Goal: Task Accomplishment & Management: Use online tool/utility

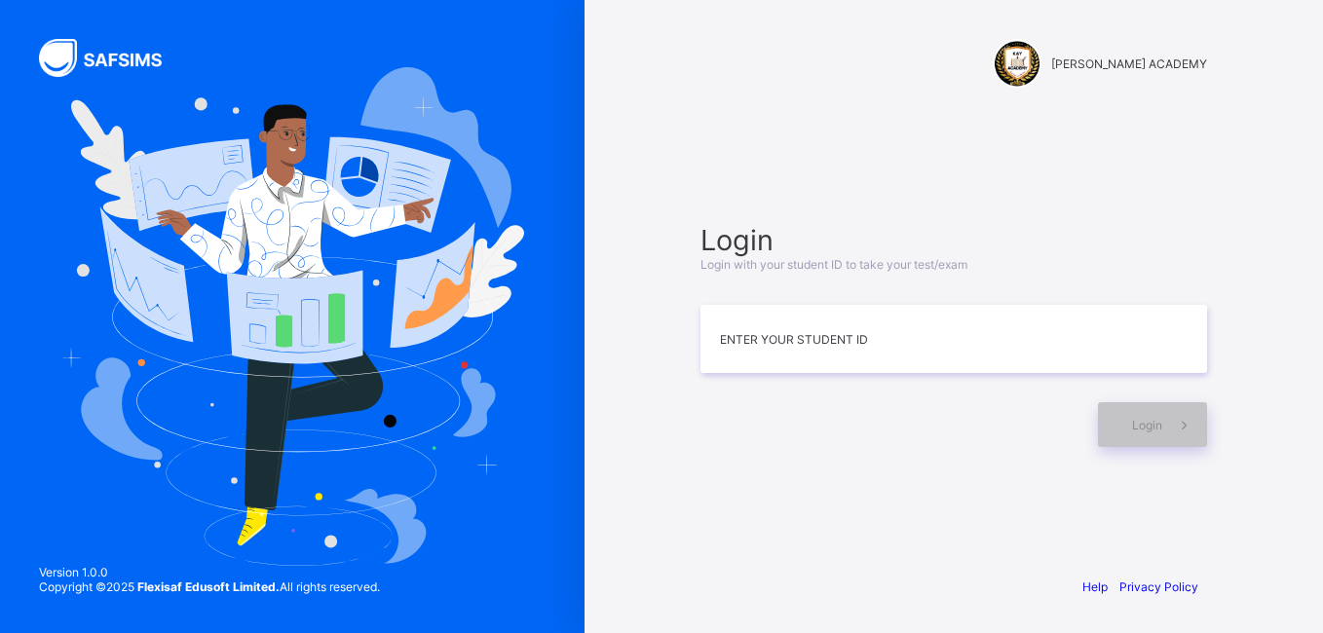
click at [8, 303] on div at bounding box center [292, 316] width 584 height 633
click at [112, 319] on img at bounding box center [292, 316] width 464 height 499
click at [736, 336] on input at bounding box center [953, 339] width 507 height 68
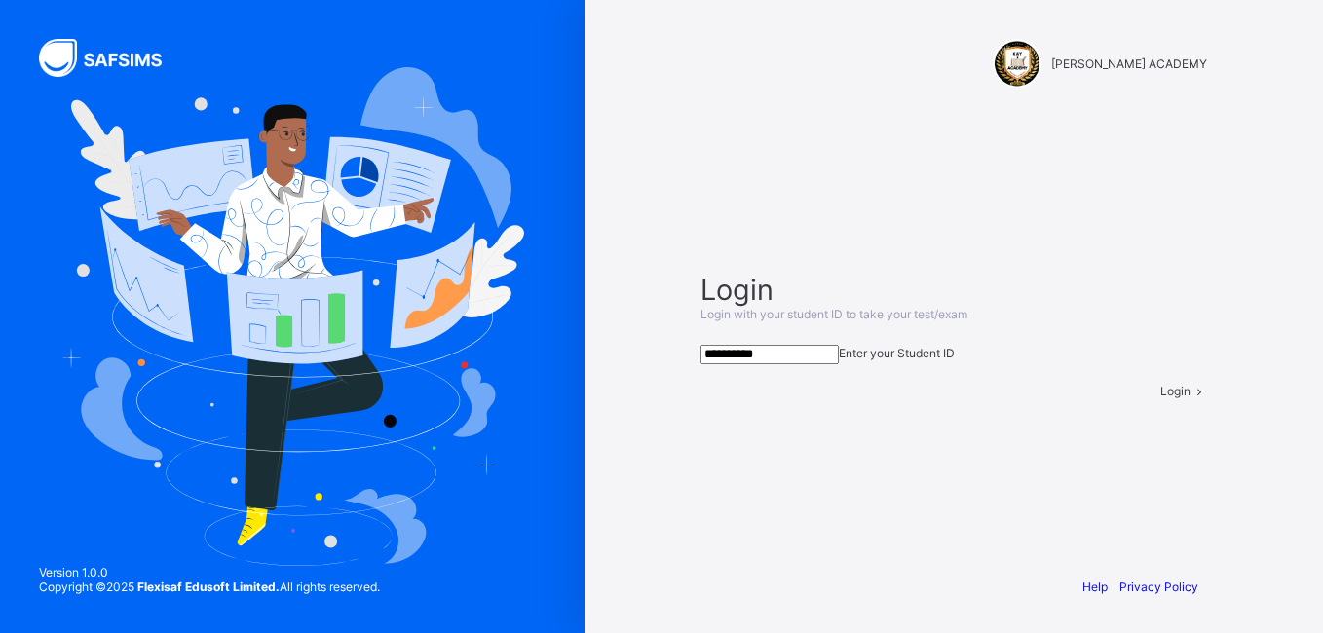
type input "**********"
click at [1041, 398] on span "Login" at bounding box center [1175, 391] width 30 height 15
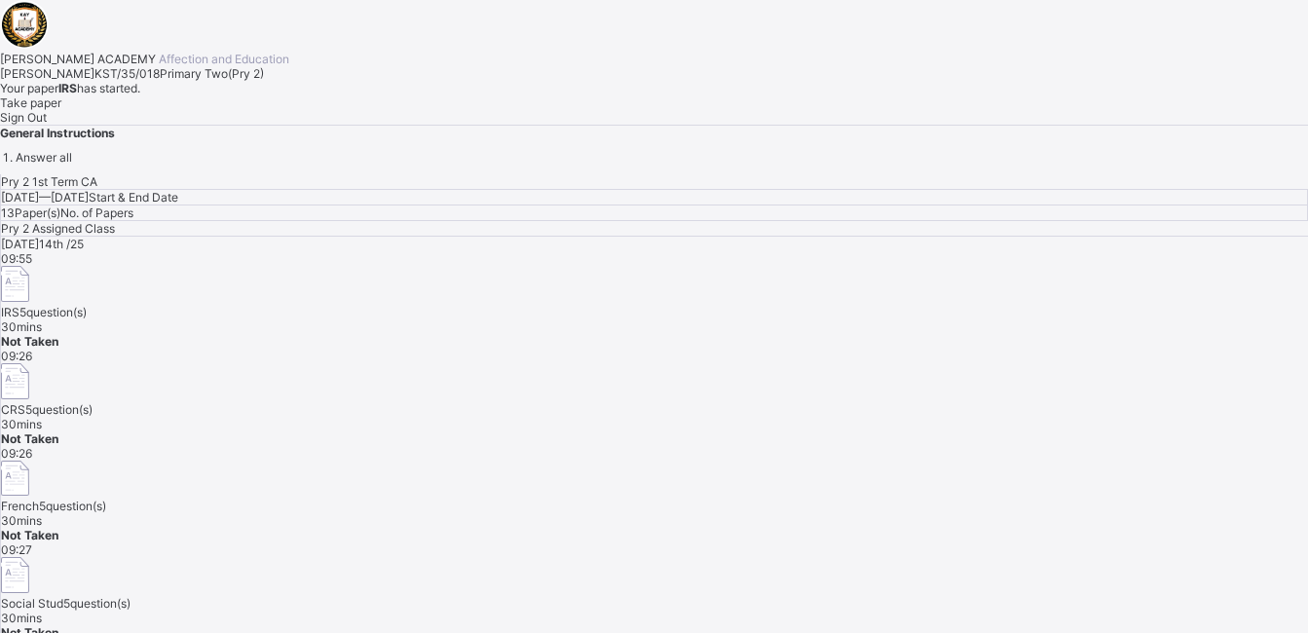
click at [1041, 389] on div "[DATE] 14th /25 09:55 IRS 5 question(s) 30 mins Not Taken 09:26 CRS 5 question(…" at bounding box center [654, 438] width 1307 height 403
click at [817, 363] on div "CRS 5 question(s)" at bounding box center [654, 390] width 1307 height 54
click at [228, 110] on div "Take paper" at bounding box center [654, 102] width 1308 height 15
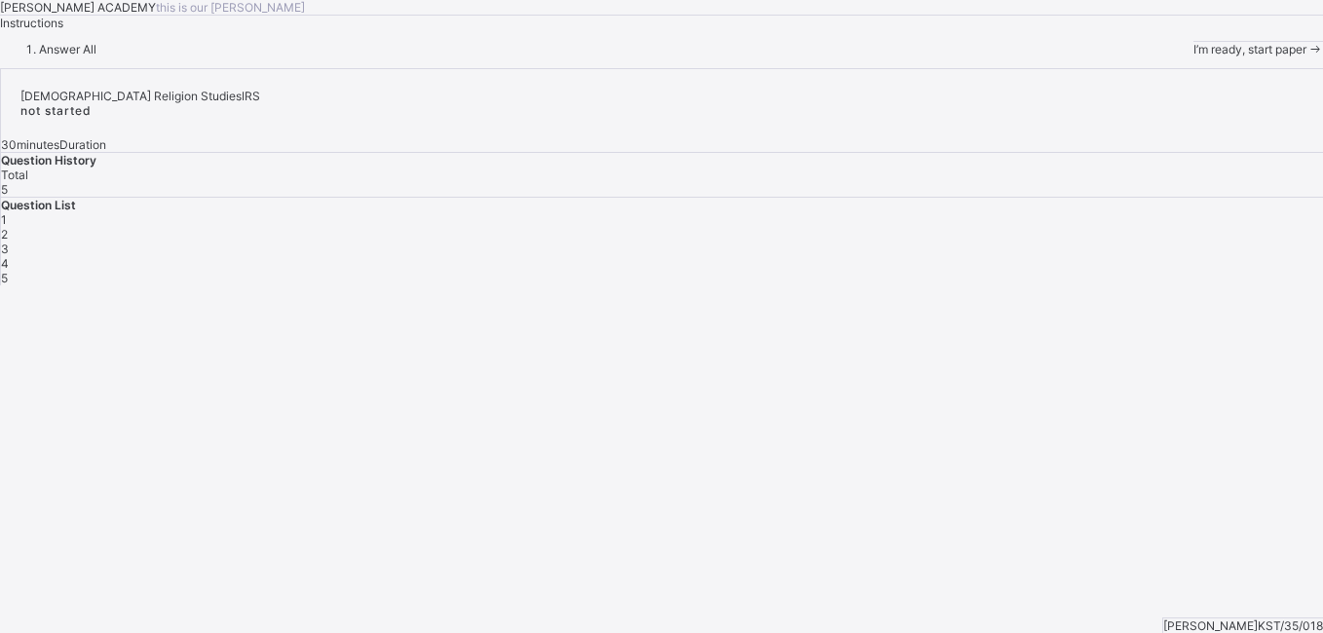
click at [1041, 56] on span "I’m ready, start paper" at bounding box center [1249, 49] width 113 height 15
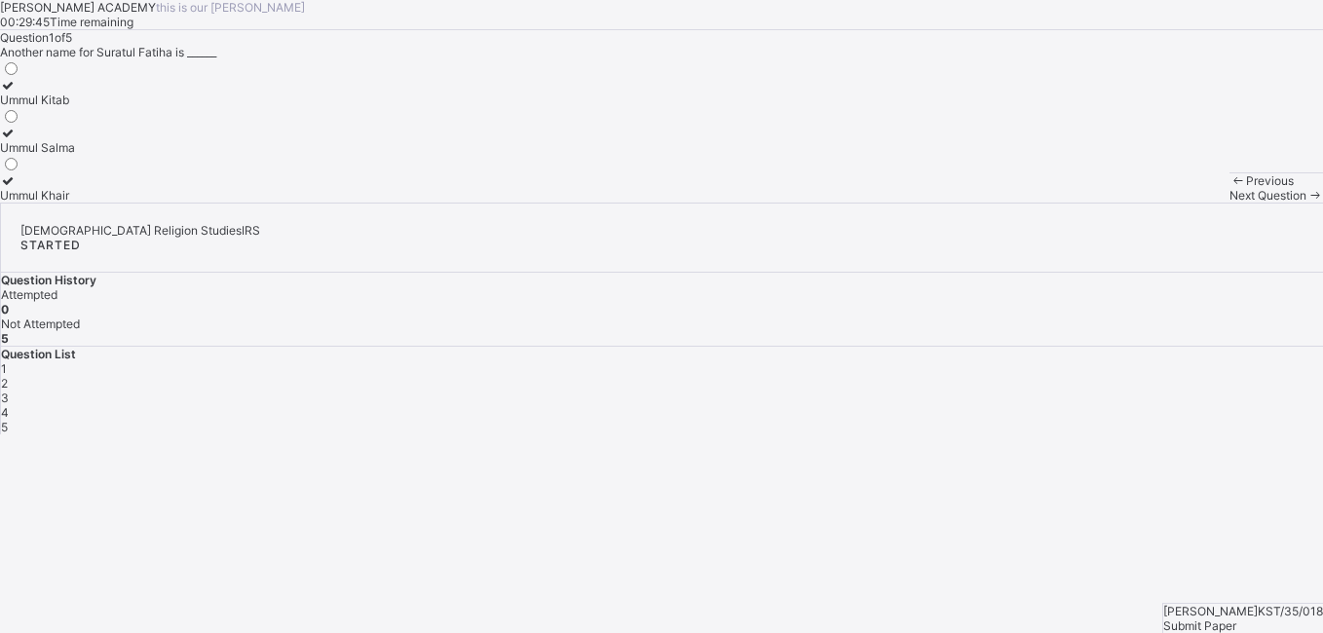
click at [75, 107] on div "Ummul Kitab" at bounding box center [37, 100] width 75 height 15
click at [1041, 203] on div "Next Question" at bounding box center [1276, 195] width 94 height 15
click at [1041, 484] on span "Submit Paper" at bounding box center [1199, 626] width 73 height 15
click at [0, 0] on div "× Submitting Paper This action will submit your paper. You won't have access to…" at bounding box center [0, 0] width 0 height 0
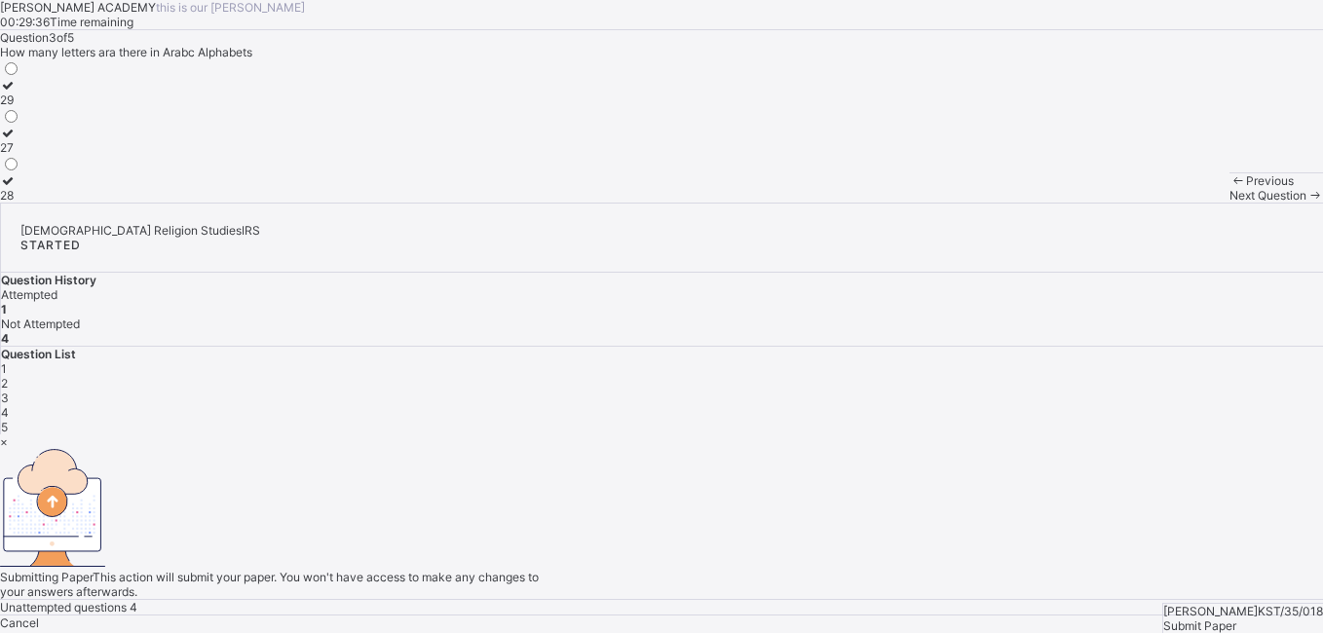
click at [712, 484] on div "Yes, Submit Paper" at bounding box center [661, 637] width 1323 height 15
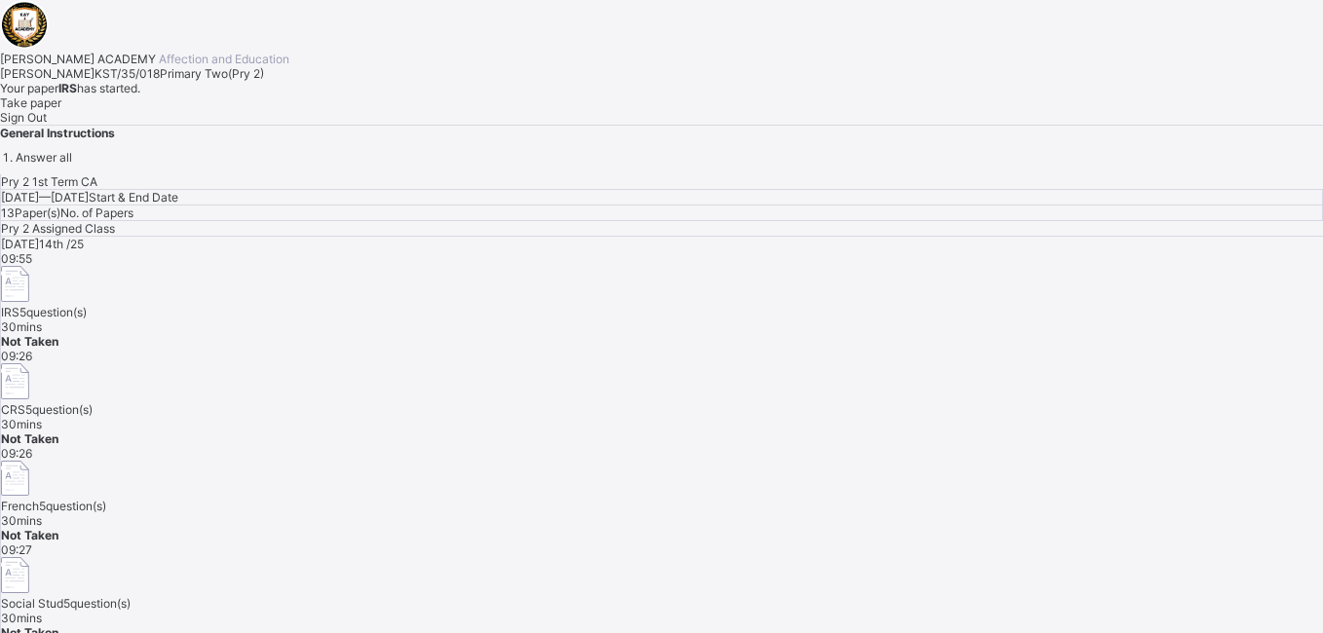
click at [32, 484] on span "09:27" at bounding box center [16, 550] width 31 height 15
click at [61, 110] on span "Take paper" at bounding box center [30, 102] width 61 height 15
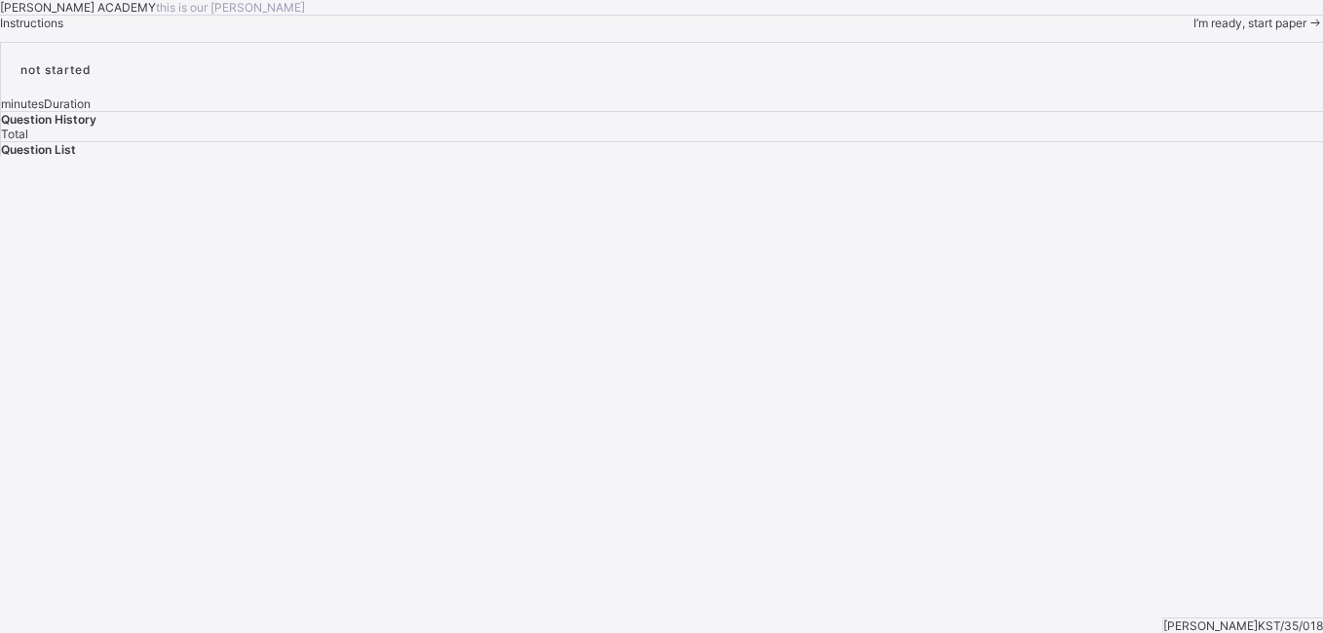
click at [1041, 30] on span "I’m ready, start paper" at bounding box center [1249, 23] width 113 height 15
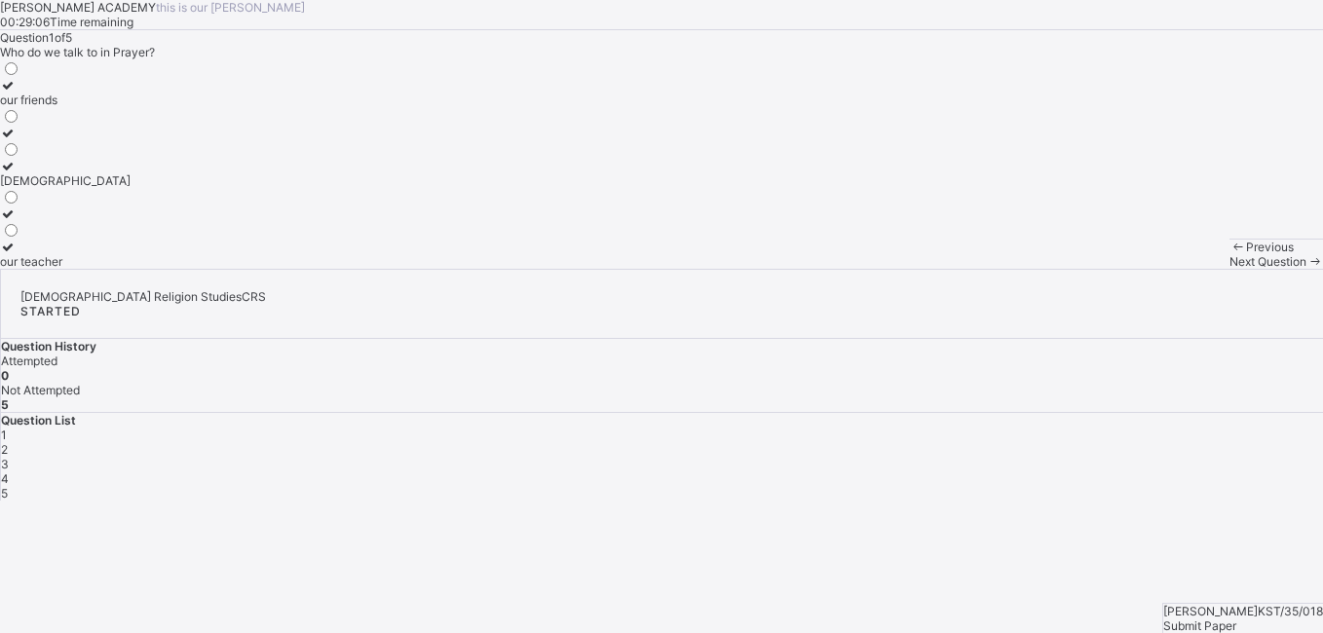
click at [131, 188] on div "[DEMOGRAPHIC_DATA]" at bounding box center [65, 180] width 131 height 15
click at [1041, 269] on span "Next Question" at bounding box center [1267, 261] width 77 height 15
drag, startPoint x: 1136, startPoint y: 363, endPoint x: 867, endPoint y: 278, distance: 282.2
click at [867, 278] on div "[PERSON_NAME] ACADEMY this is our [PERSON_NAME] 00:28:48 Time remaining Questio…" at bounding box center [661, 250] width 1323 height 501
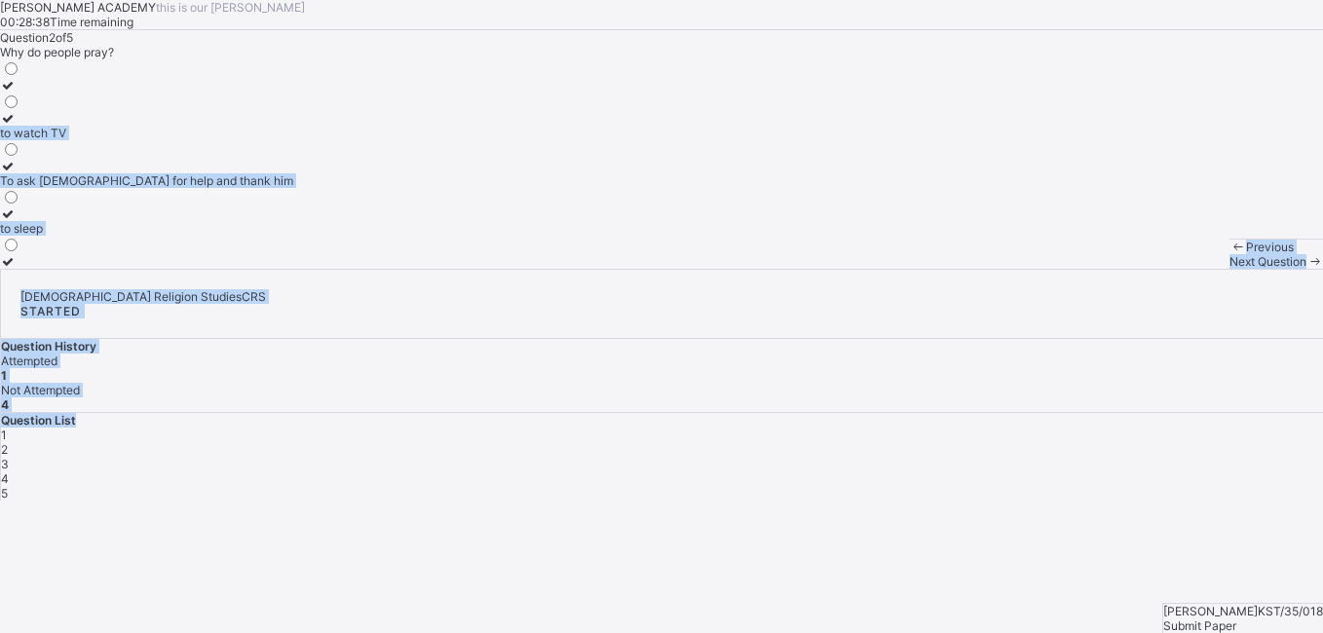
click at [690, 269] on div "Question 2 of 5 Why do people pray? to watch TV To ask [DEMOGRAPHIC_DATA] for h…" at bounding box center [661, 149] width 1323 height 239
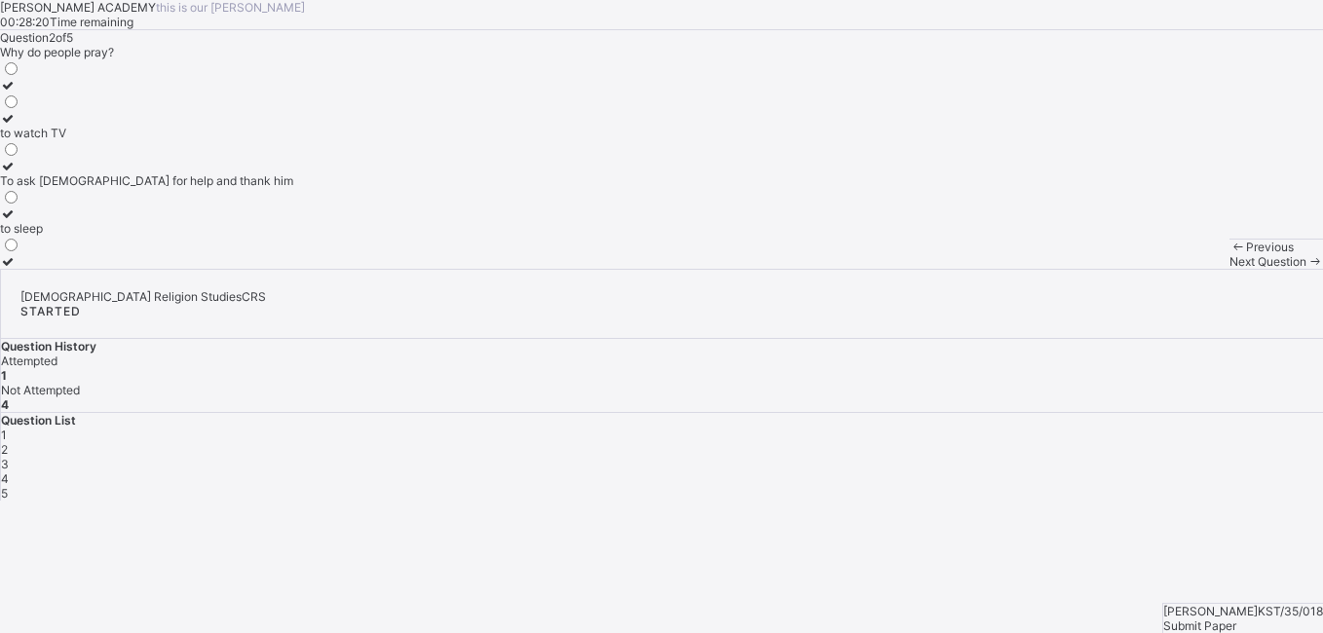
click at [174, 188] on label "To ask [DEMOGRAPHIC_DATA] for help and thank him" at bounding box center [146, 173] width 293 height 29
click at [1041, 269] on span "Next Question" at bounding box center [1267, 261] width 77 height 15
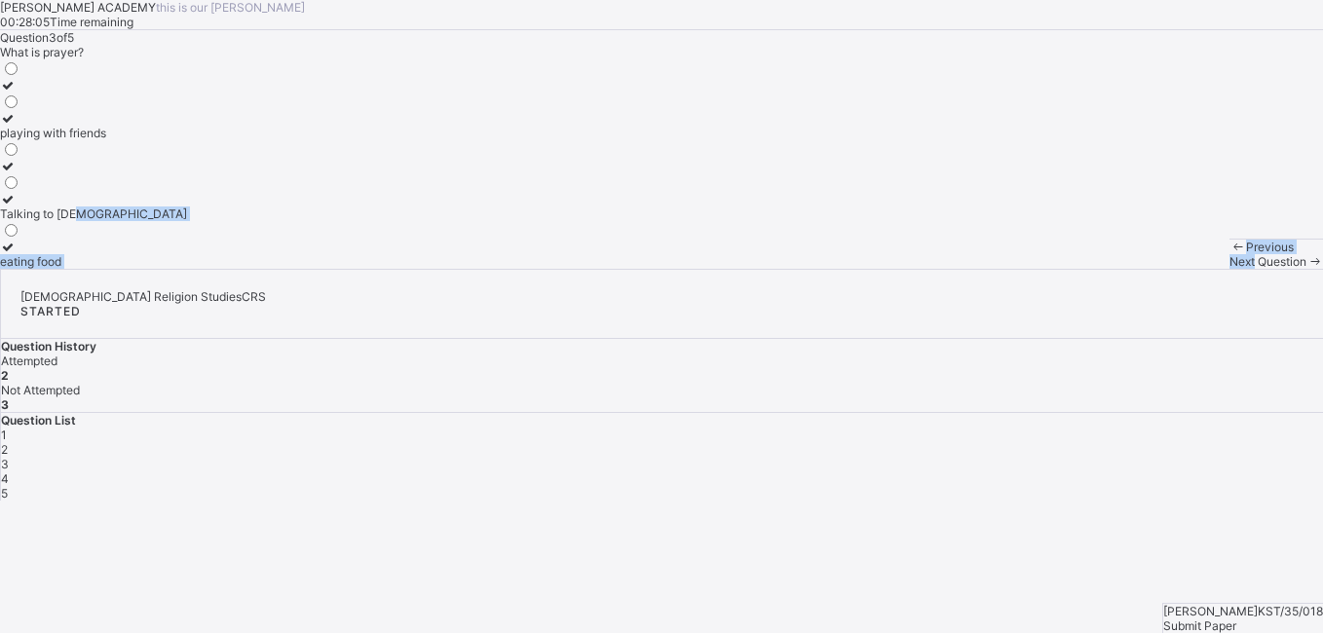
drag, startPoint x: 771, startPoint y: 595, endPoint x: 632, endPoint y: 484, distance: 178.1
click at [632, 269] on div "[PERSON_NAME] ACADEMY this is our [PERSON_NAME] 00:28:05 Time remaining Questio…" at bounding box center [661, 134] width 1323 height 269
click at [187, 221] on div "Talking to [DEMOGRAPHIC_DATA]" at bounding box center [93, 213] width 187 height 15
click at [1041, 269] on div "Next Question" at bounding box center [1276, 261] width 94 height 15
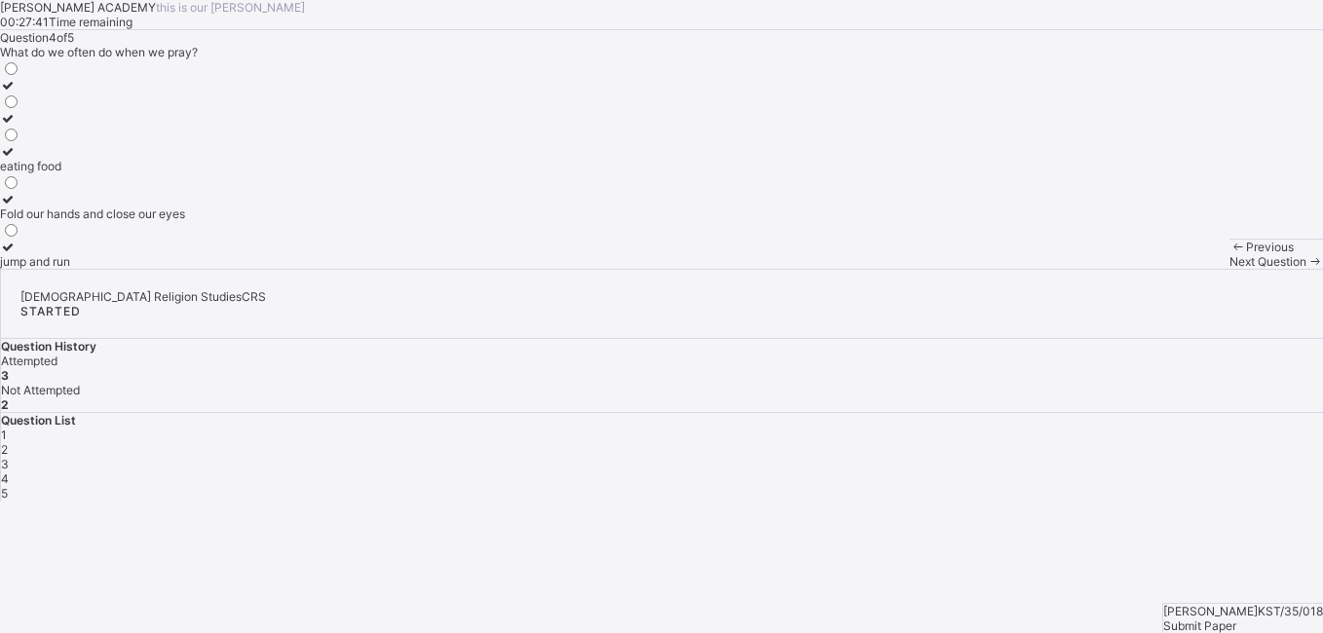
click at [1041, 269] on div "Previous Next Question" at bounding box center [1276, 254] width 94 height 30
click at [185, 221] on div "Fold our hands and close our eyes" at bounding box center [92, 213] width 185 height 15
click at [1041, 269] on div "Next Question" at bounding box center [1276, 261] width 94 height 15
click at [204, 188] on div "in [DEMOGRAPHIC_DATA] or at home" at bounding box center [102, 180] width 204 height 15
click at [1041, 484] on div "Submit Paper" at bounding box center [1243, 626] width 160 height 15
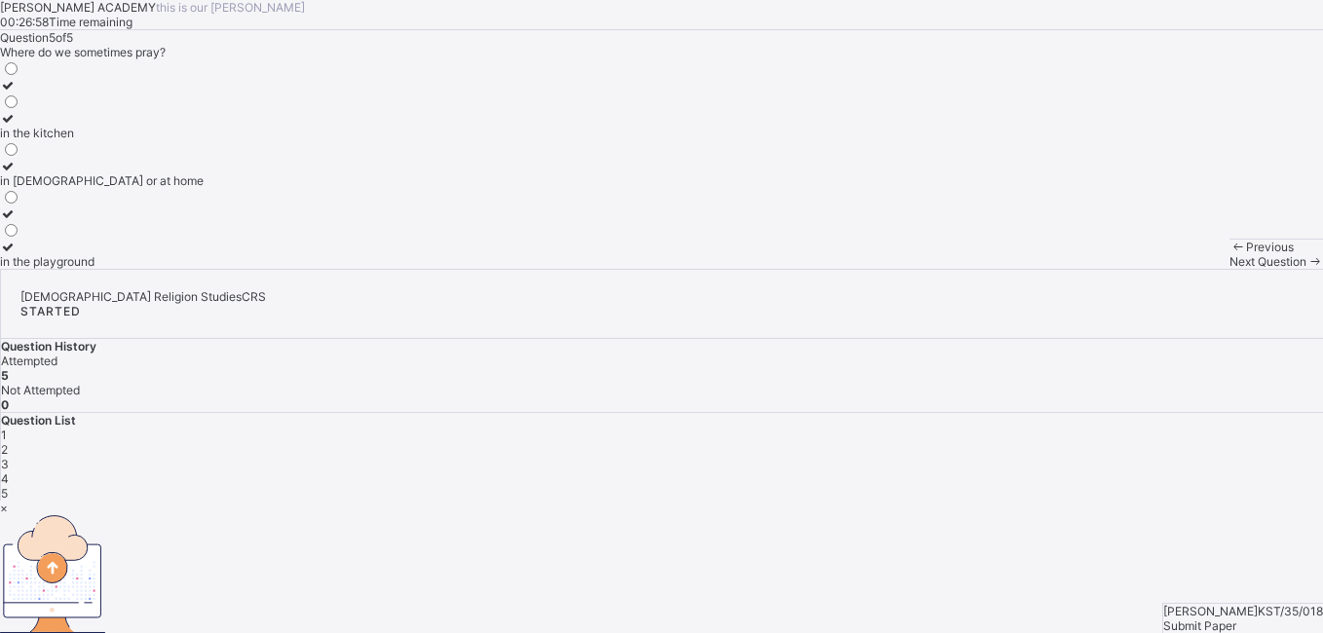
drag, startPoint x: 1214, startPoint y: 585, endPoint x: 1080, endPoint y: 410, distance: 220.3
click at [1041, 484] on div "× Submitting Paper This action will submit your paper. You won't have access to…" at bounding box center [661, 598] width 1323 height 194
drag, startPoint x: 1080, startPoint y: 410, endPoint x: 931, endPoint y: 398, distance: 149.5
click at [931, 484] on div "× Submitting Paper This action will submit your paper. You won't have access to…" at bounding box center [661, 598] width 1323 height 194
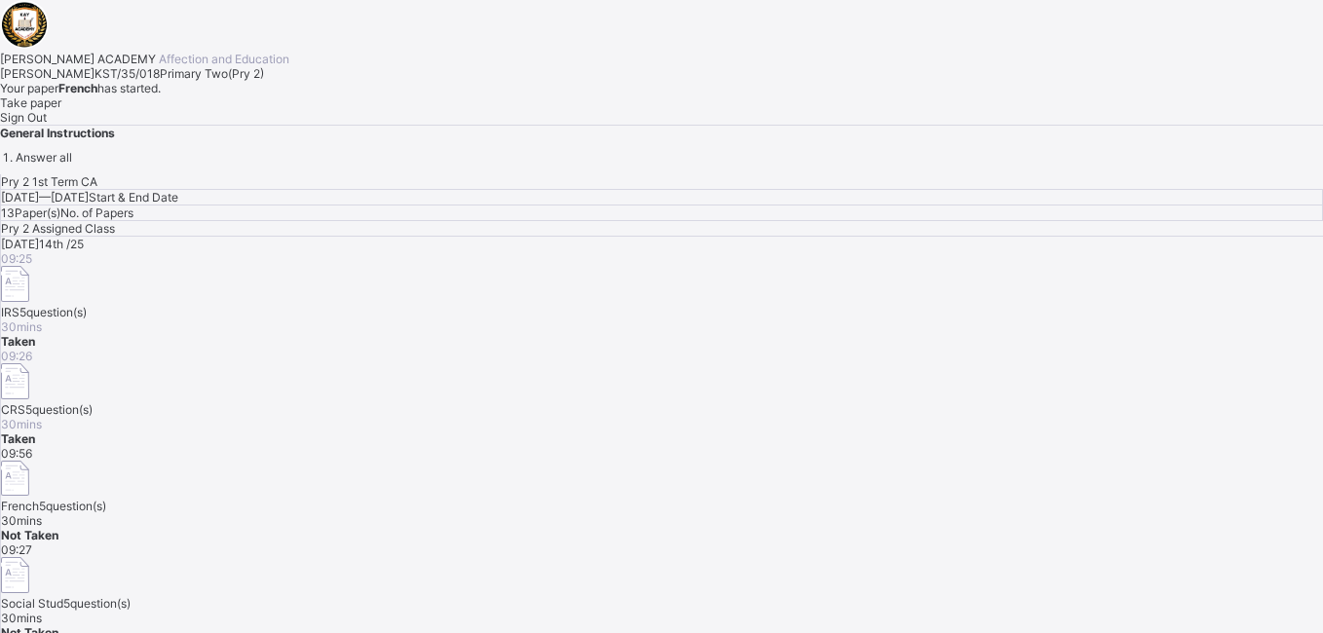
drag, startPoint x: 742, startPoint y: 455, endPoint x: 539, endPoint y: 465, distance: 203.8
click at [539, 465] on div "[PERSON_NAME] ACADEMY Affection and Education [PERSON_NAME] KST/35/018 Primary …" at bounding box center [661, 320] width 1323 height 640
click at [425, 125] on div "[PERSON_NAME] KST/35/018 Primary Two ( Pry 2 ) Your paper French has started. T…" at bounding box center [661, 95] width 1323 height 58
click at [61, 110] on span "Take paper" at bounding box center [30, 102] width 61 height 15
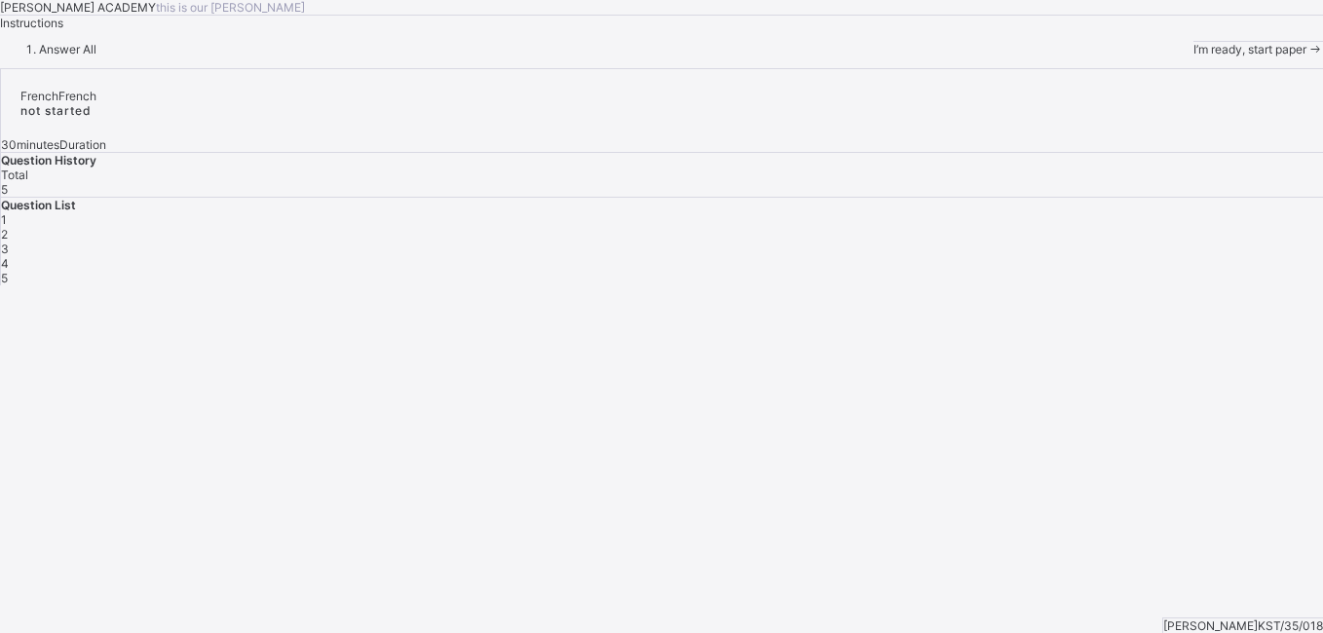
click at [1041, 56] on div "I’m ready, start paper" at bounding box center [1258, 49] width 130 height 15
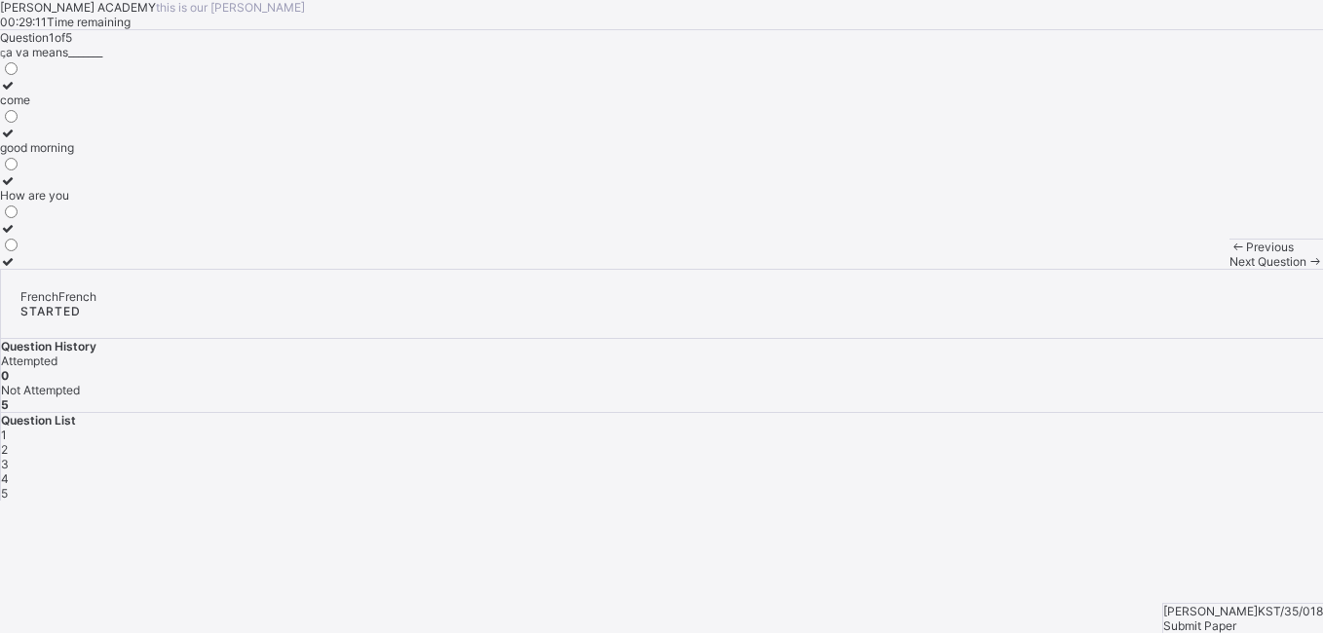
click at [74, 269] on label at bounding box center [37, 261] width 74 height 15
click at [74, 203] on label "How are you" at bounding box center [37, 187] width 74 height 29
click at [1041, 269] on span "Next Question" at bounding box center [1267, 261] width 77 height 15
click at [34, 107] on label "head" at bounding box center [17, 92] width 34 height 29
click at [1041, 269] on div "Next Question" at bounding box center [1276, 261] width 94 height 15
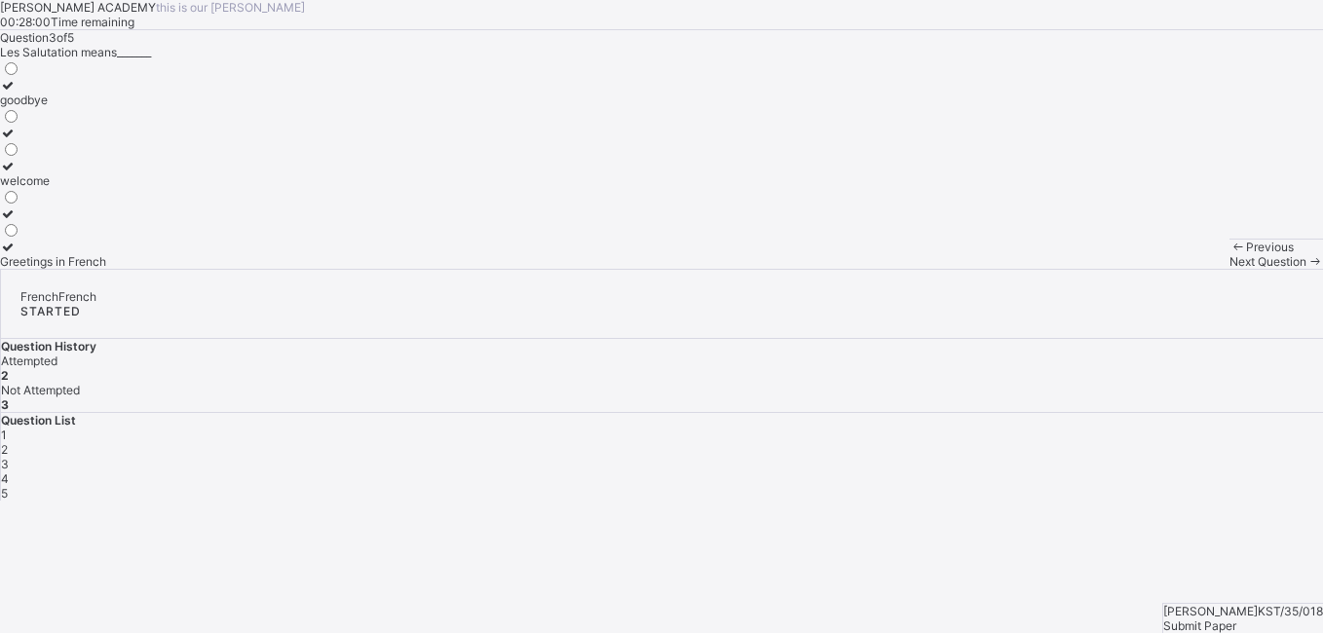
click at [106, 269] on label "Greetings in French" at bounding box center [53, 254] width 106 height 29
click at [1041, 269] on span "Next Question" at bounding box center [1267, 261] width 77 height 15
click at [270, 269] on div "What is your name how are you how far" at bounding box center [661, 163] width 1323 height 209
click at [100, 107] on div "What is your name" at bounding box center [50, 100] width 100 height 15
click at [1041, 269] on div "Next Question" at bounding box center [1276, 261] width 94 height 15
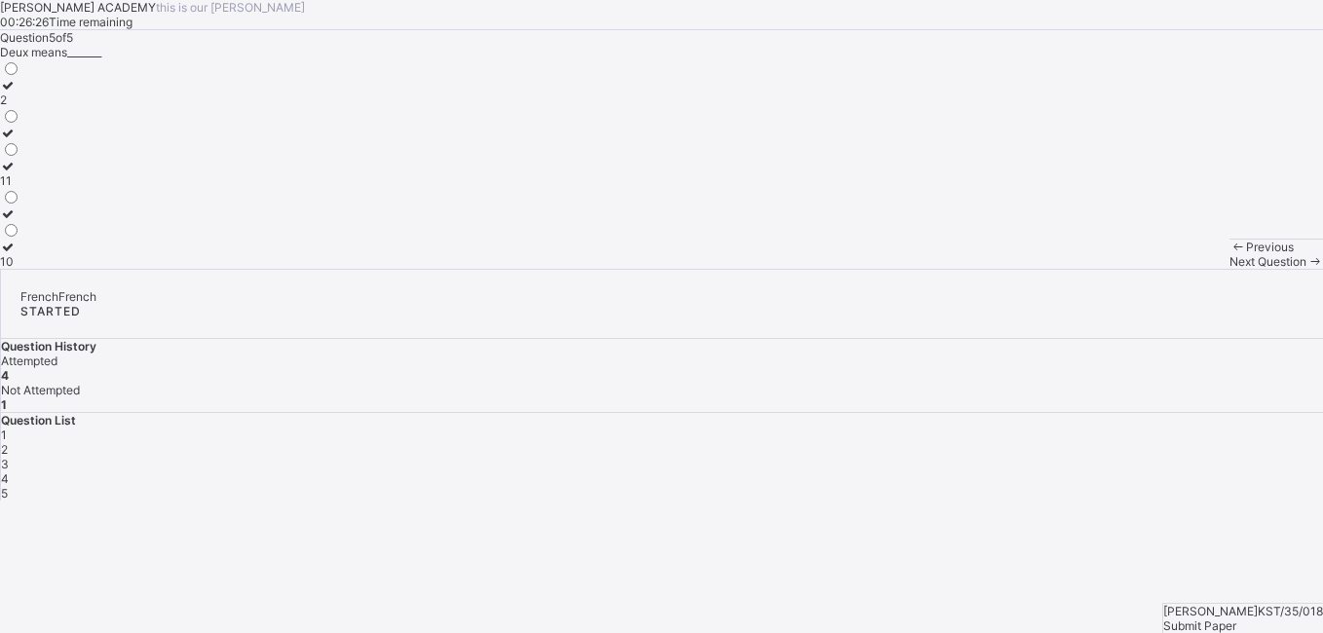
click at [20, 269] on div "10" at bounding box center [10, 261] width 20 height 15
click at [1041, 484] on span "Submit Paper" at bounding box center [1199, 626] width 73 height 15
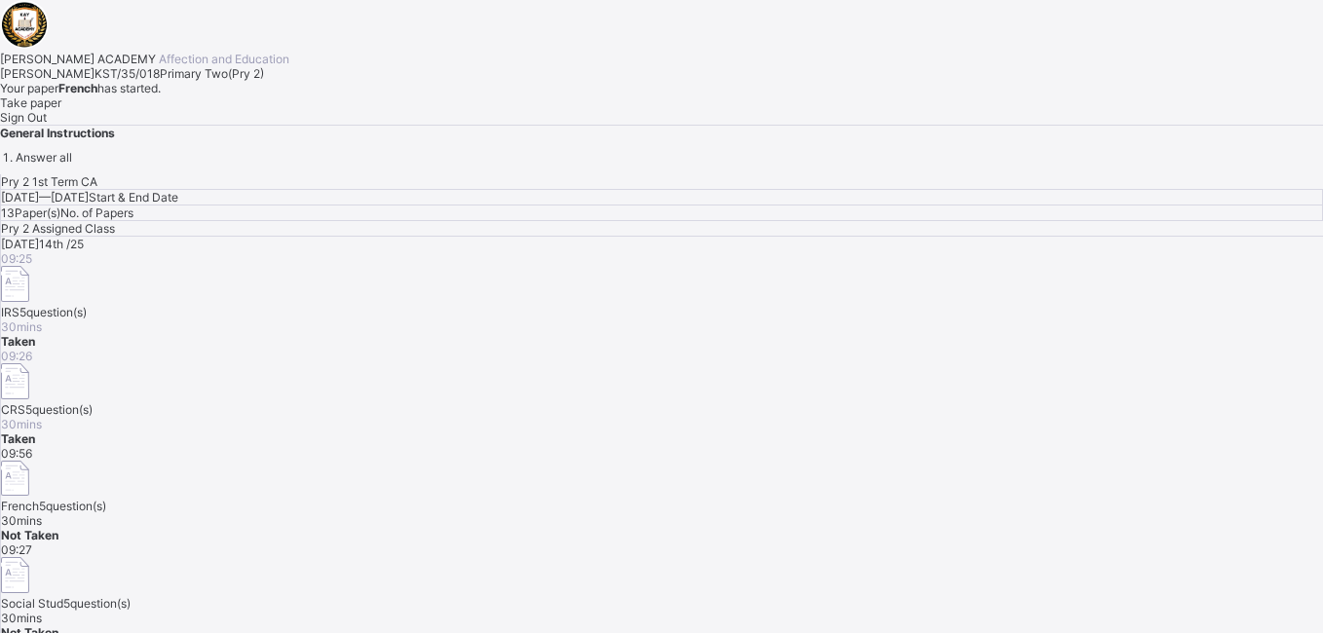
click at [61, 110] on span "Take paper" at bounding box center [30, 102] width 61 height 15
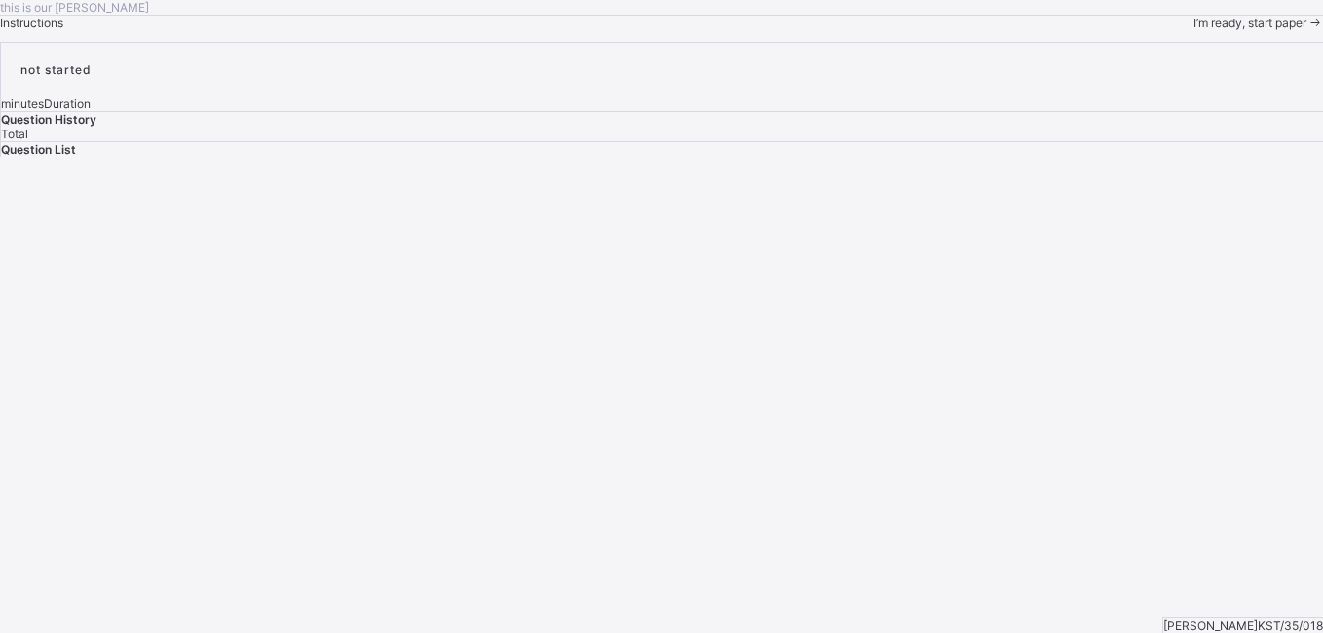
drag, startPoint x: 221, startPoint y: 523, endPoint x: 219, endPoint y: 551, distance: 28.3
click at [219, 30] on div "this is our [PERSON_NAME] Instructions I’m ready, start paper" at bounding box center [661, 15] width 1323 height 30
click at [1041, 30] on span "I’m ready, start paper" at bounding box center [1249, 23] width 113 height 15
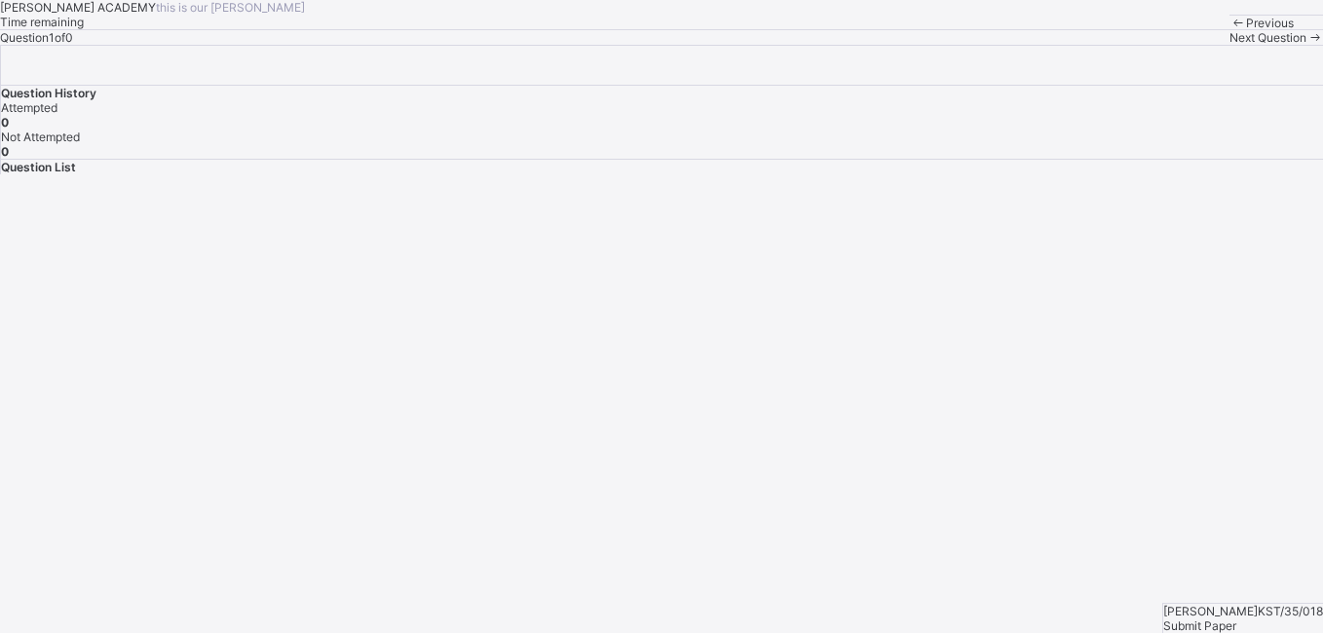
drag, startPoint x: 25, startPoint y: 63, endPoint x: 19, endPoint y: 45, distance: 19.7
click at [19, 30] on div "[PERSON_NAME] ACADEMY this is our [PERSON_NAME] Time remaining" at bounding box center [661, 15] width 1323 height 30
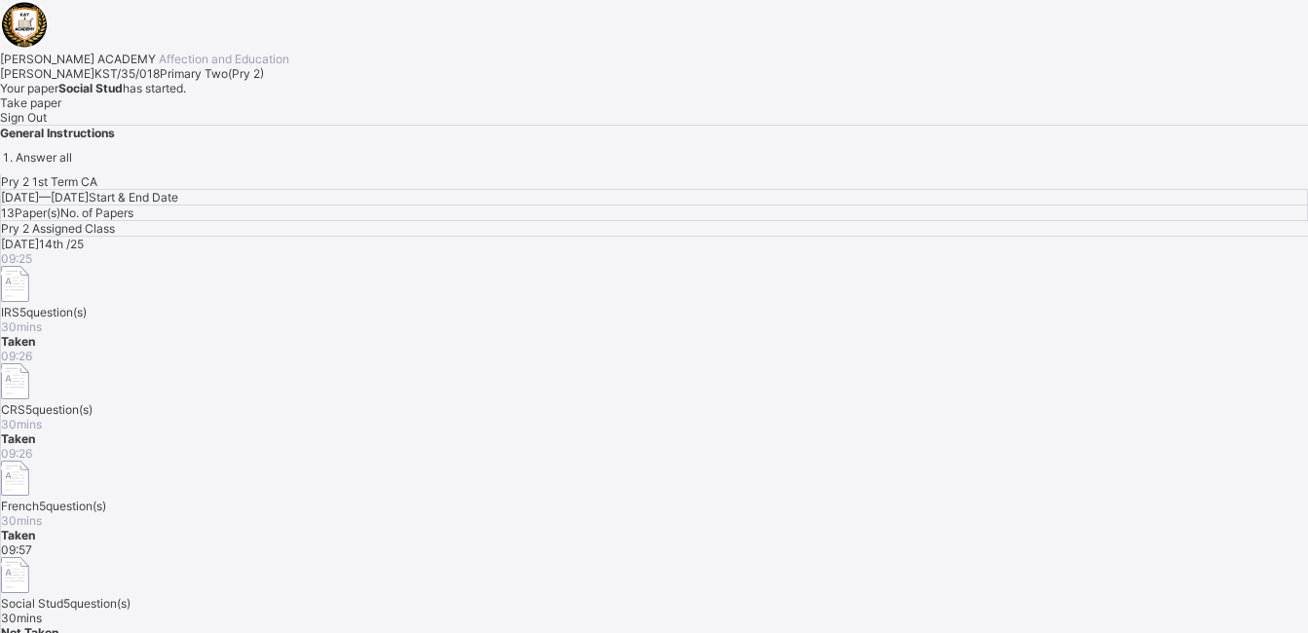
click at [61, 110] on span "Take paper" at bounding box center [30, 102] width 61 height 15
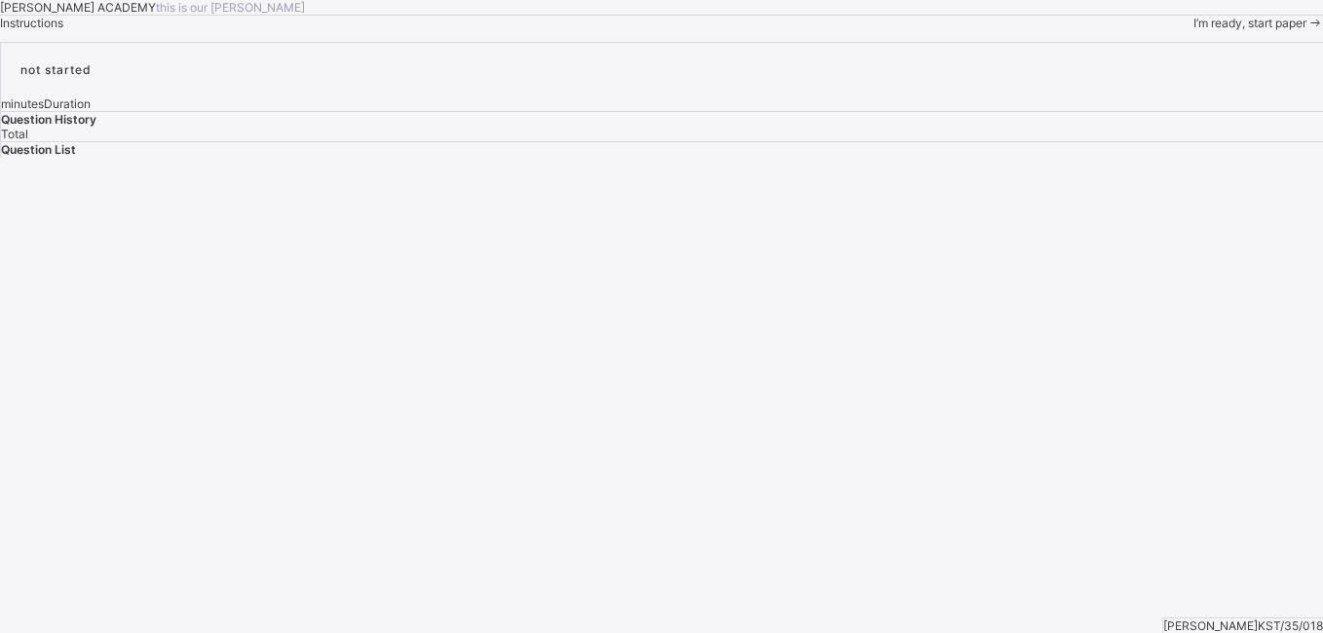
click at [1041, 30] on span "I’m ready, start paper" at bounding box center [1249, 23] width 113 height 15
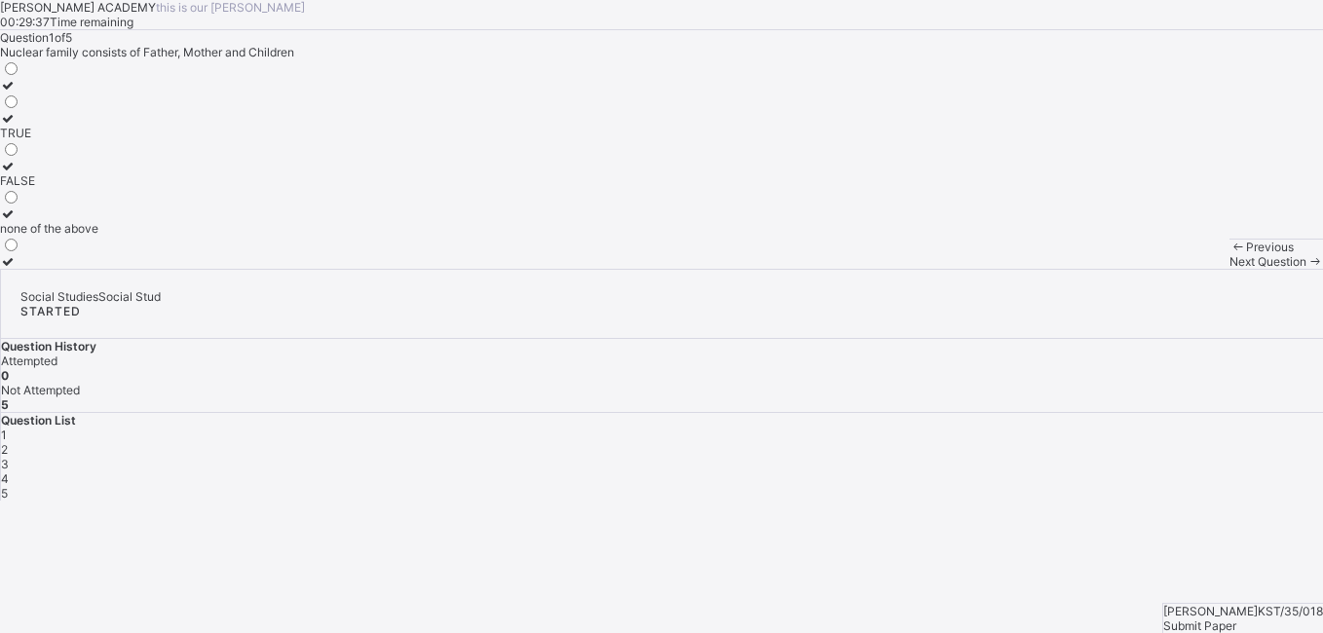
click at [98, 140] on label "TRUE" at bounding box center [49, 125] width 98 height 29
click at [1041, 269] on span "Next Question" at bounding box center [1267, 261] width 77 height 15
click at [96, 107] on div "Mummy or Daddy" at bounding box center [48, 100] width 96 height 15
click at [1041, 269] on div "Next Question" at bounding box center [1276, 261] width 94 height 15
click at [148, 155] on div "Father,Mother and Children" at bounding box center [74, 147] width 148 height 15
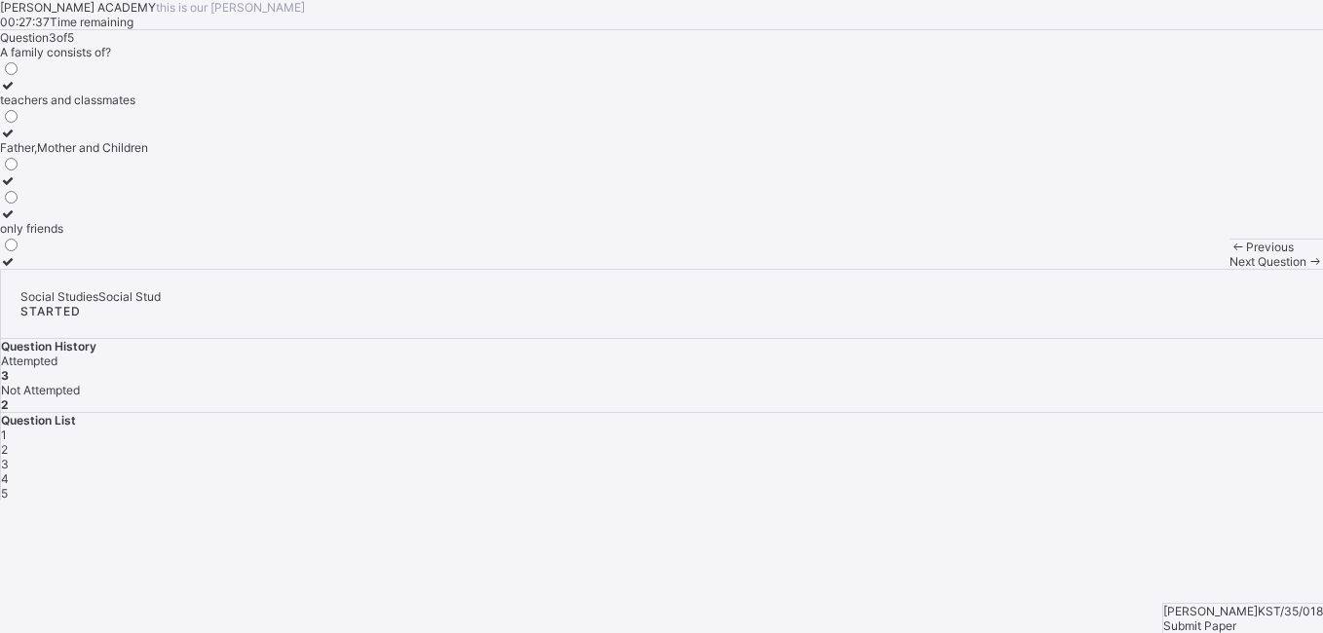
click at [1041, 269] on div "Next Question" at bounding box center [1276, 261] width 94 height 15
click at [20, 269] on label "2" at bounding box center [10, 254] width 20 height 29
click at [1041, 269] on span "Next Question" at bounding box center [1267, 261] width 77 height 15
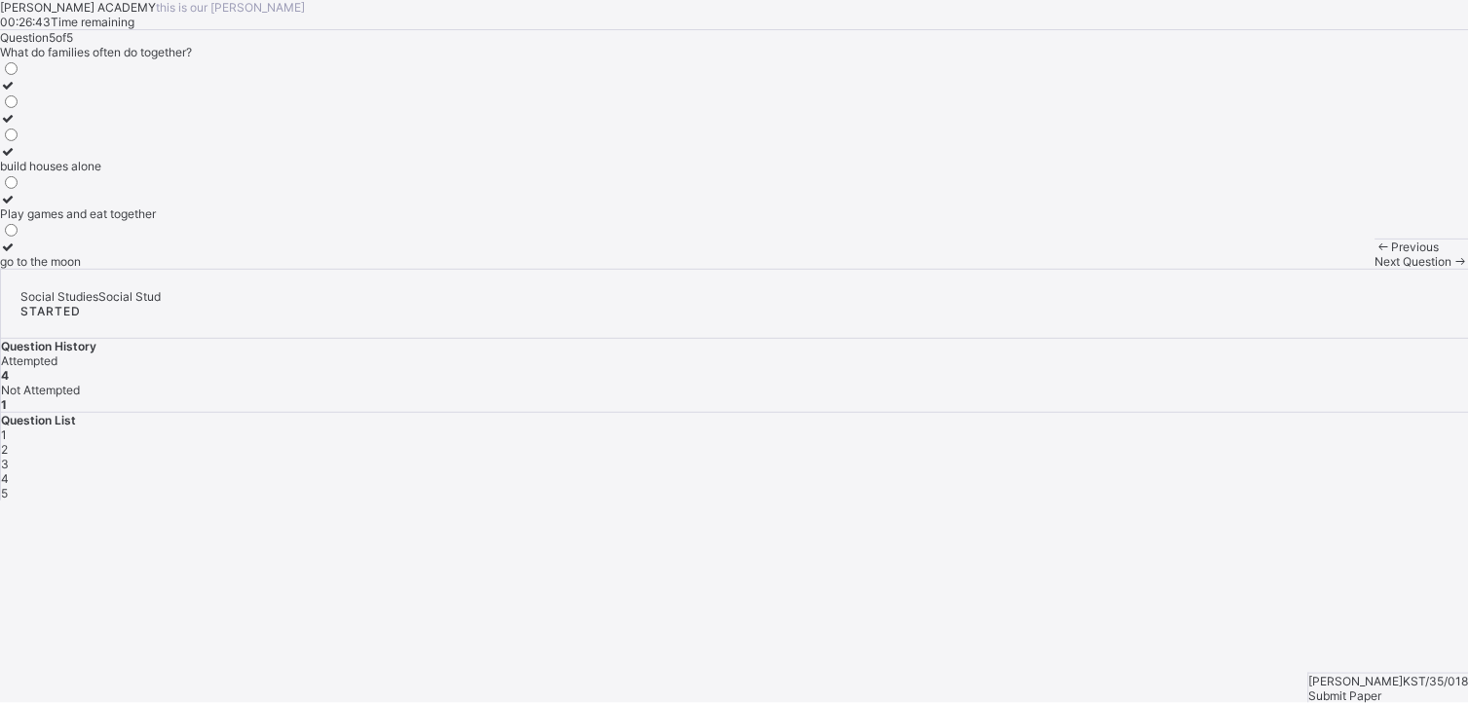
drag, startPoint x: 1268, startPoint y: 0, endPoint x: 926, endPoint y: 239, distance: 416.9
click at [926, 239] on div "Question 5 of 5 What do families often do together? build houses alone Play gam…" at bounding box center [734, 149] width 1469 height 239
click at [156, 173] on div "build houses alone" at bounding box center [78, 166] width 156 height 15
click at [1041, 484] on span "Submit Paper" at bounding box center [1345, 696] width 73 height 15
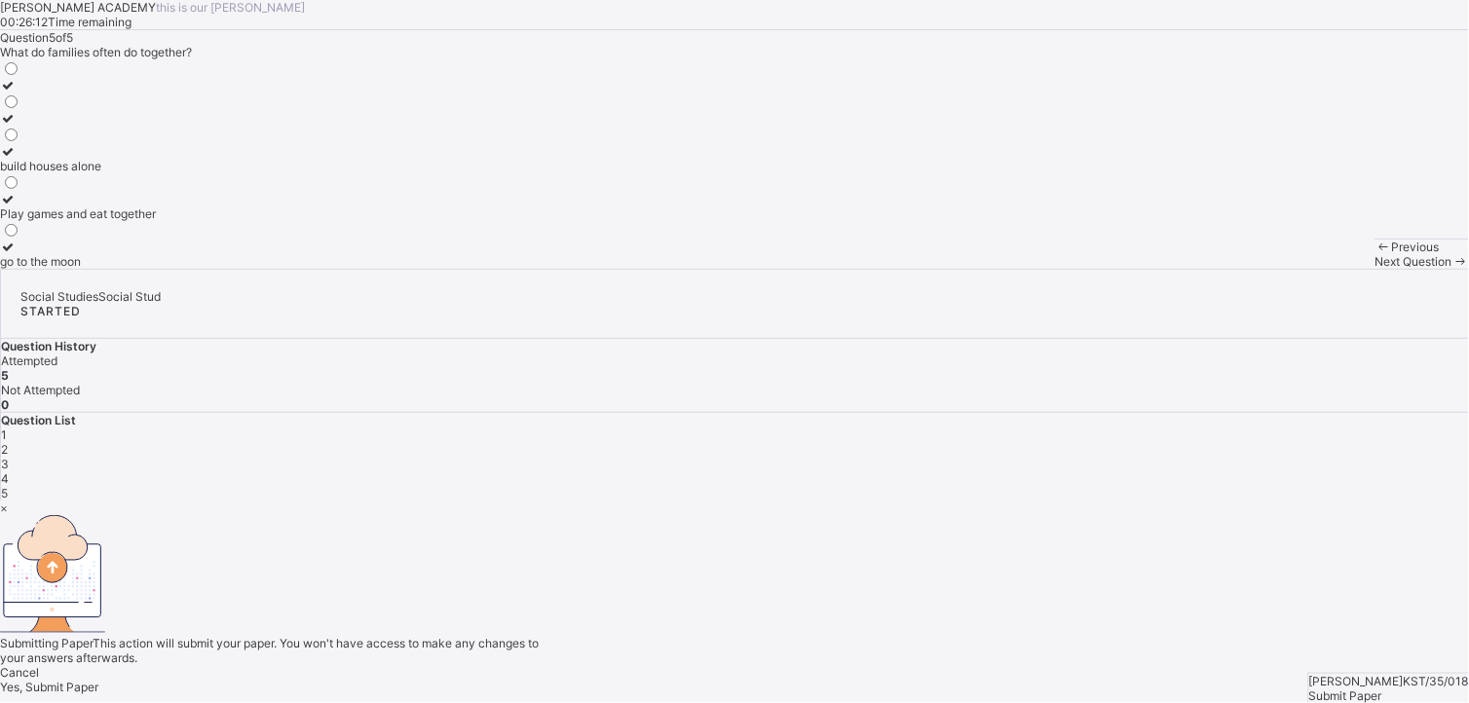
click at [98, 484] on span "Yes, Submit Paper" at bounding box center [49, 687] width 98 height 15
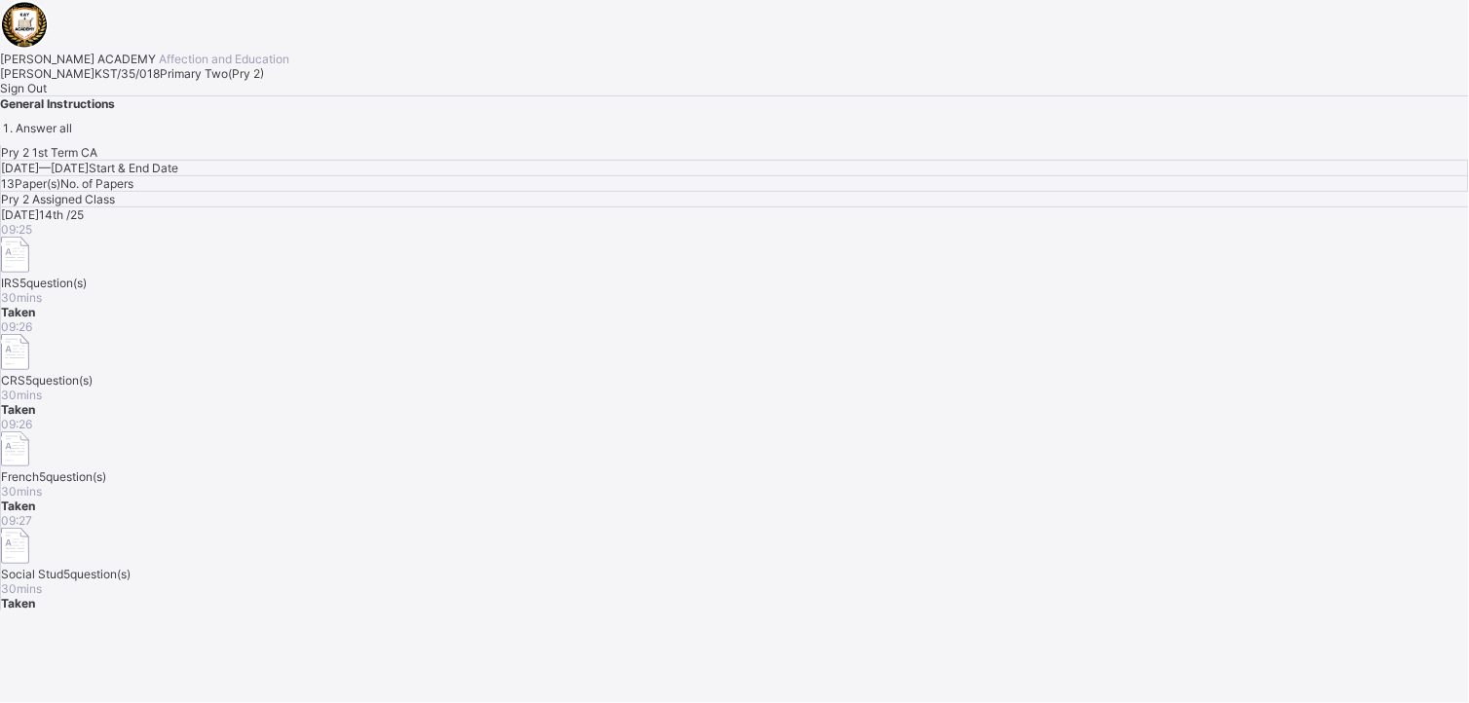
click at [47, 95] on span "Sign Out" at bounding box center [23, 88] width 47 height 15
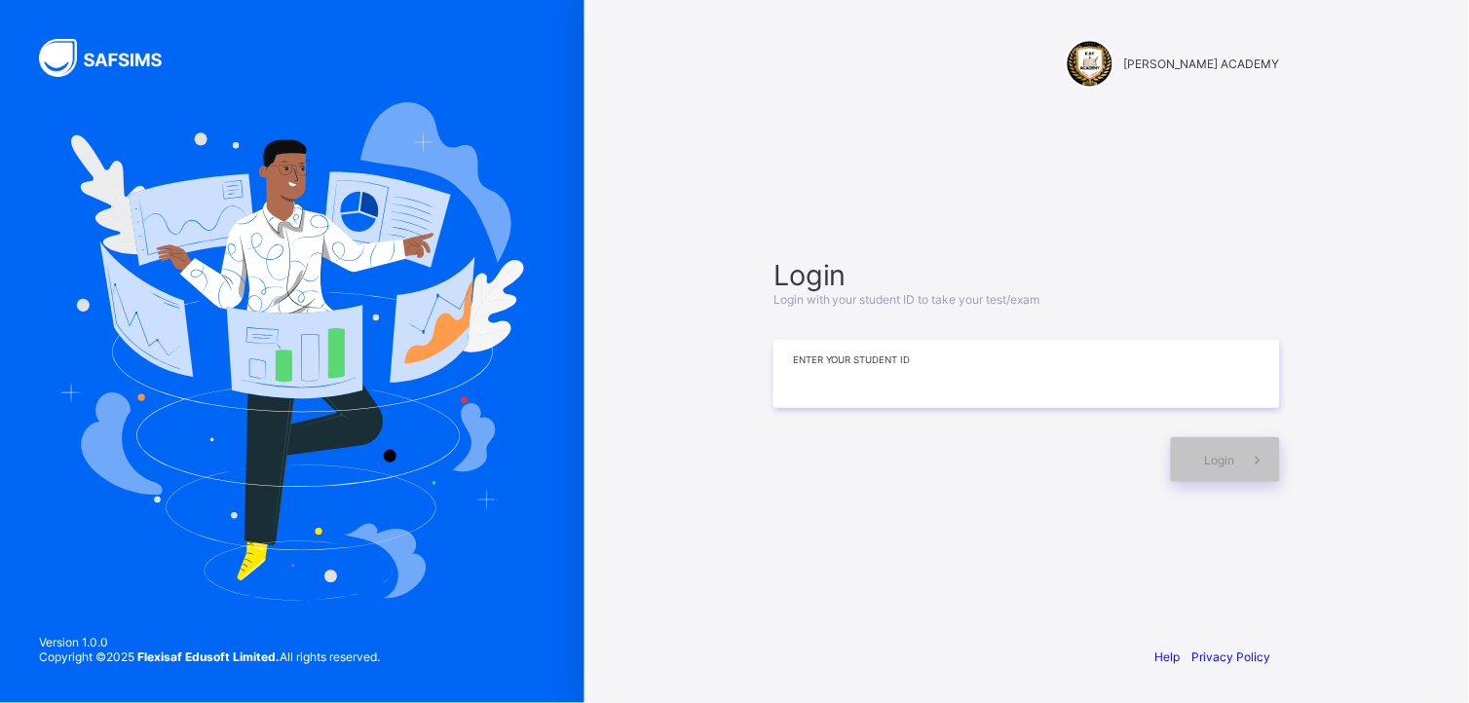
click at [930, 365] on input at bounding box center [1026, 374] width 507 height 68
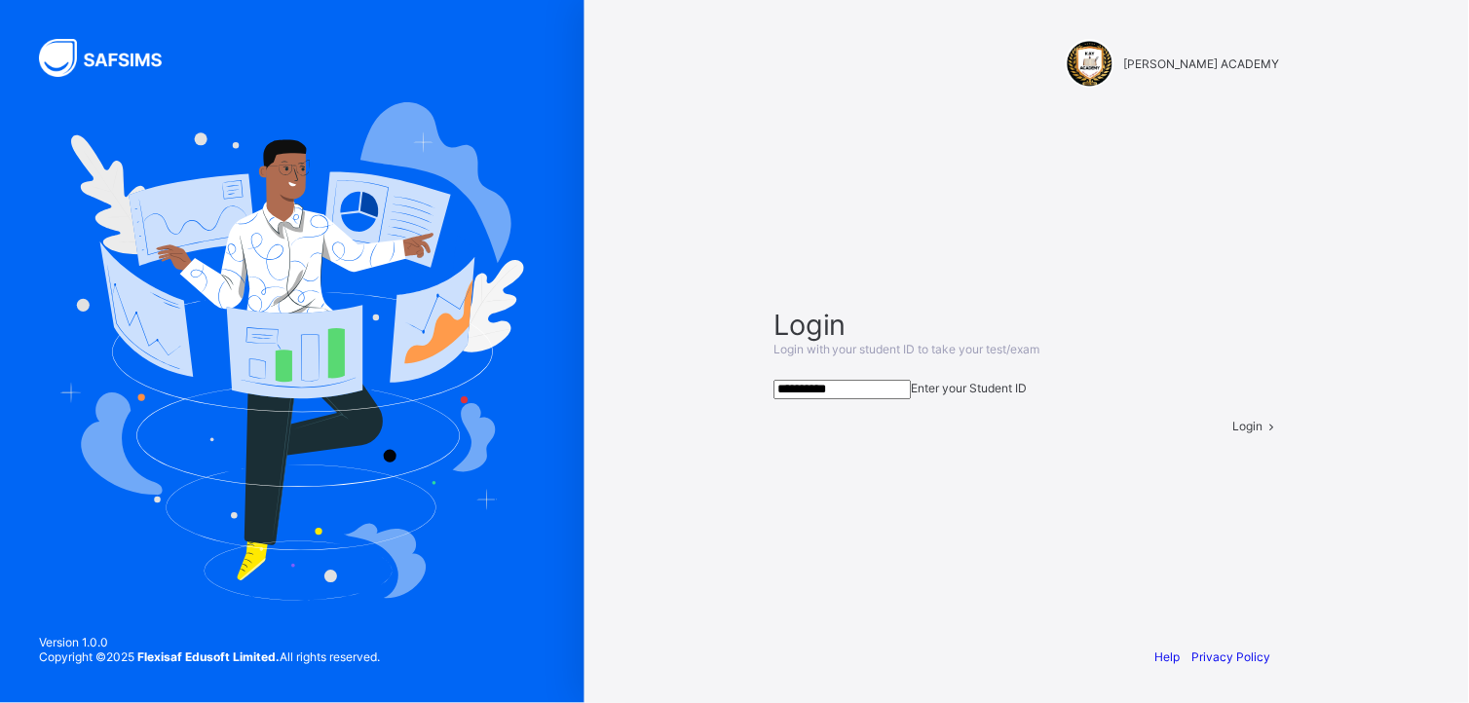
type input "**********"
click at [1041, 433] on div "Login" at bounding box center [1256, 426] width 47 height 15
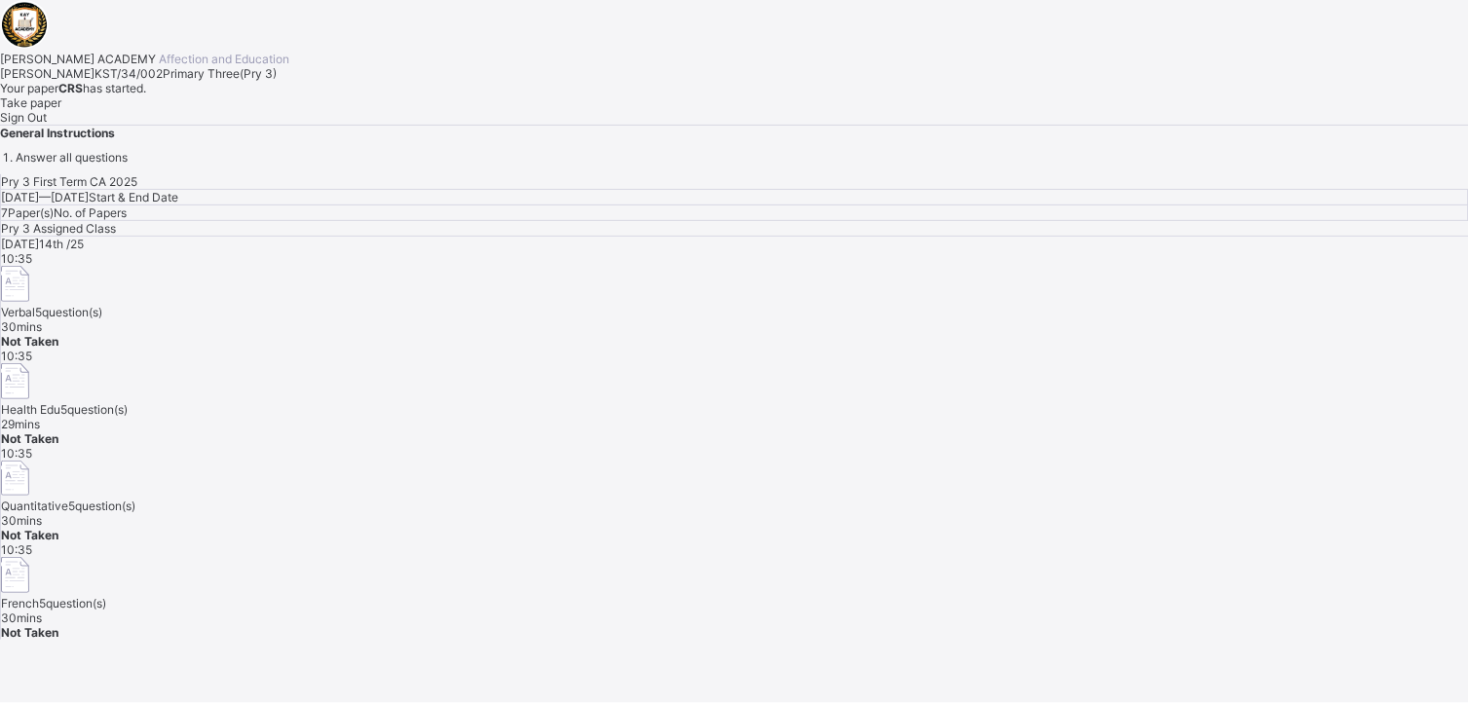
click at [61, 110] on span "Take paper" at bounding box center [30, 102] width 61 height 15
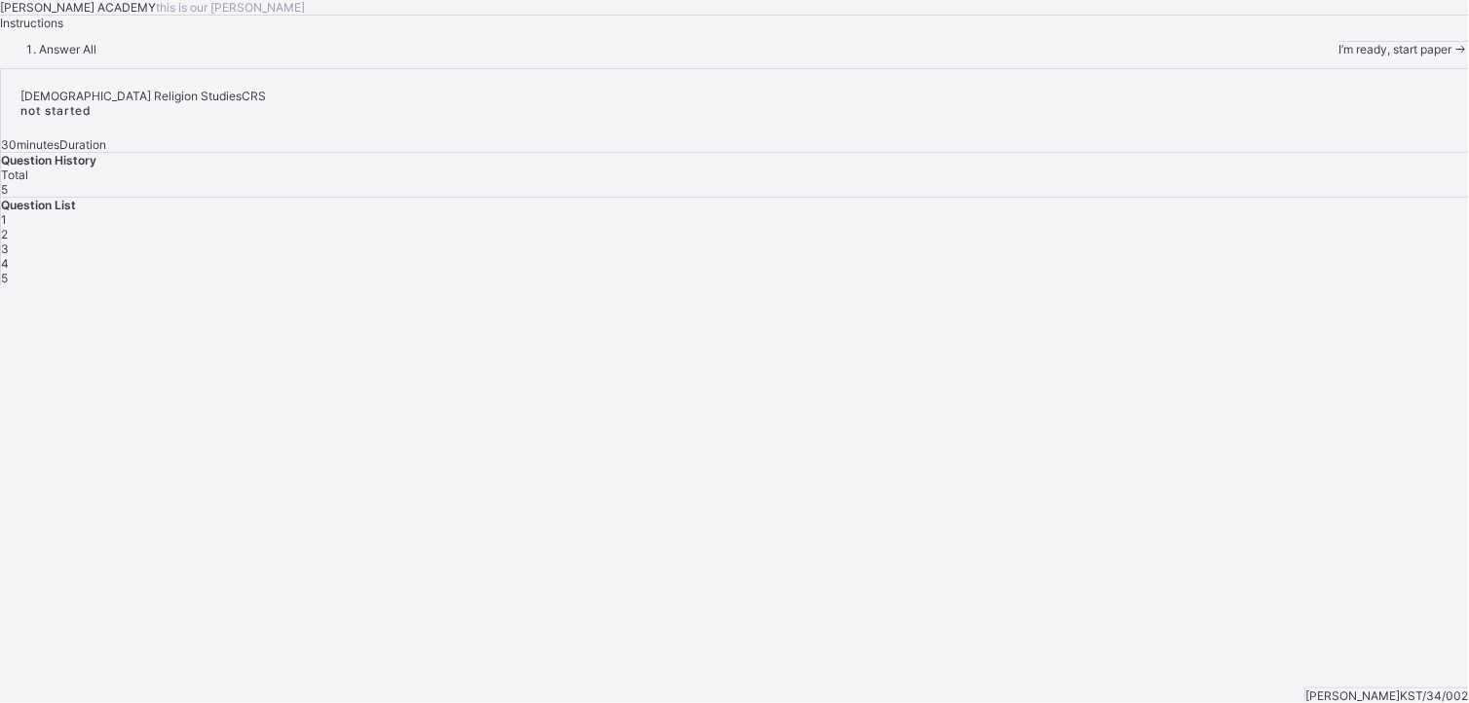
click at [1041, 56] on div "I’m ready, start paper" at bounding box center [1404, 49] width 130 height 15
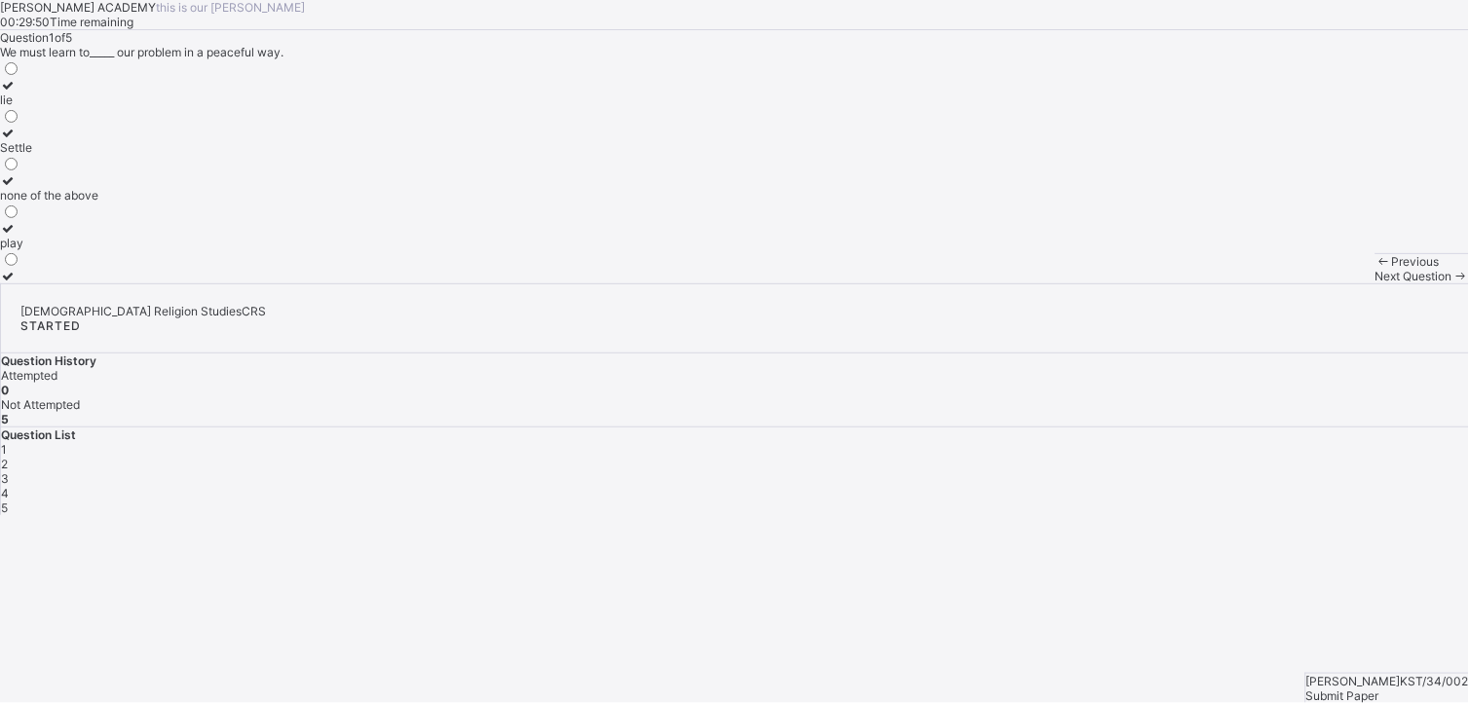
click at [376, 283] on div "lie Settle none of the above play" at bounding box center [734, 171] width 1469 height 224
click at [98, 107] on label "lie" at bounding box center [49, 92] width 98 height 29
click at [1041, 484] on div "Submit Paper" at bounding box center [1387, 696] width 163 height 15
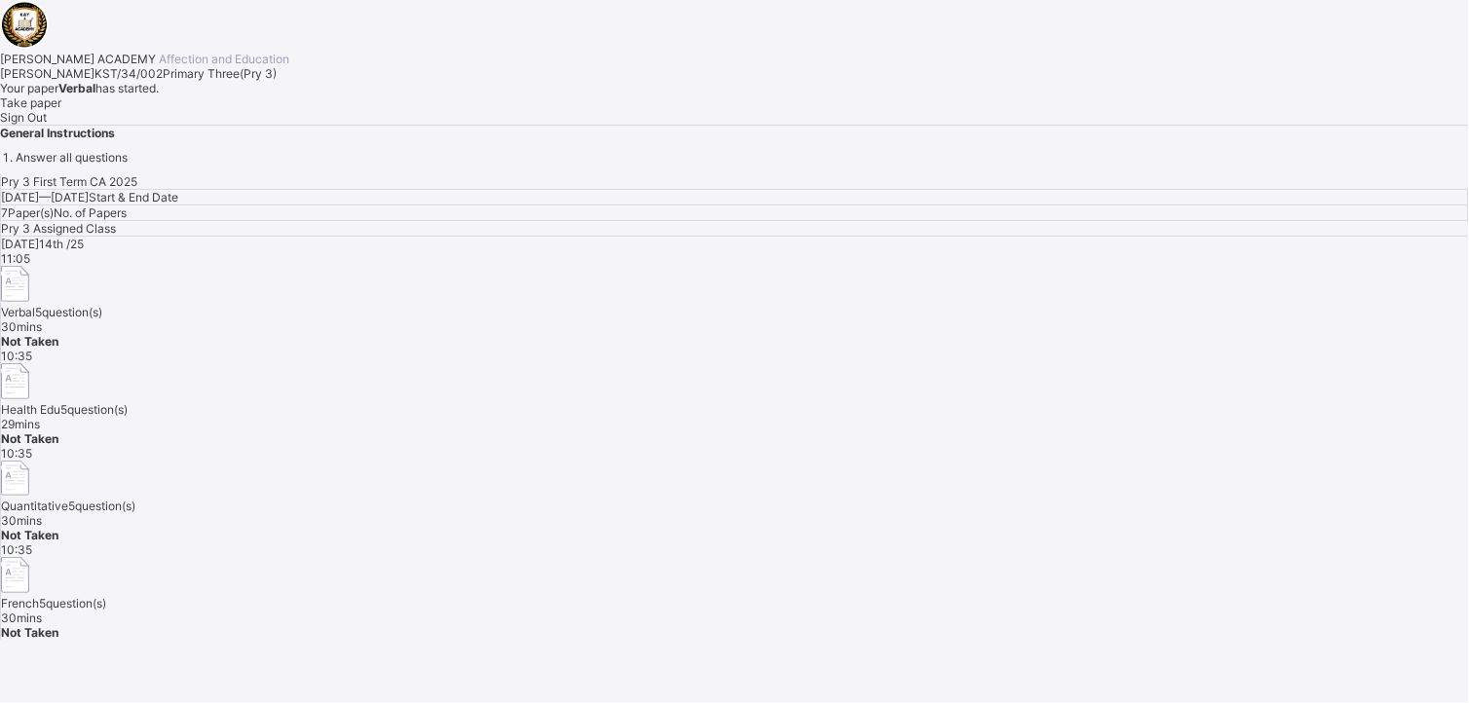
click at [222, 110] on div "Take paper" at bounding box center [734, 102] width 1469 height 15
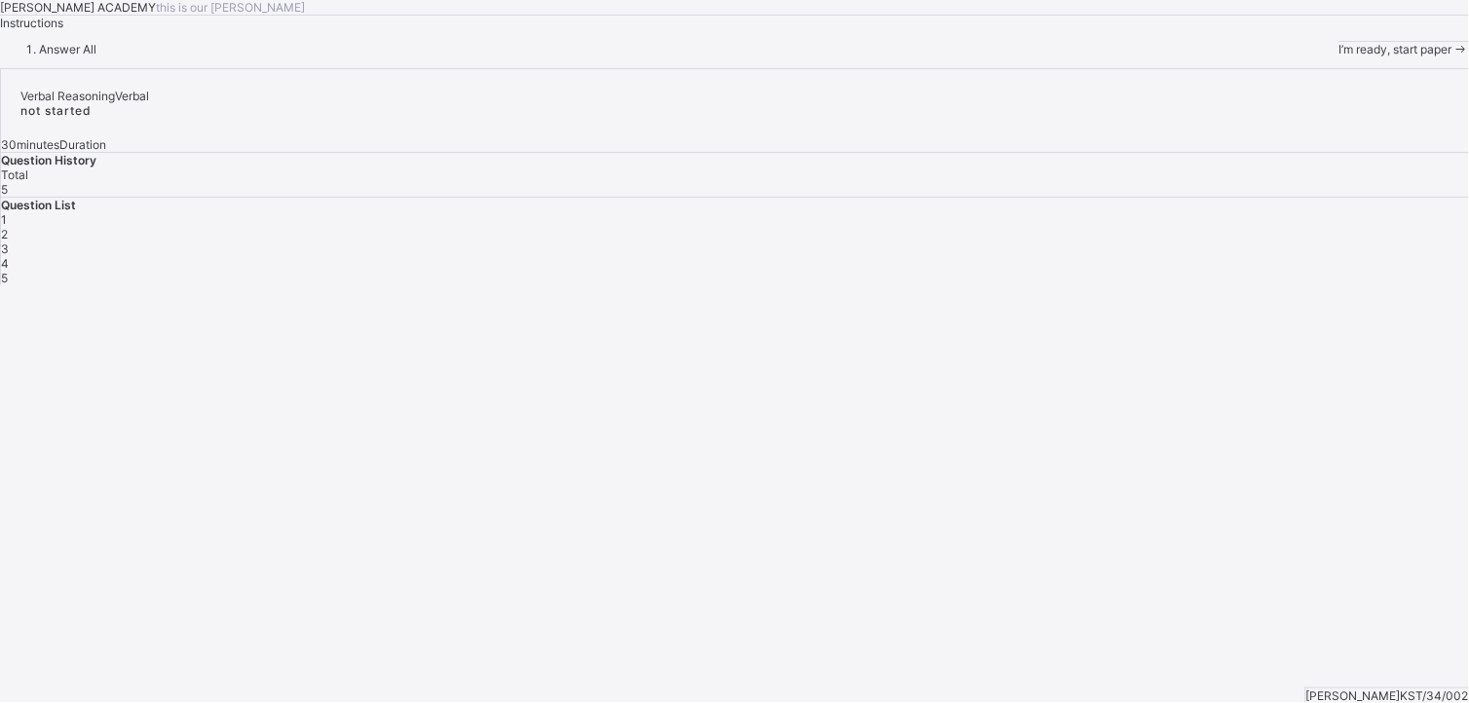
click at [1041, 56] on span "I’m ready, start paper" at bounding box center [1395, 49] width 113 height 15
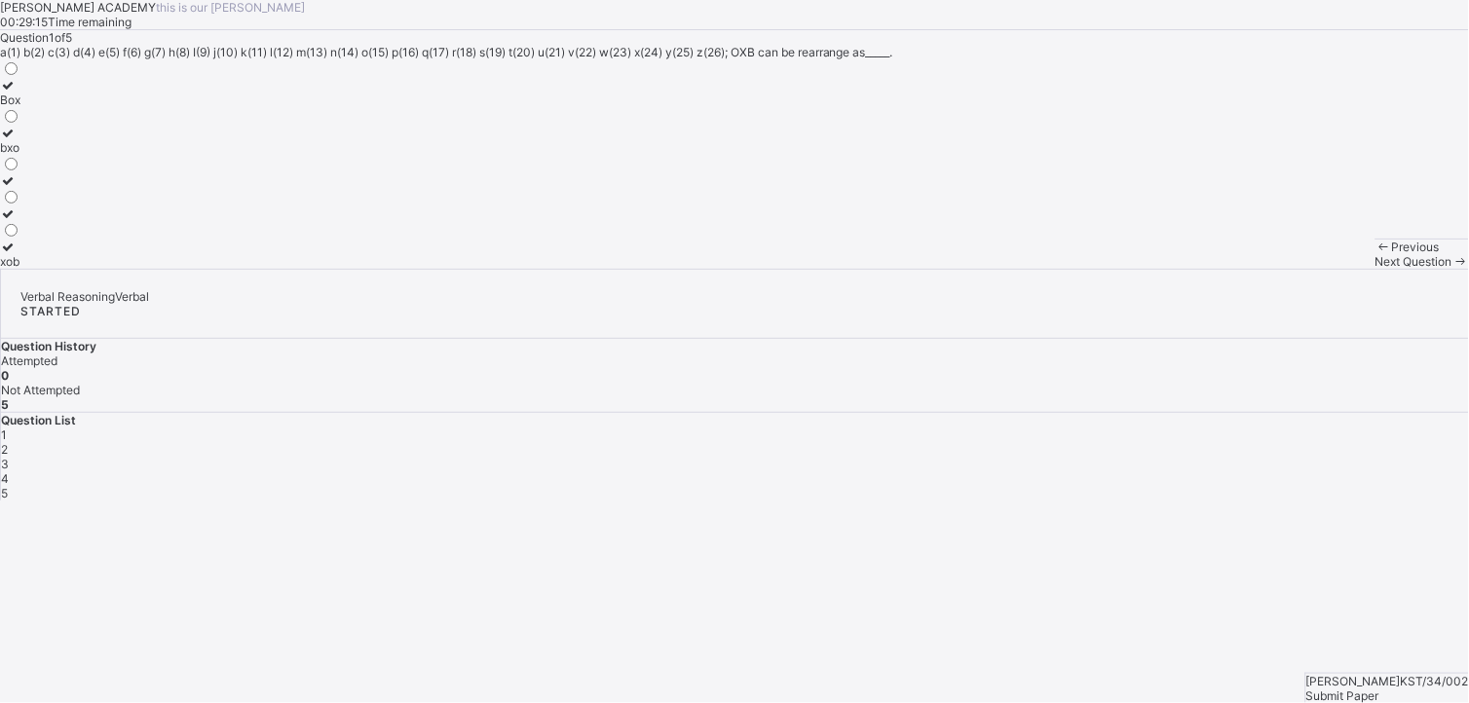
click at [20, 107] on div "Box" at bounding box center [10, 100] width 20 height 15
click at [1041, 269] on span "Next Question" at bounding box center [1413, 261] width 77 height 15
click at [20, 269] on label "but" at bounding box center [10, 254] width 20 height 29
click at [1041, 269] on div "Next Question" at bounding box center [1422, 261] width 94 height 15
click at [34, 236] on div "45516" at bounding box center [17, 228] width 34 height 15
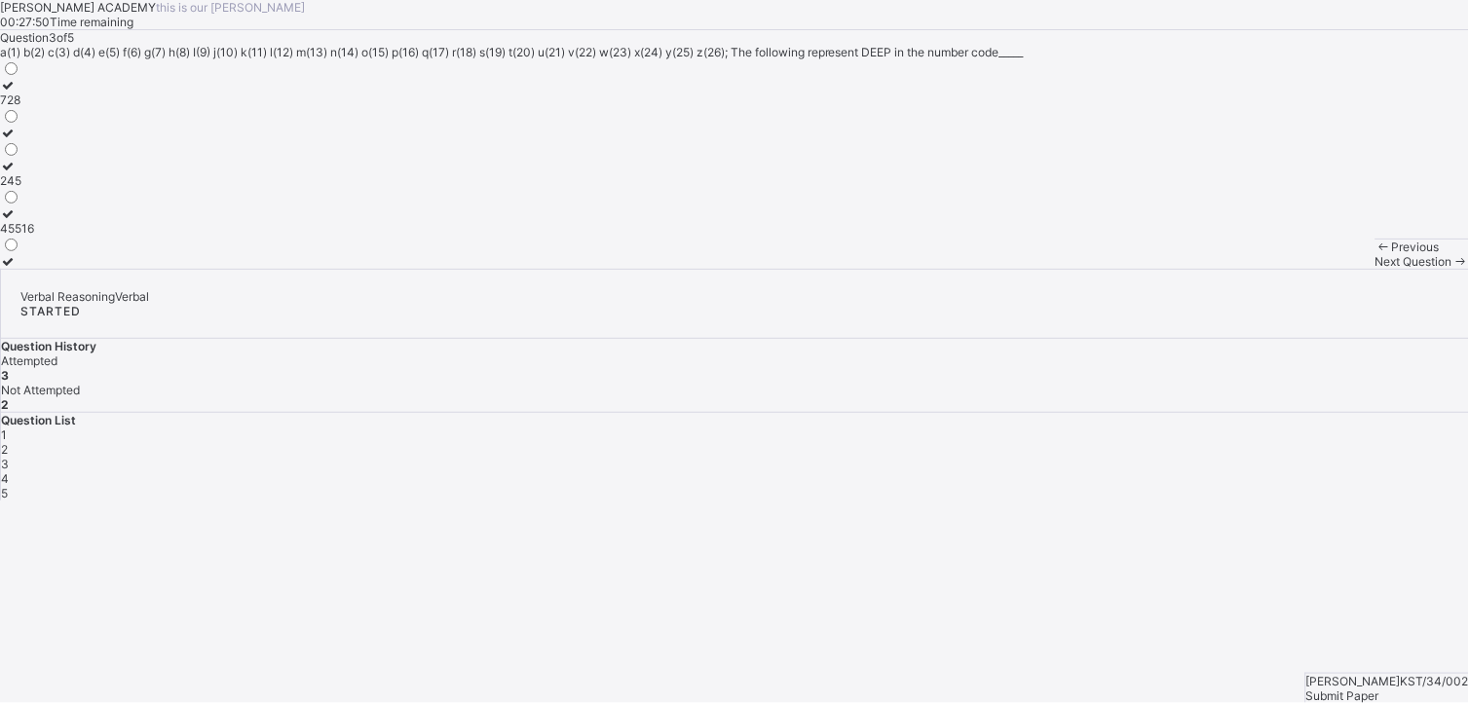
click at [1041, 269] on div "Next Question" at bounding box center [1422, 261] width 94 height 15
click at [32, 221] on div "3,1,20" at bounding box center [16, 213] width 32 height 15
click at [1041, 269] on span "Next Question" at bounding box center [1413, 261] width 77 height 15
click at [1041, 484] on div "Submit Paper" at bounding box center [1387, 696] width 163 height 15
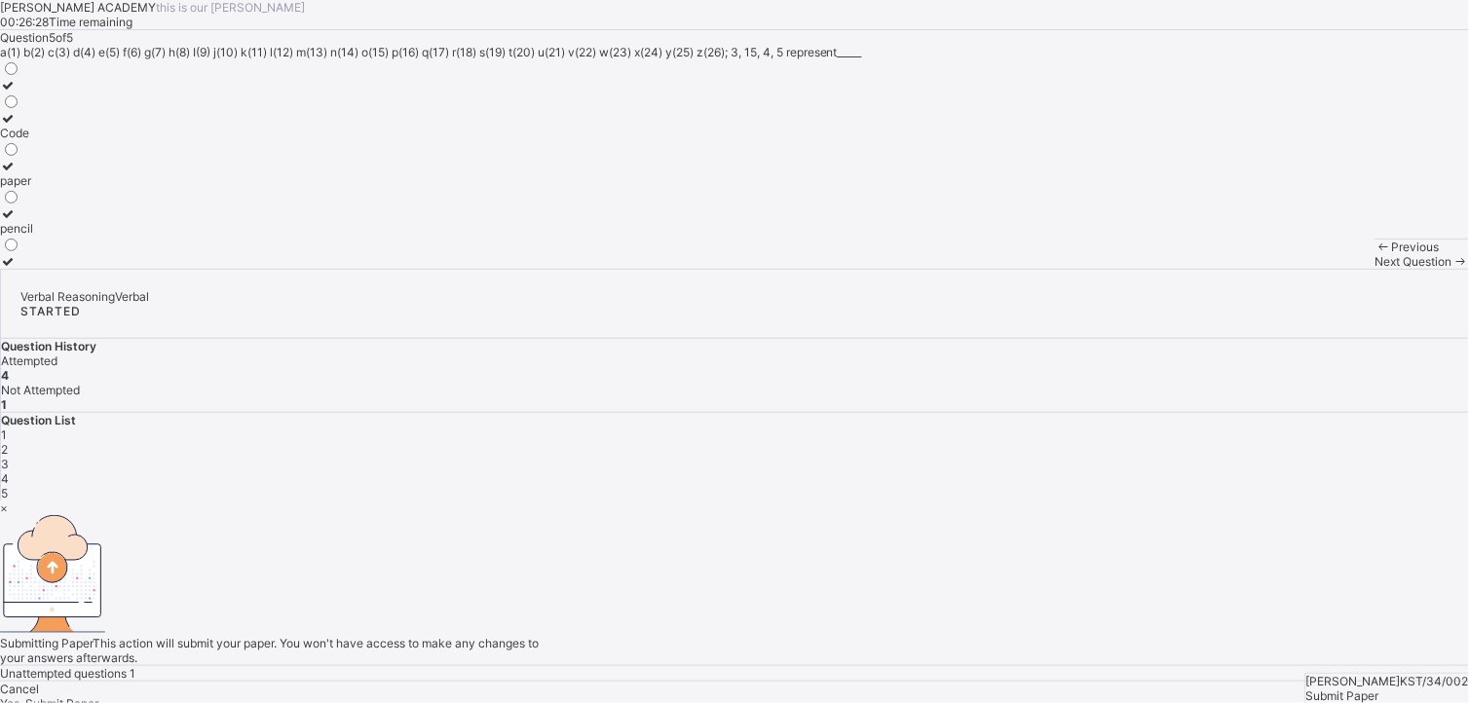
click at [98, 484] on span "Yes, Submit Paper" at bounding box center [49, 703] width 98 height 15
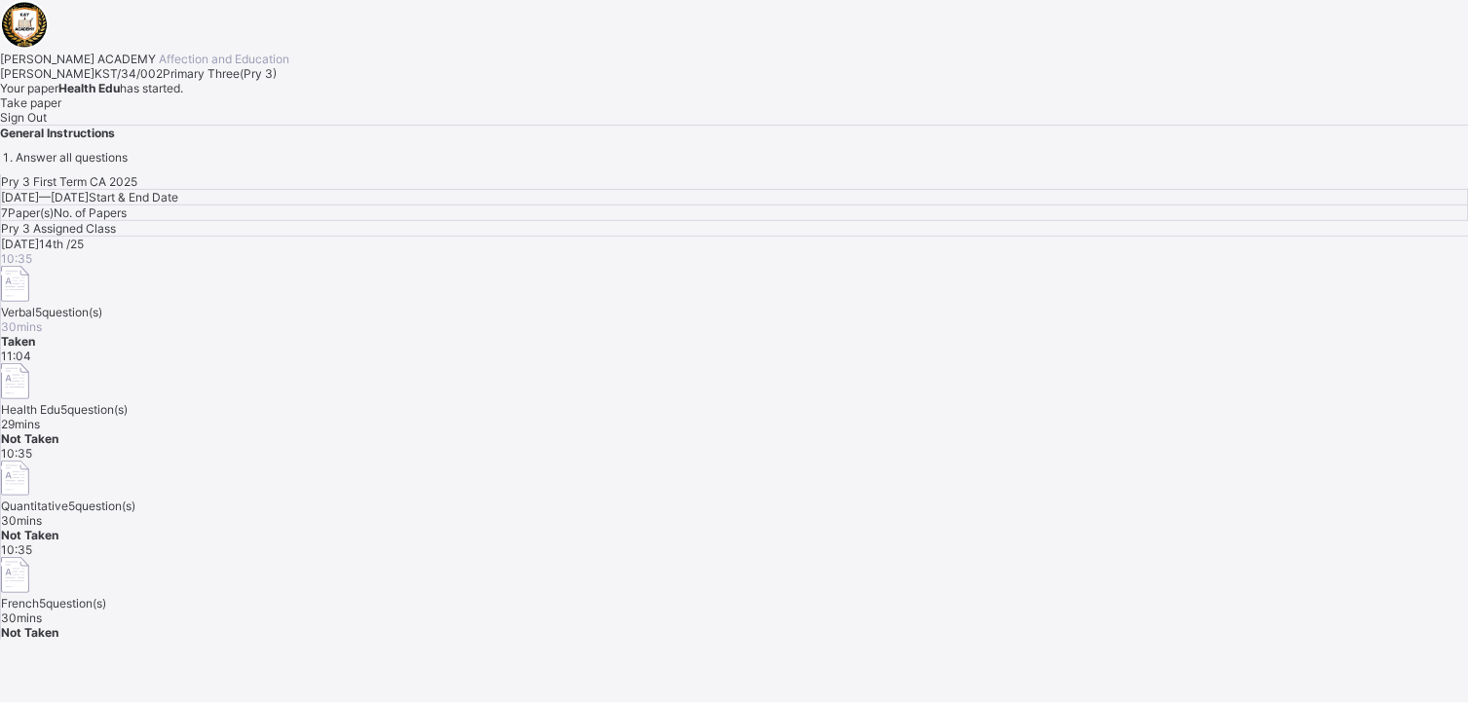
click at [61, 110] on span "Take paper" at bounding box center [30, 102] width 61 height 15
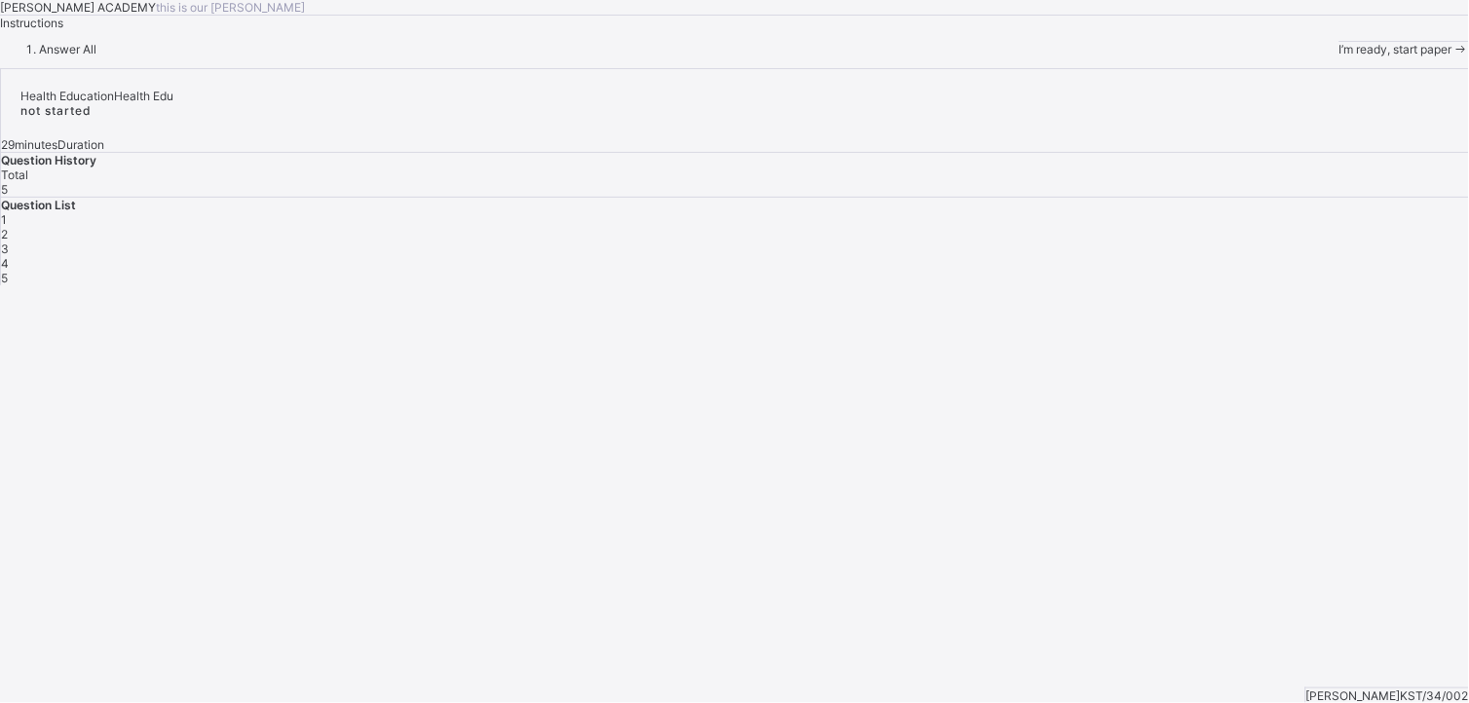
click at [1041, 56] on div "I’m ready, start paper" at bounding box center [1404, 49] width 130 height 15
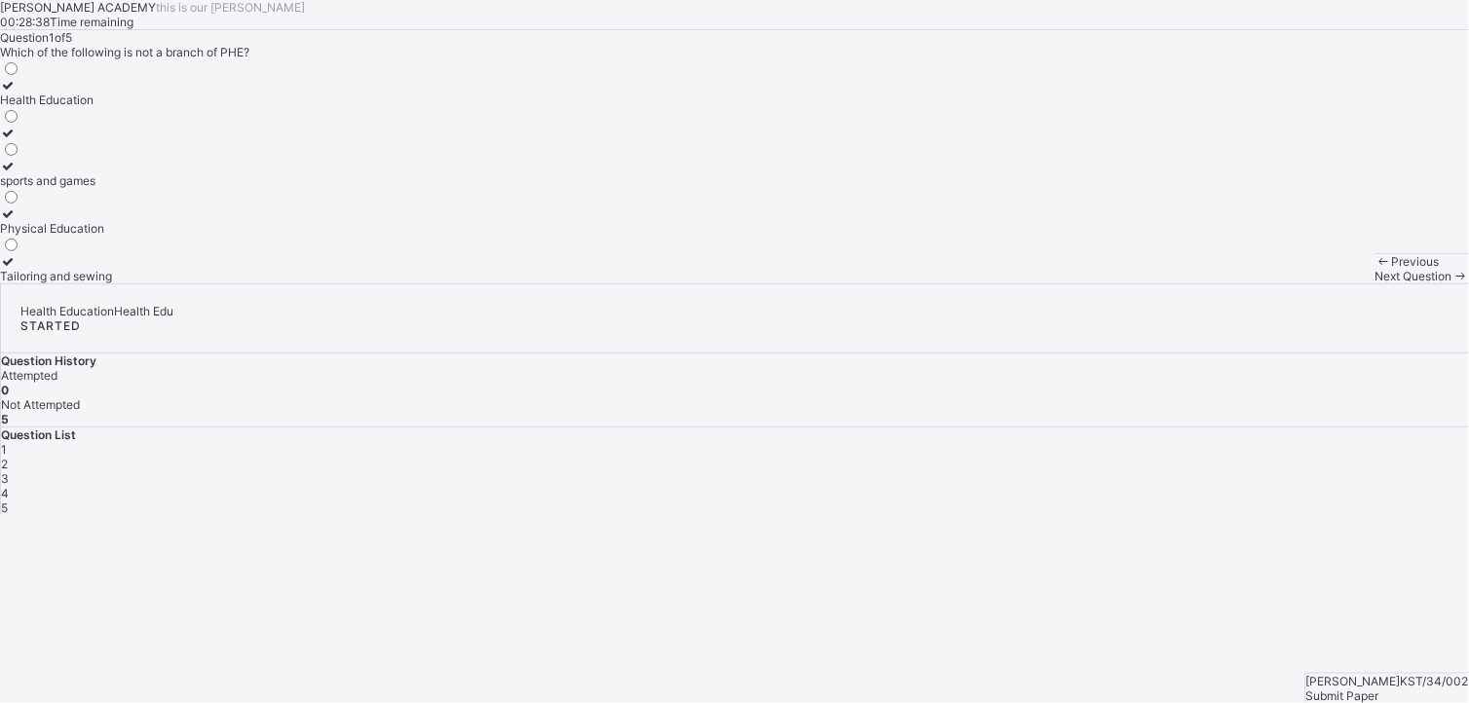
click at [112, 283] on div "Tailoring and sewing" at bounding box center [56, 276] width 112 height 15
click at [1041, 283] on span "Next Question" at bounding box center [1413, 276] width 77 height 15
click at [172, 155] on div "Games, sports, and body fitness" at bounding box center [86, 147] width 172 height 15
click at [1041, 283] on span "Next Question" at bounding box center [1413, 276] width 77 height 15
click at [167, 283] on div "Physical and Health Education" at bounding box center [83, 276] width 167 height 15
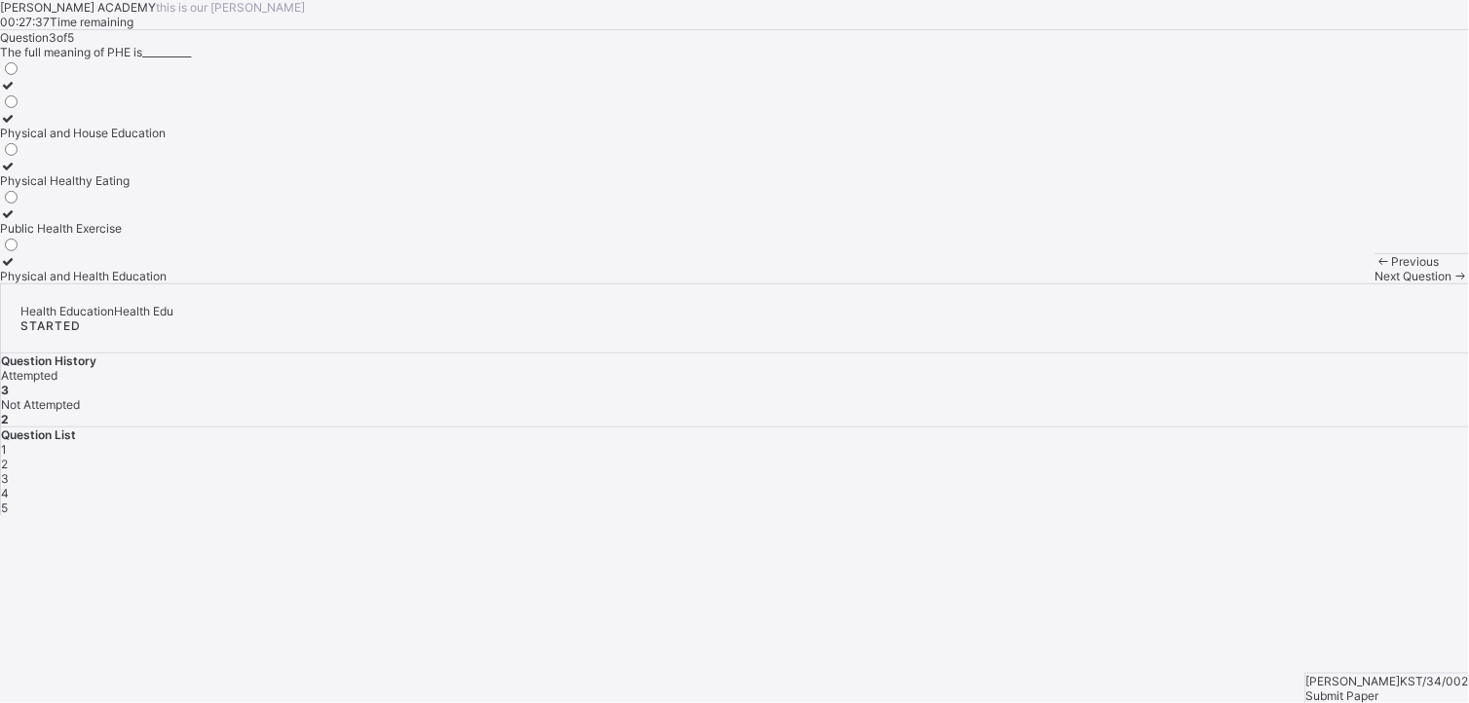
click at [1041, 283] on span "Next Question" at bounding box center [1413, 276] width 77 height 15
click at [206, 236] on div "How to stay clean and avoid diseases" at bounding box center [103, 228] width 206 height 15
click at [1041, 283] on span "Next Question" at bounding box center [1413, 276] width 77 height 15
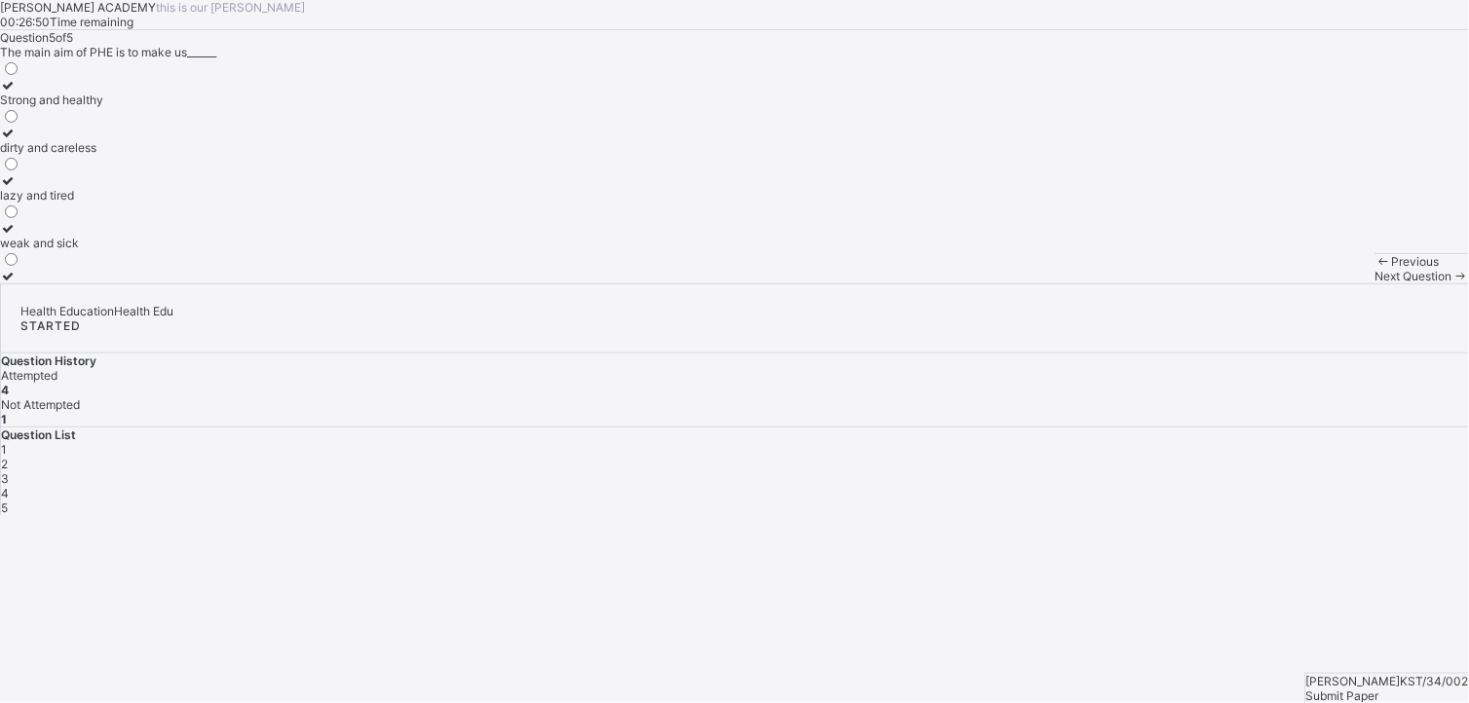
click at [103, 107] on div "Strong and healthy" at bounding box center [51, 100] width 103 height 15
click at [1041, 484] on div "Submit Paper" at bounding box center [1387, 696] width 163 height 15
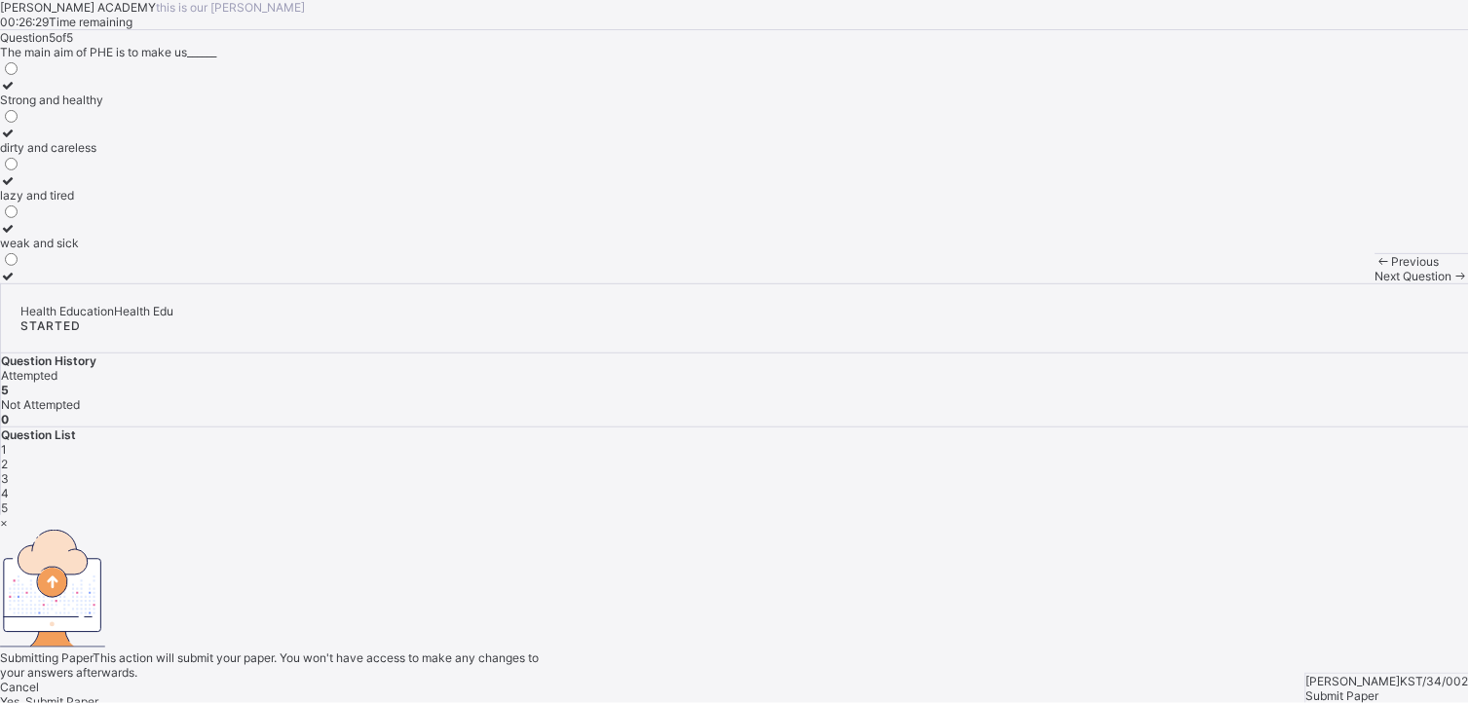
click at [98, 484] on span "Yes, Submit Paper" at bounding box center [49, 701] width 98 height 15
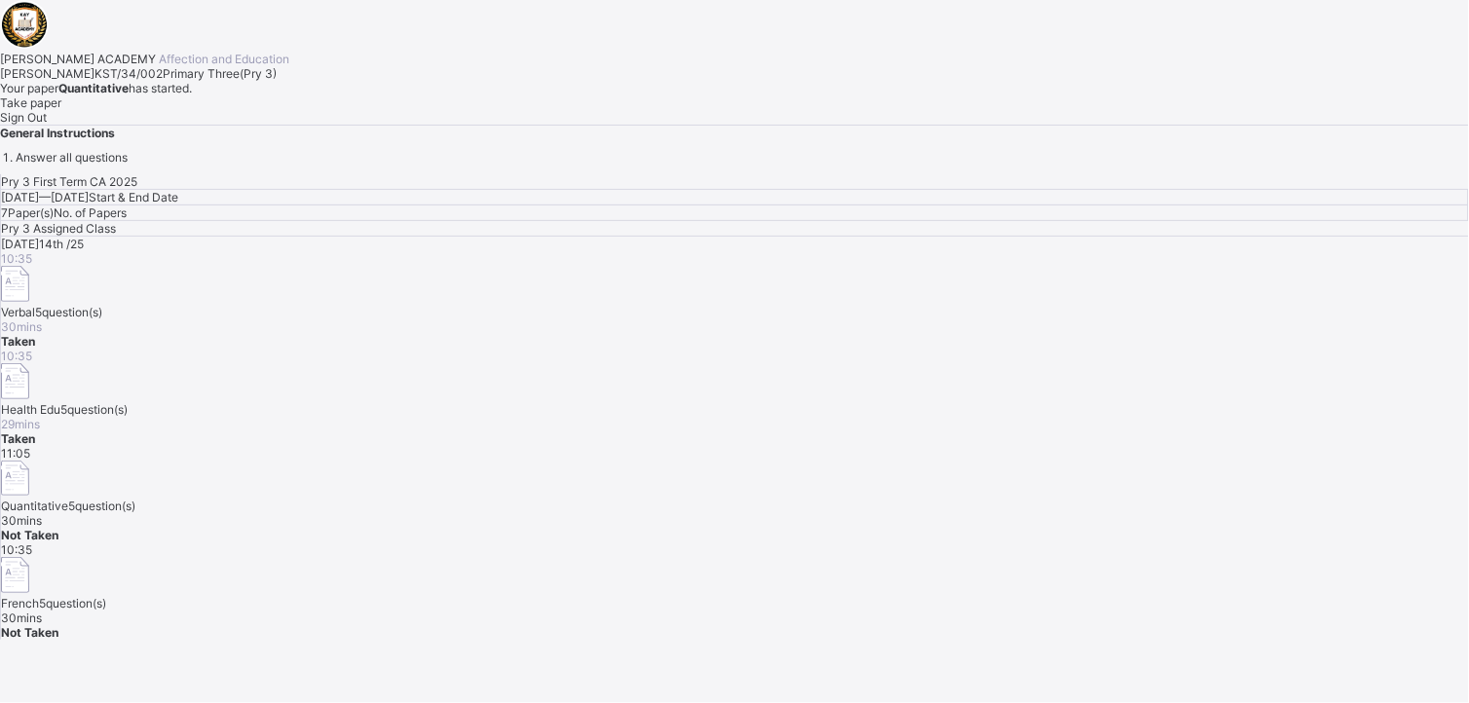
click at [244, 110] on div "Take paper" at bounding box center [734, 102] width 1469 height 15
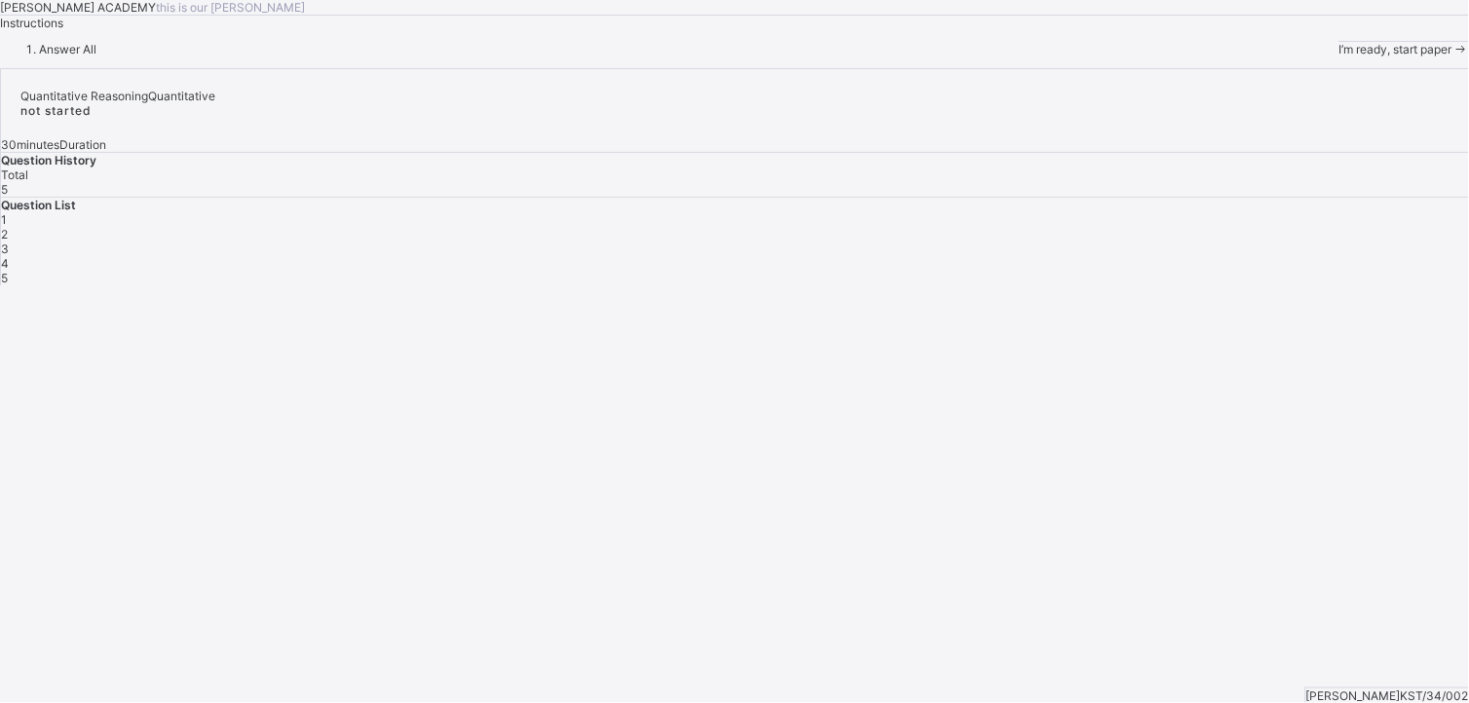
click at [1041, 56] on span "I’m ready, start paper" at bounding box center [1395, 49] width 113 height 15
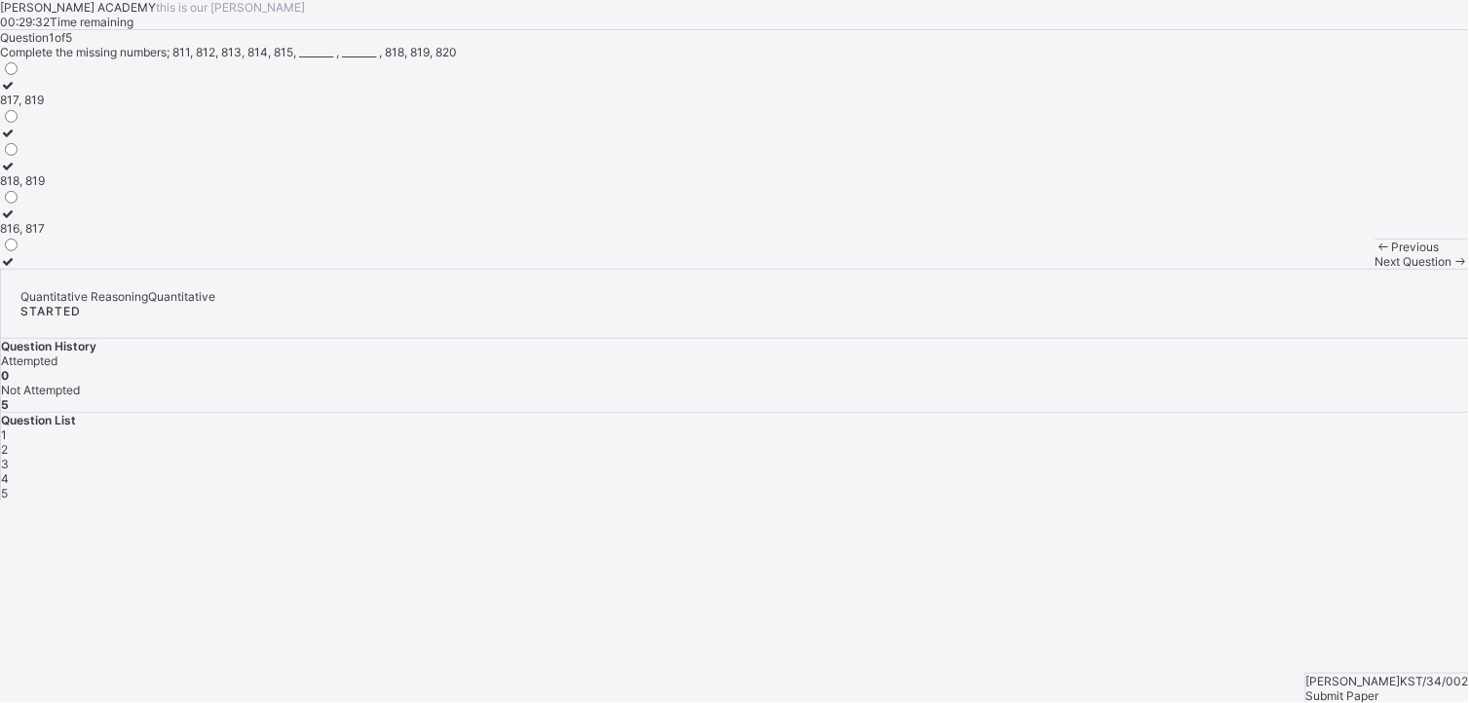
click at [45, 236] on div "816, 817" at bounding box center [22, 228] width 45 height 15
click at [1041, 269] on div "Next Question" at bounding box center [1422, 261] width 94 height 15
click at [51, 155] on div "702, 703" at bounding box center [25, 147] width 51 height 15
click at [1041, 269] on span "Next Question" at bounding box center [1413, 261] width 77 height 15
click at [49, 269] on label "507, 508" at bounding box center [24, 254] width 49 height 29
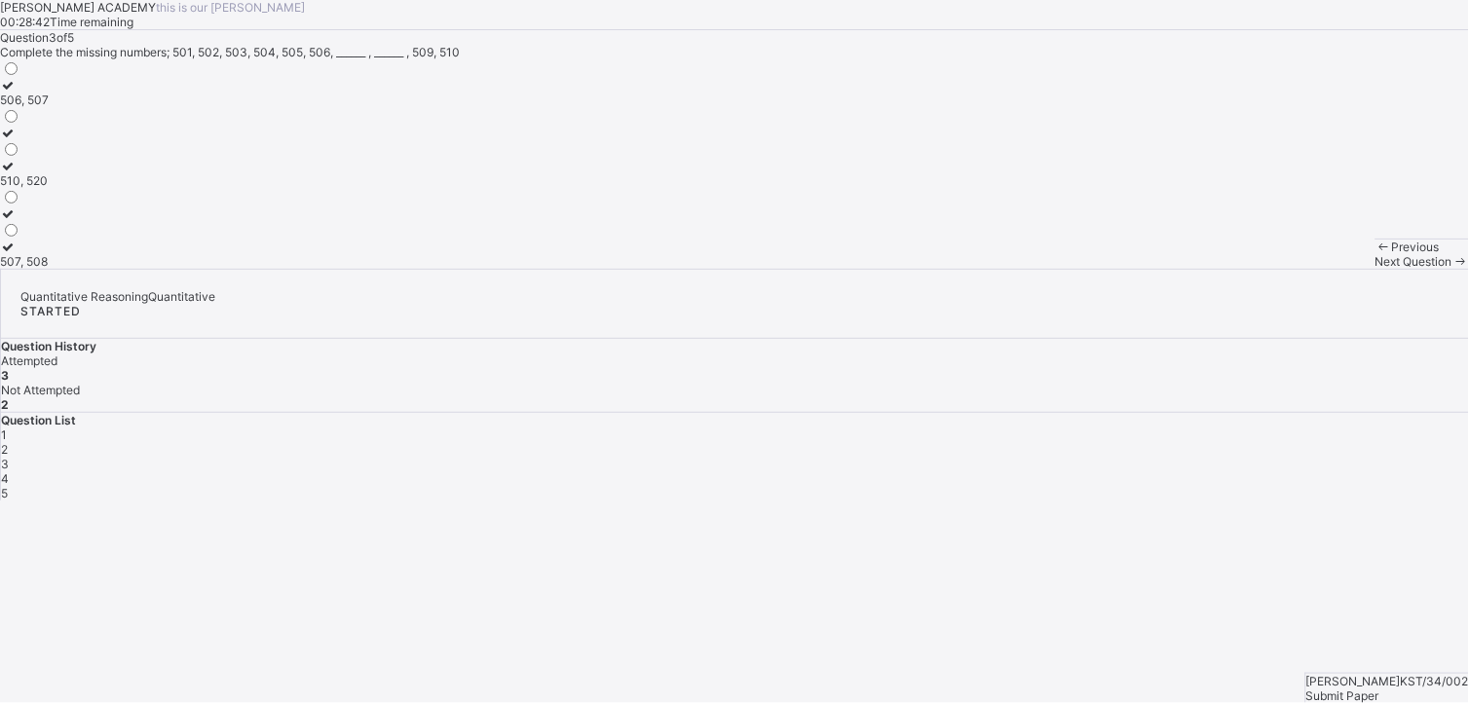
click at [1041, 269] on div "Next Question" at bounding box center [1422, 261] width 94 height 15
click at [49, 236] on div "905, 909" at bounding box center [24, 228] width 49 height 15
click at [1041, 269] on span "Next Question" at bounding box center [1413, 261] width 77 height 15
click at [50, 188] on div "604, 607" at bounding box center [25, 180] width 50 height 15
click at [1041, 484] on span "Submit Paper" at bounding box center [1342, 696] width 73 height 15
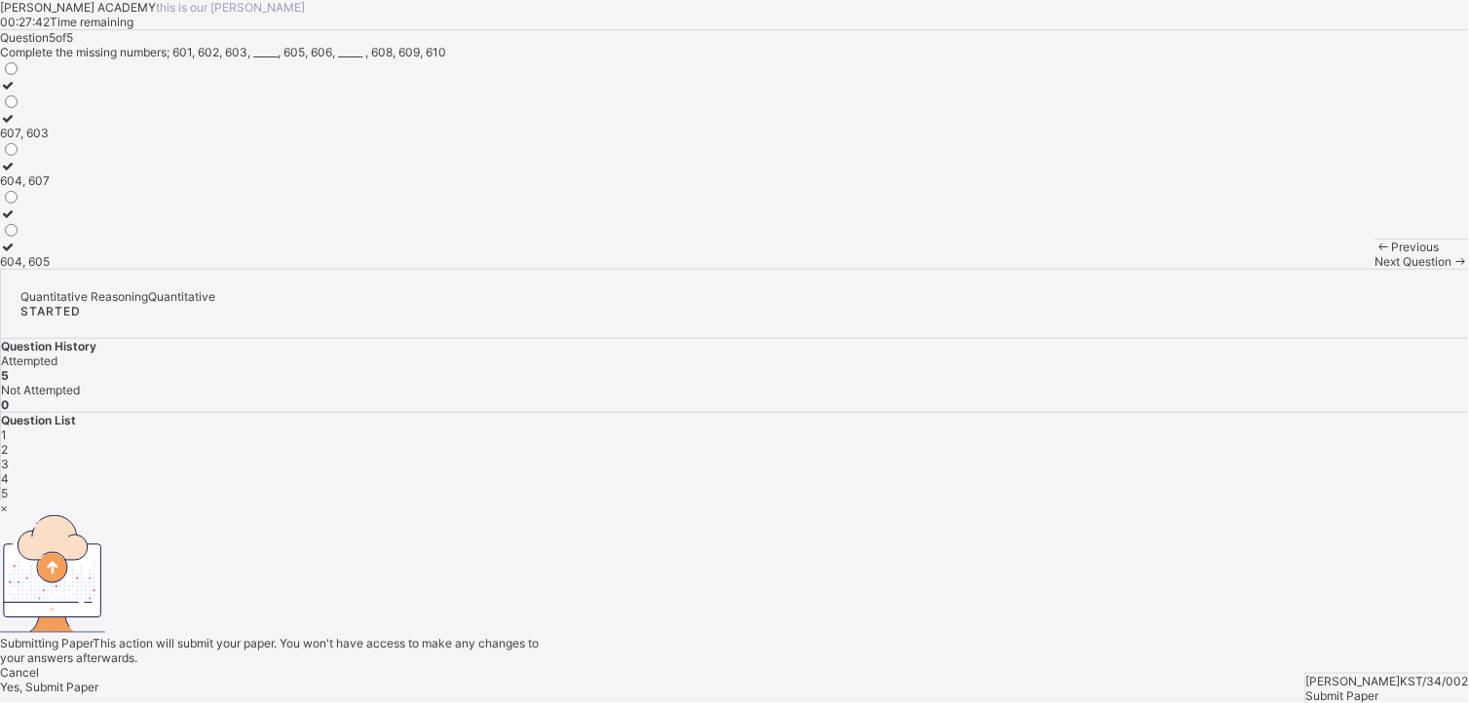
click at [98, 484] on span "Yes, Submit Paper" at bounding box center [49, 687] width 98 height 15
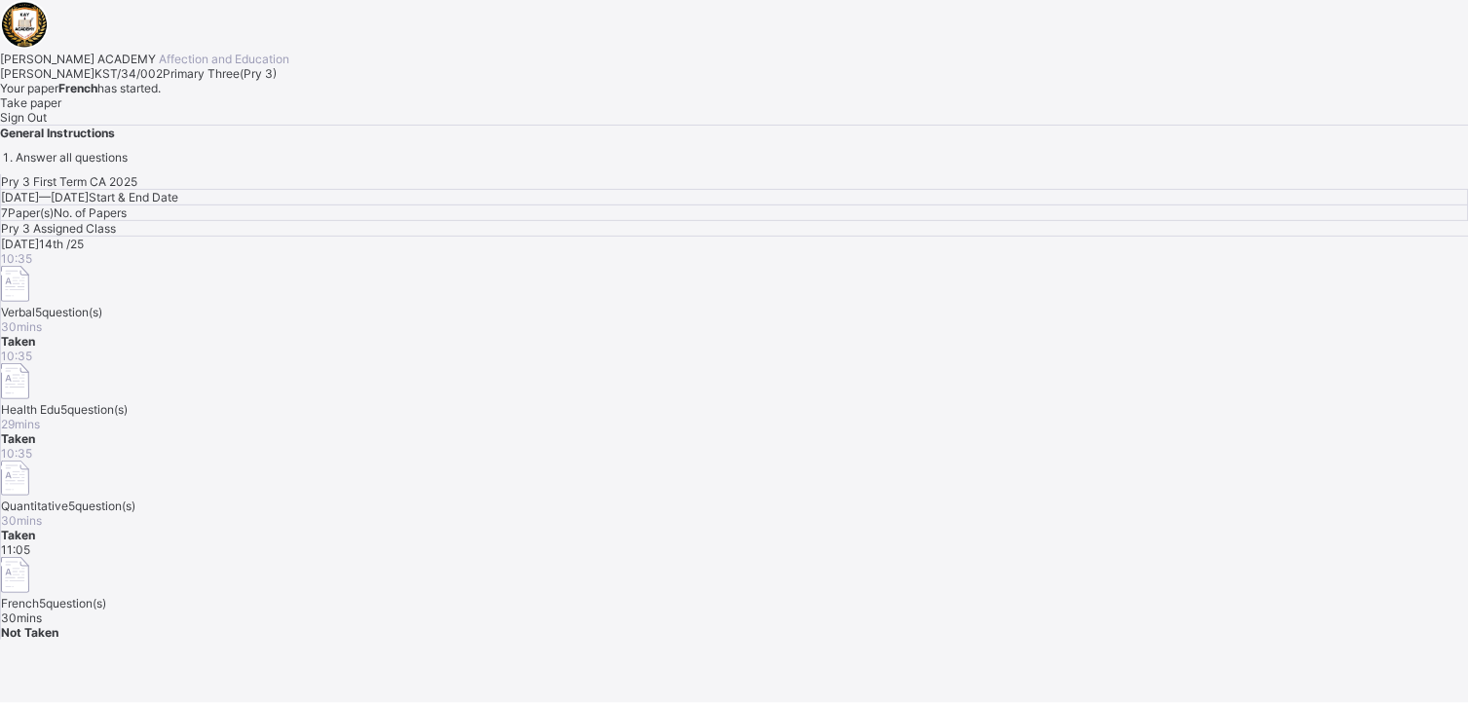
click at [61, 110] on span "Take paper" at bounding box center [30, 102] width 61 height 15
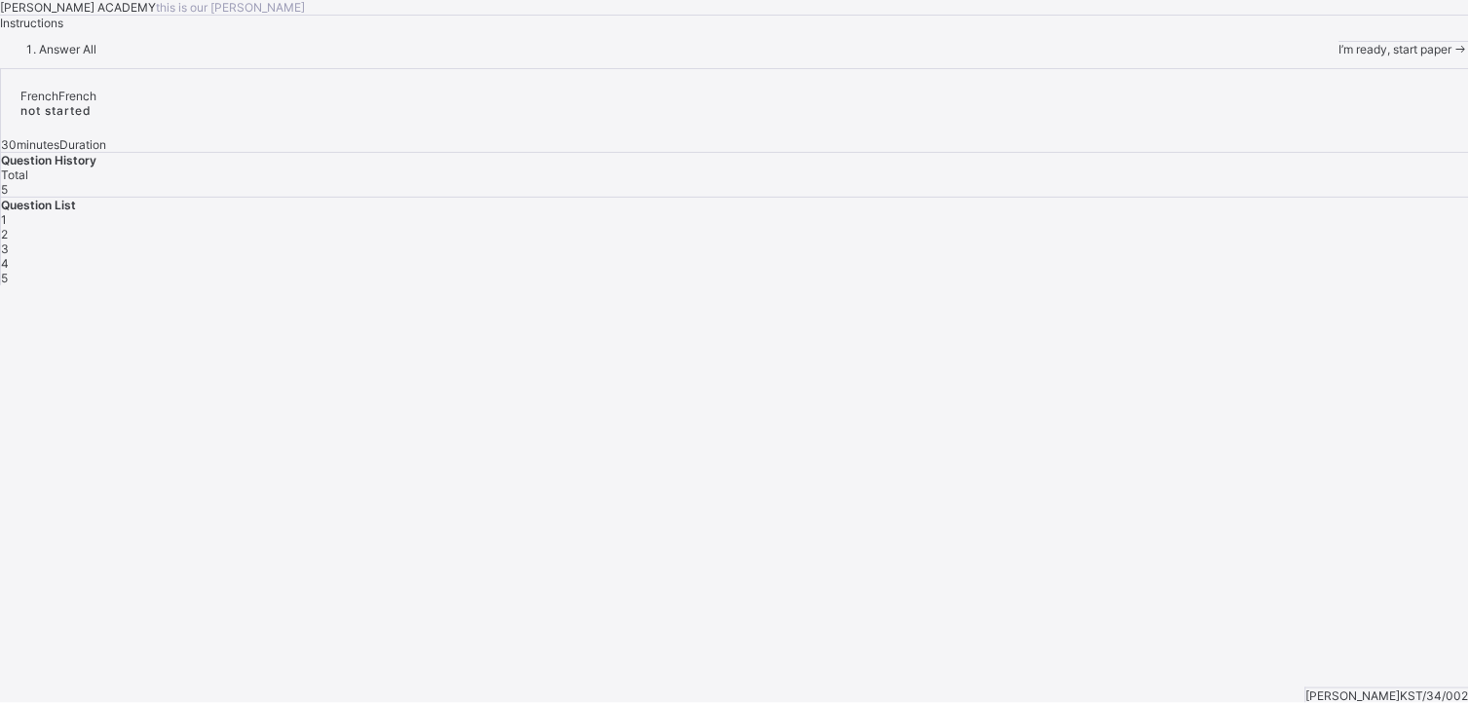
click at [1041, 56] on div "I’m ready, start paper" at bounding box center [1404, 49] width 130 height 15
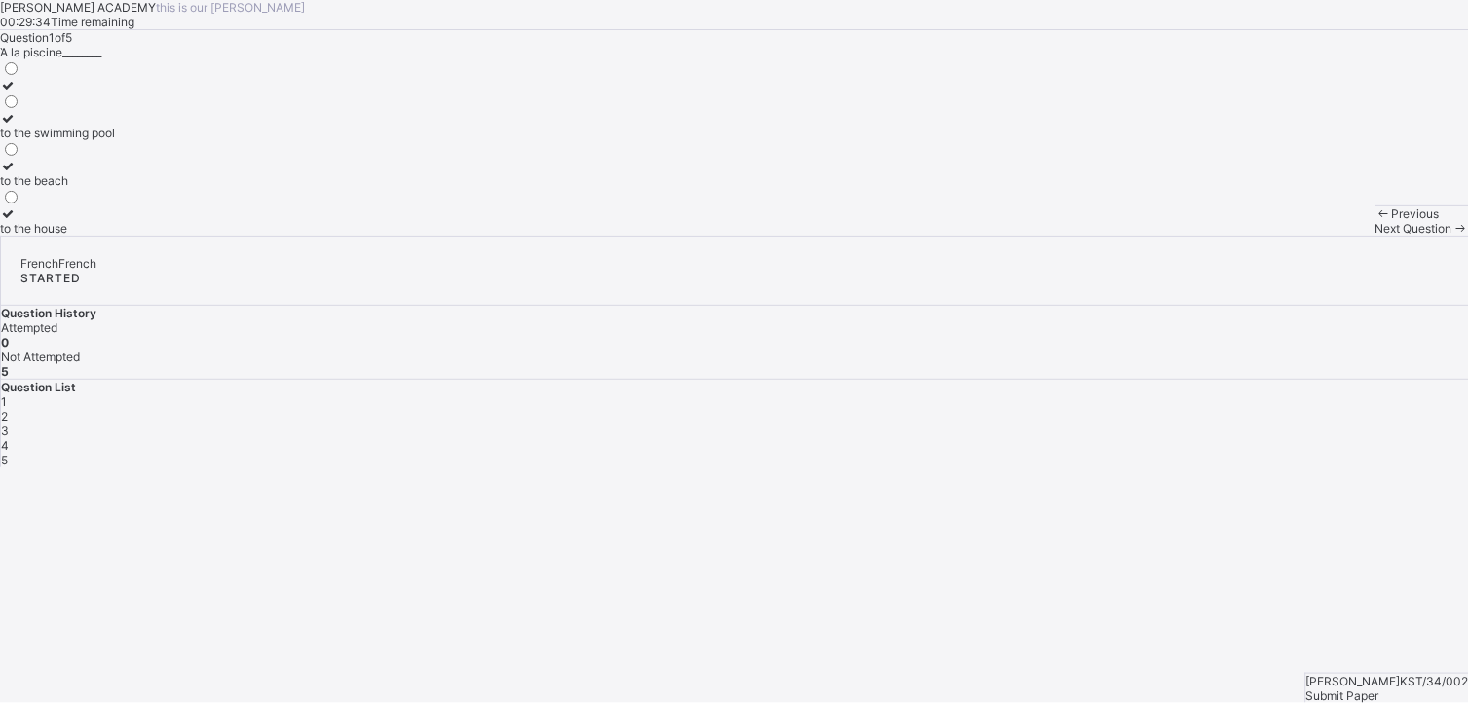
click at [115, 188] on div "to the beach" at bounding box center [57, 180] width 115 height 15
click at [1041, 236] on div "Previous Next Question" at bounding box center [1422, 221] width 94 height 30
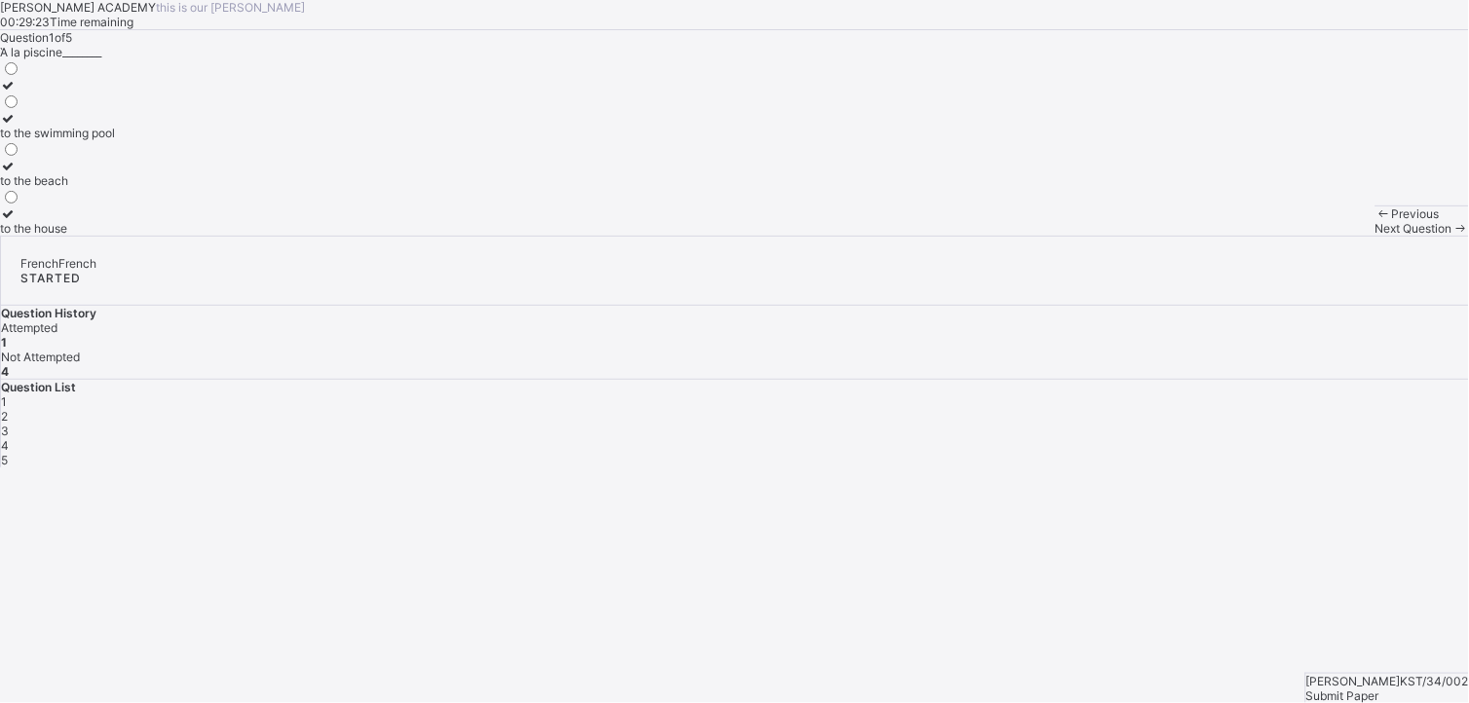
click at [1041, 236] on div "Previous Next Question" at bounding box center [1422, 221] width 94 height 30
click at [1041, 236] on div "Next Question" at bounding box center [1422, 228] width 94 height 15
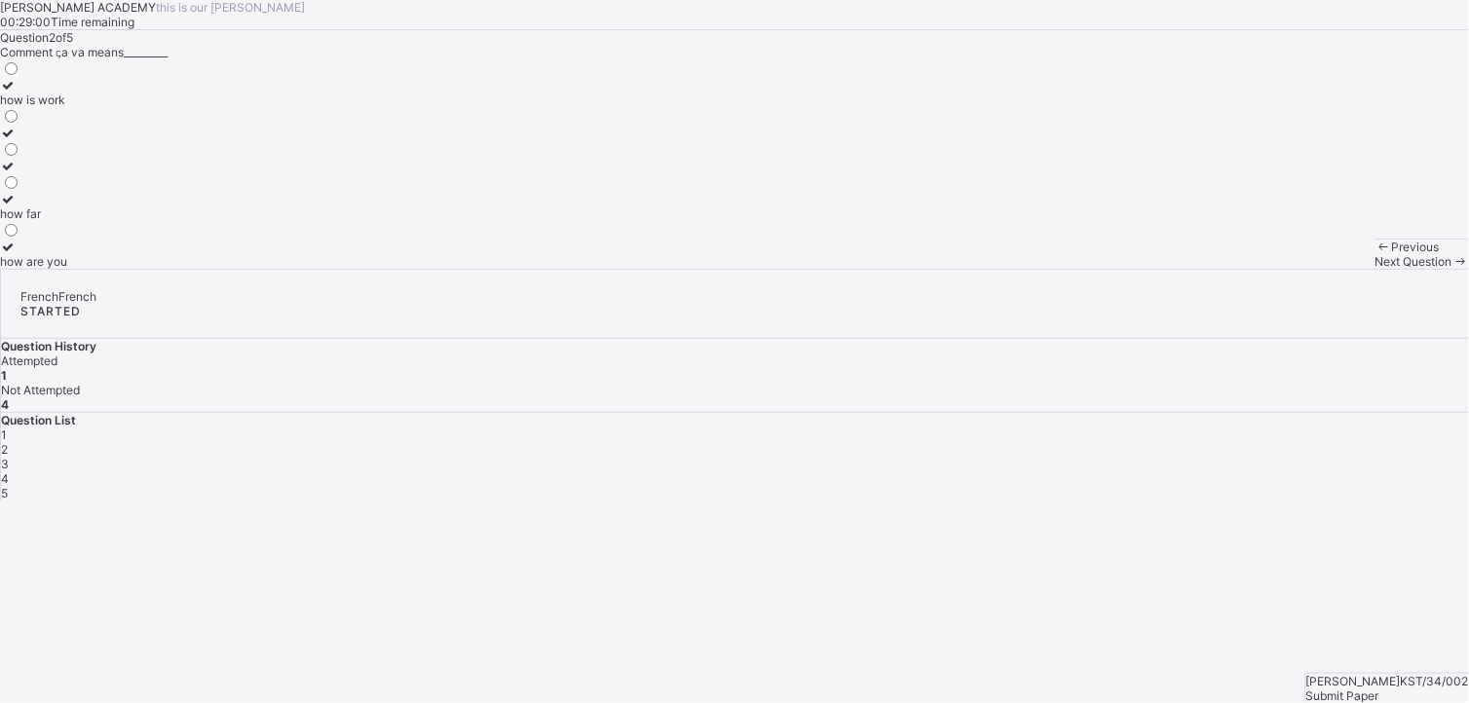
click at [67, 269] on div "how are you" at bounding box center [33, 261] width 67 height 15
click at [1041, 269] on div "Next Question" at bounding box center [1422, 261] width 94 height 15
click at [119, 269] on div "you are good" at bounding box center [59, 261] width 119 height 15
click at [1041, 269] on div "Next Question" at bounding box center [1422, 261] width 94 height 15
click at [85, 221] on label "[DATE] morning" at bounding box center [42, 206] width 85 height 29
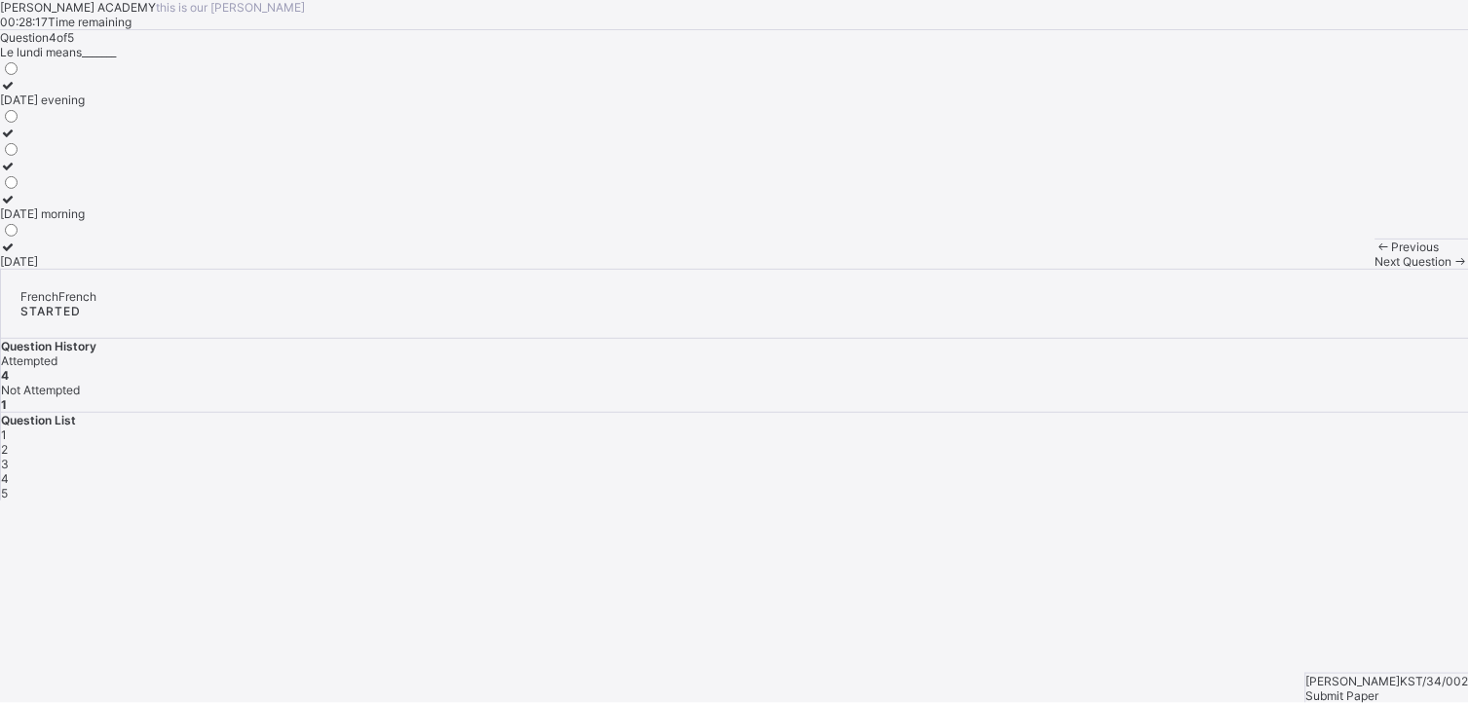
click at [1041, 269] on div "Next Question" at bounding box center [1422, 261] width 94 height 15
click at [70, 107] on div "save journey" at bounding box center [35, 100] width 70 height 15
click at [1041, 484] on span "Submit Paper" at bounding box center [1342, 696] width 73 height 15
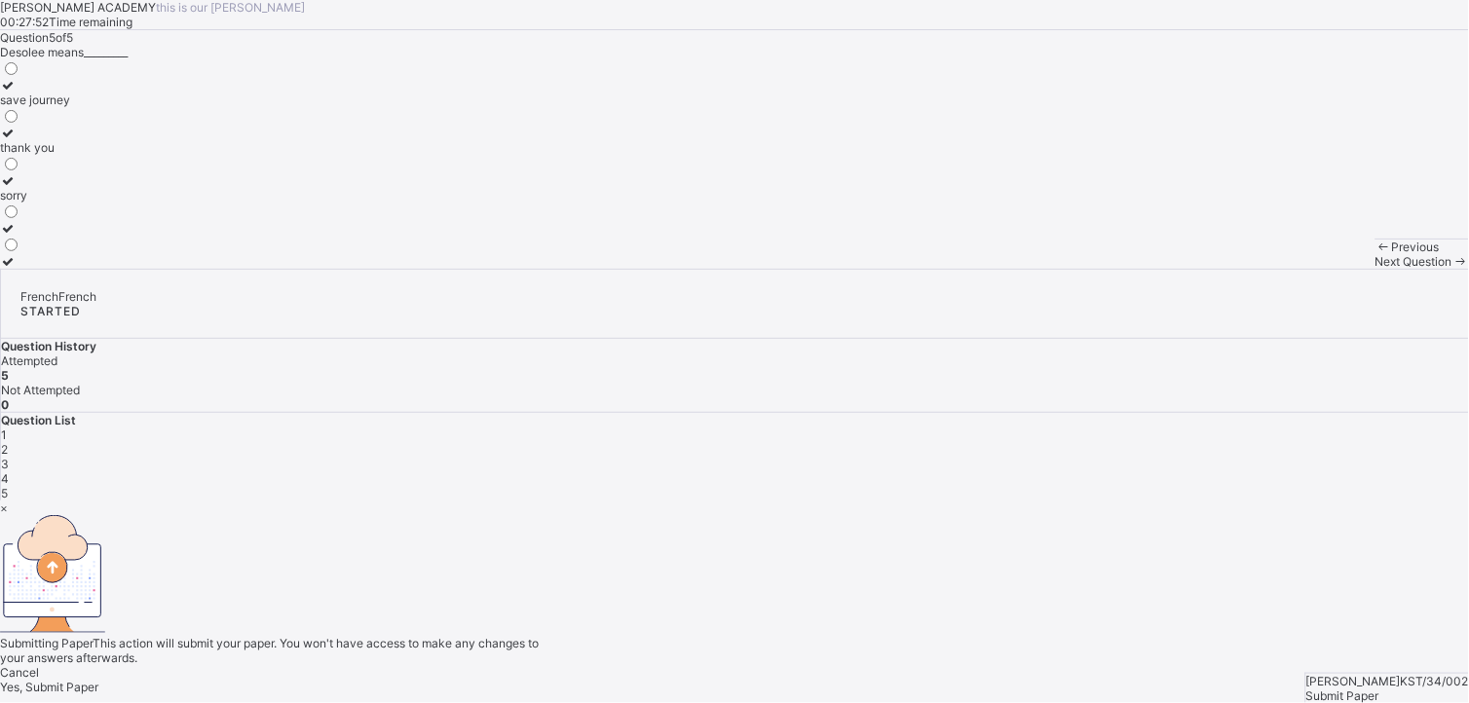
click at [805, 484] on div "Yes, Submit Paper" at bounding box center [734, 687] width 1469 height 15
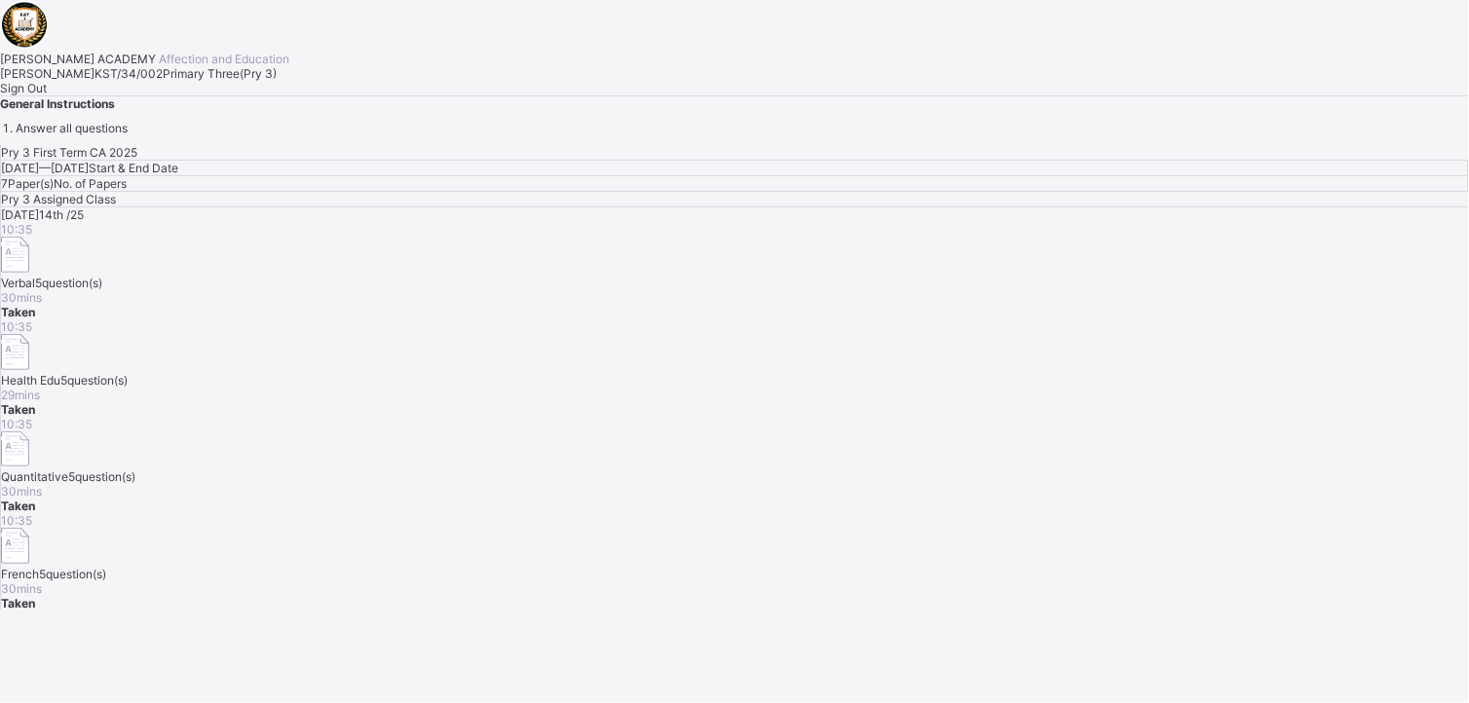
click at [47, 95] on span "Sign Out" at bounding box center [23, 88] width 47 height 15
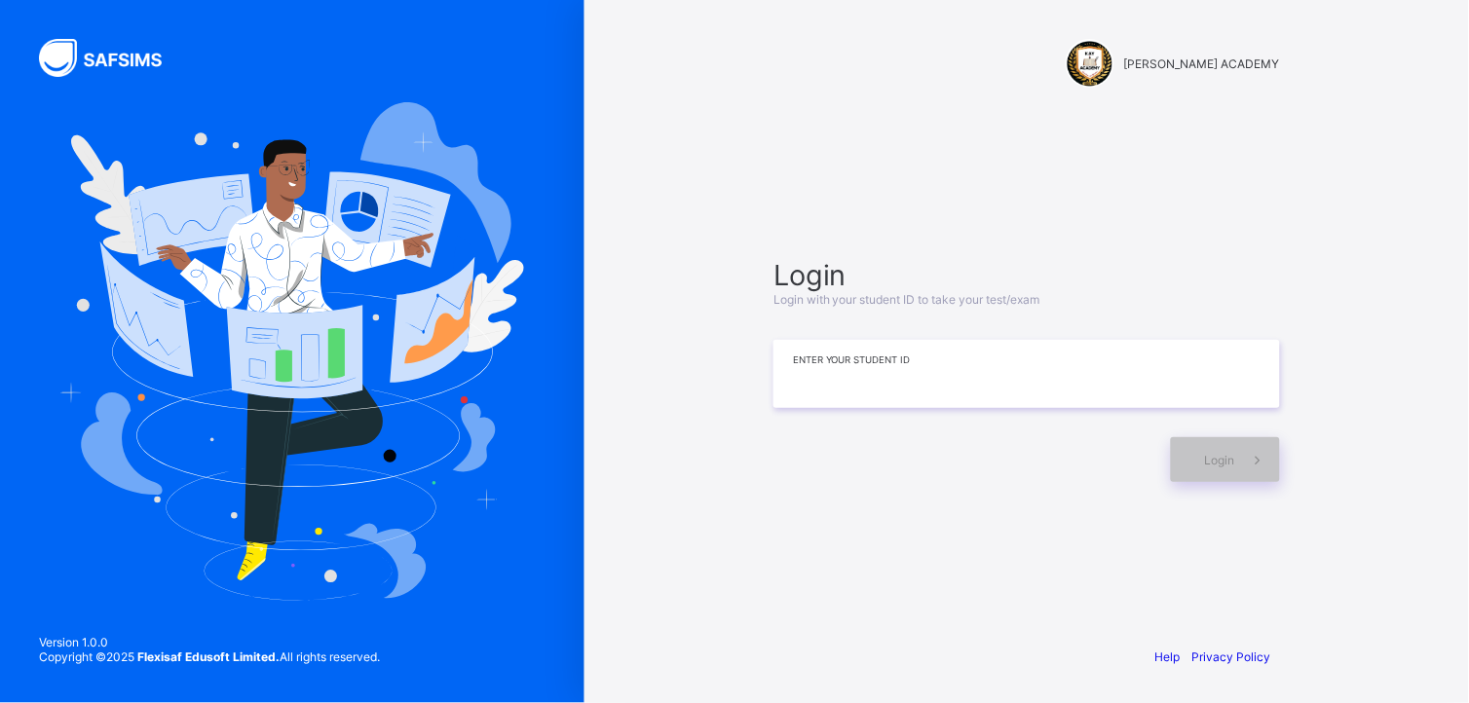
click at [796, 382] on input at bounding box center [1026, 374] width 507 height 68
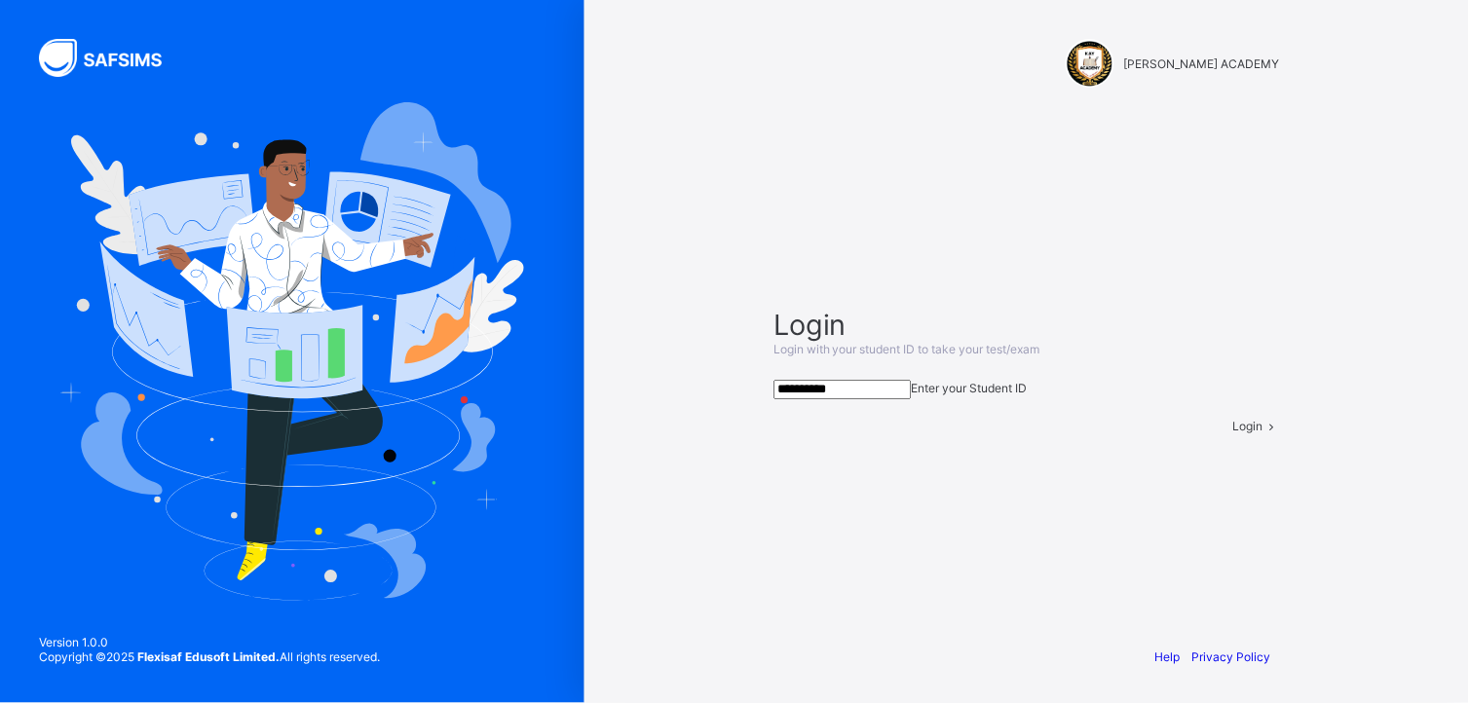
type input "**********"
click at [1041, 433] on span "Login" at bounding box center [1248, 426] width 30 height 15
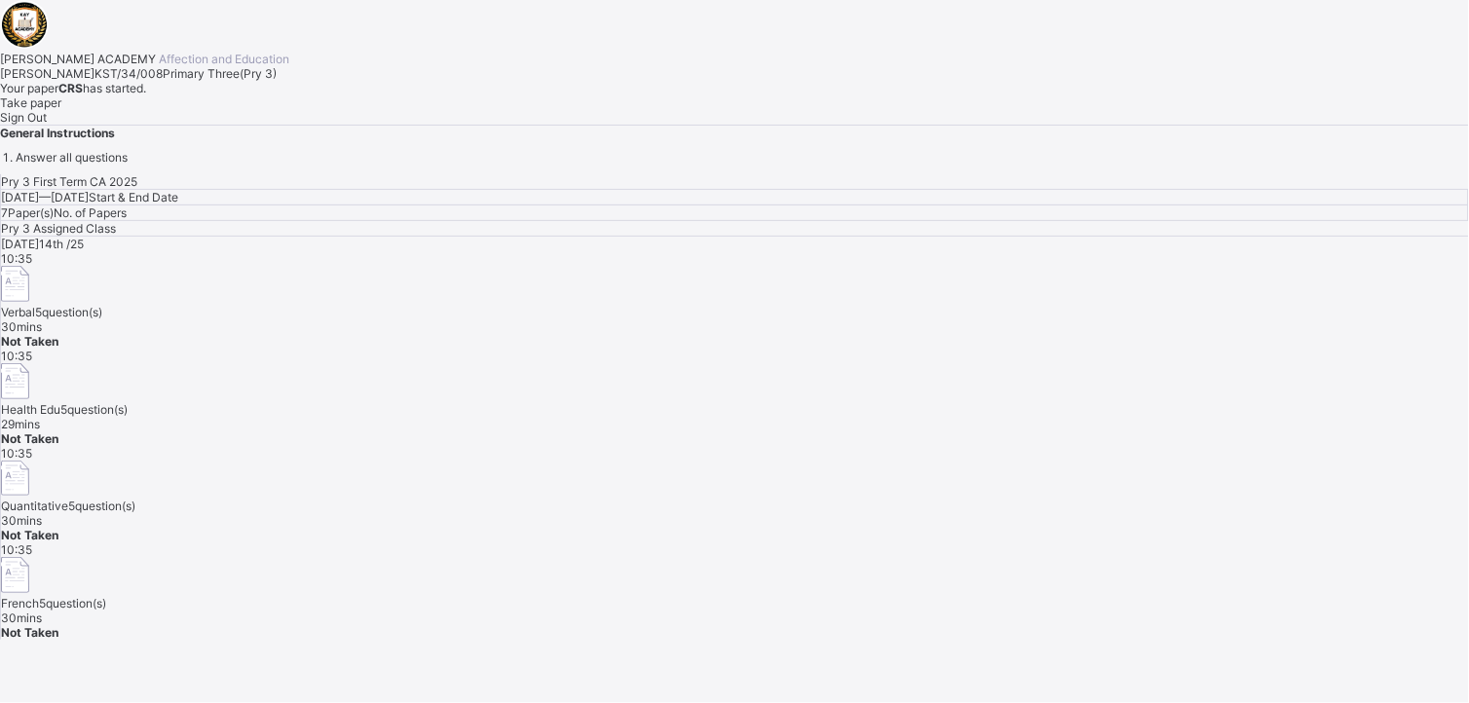
click at [250, 110] on div "Take paper" at bounding box center [734, 102] width 1469 height 15
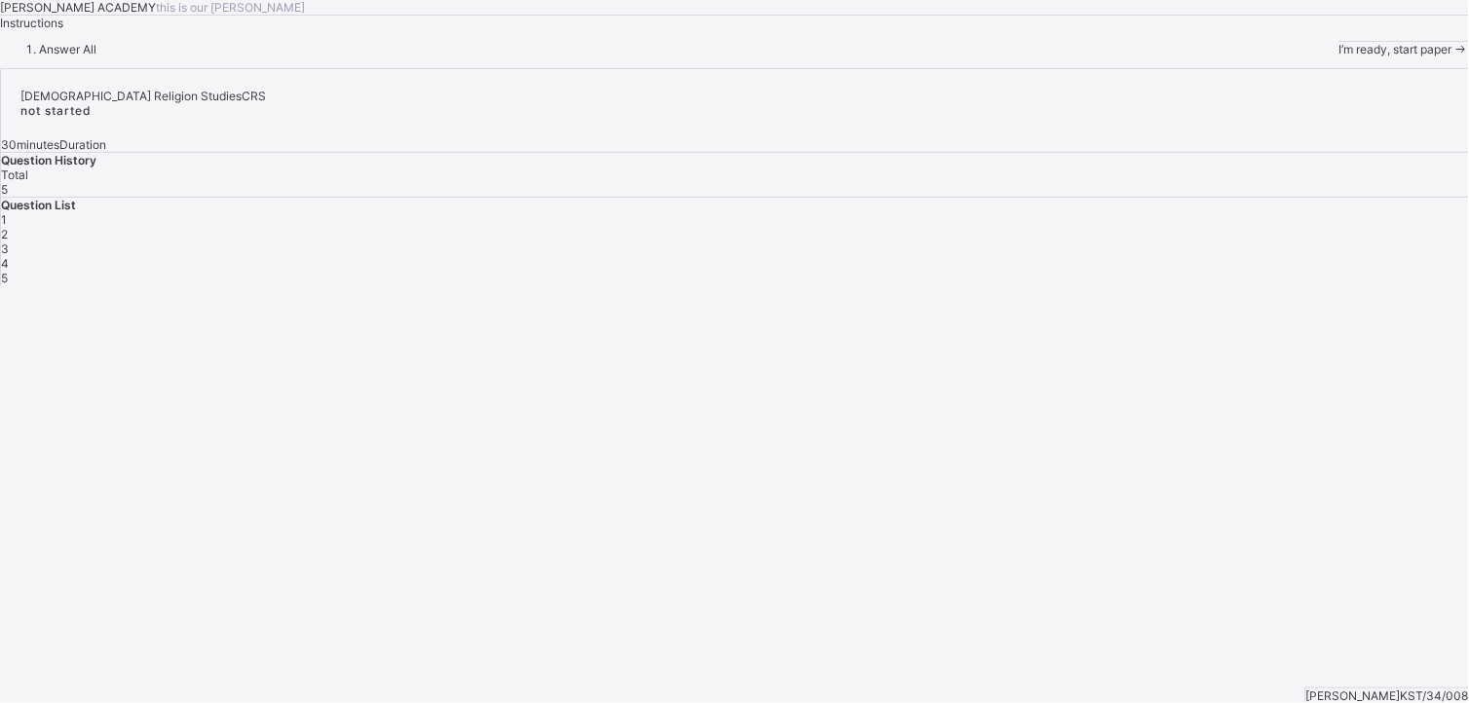
click at [1041, 56] on div "I’m ready, start paper" at bounding box center [1404, 49] width 130 height 15
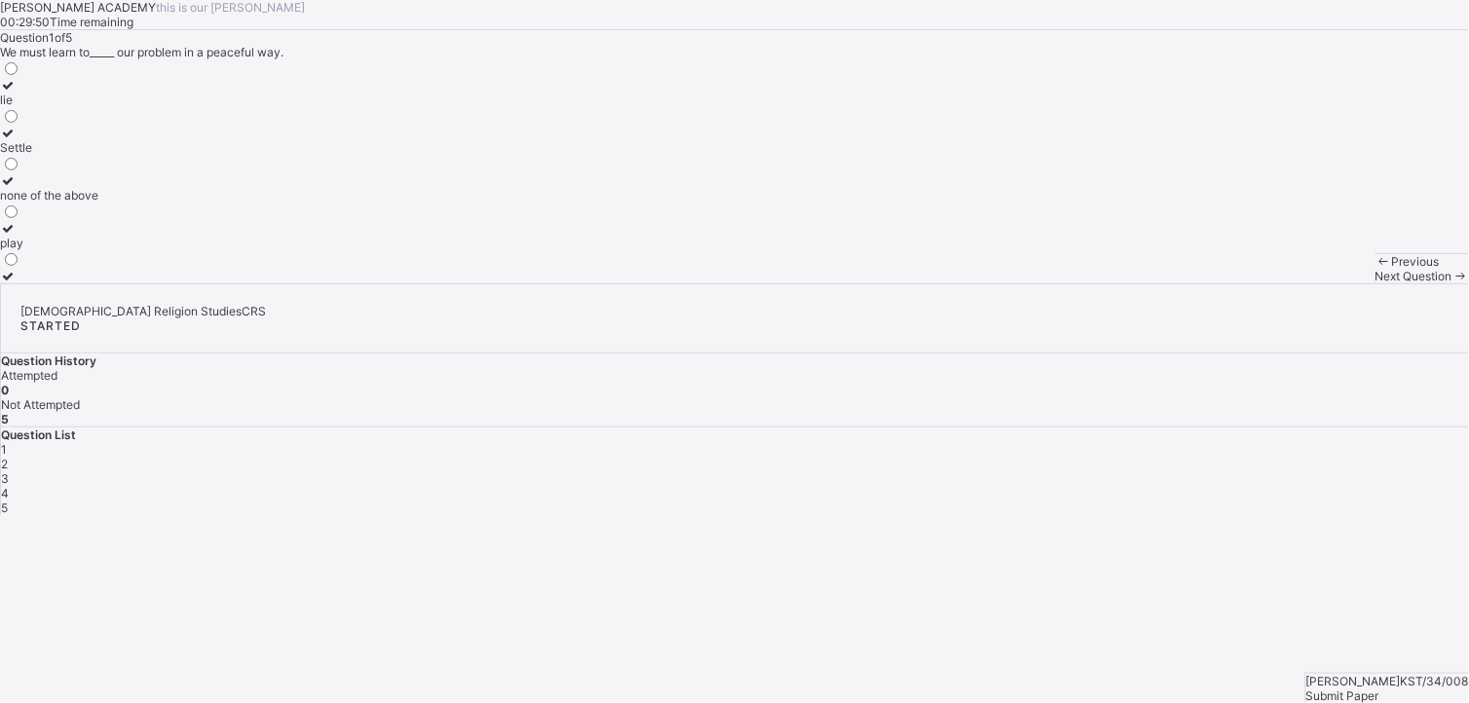
click at [98, 107] on div "lie" at bounding box center [49, 100] width 98 height 15
click at [1041, 484] on span "Submit Paper" at bounding box center [1342, 696] width 73 height 15
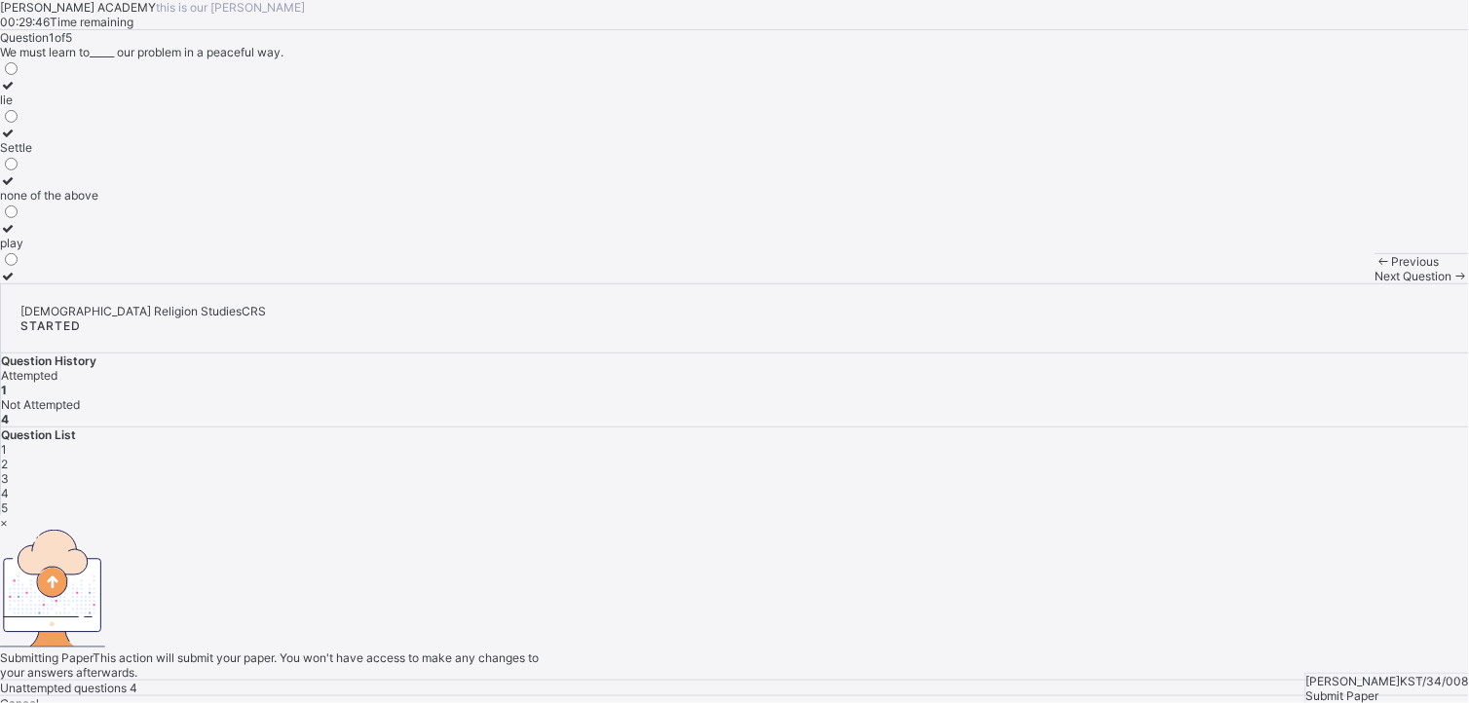
click at [805, 484] on div "Cancel Yes, Submit Paper" at bounding box center [734, 710] width 1469 height 29
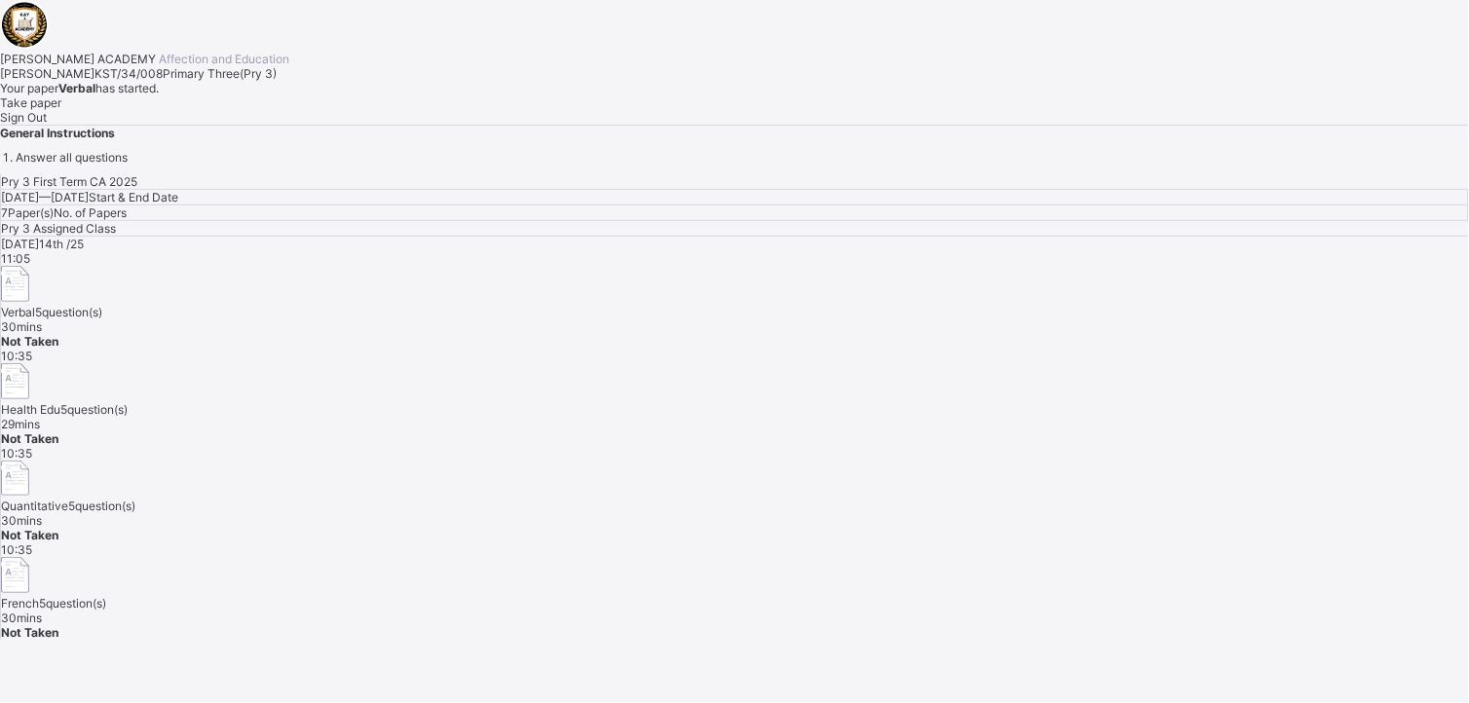
click at [675, 165] on div "[PERSON_NAME] ACADEMY Affection and Education [PERSON_NAME] KST/34/008 Primary …" at bounding box center [734, 82] width 1469 height 165
click at [61, 110] on span "Take paper" at bounding box center [30, 102] width 61 height 15
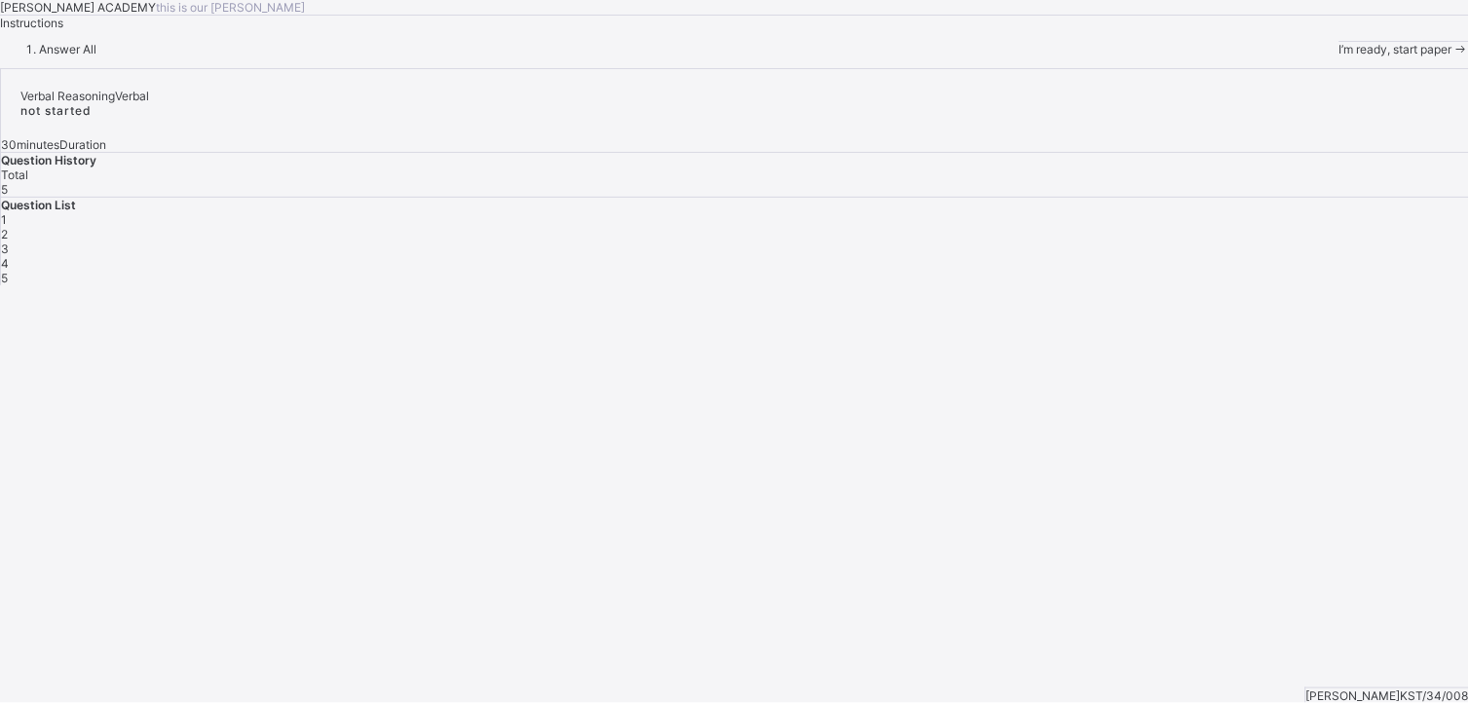
click at [1041, 56] on span "I’m ready, start paper" at bounding box center [1395, 49] width 113 height 15
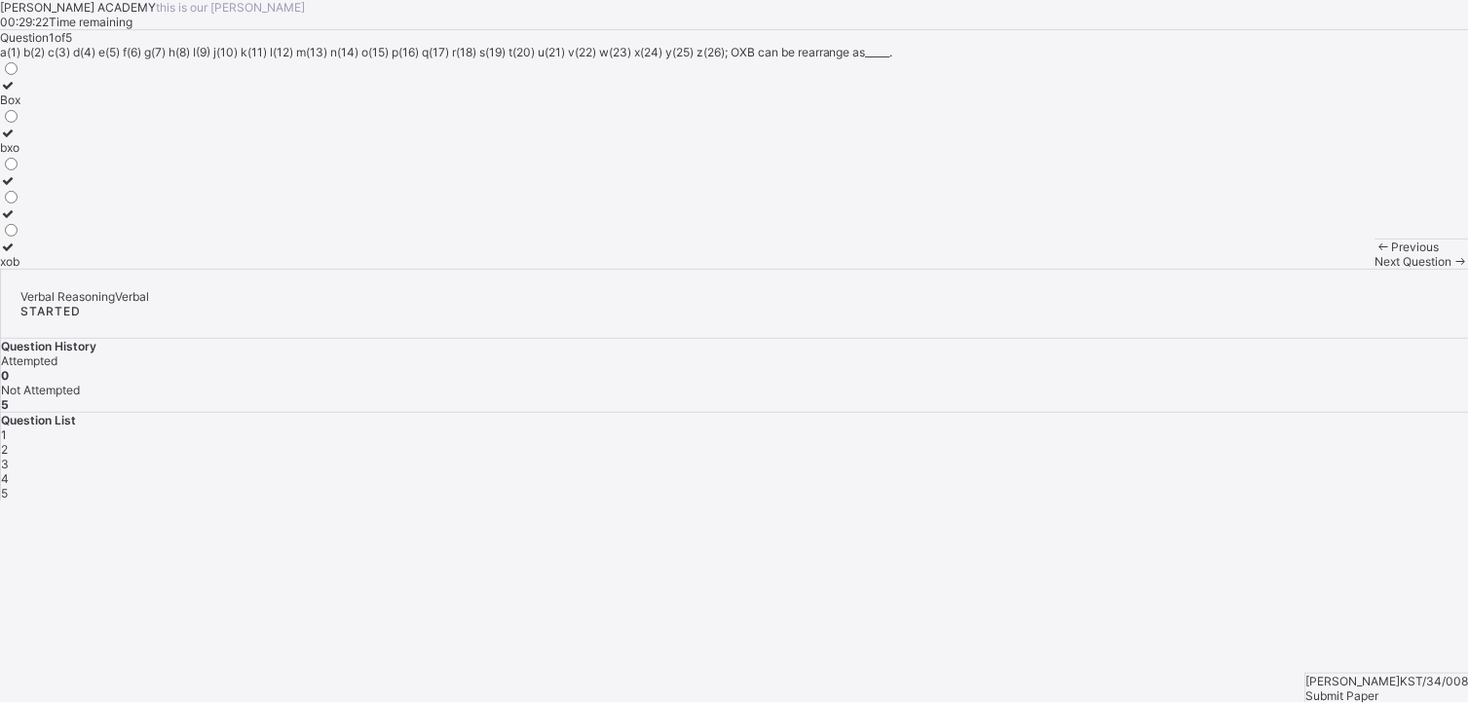
click at [20, 155] on div "bxo" at bounding box center [10, 147] width 20 height 15
click at [1041, 269] on span "Next Question" at bounding box center [1413, 261] width 77 height 15
click at [32, 107] on div "245" at bounding box center [16, 100] width 32 height 15
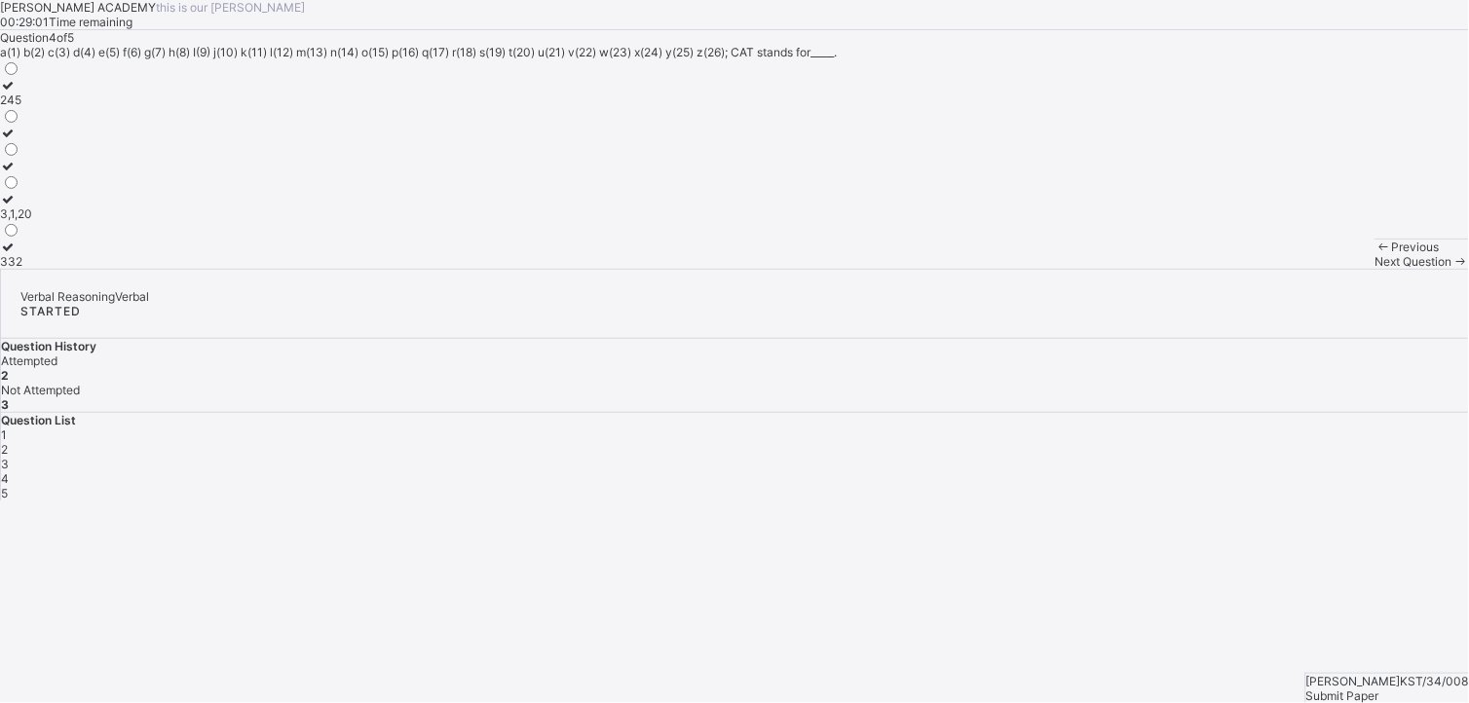
click at [32, 107] on div "245" at bounding box center [16, 100] width 32 height 15
click at [1041, 269] on span "Next Question" at bounding box center [1413, 261] width 77 height 15
drag, startPoint x: 900, startPoint y: 677, endPoint x: 731, endPoint y: 502, distance: 243.9
click at [731, 269] on div "[PERSON_NAME] ACADEMY this is our [PERSON_NAME] 00:28:43 Time remaining Questio…" at bounding box center [734, 134] width 1469 height 269
drag, startPoint x: 283, startPoint y: 356, endPoint x: -5, endPoint y: 637, distance: 402.9
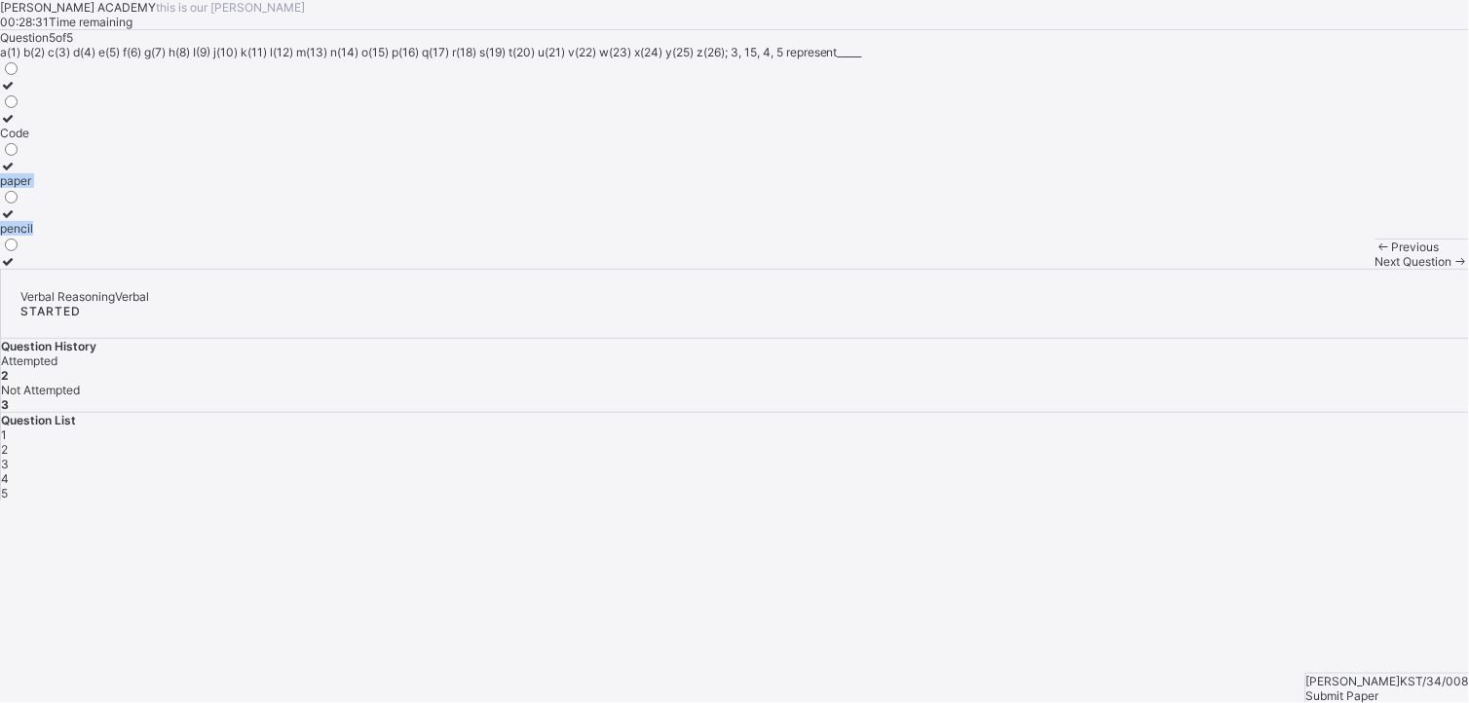
click at [0, 484] on html "[PERSON_NAME] ACADEMY this is our [PERSON_NAME] 00:28:31 Time remaining Questio…" at bounding box center [734, 351] width 1469 height 703
drag, startPoint x: -5, startPoint y: 637, endPoint x: 244, endPoint y: 466, distance: 301.8
click at [33, 236] on div "pencil" at bounding box center [16, 228] width 33 height 15
click at [1041, 269] on div "Next Question" at bounding box center [1422, 261] width 94 height 15
click at [1041, 269] on div "Previous Next Question" at bounding box center [1422, 254] width 94 height 30
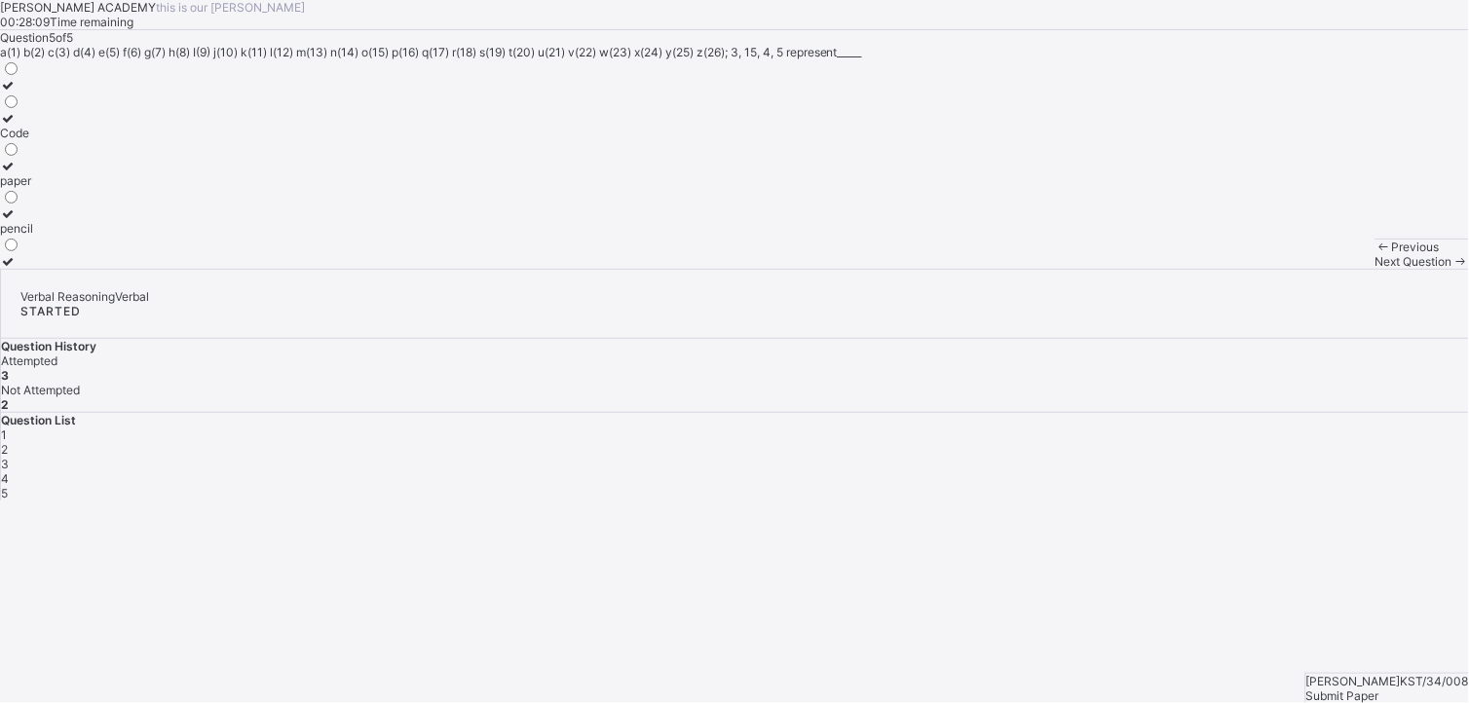
click at [1041, 269] on div "Previous Next Question" at bounding box center [1422, 254] width 94 height 30
click at [8, 442] on span "2" at bounding box center [4, 449] width 7 height 15
click at [1014, 269] on div "[PERSON_NAME] ACADEMY this is our [PERSON_NAME] 00:27:06 Time remaining Questio…" at bounding box center [734, 134] width 1469 height 269
click at [1010, 269] on div "[PERSON_NAME] ACADEMY this is our [PERSON_NAME] 00:27:04 Time remaining Questio…" at bounding box center [734, 134] width 1469 height 269
click at [20, 107] on label "buy" at bounding box center [10, 92] width 20 height 29
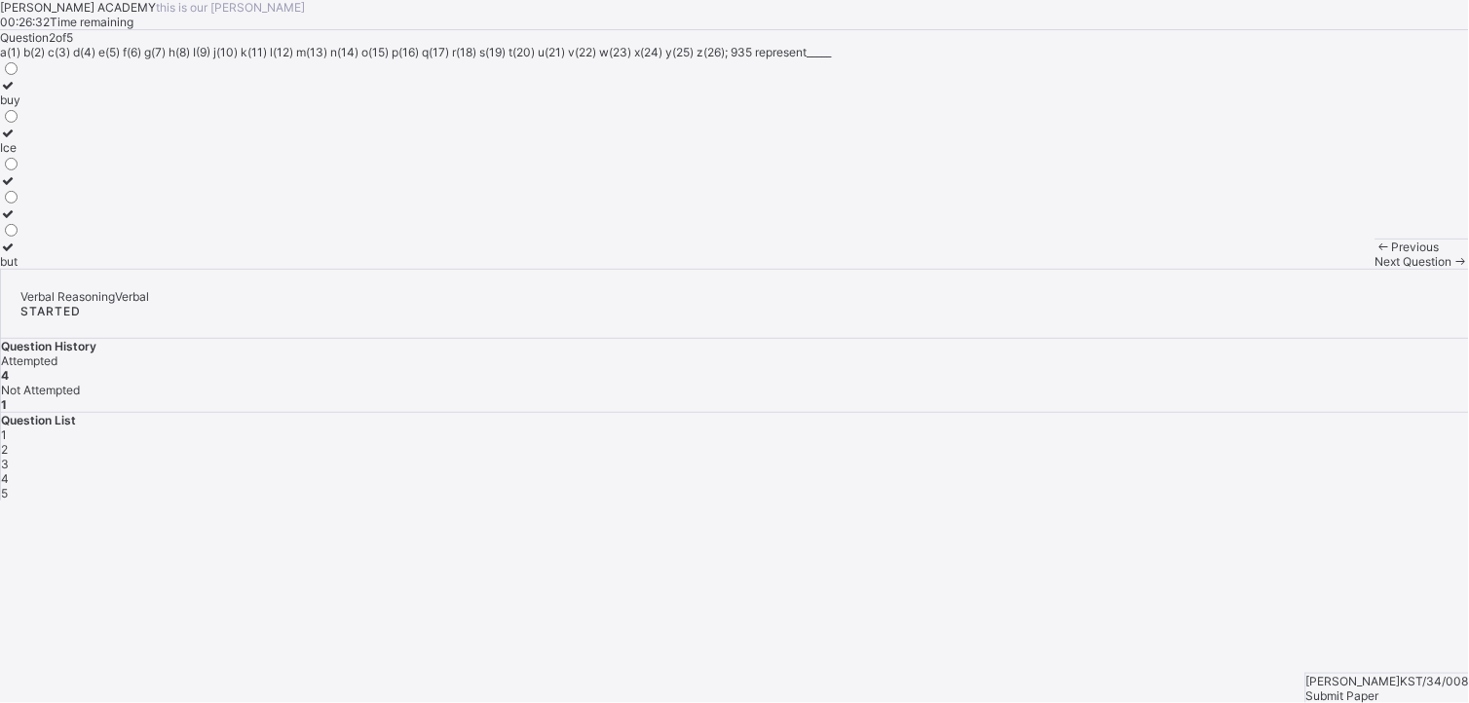
click at [1041, 269] on span "Next Question" at bounding box center [1413, 261] width 77 height 15
click at [1041, 269] on div "Previous Next Question" at bounding box center [1422, 254] width 94 height 30
click at [34, 107] on label "728" at bounding box center [17, 92] width 34 height 29
click at [411, 269] on div "728 245 45516" at bounding box center [734, 163] width 1469 height 209
click at [1041, 269] on span "Next Question" at bounding box center [1413, 261] width 77 height 15
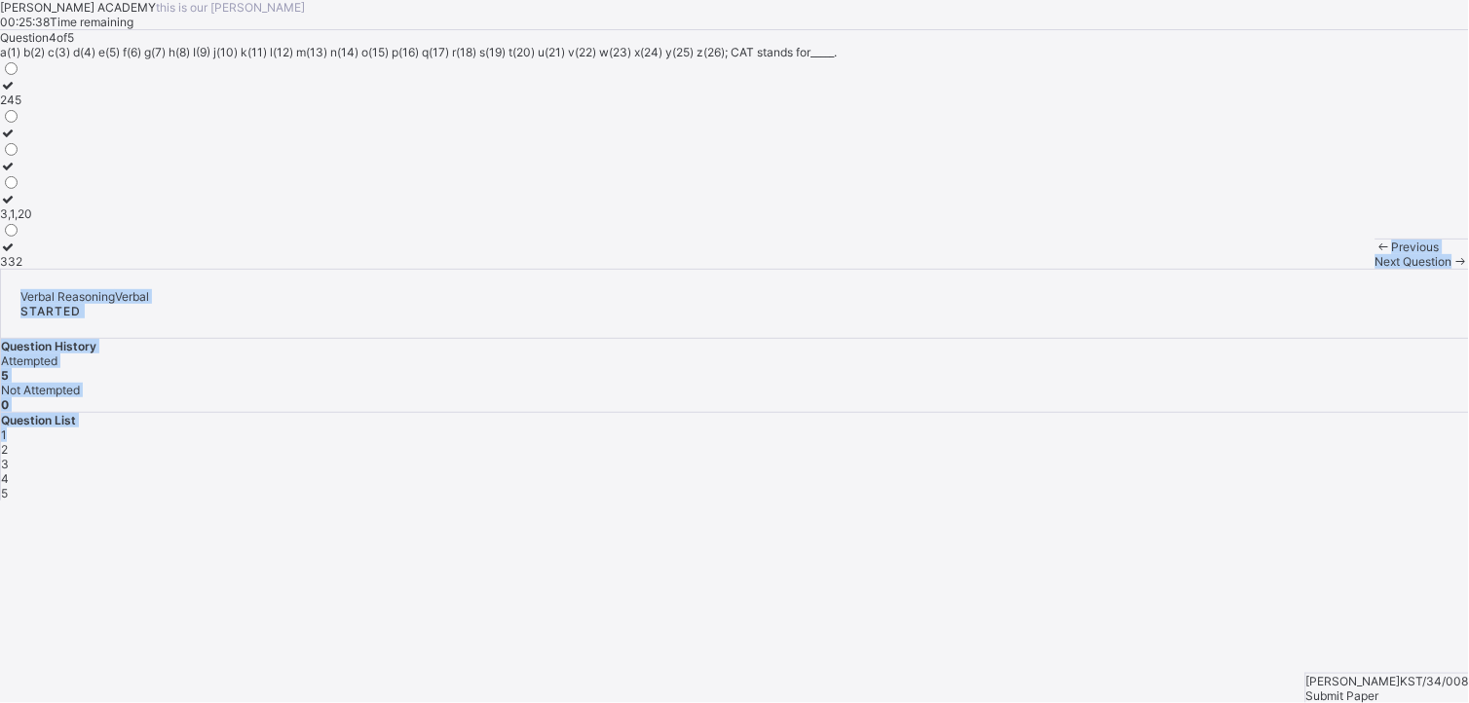
drag, startPoint x: 965, startPoint y: 548, endPoint x: 1122, endPoint y: 587, distance: 161.6
click at [1041, 484] on div "[PERSON_NAME] ACADEMY this is our [PERSON_NAME] 00:25:38 Time remaining Questio…" at bounding box center [734, 250] width 1469 height 501
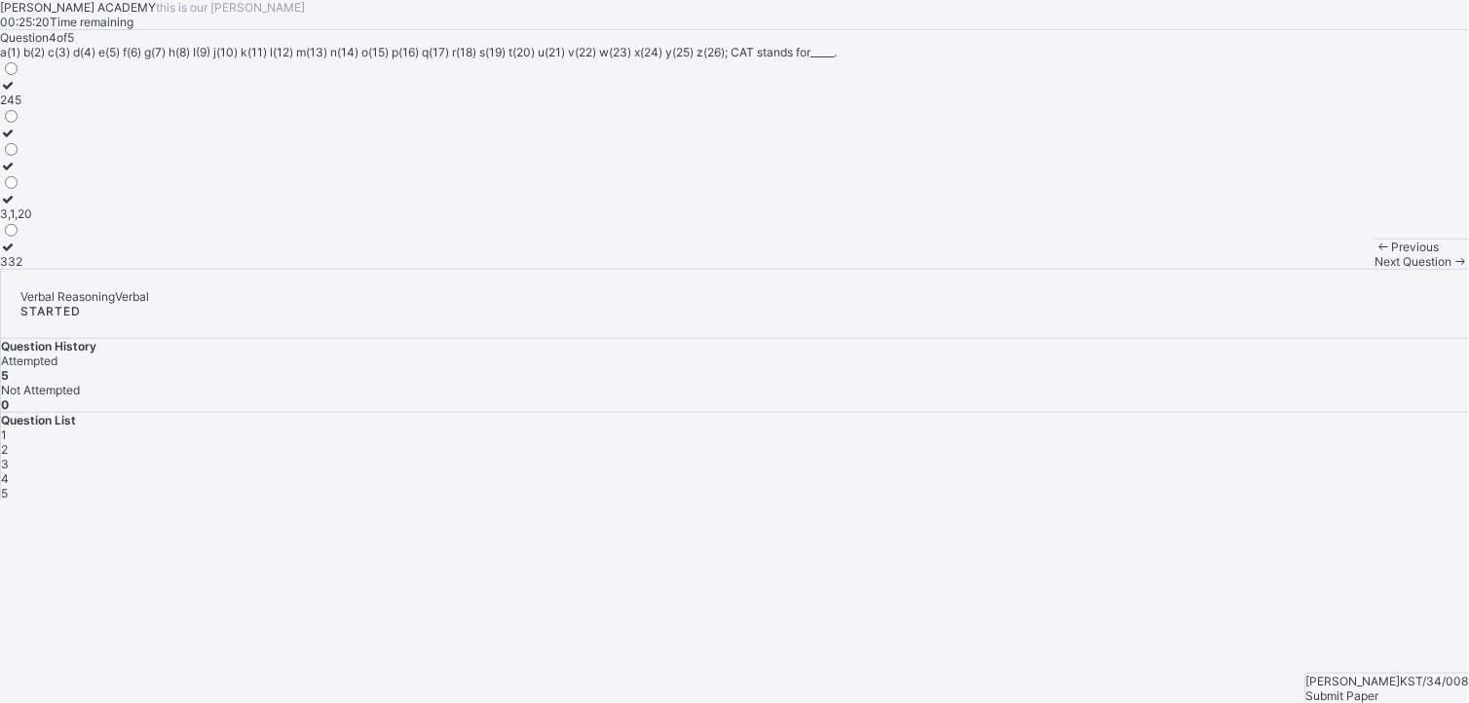
click at [1041, 484] on span "Submit Paper" at bounding box center [1342, 696] width 73 height 15
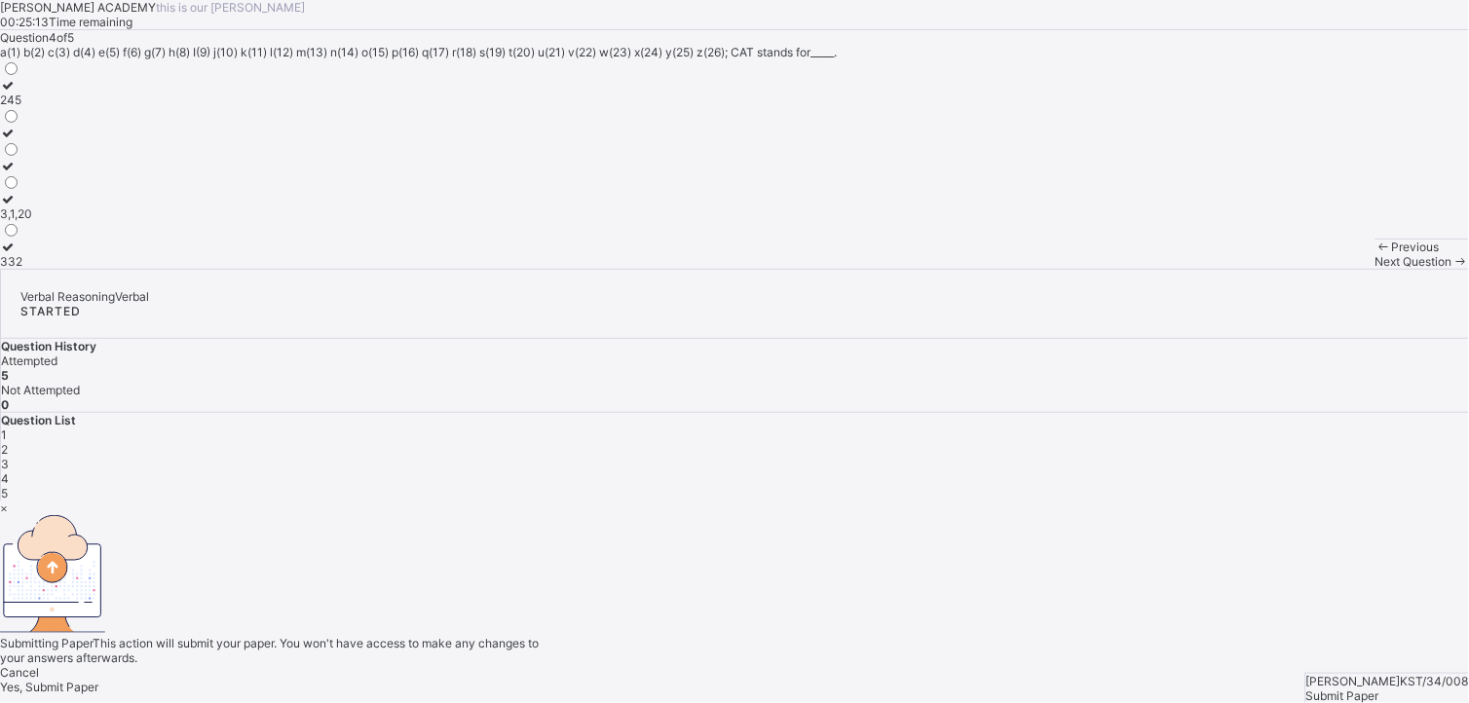
click at [98, 484] on span "Yes, Submit Paper" at bounding box center [49, 687] width 98 height 15
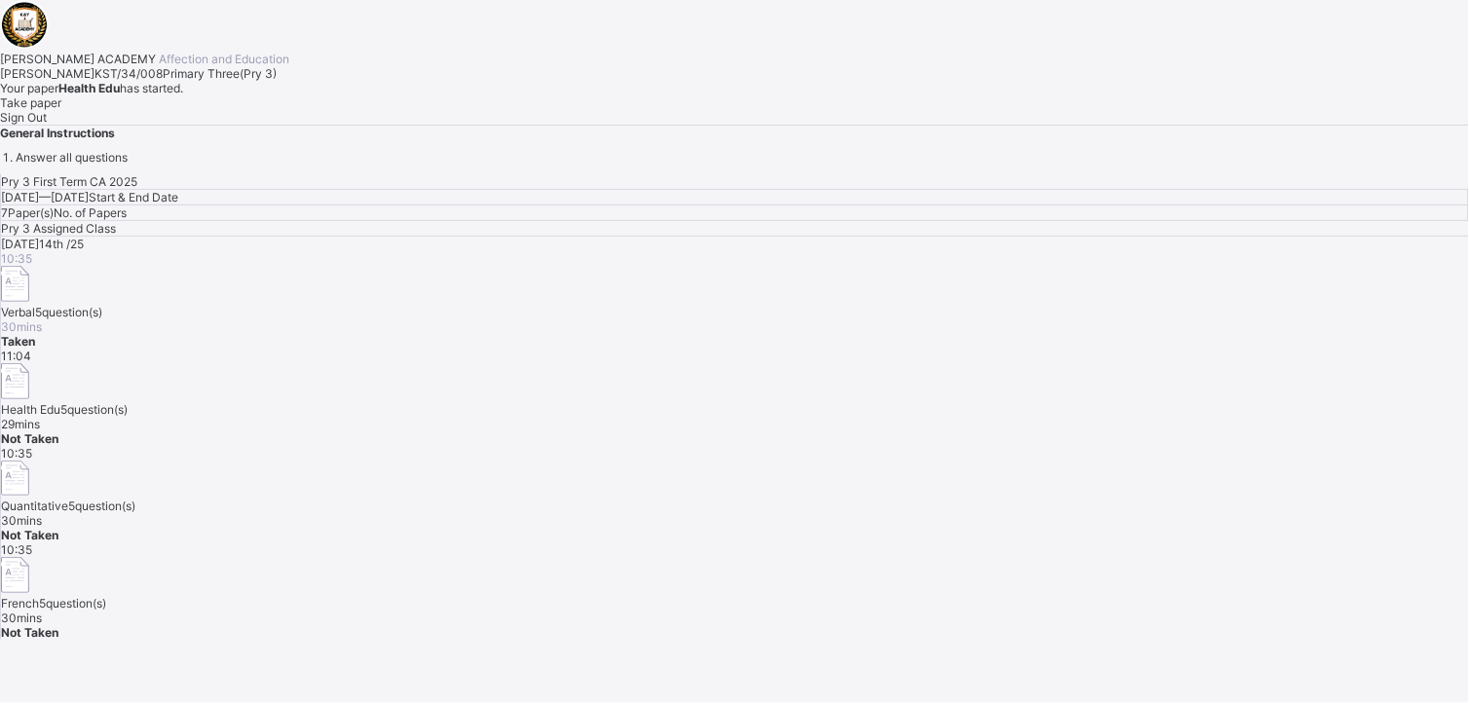
click at [256, 110] on div "Take paper" at bounding box center [734, 102] width 1469 height 15
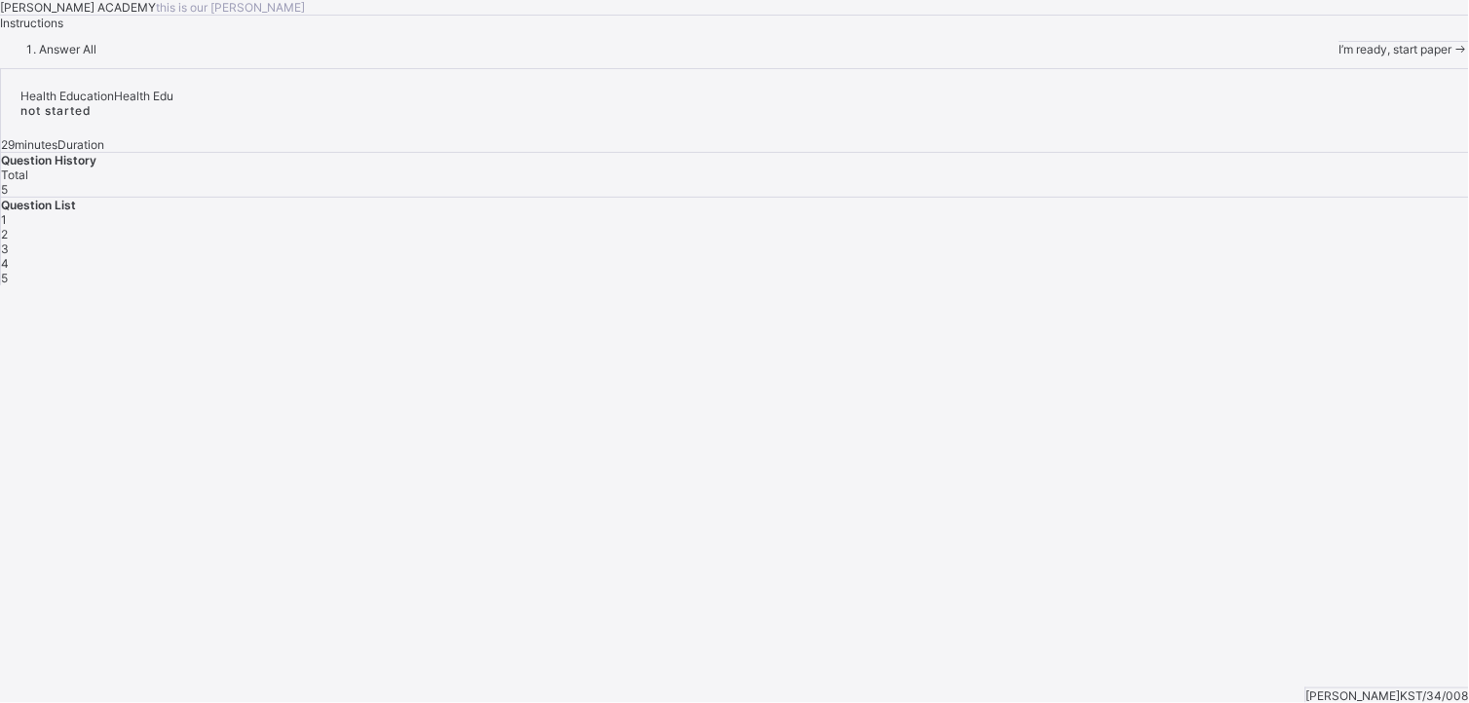
click at [1041, 56] on div "I’m ready, start paper" at bounding box center [1404, 49] width 130 height 15
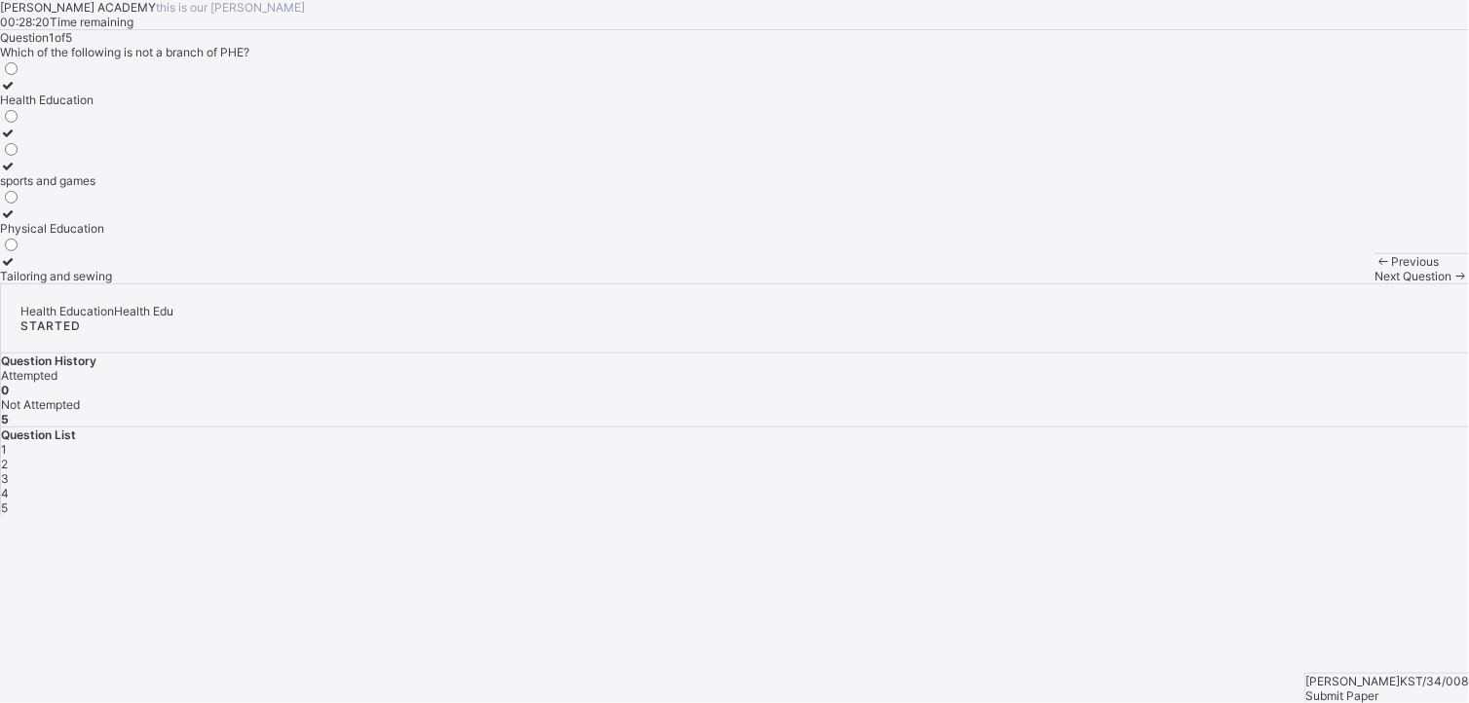
click at [112, 107] on div "Health Education" at bounding box center [56, 100] width 112 height 15
click at [1041, 283] on span "Next Question" at bounding box center [1413, 276] width 77 height 15
click at [172, 107] on div "writing stories" at bounding box center [86, 100] width 172 height 15
click at [1041, 283] on span "Next Question" at bounding box center [1413, 276] width 77 height 15
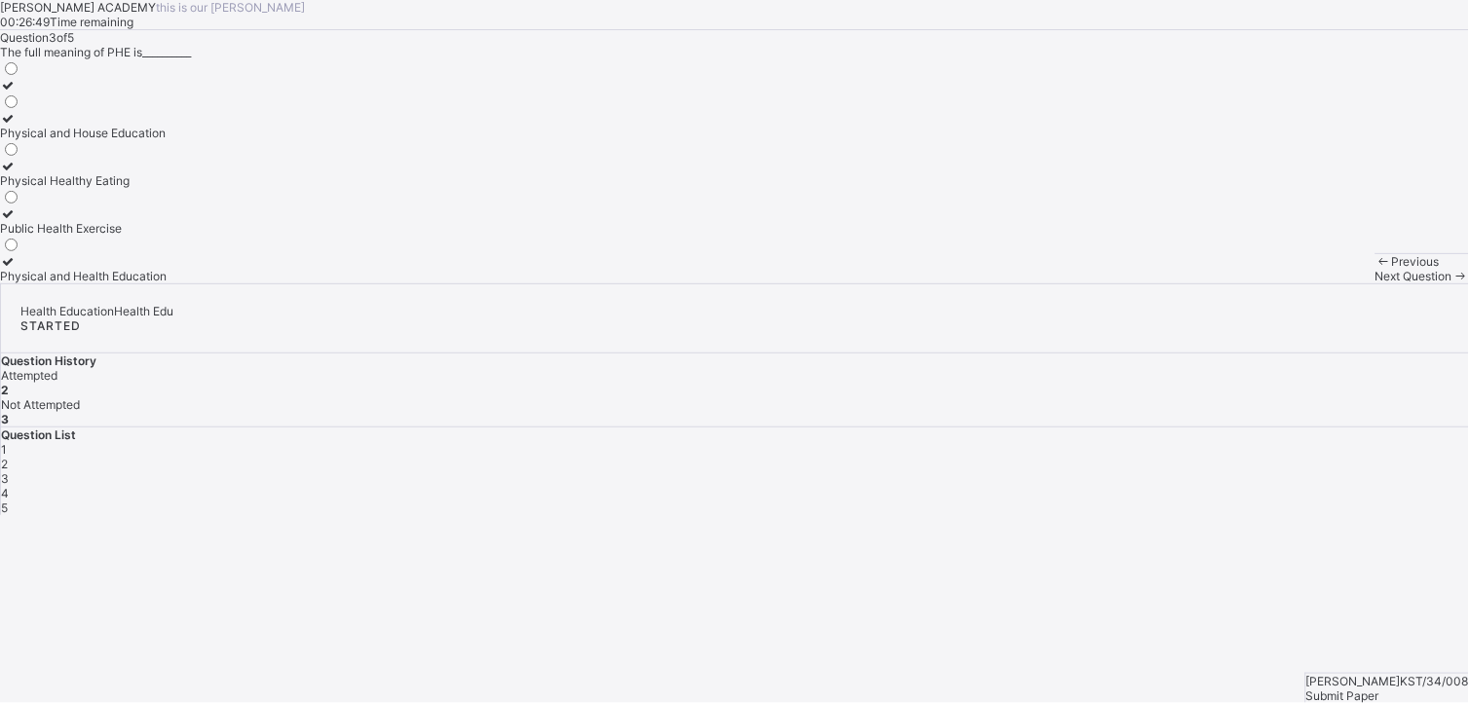
click at [167, 283] on label "Physical and Health Education" at bounding box center [83, 268] width 167 height 29
click at [1041, 283] on span "Next Question" at bounding box center [1413, 276] width 77 height 15
click at [1041, 283] on div "Next Question" at bounding box center [1422, 276] width 94 height 15
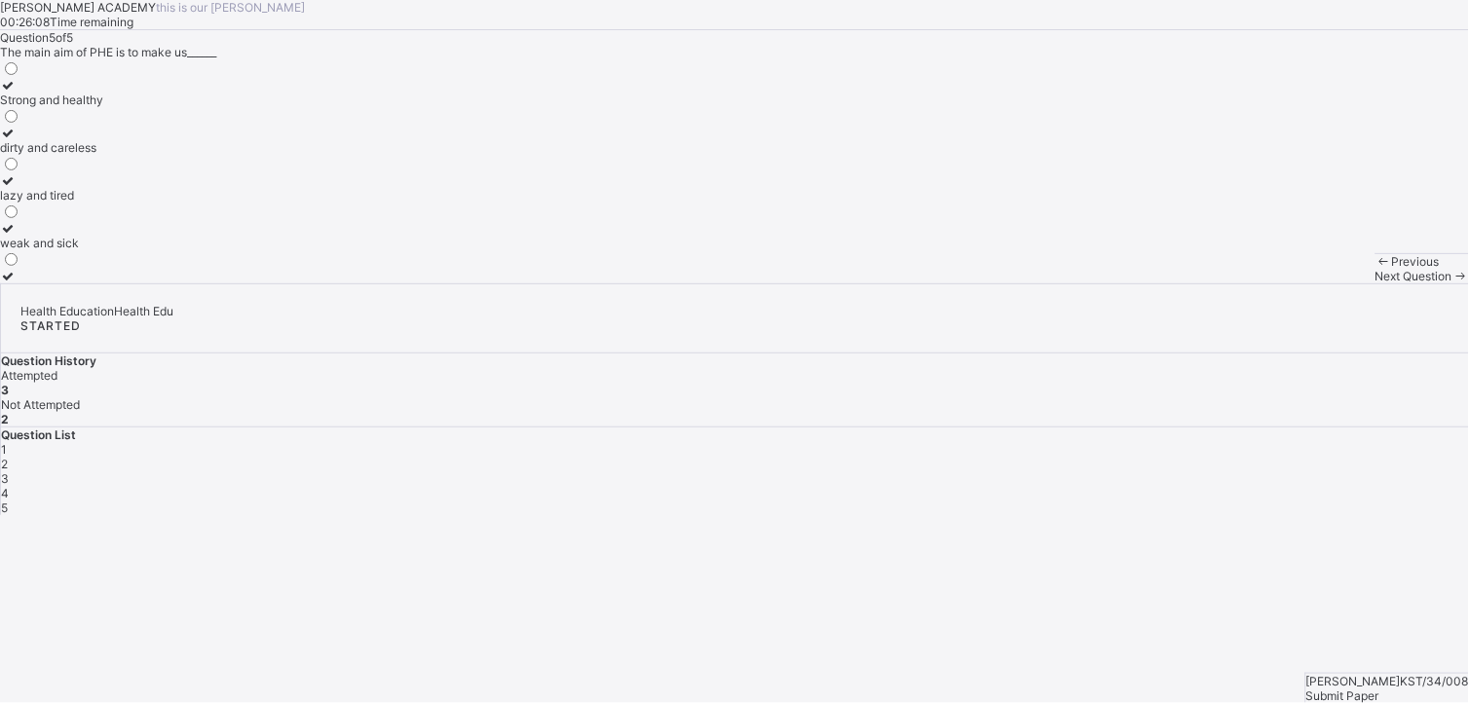
click at [1041, 283] on div "Next Question" at bounding box center [1422, 276] width 94 height 15
click at [1041, 484] on div "4" at bounding box center [735, 493] width 1468 height 15
click at [193, 236] on div "How to stay clean and avoid diseases" at bounding box center [103, 228] width 206 height 15
click at [1041, 283] on span "Next Question" at bounding box center [1413, 276] width 77 height 15
click at [103, 155] on label "dirty and careless" at bounding box center [51, 140] width 103 height 29
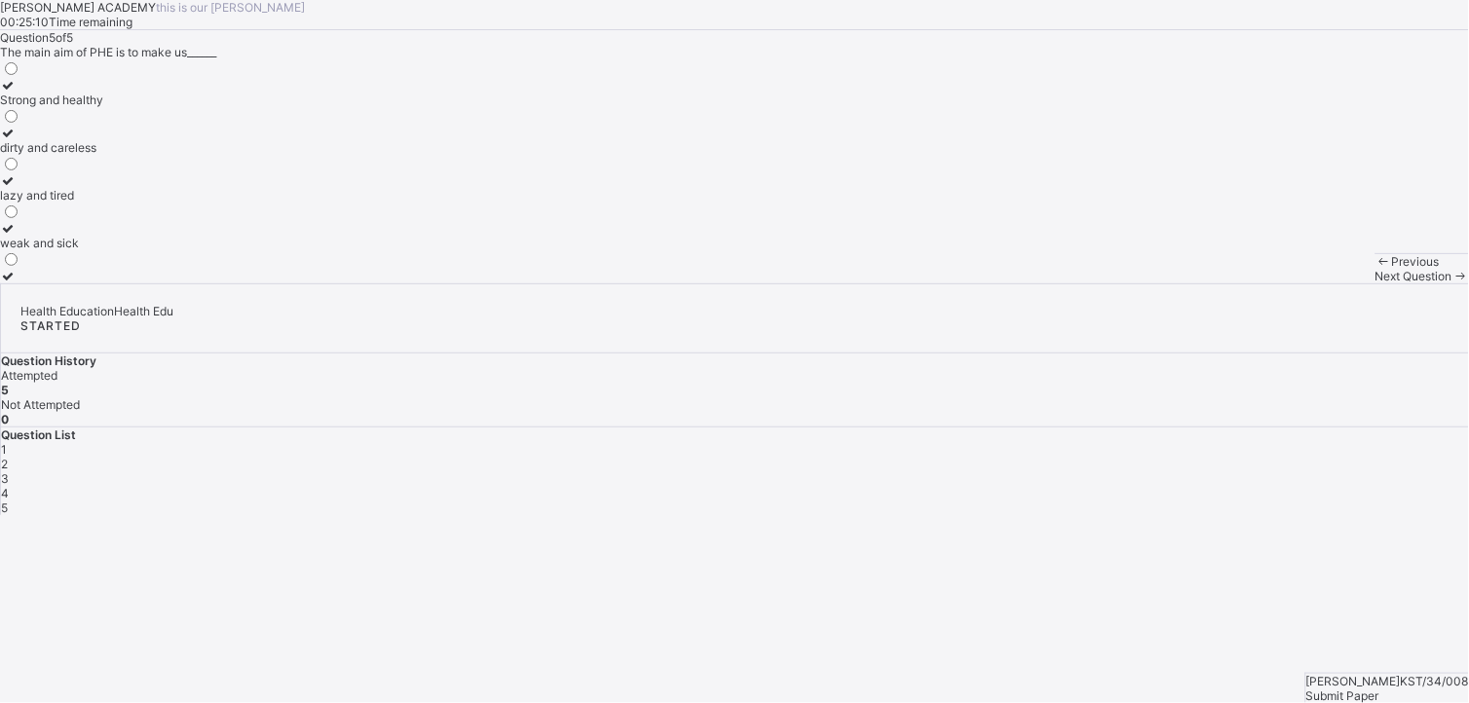
click at [1041, 484] on span "Submit Paper" at bounding box center [1342, 696] width 73 height 15
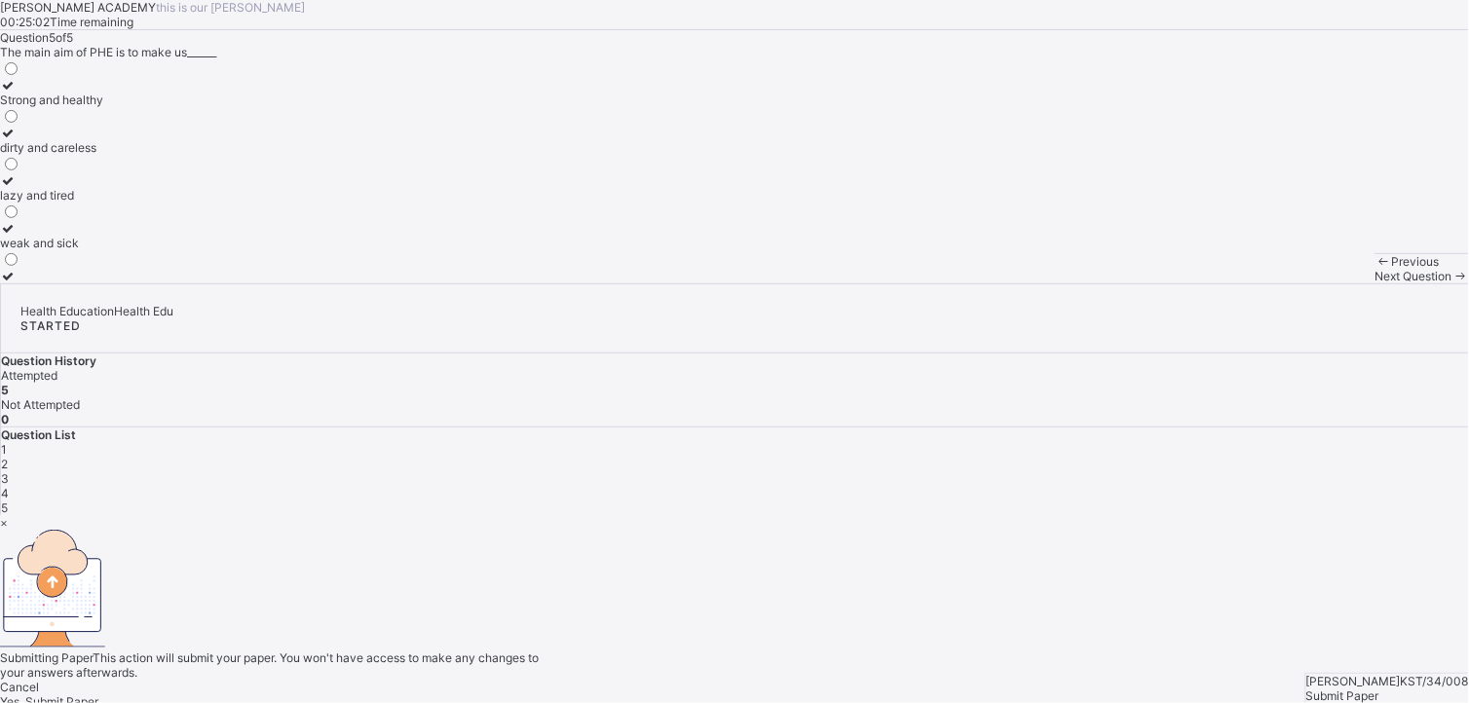
click at [98, 484] on span "Yes, Submit Paper" at bounding box center [49, 701] width 98 height 15
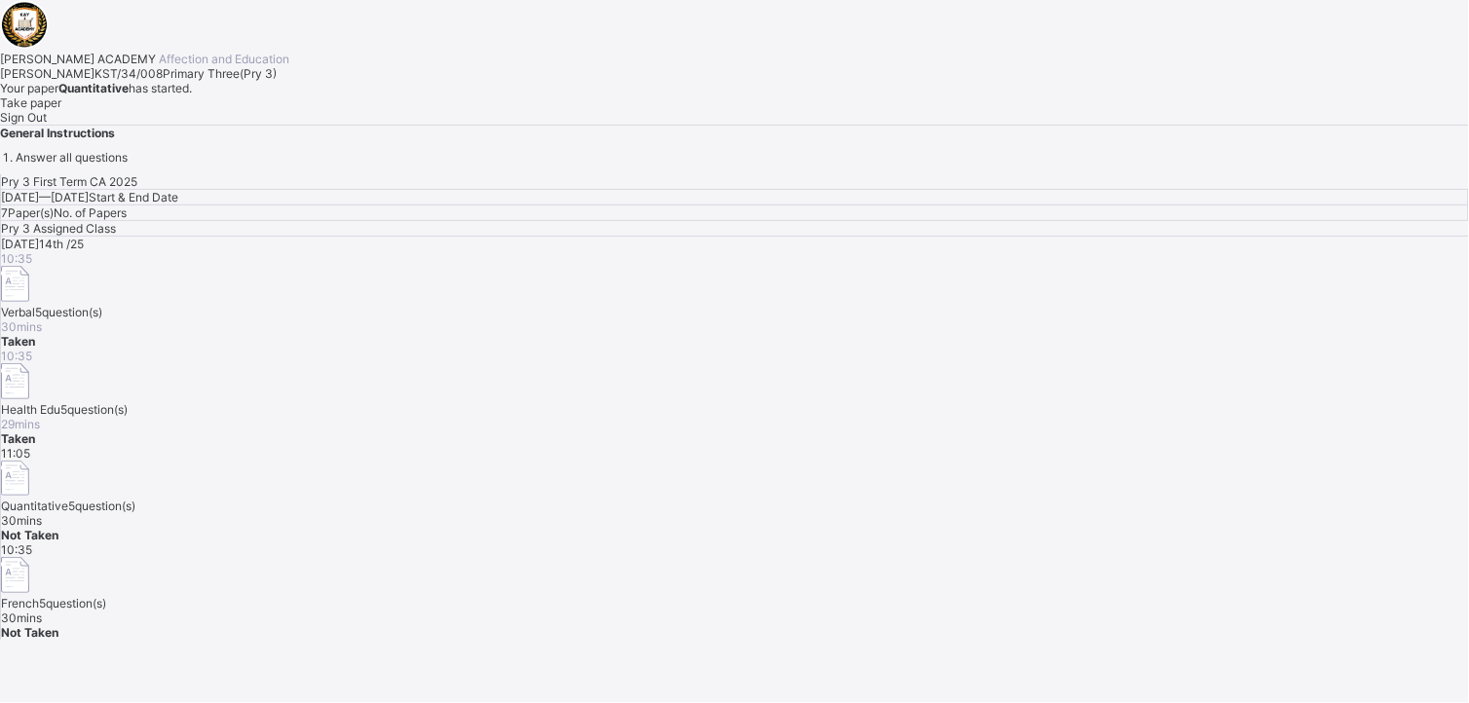
click at [61, 110] on span "Take paper" at bounding box center [30, 102] width 61 height 15
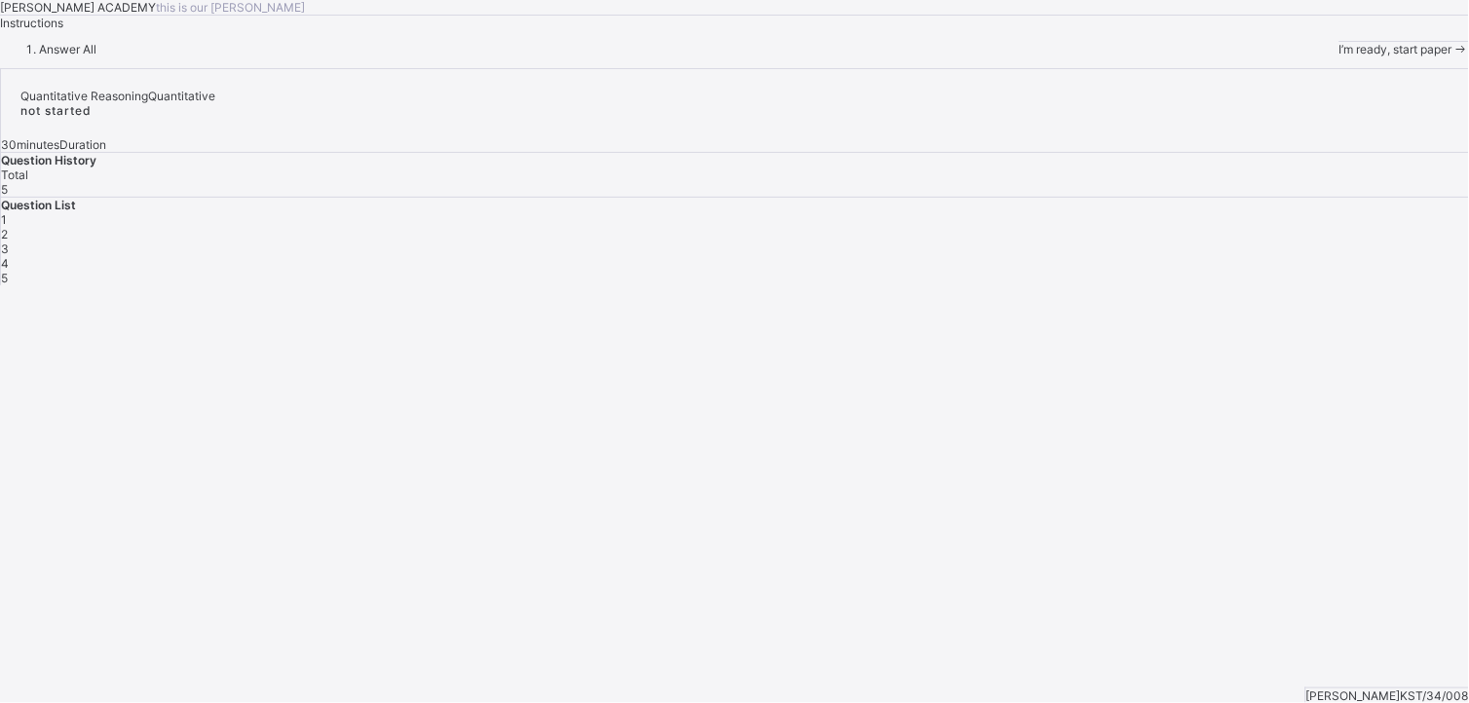
click at [1041, 56] on span "I’m ready, start paper" at bounding box center [1395, 49] width 113 height 15
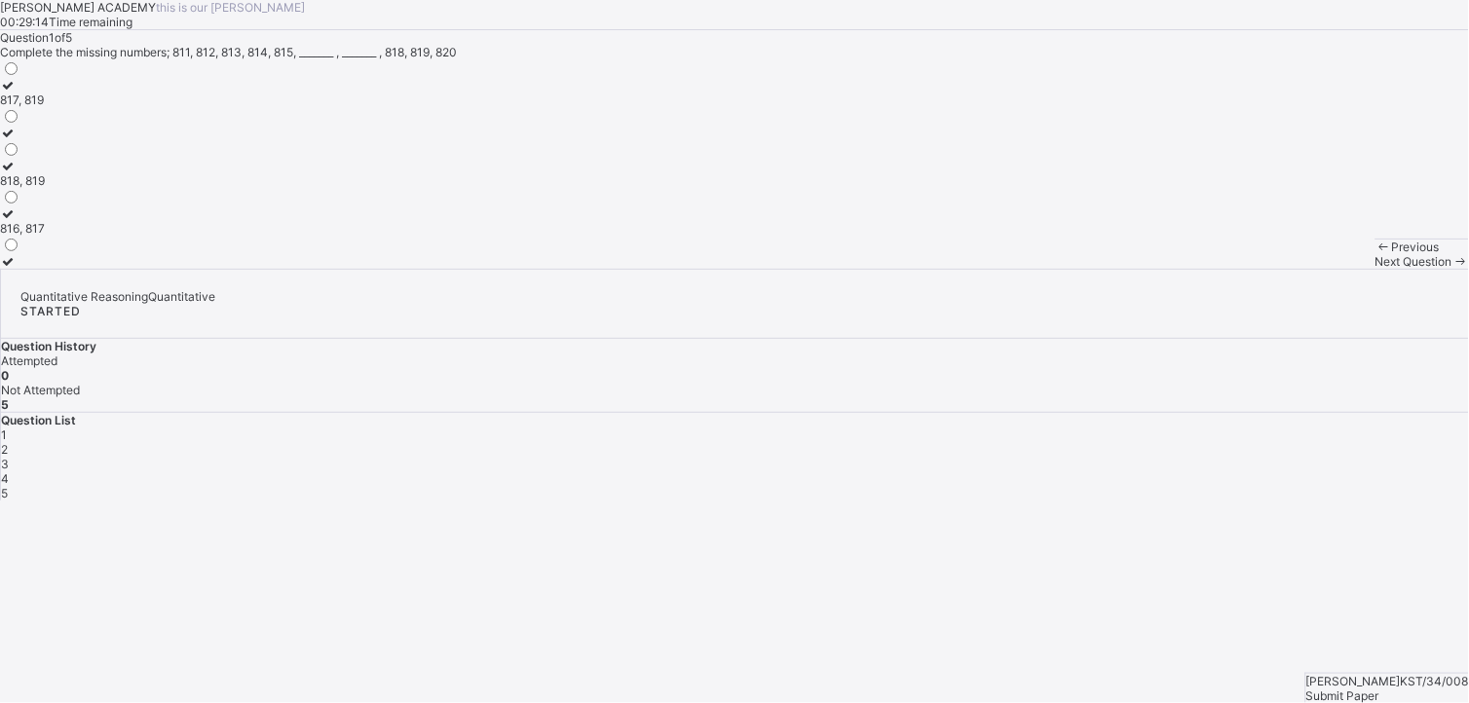
click at [45, 236] on div "816, 817" at bounding box center [22, 228] width 45 height 15
click at [1041, 269] on div "Next Question" at bounding box center [1422, 261] width 94 height 15
click at [51, 155] on div "702, 703" at bounding box center [25, 147] width 51 height 15
click at [1041, 269] on span "Next Question" at bounding box center [1413, 261] width 77 height 15
click at [49, 188] on div "510, 520" at bounding box center [24, 180] width 49 height 15
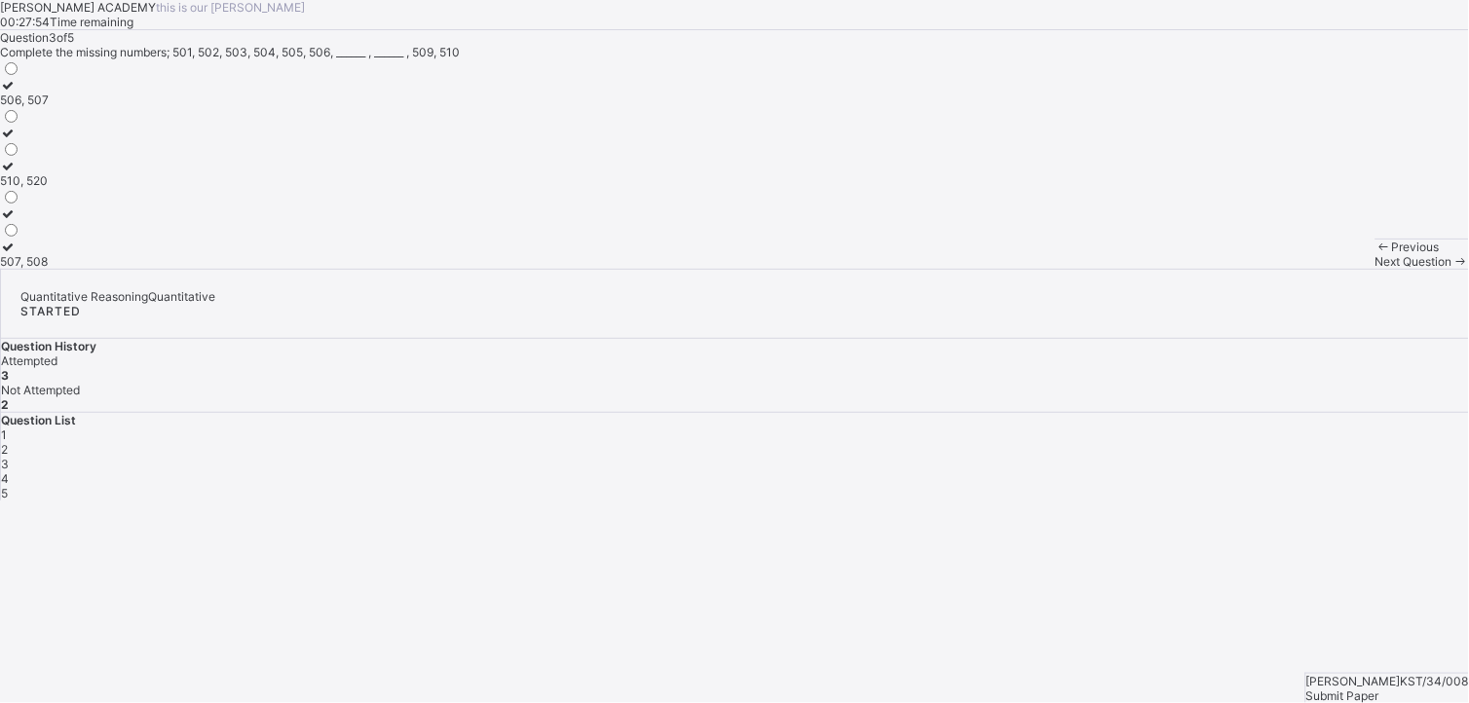
click at [1041, 269] on div "Next Question" at bounding box center [1422, 261] width 94 height 15
click at [49, 188] on div "909, 910" at bounding box center [24, 180] width 49 height 15
click at [1041, 269] on span "Next Question" at bounding box center [1413, 261] width 77 height 15
click at [50, 140] on div "607, 603" at bounding box center [25, 133] width 50 height 15
click at [1041, 484] on span "Submit Paper" at bounding box center [1342, 696] width 73 height 15
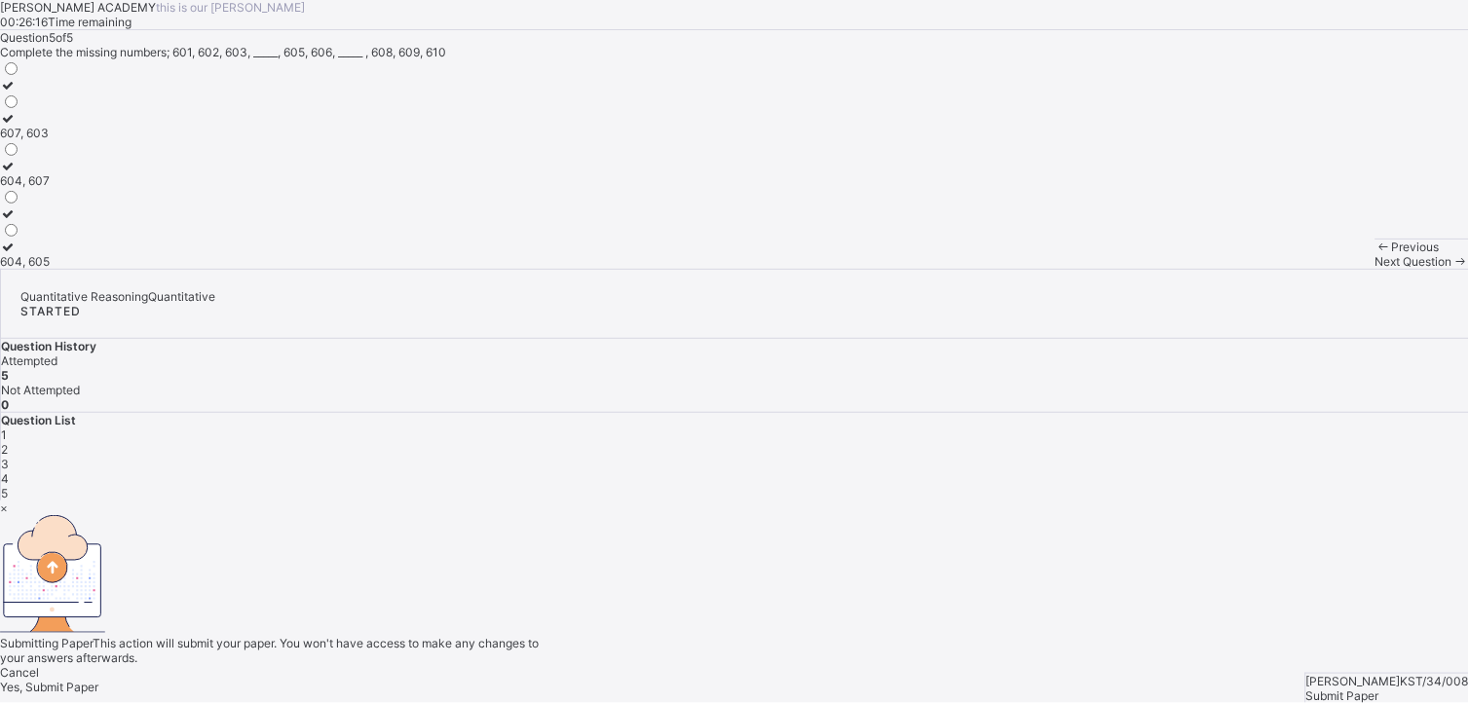
click at [98, 484] on span "Yes, Submit Paper" at bounding box center [49, 687] width 98 height 15
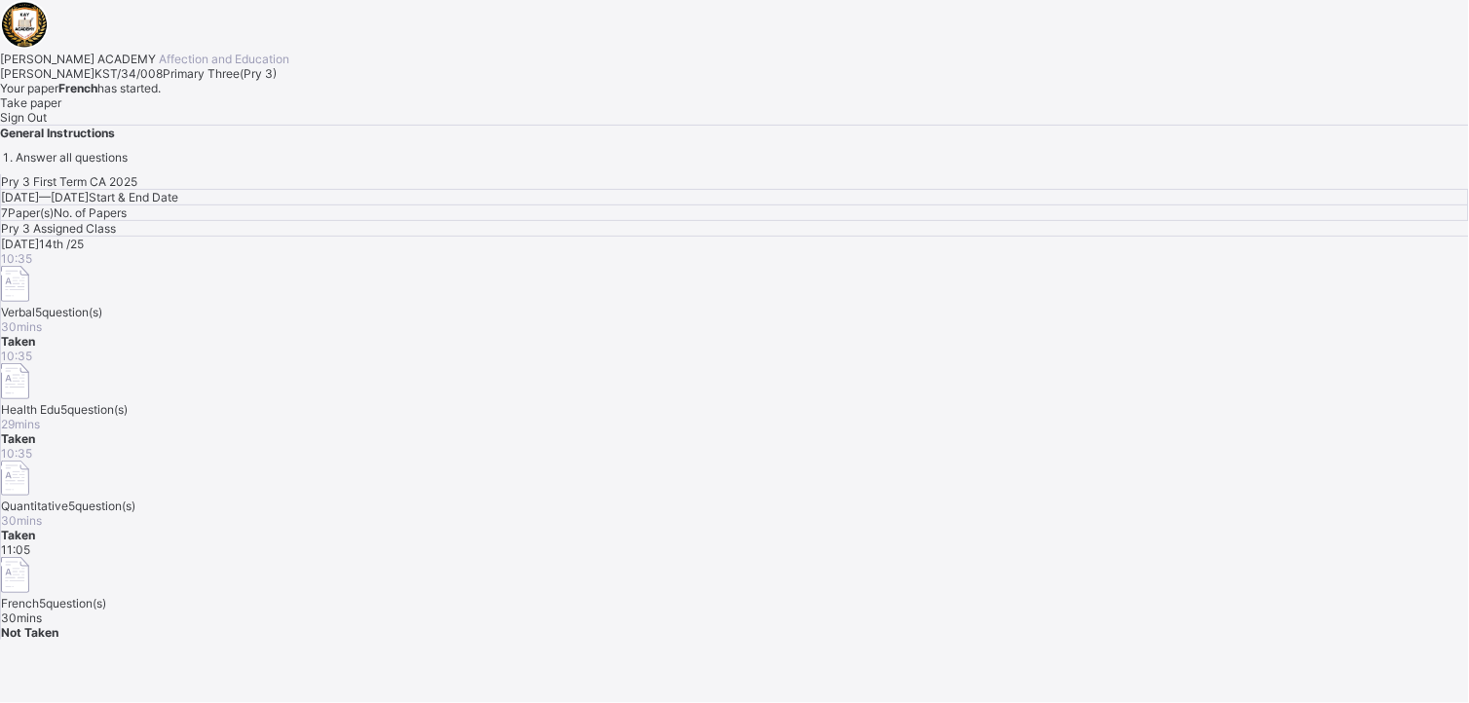
click at [61, 110] on span "Take paper" at bounding box center [30, 102] width 61 height 15
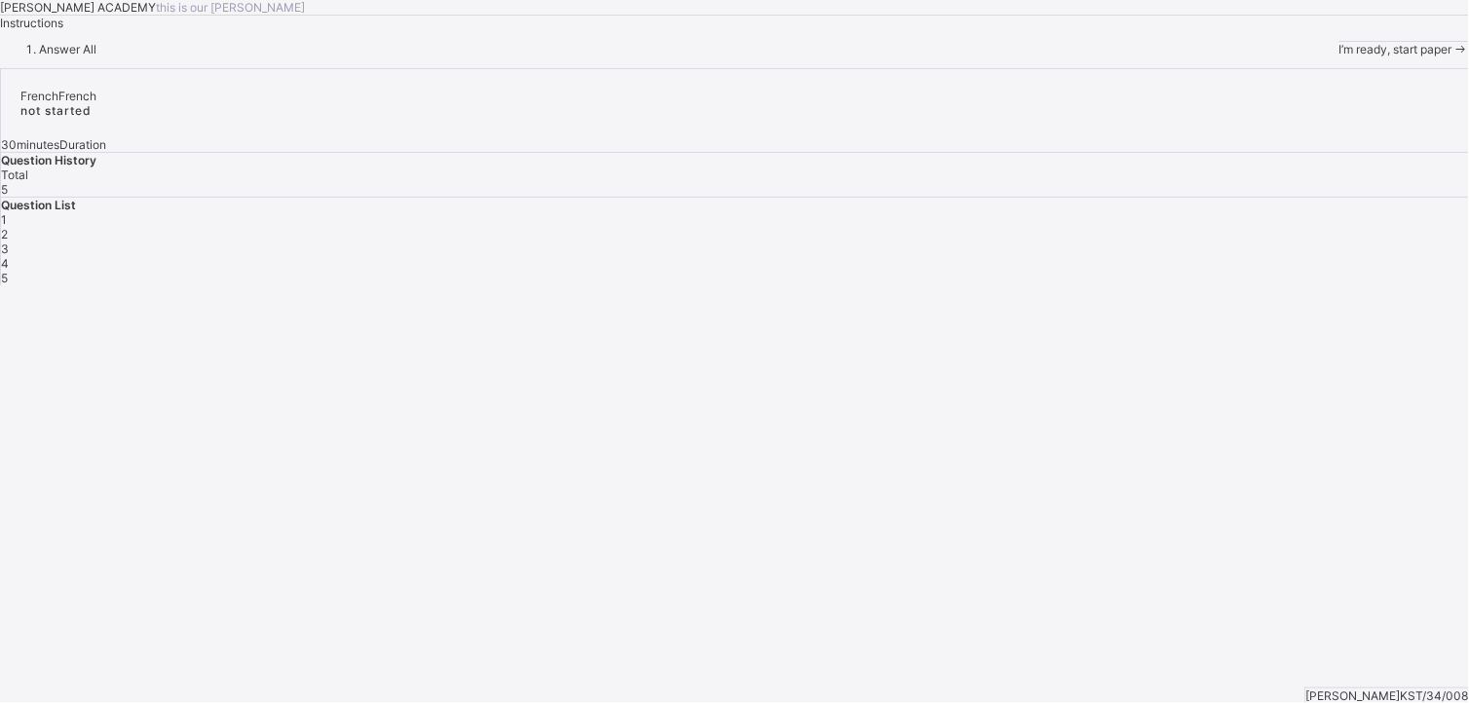
click at [1041, 56] on span "I’m ready, start paper" at bounding box center [1395, 49] width 113 height 15
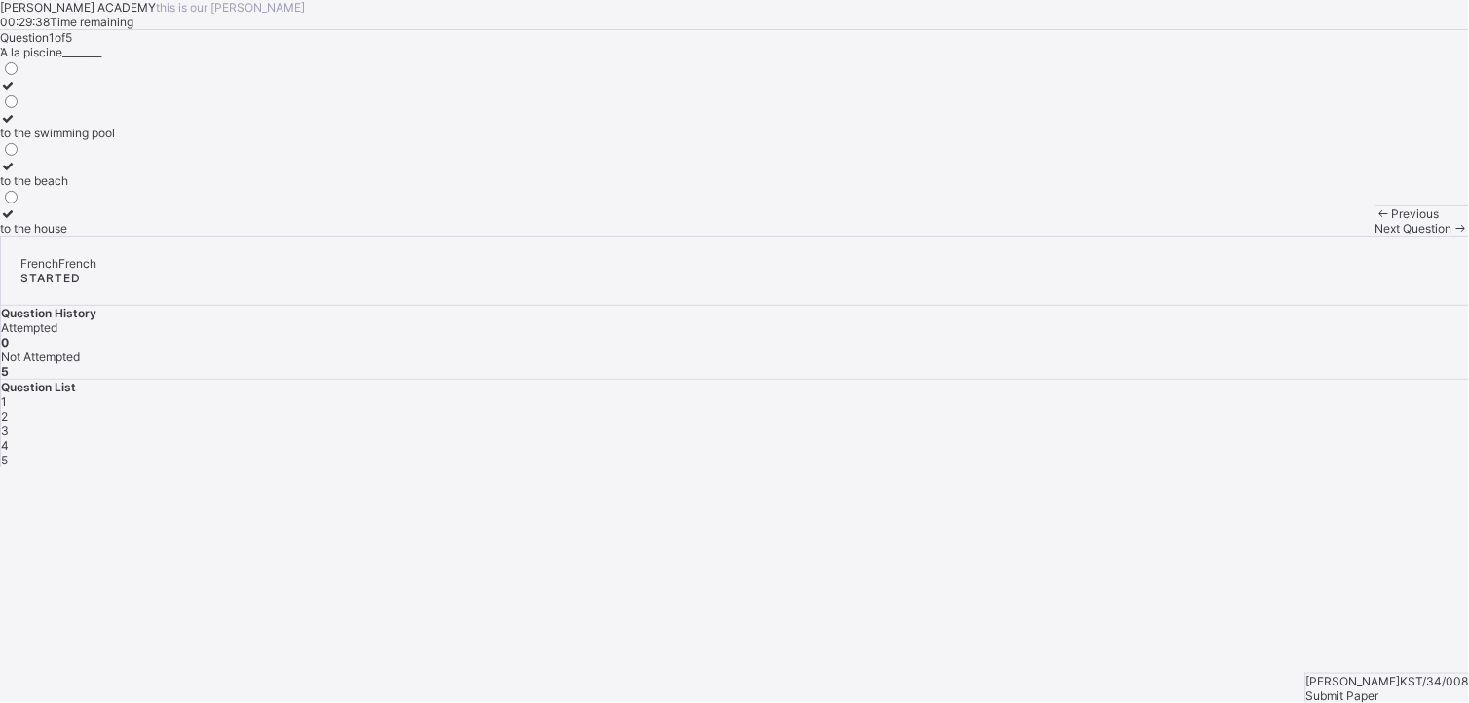
click at [115, 236] on label "to the house" at bounding box center [57, 220] width 115 height 29
click at [1041, 236] on span "Next Question" at bounding box center [1413, 228] width 77 height 15
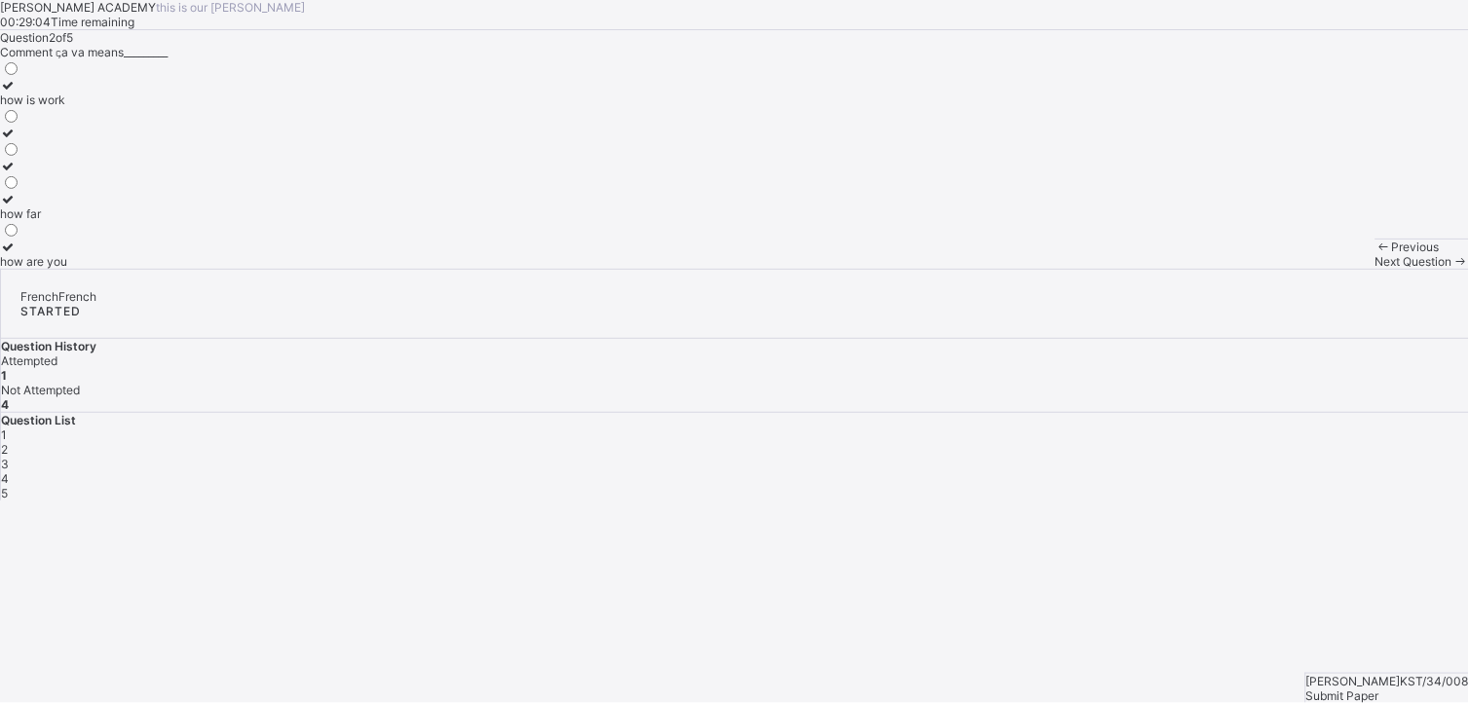
click at [367, 269] on div "how is work how far how are you" at bounding box center [734, 163] width 1469 height 209
click at [67, 269] on div "how are you" at bounding box center [33, 261] width 67 height 15
drag, startPoint x: 960, startPoint y: 641, endPoint x: 962, endPoint y: 674, distance: 33.2
click at [1041, 269] on div "Previous Next Question" at bounding box center [1422, 254] width 94 height 30
click at [1041, 269] on span "Next Question" at bounding box center [1413, 261] width 77 height 15
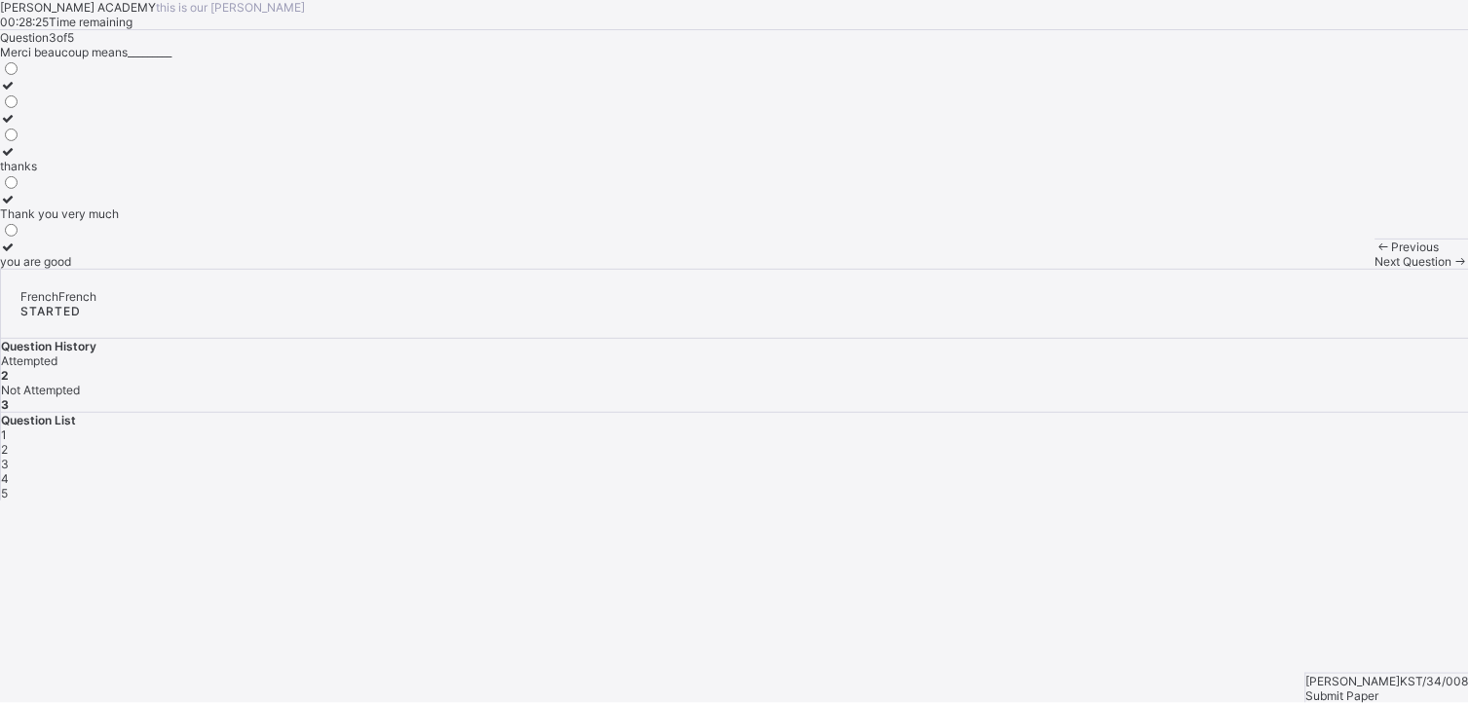
click at [119, 221] on div "Thank you very much" at bounding box center [59, 213] width 119 height 15
click at [1041, 269] on span "Next Question" at bounding box center [1413, 261] width 77 height 15
click at [70, 107] on div "save journey" at bounding box center [35, 100] width 70 height 15
click at [9, 471] on span "4" at bounding box center [5, 478] width 8 height 15
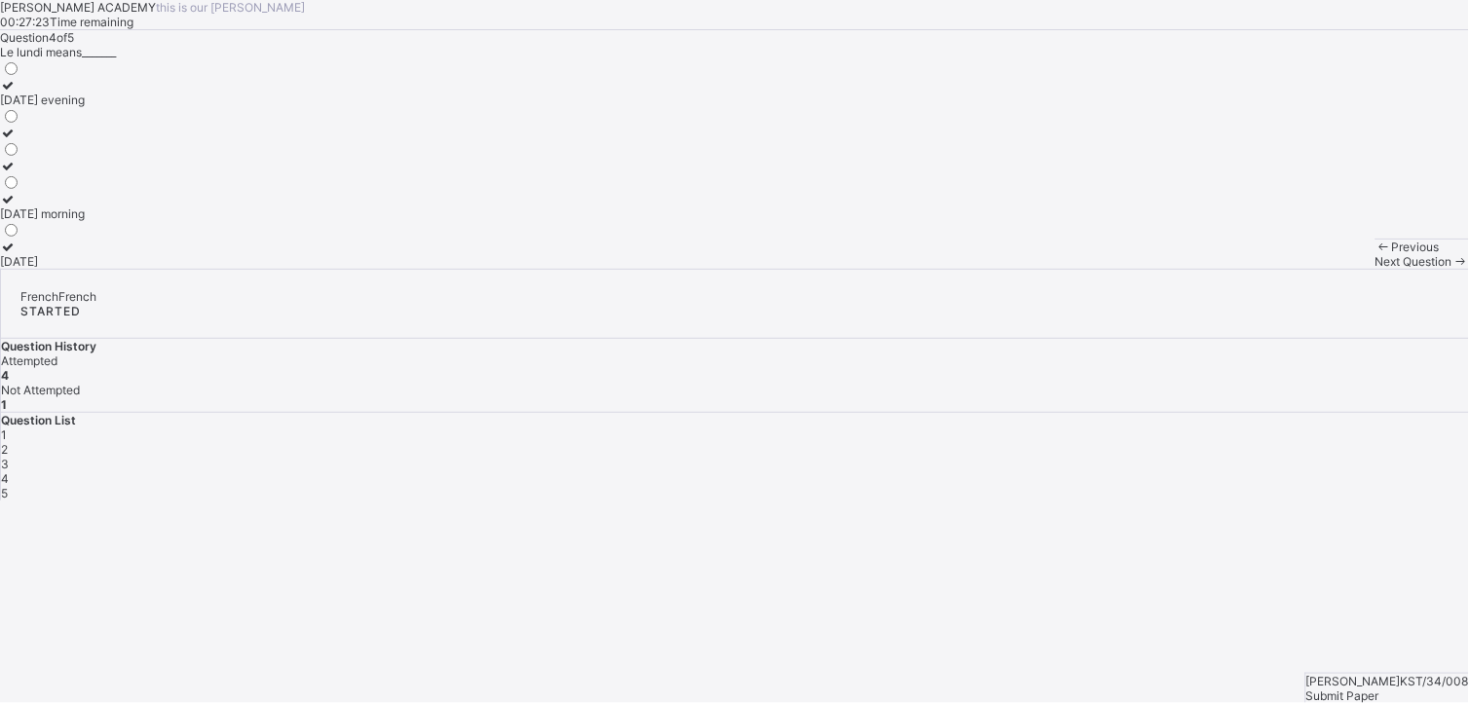
click at [85, 107] on label "[DATE] evening" at bounding box center [42, 92] width 85 height 29
click at [1041, 484] on div "Submit Paper" at bounding box center [1387, 696] width 163 height 15
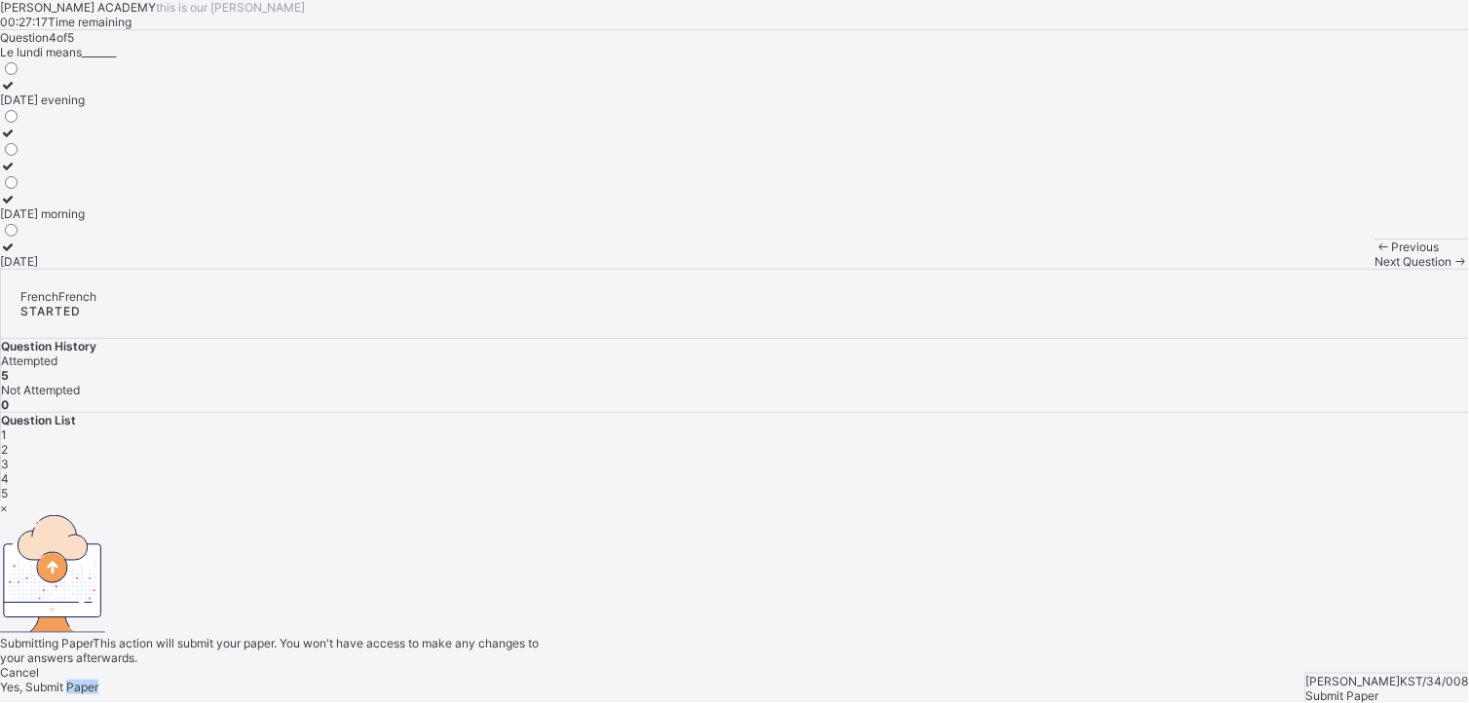
click at [1041, 484] on div "× Submitting Paper This action will submit your paper. You won't have access to…" at bounding box center [734, 598] width 1469 height 194
click at [98, 484] on span "Yes, Submit Paper" at bounding box center [49, 687] width 98 height 15
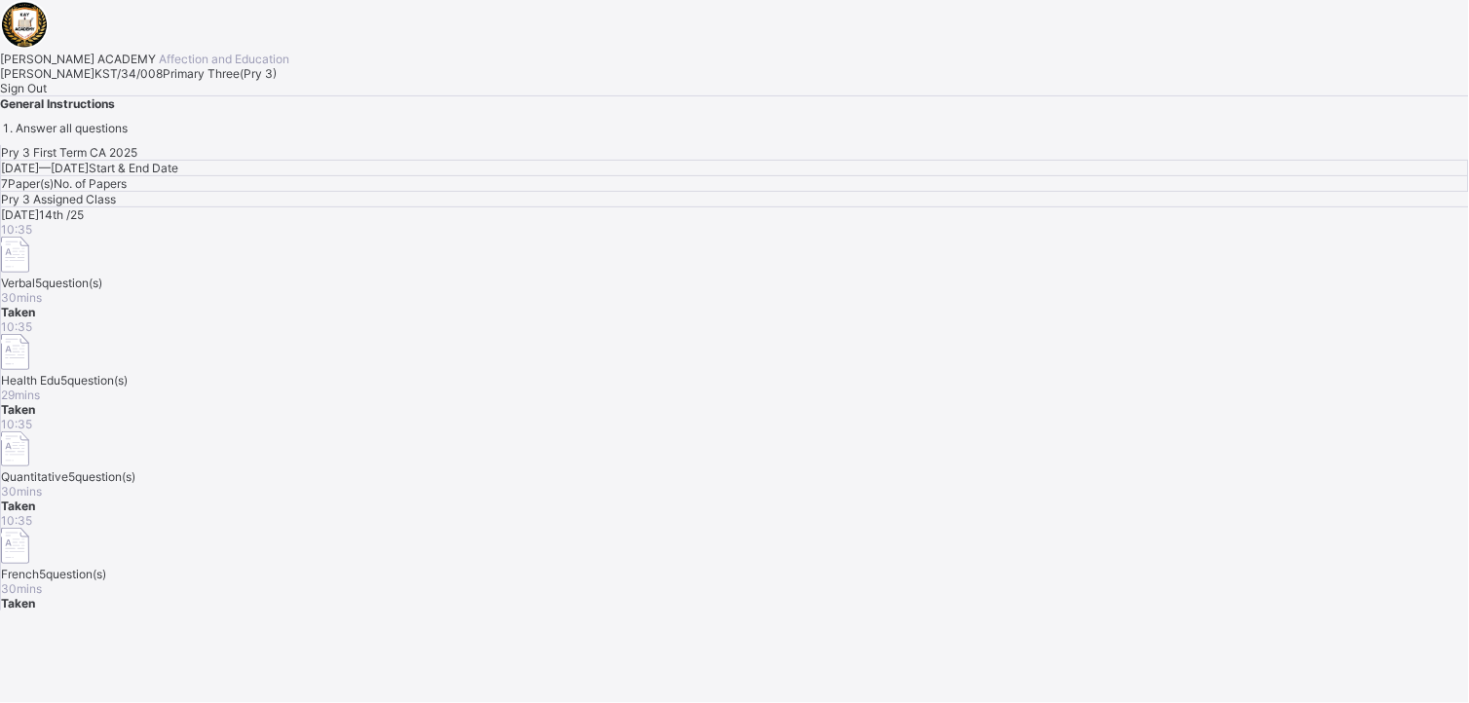
click at [230, 95] on div "Sign Out" at bounding box center [734, 88] width 1469 height 15
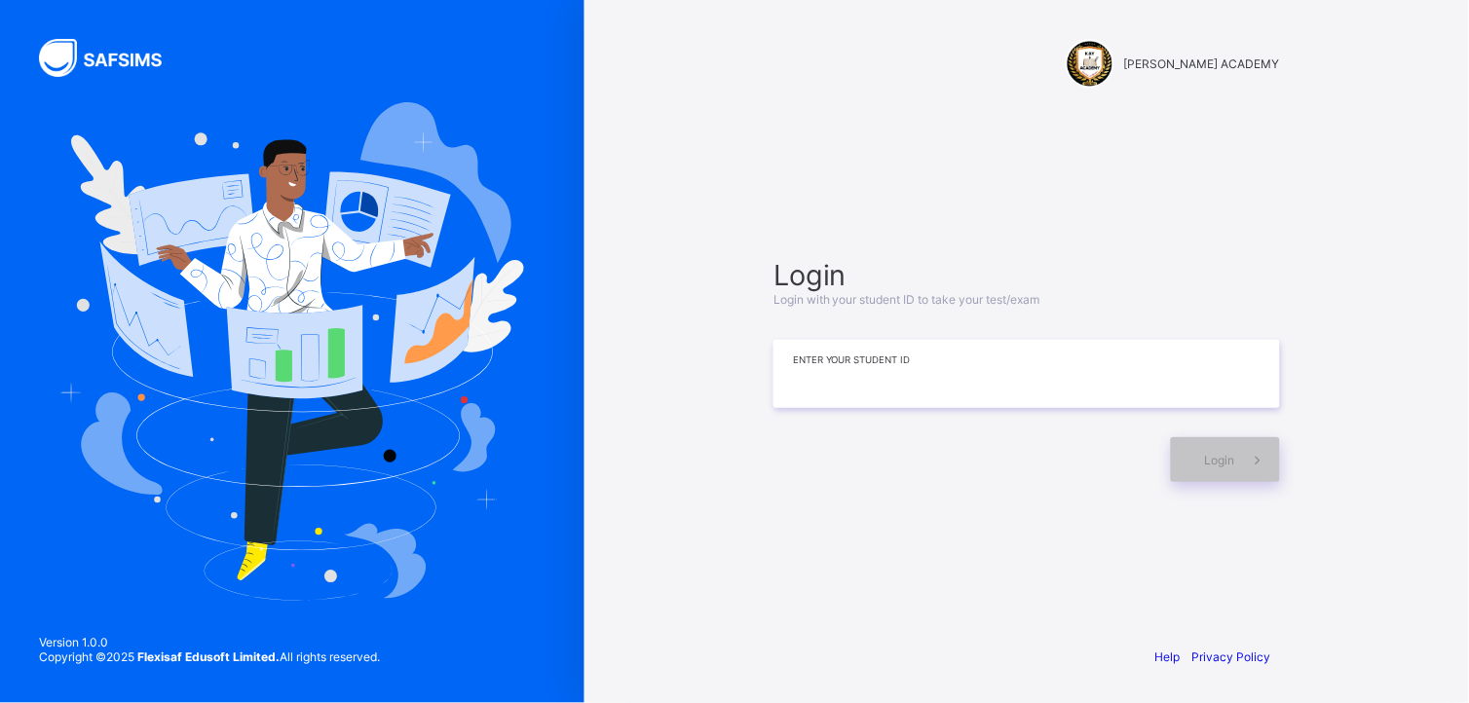
click at [952, 367] on input at bounding box center [1026, 374] width 507 height 68
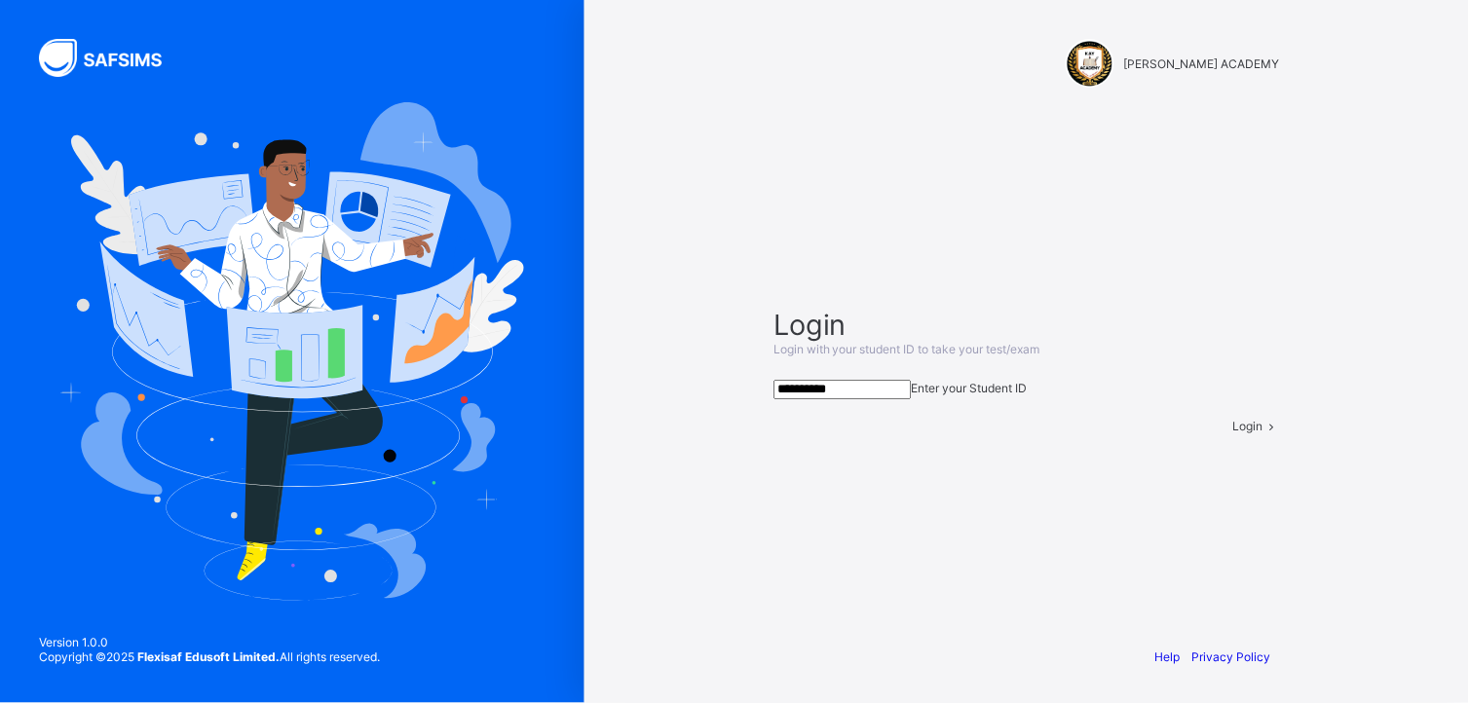
type input "**********"
click at [1041, 433] on div "Login" at bounding box center [1256, 426] width 47 height 15
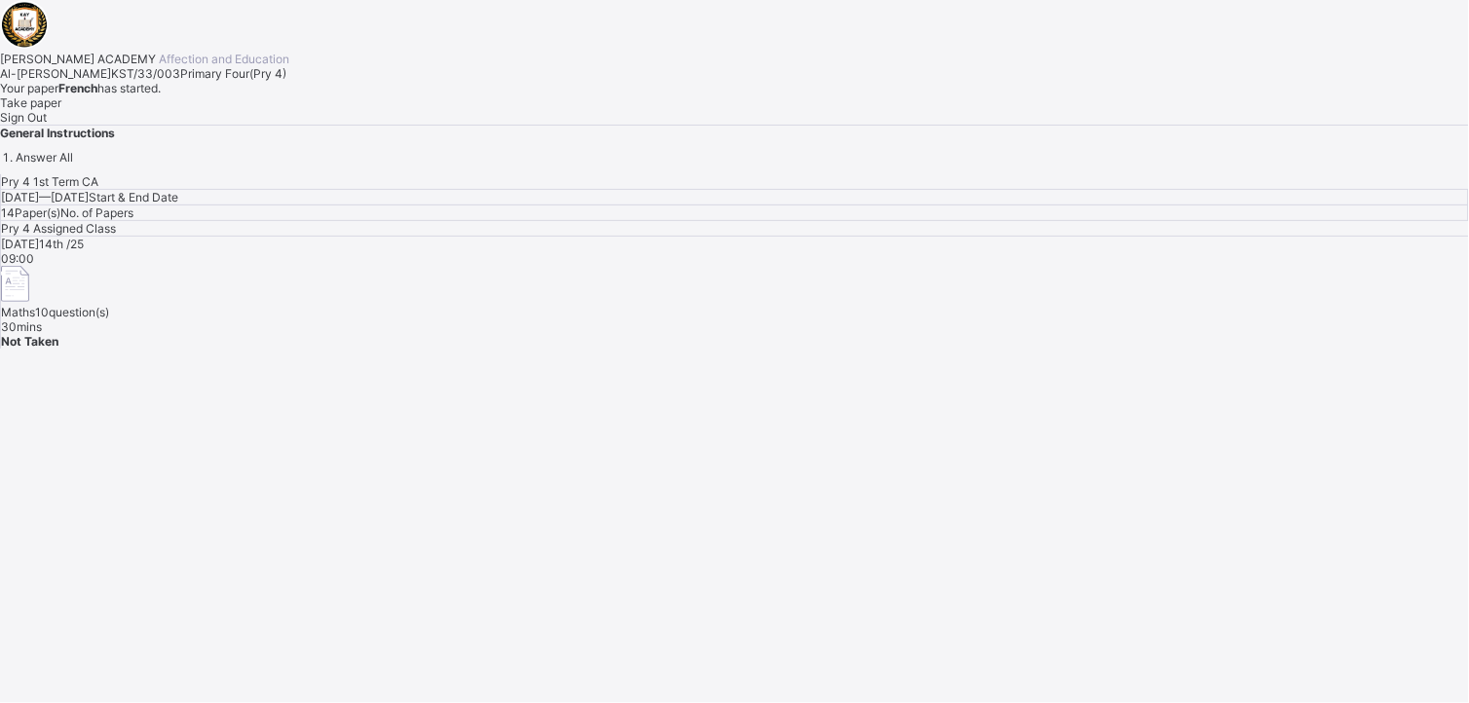
click at [231, 110] on div "Take paper" at bounding box center [734, 102] width 1469 height 15
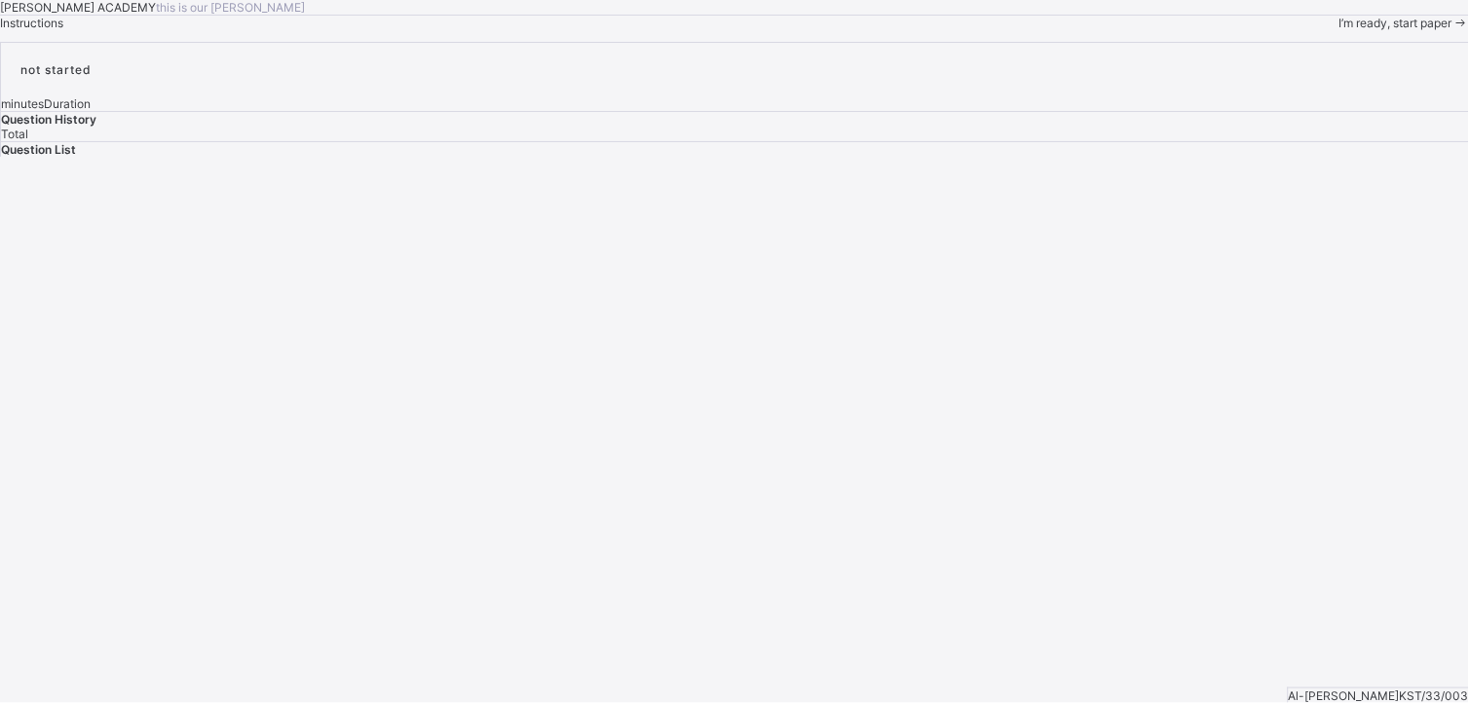
click at [1041, 30] on span at bounding box center [1460, 23] width 17 height 15
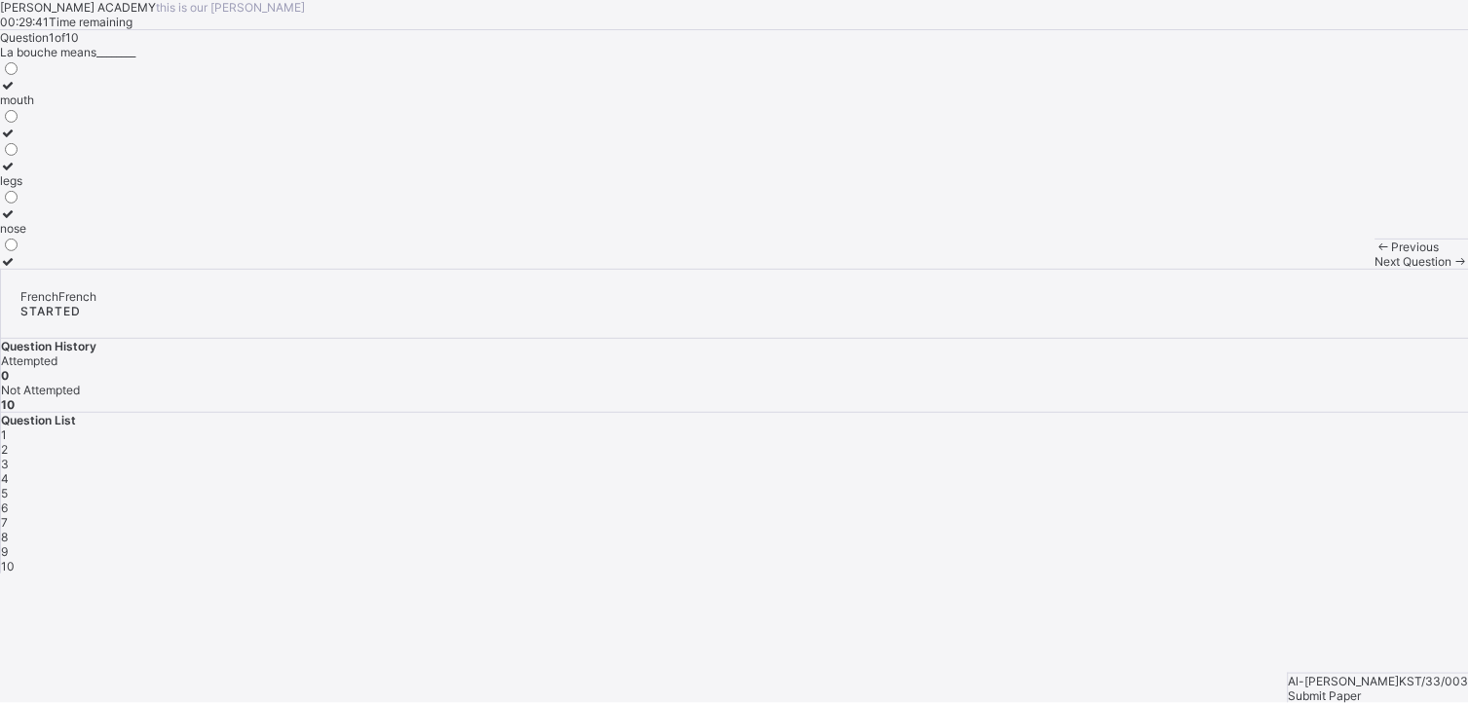
click at [34, 107] on label "mouth" at bounding box center [17, 92] width 34 height 29
click at [1041, 269] on span "Next Question" at bounding box center [1413, 261] width 77 height 15
click at [34, 140] on div "head" at bounding box center [17, 133] width 34 height 15
click at [1041, 269] on div "Next Question" at bounding box center [1422, 261] width 94 height 15
click at [155, 155] on label "how are you" at bounding box center [77, 140] width 155 height 29
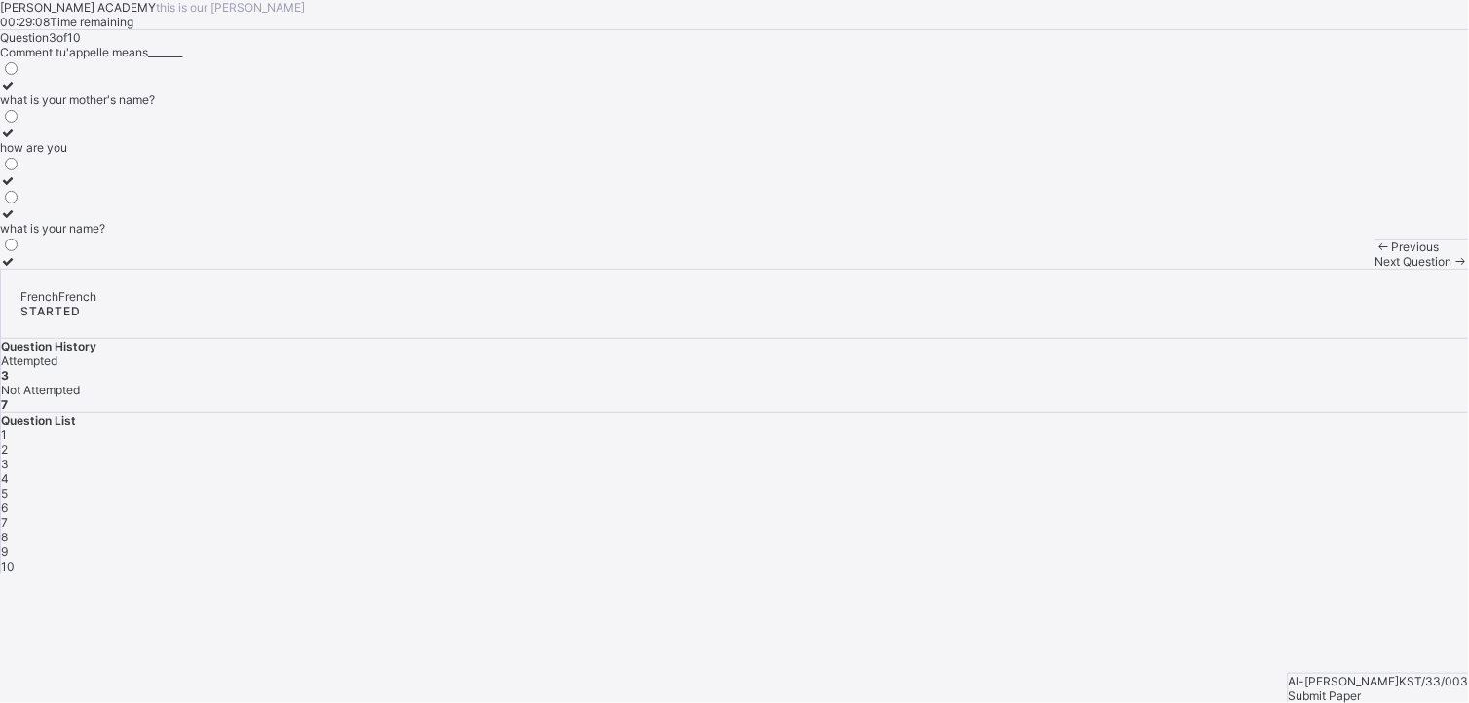
click at [155, 236] on label "what is your name?" at bounding box center [77, 220] width 155 height 29
click at [1041, 269] on span "Next Question" at bounding box center [1413, 261] width 77 height 15
click at [84, 140] on label "sorry" at bounding box center [42, 125] width 84 height 29
click at [1041, 269] on span "Next Question" at bounding box center [1413, 261] width 77 height 15
click at [95, 269] on div "see you next time" at bounding box center [47, 261] width 95 height 15
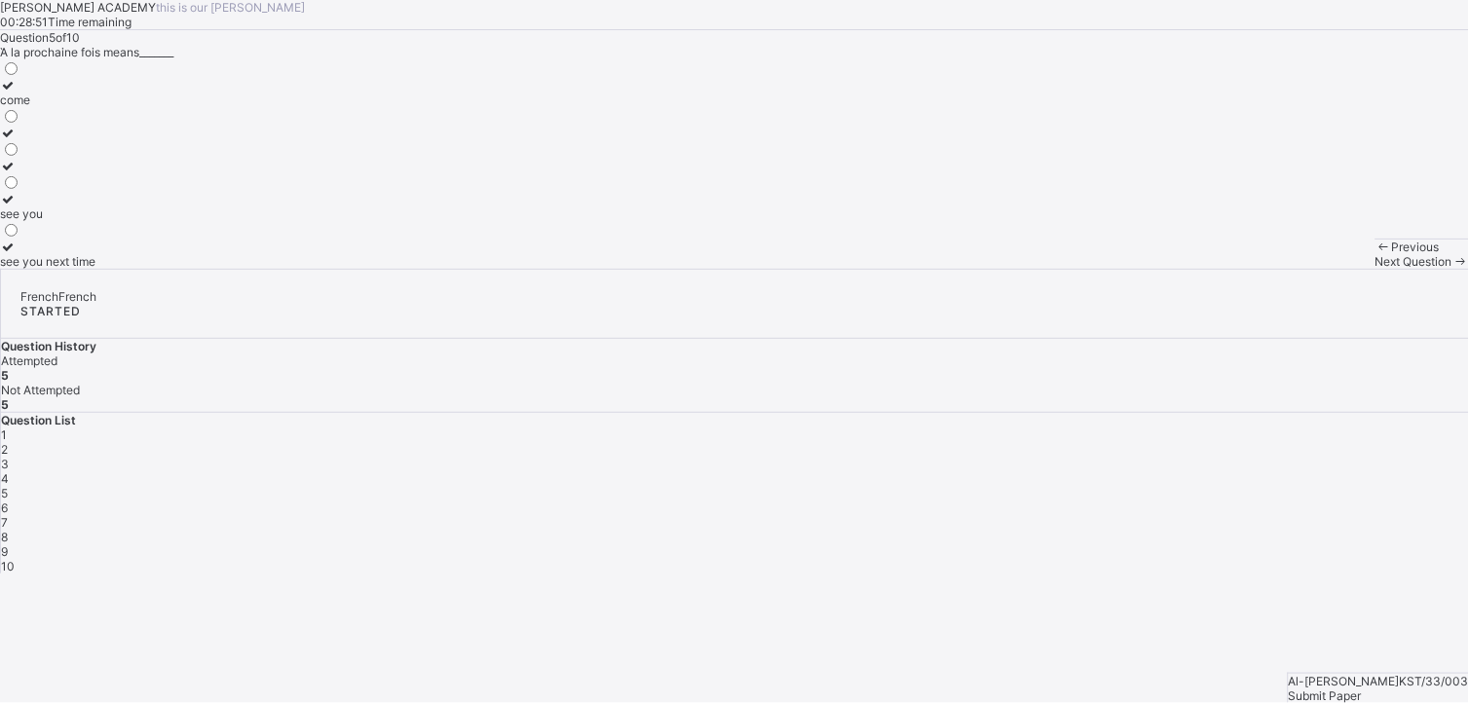
click at [1041, 269] on span "Next Question" at bounding box center [1413, 261] width 77 height 15
click at [84, 269] on div "see you soon" at bounding box center [42, 261] width 84 height 15
click at [1041, 269] on div "Next Question" at bounding box center [1422, 261] width 94 height 15
click at [51, 269] on div "customer" at bounding box center [25, 261] width 51 height 15
click at [1041, 269] on div "Previous Next Question" at bounding box center [1422, 254] width 94 height 30
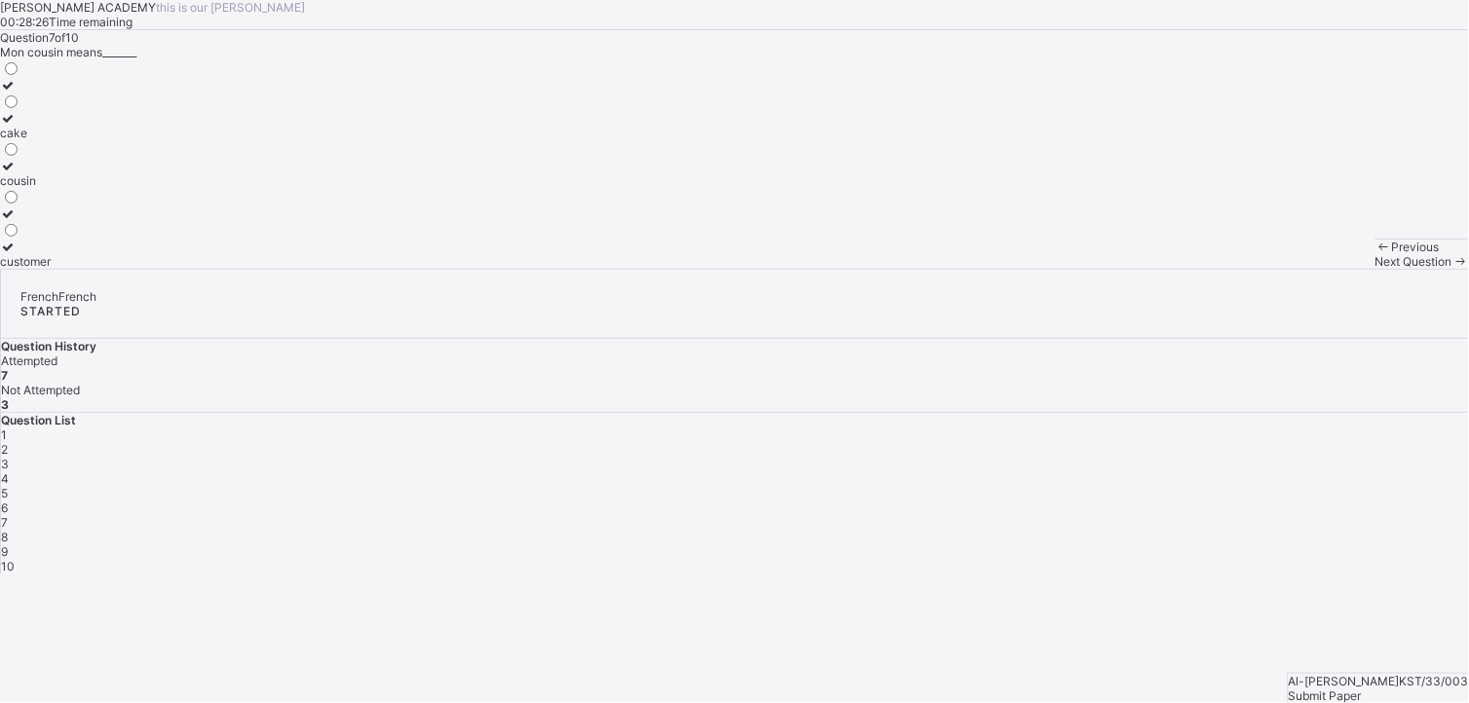
click at [1041, 269] on div "Previous Next Question" at bounding box center [1422, 254] width 94 height 30
click at [1041, 269] on span "Next Question" at bounding box center [1413, 261] width 77 height 15
click at [38, 107] on div "mother" at bounding box center [19, 100] width 38 height 15
click at [1041, 269] on span at bounding box center [1460, 261] width 17 height 15
click at [63, 236] on label "sister" at bounding box center [31, 220] width 63 height 29
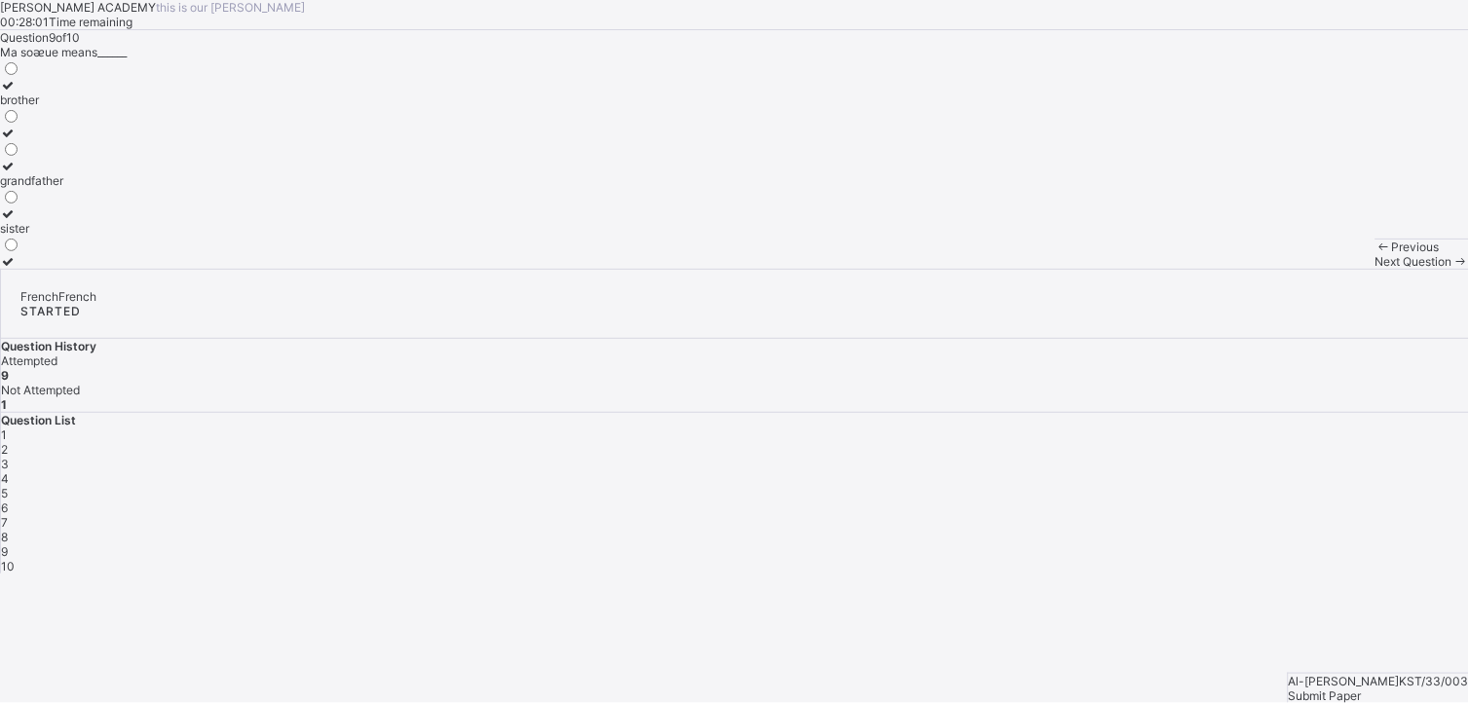
click at [1041, 269] on div "Next Question" at bounding box center [1422, 261] width 94 height 15
click at [38, 173] on div "father" at bounding box center [19, 166] width 38 height 15
click at [1041, 484] on div "Submit Paper" at bounding box center [1379, 696] width 180 height 15
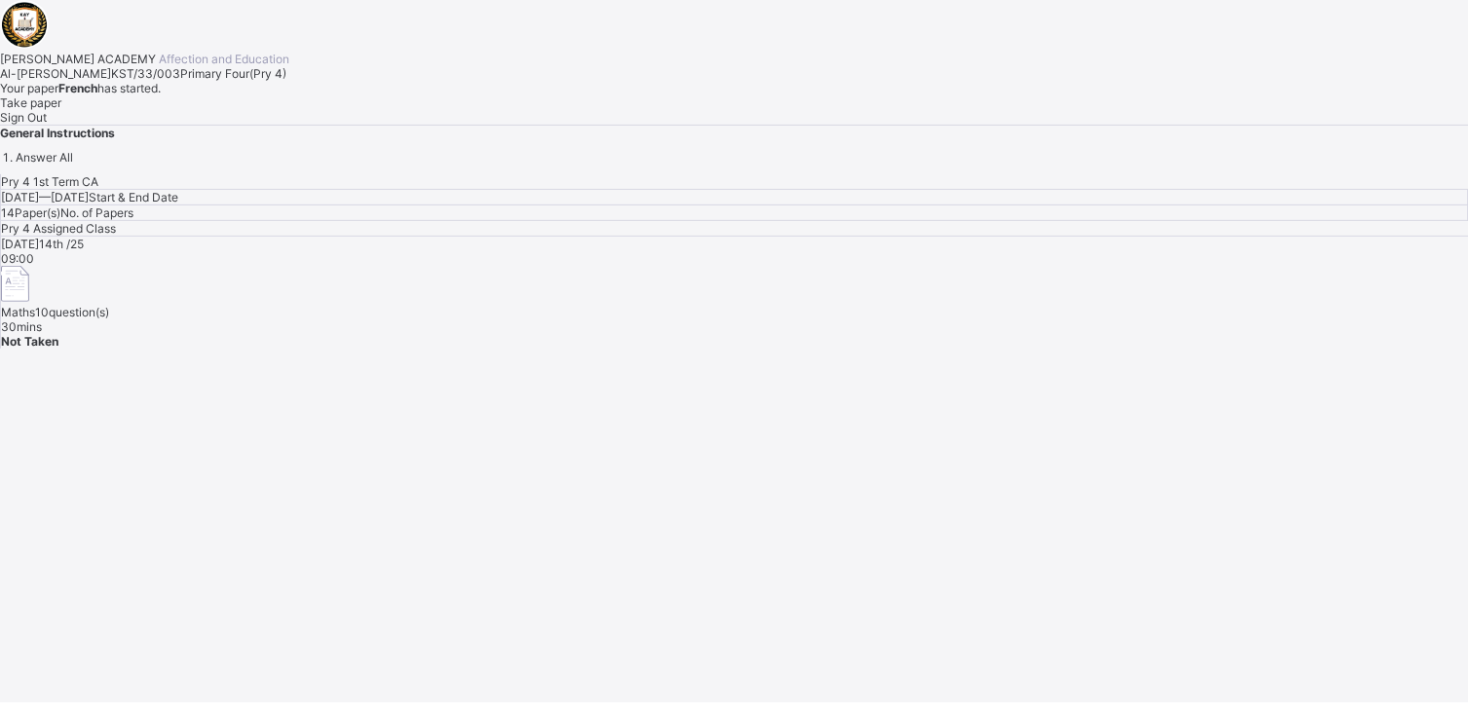
click at [221, 110] on div "Take paper" at bounding box center [734, 102] width 1469 height 15
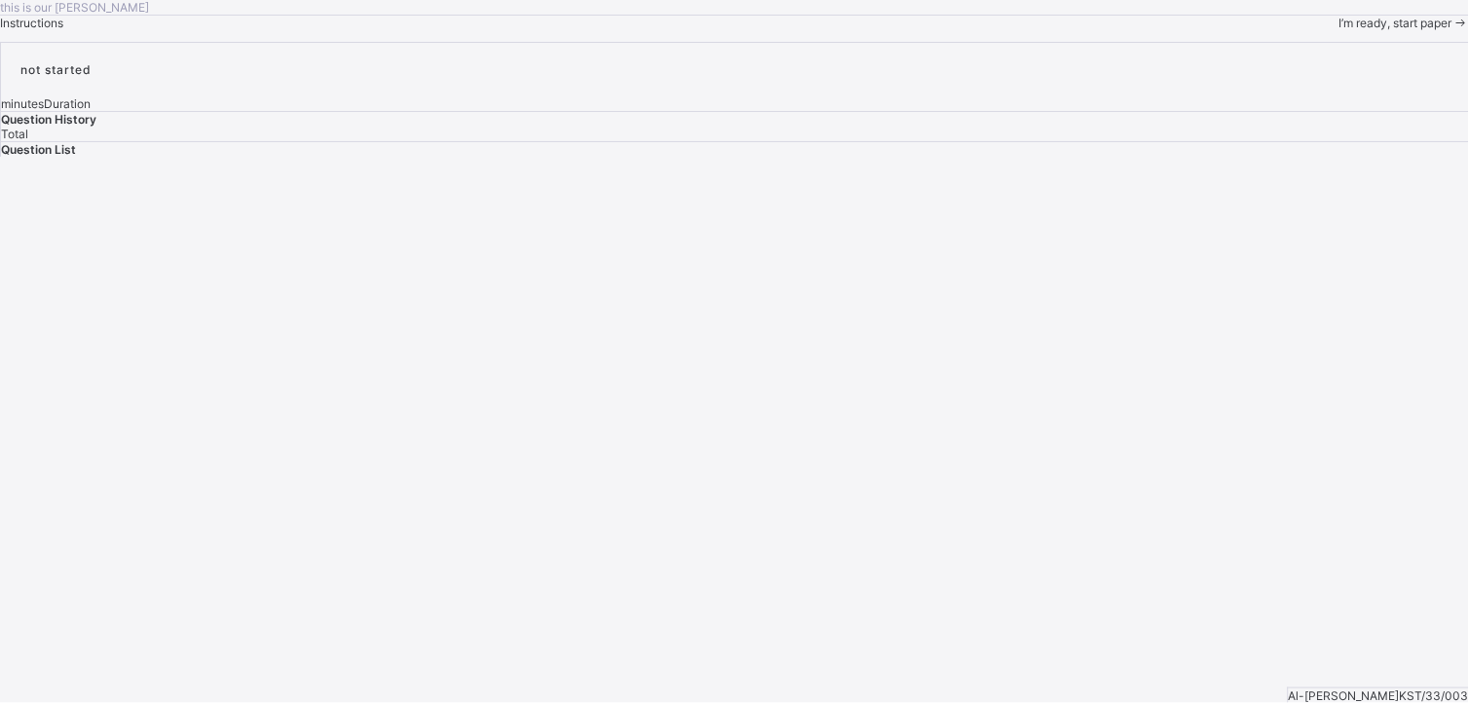
click at [1041, 30] on span "I’m ready, start paper" at bounding box center [1395, 23] width 113 height 15
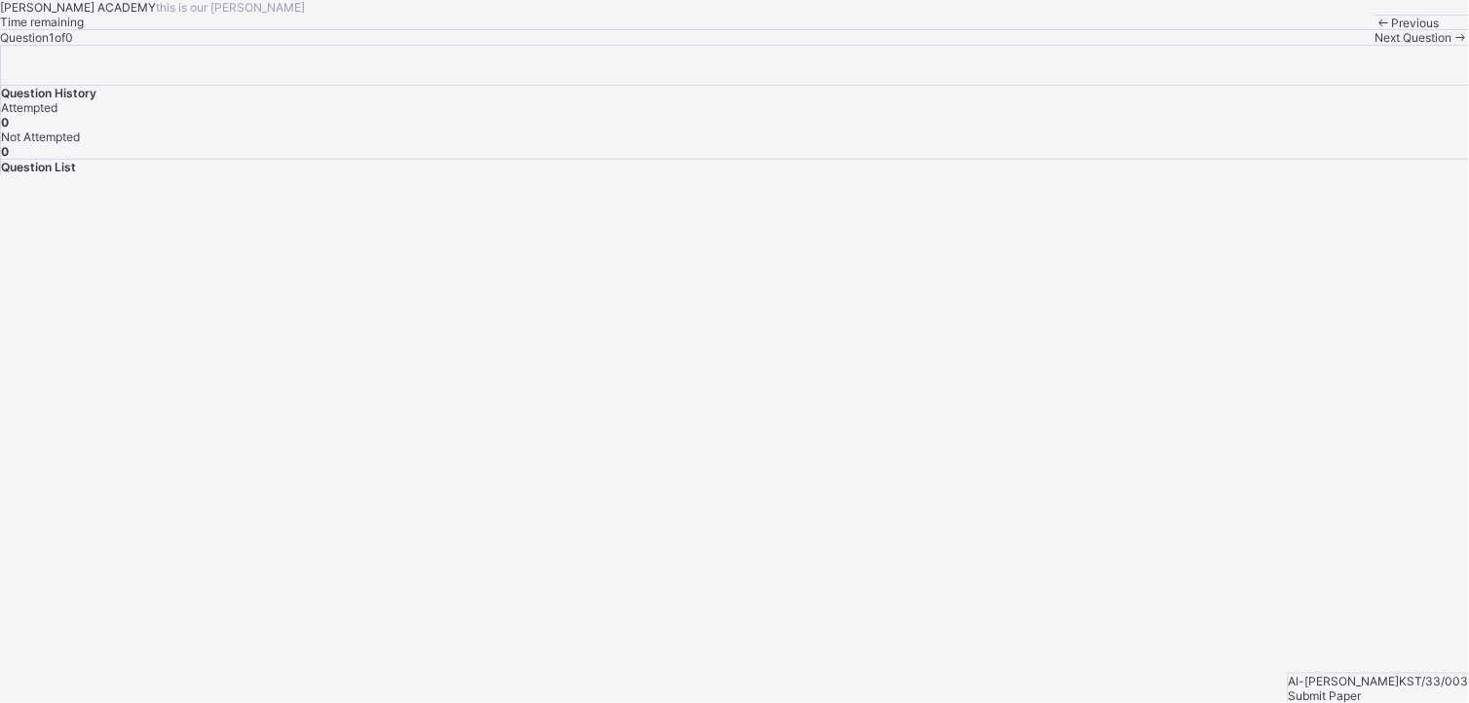
click at [253, 45] on div "[PERSON_NAME] ACADEMY this is our [PERSON_NAME] Time remaining Question 1 of 0 …" at bounding box center [734, 22] width 1469 height 45
click at [414, 45] on div "[PERSON_NAME] ACADEMY this is our [PERSON_NAME] Time remaining Question 1 of 0 …" at bounding box center [734, 22] width 1469 height 45
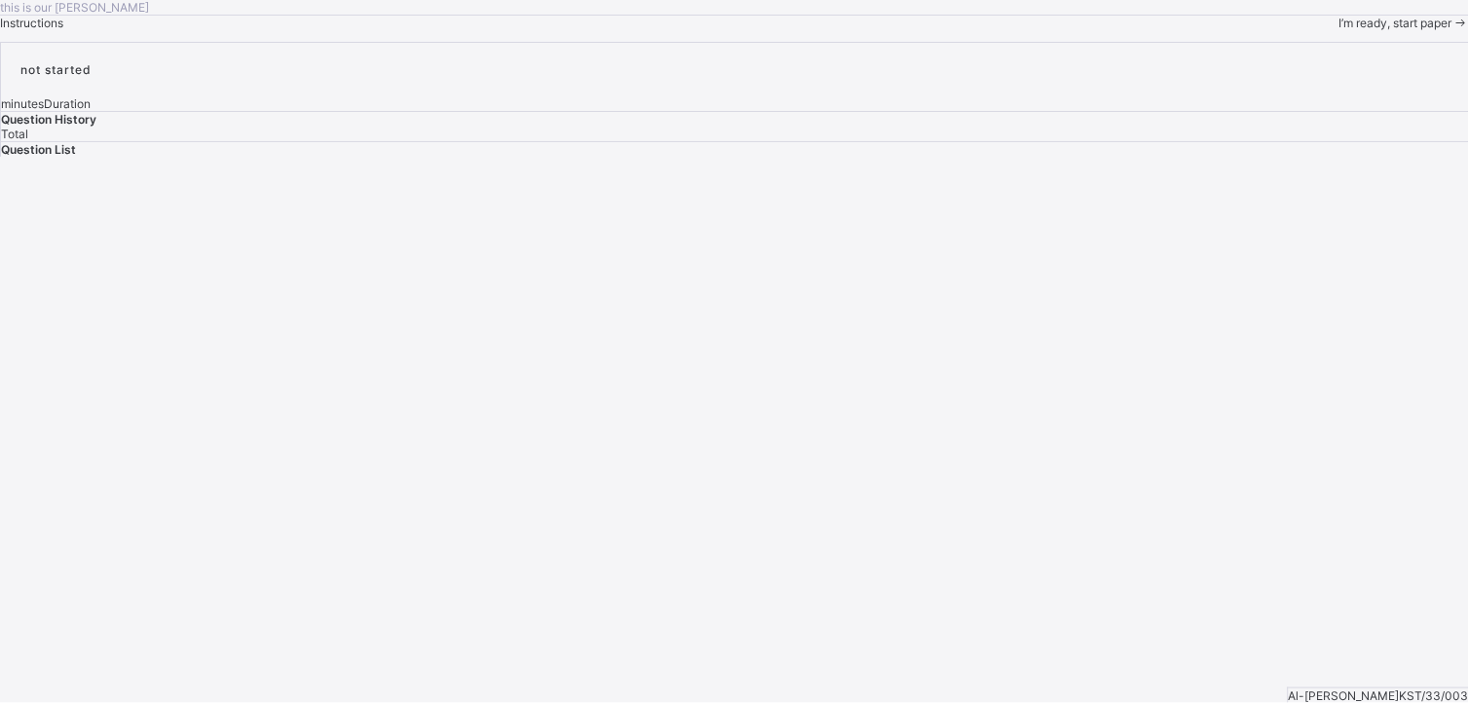
click at [1041, 30] on span "I’m ready, start paper" at bounding box center [1395, 23] width 113 height 15
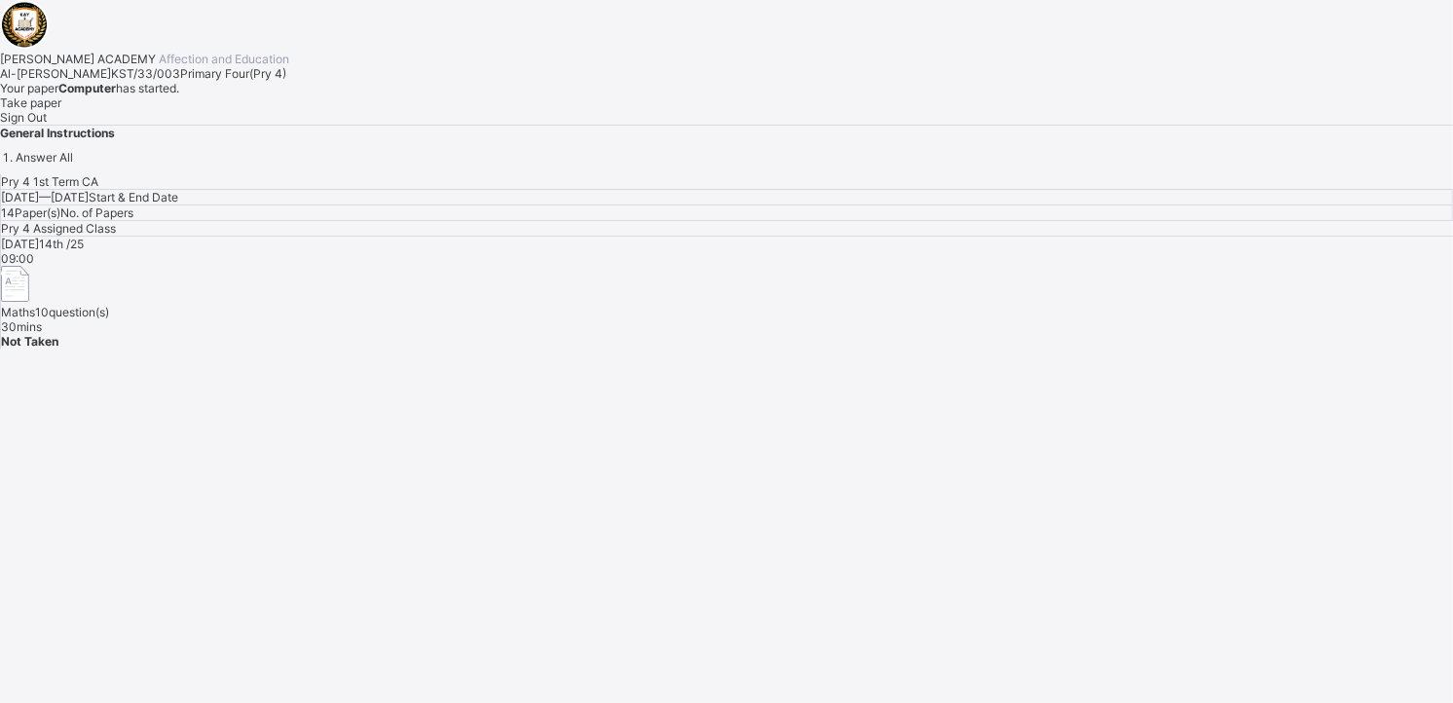
click at [274, 110] on div "Take paper" at bounding box center [726, 102] width 1453 height 15
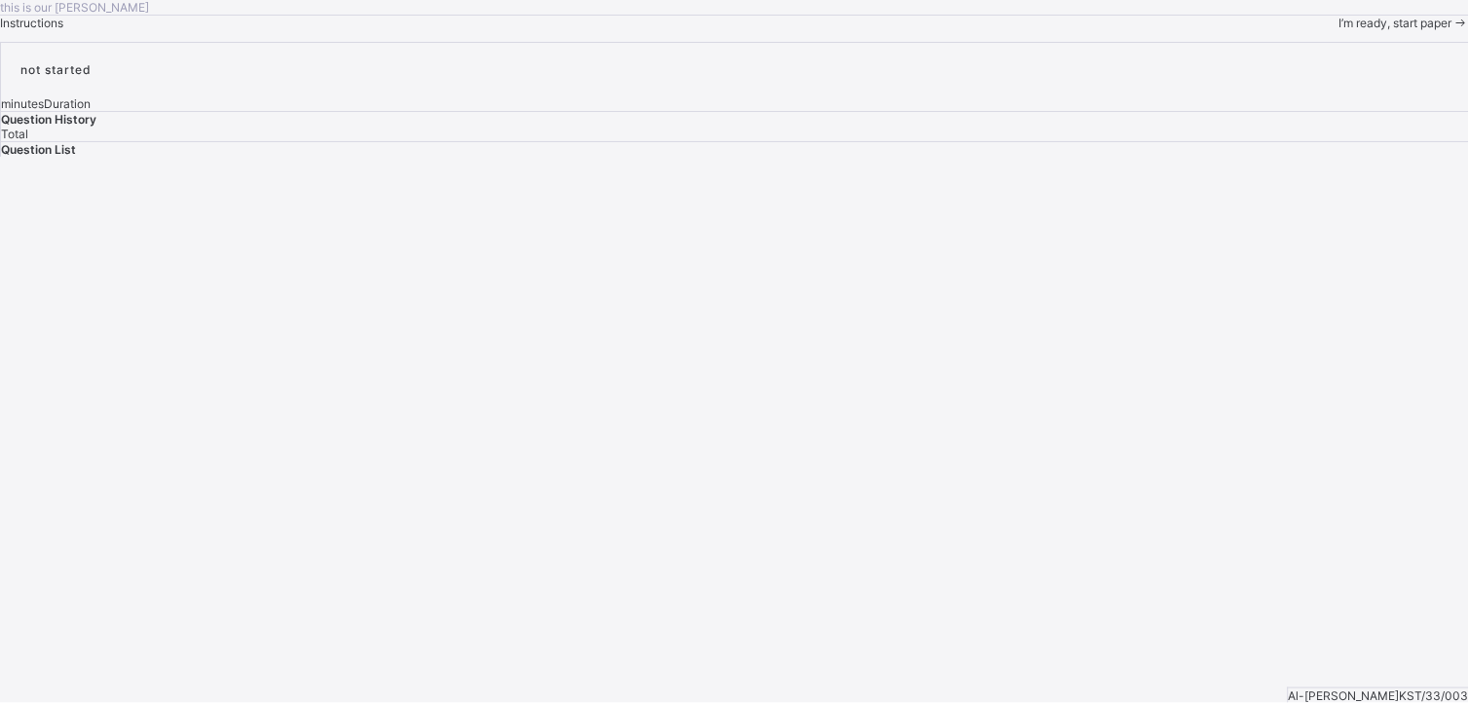
click at [1041, 30] on span "I’m ready, start paper" at bounding box center [1395, 23] width 113 height 15
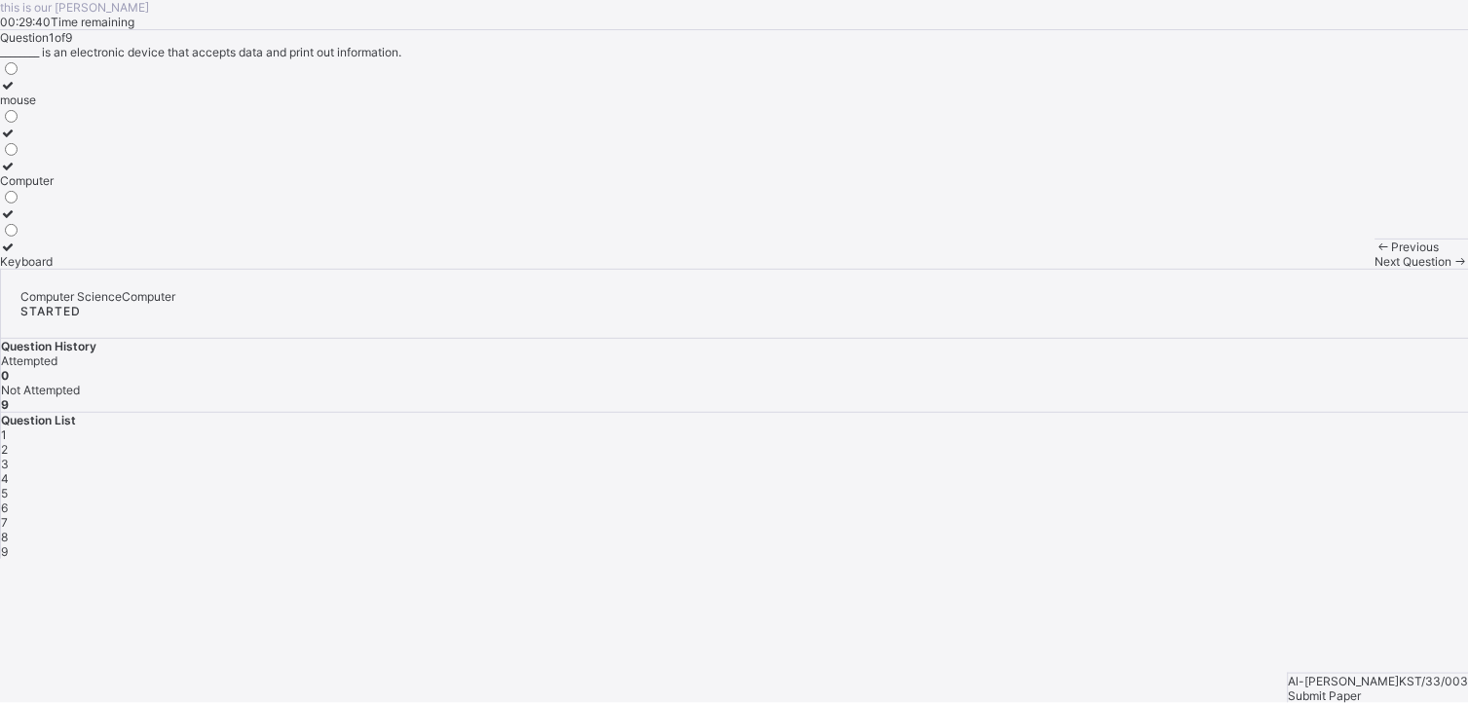
click at [54, 188] on div "Computer" at bounding box center [27, 180] width 54 height 15
click at [1041, 269] on span at bounding box center [1460, 261] width 17 height 15
click at [87, 269] on div "Travelling" at bounding box center [43, 261] width 87 height 15
click at [1041, 269] on span "Next Question" at bounding box center [1413, 261] width 77 height 15
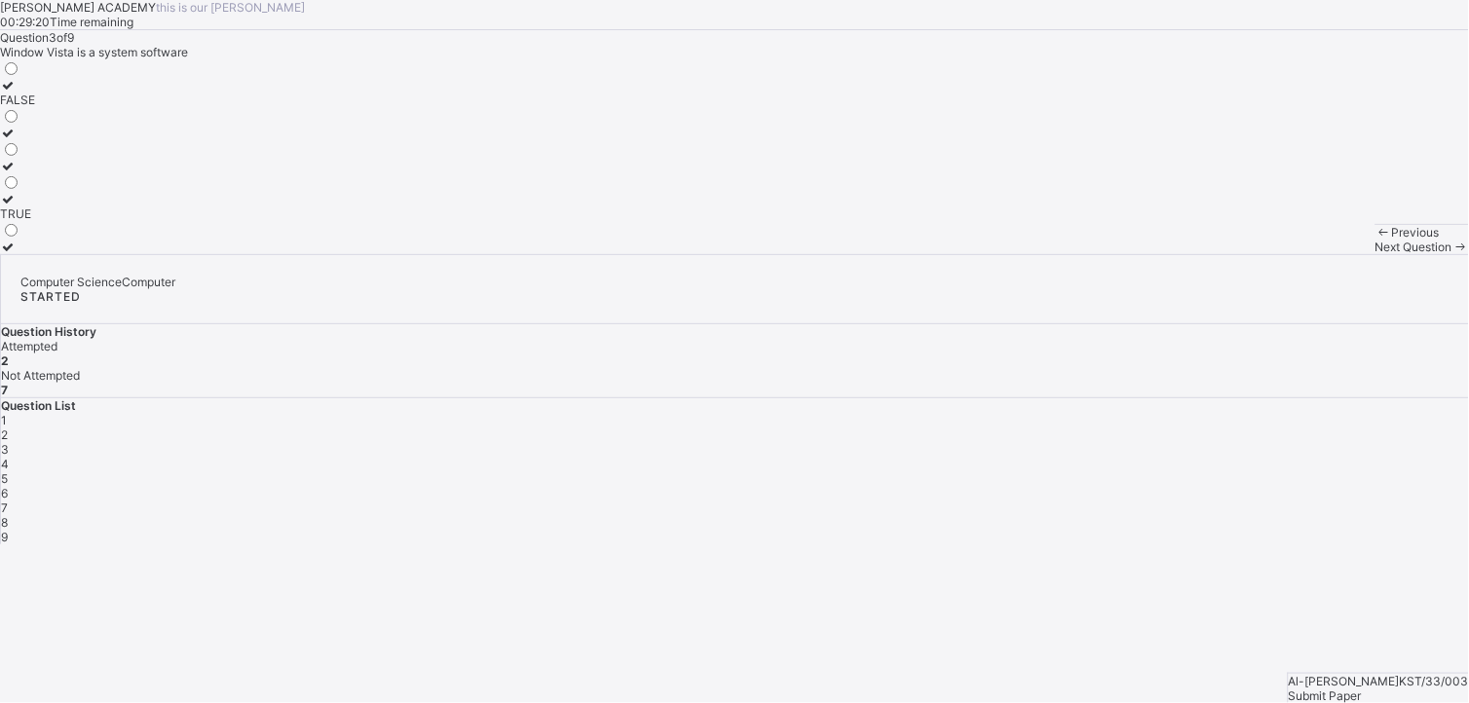
click at [35, 221] on label "TRUE" at bounding box center [17, 206] width 35 height 29
click at [1041, 254] on span "Next Question" at bounding box center [1413, 247] width 77 height 15
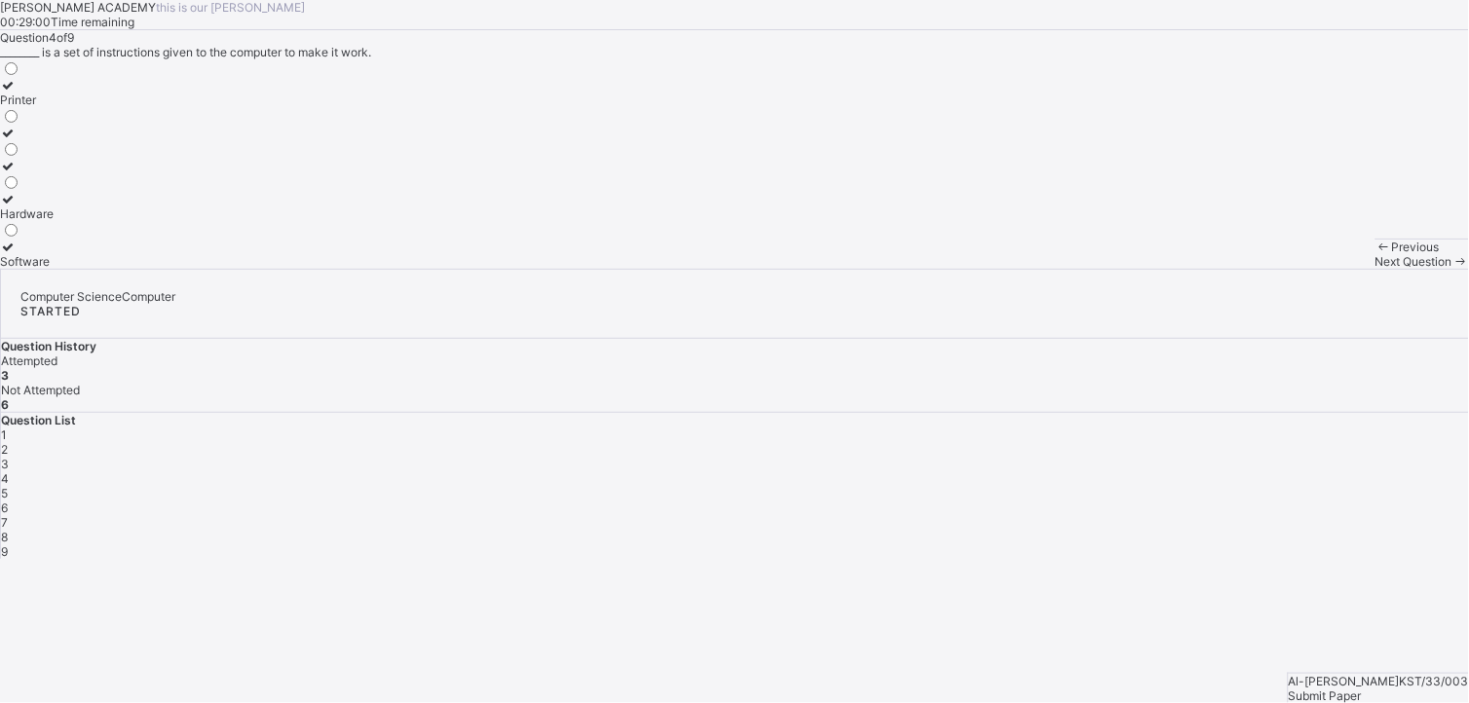
click at [54, 269] on div "Software" at bounding box center [27, 261] width 54 height 15
click at [54, 221] on div "Hardware" at bounding box center [27, 213] width 54 height 15
click at [1041, 269] on div "Next Question" at bounding box center [1422, 261] width 94 height 15
click at [85, 188] on div "All of the above" at bounding box center [42, 180] width 85 height 15
click at [1041, 269] on div "Next Question" at bounding box center [1422, 261] width 94 height 15
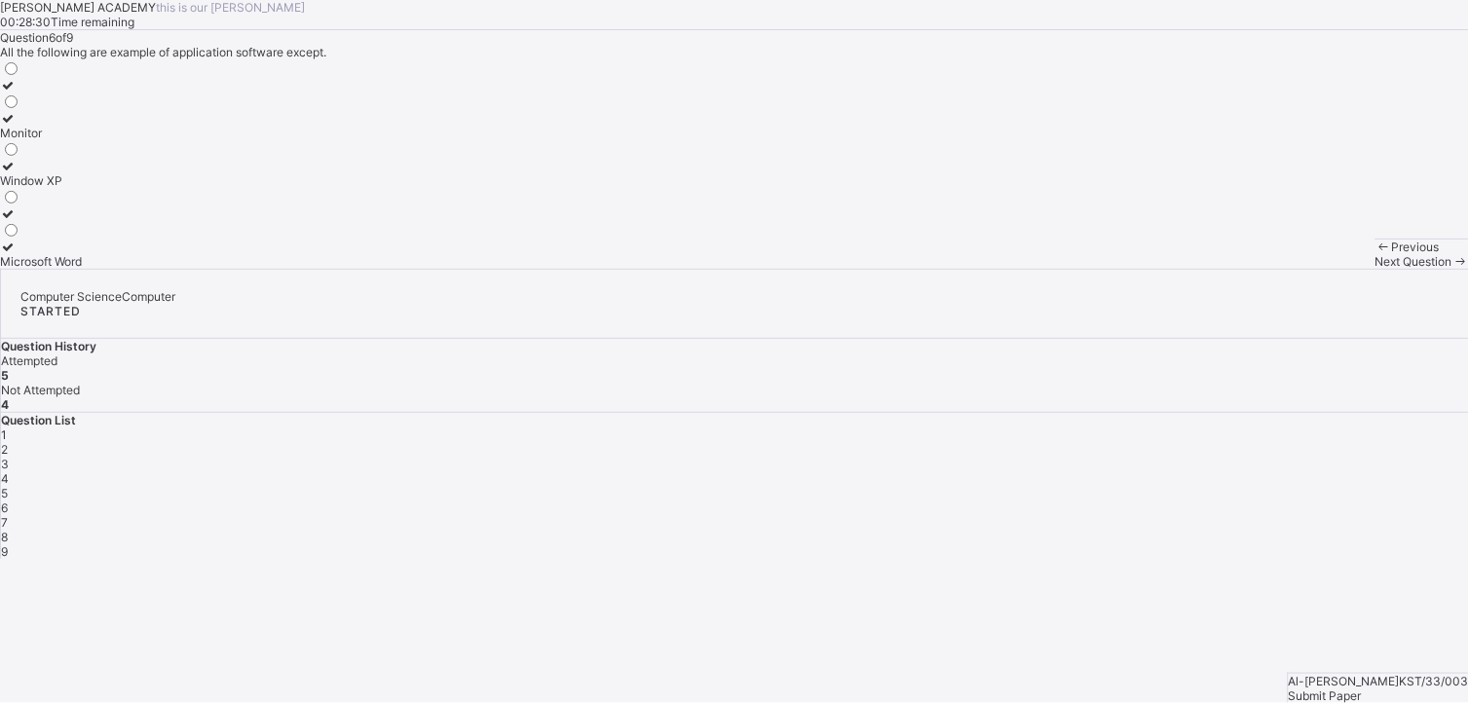
click at [82, 188] on div "Window XP" at bounding box center [41, 180] width 82 height 15
click at [1041, 269] on span "Next Question" at bounding box center [1413, 261] width 77 height 15
click at [54, 107] on div "Hardware" at bounding box center [27, 100] width 54 height 15
click at [1041, 269] on span at bounding box center [1460, 261] width 17 height 15
click at [54, 221] on label "Scanner" at bounding box center [27, 206] width 54 height 29
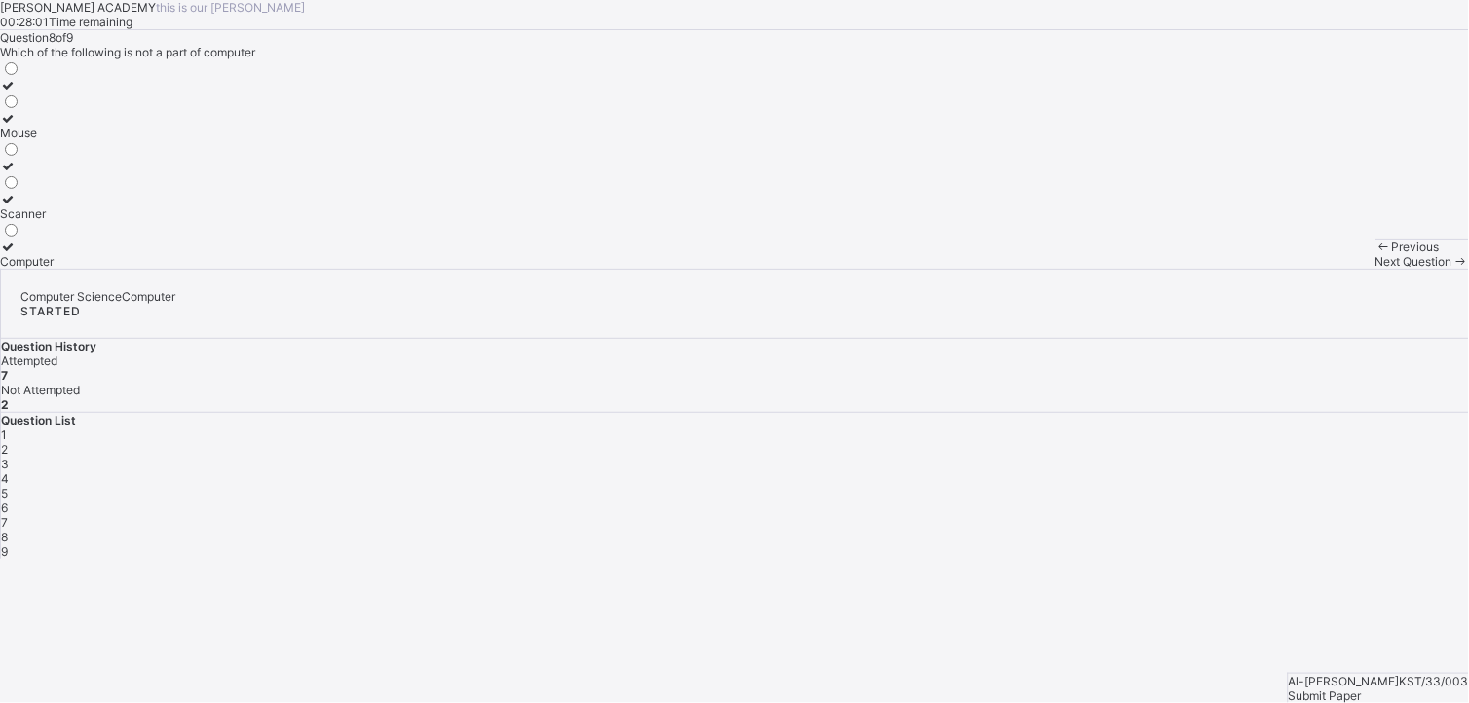
click at [1041, 269] on span "Next Question" at bounding box center [1413, 261] width 77 height 15
click at [85, 155] on label "CPU" at bounding box center [42, 140] width 85 height 29
click at [1041, 484] on span "Submit Paper" at bounding box center [1325, 696] width 73 height 15
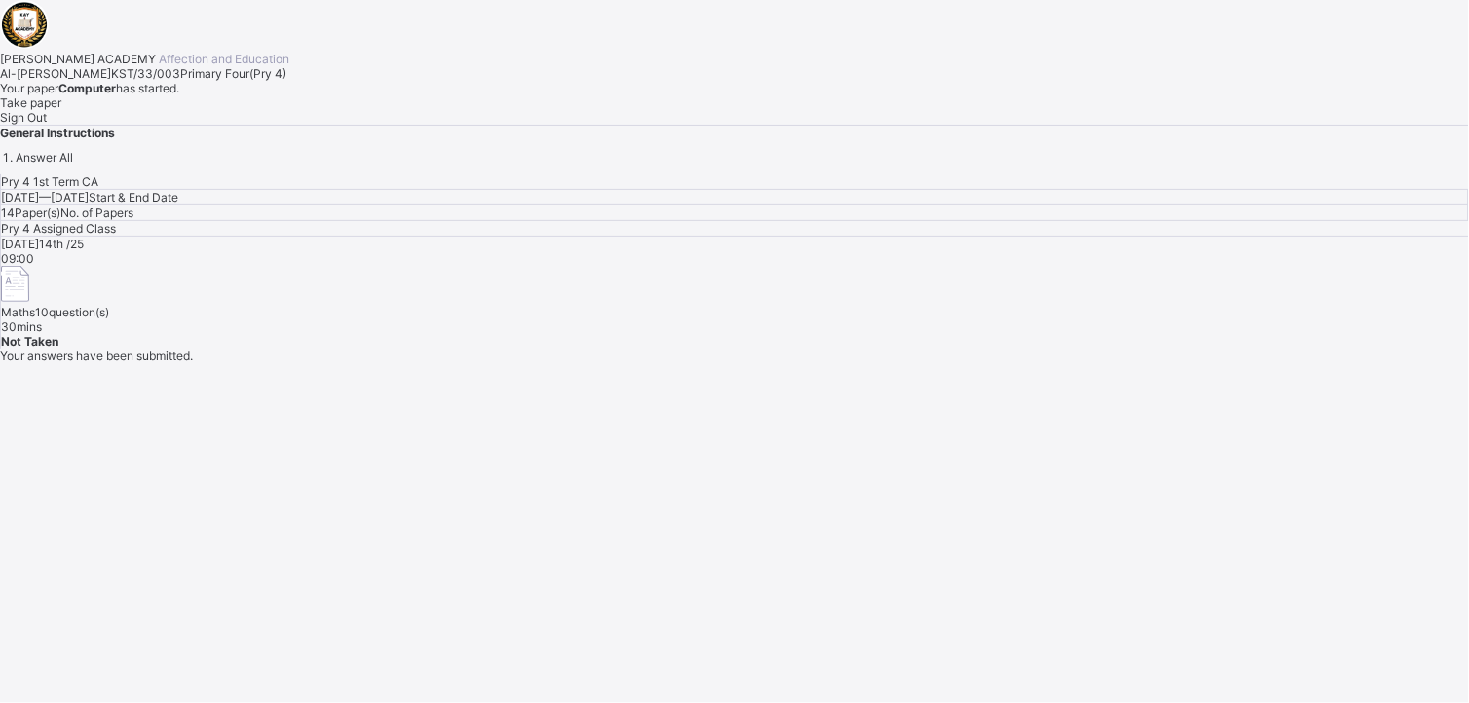
click at [61, 110] on span "Take paper" at bounding box center [30, 102] width 61 height 15
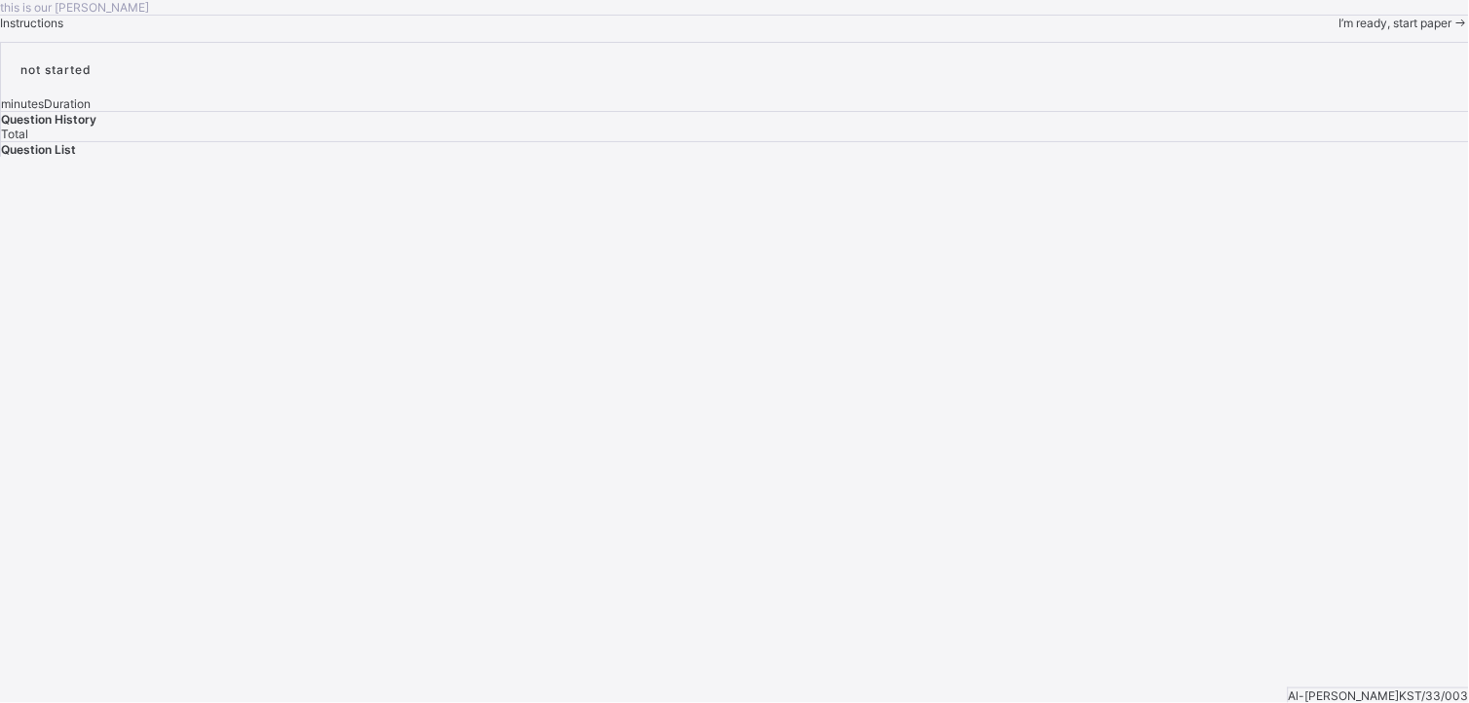
click at [1041, 30] on icon at bounding box center [1460, 23] width 17 height 15
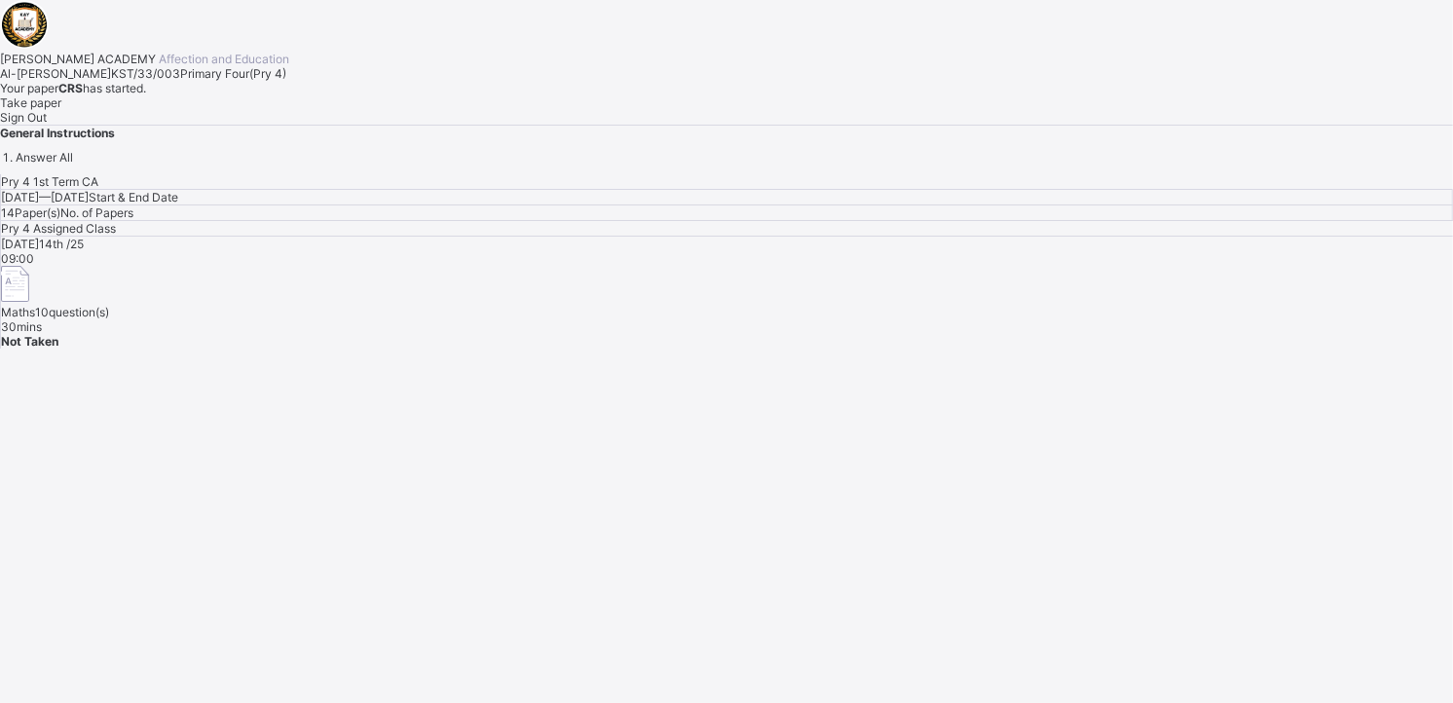
click at [61, 110] on span "Take paper" at bounding box center [30, 102] width 61 height 15
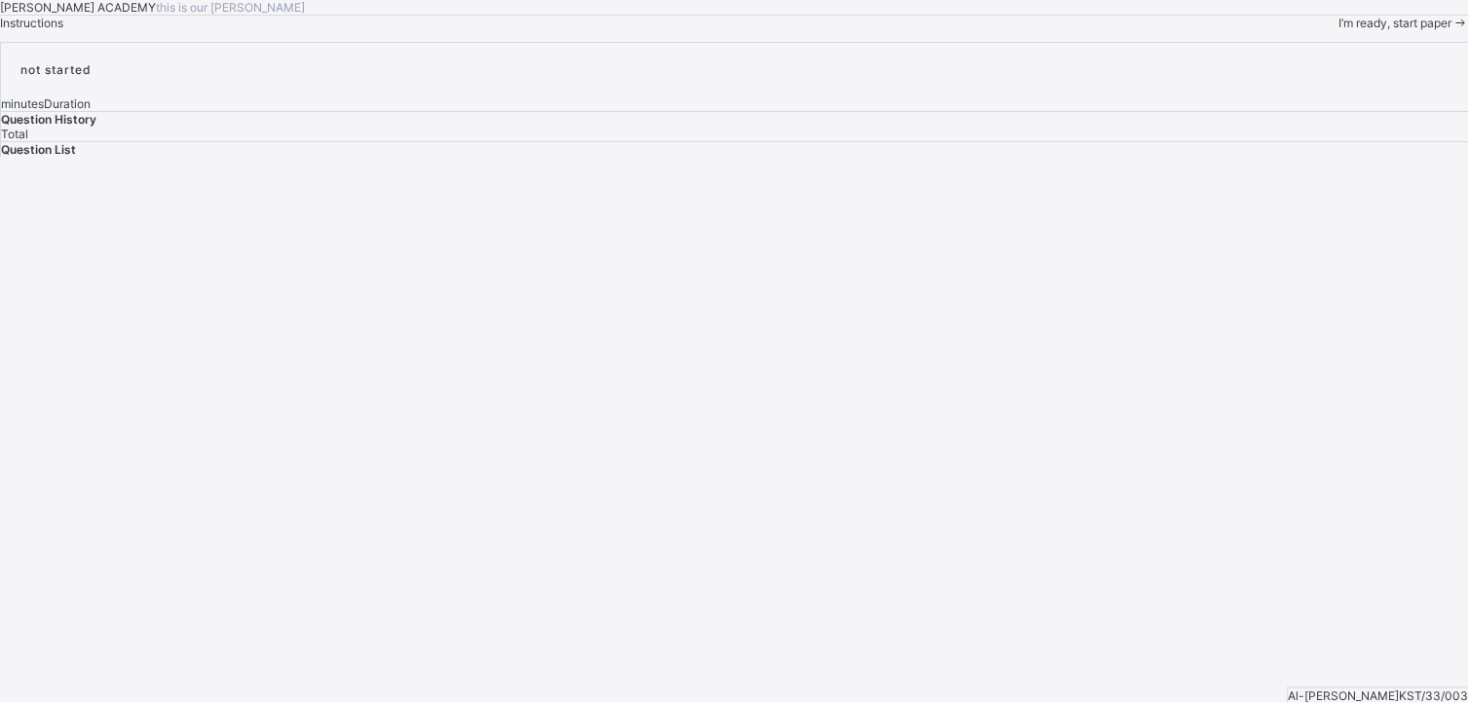
click at [1041, 30] on span "I’m ready, start paper" at bounding box center [1395, 23] width 113 height 15
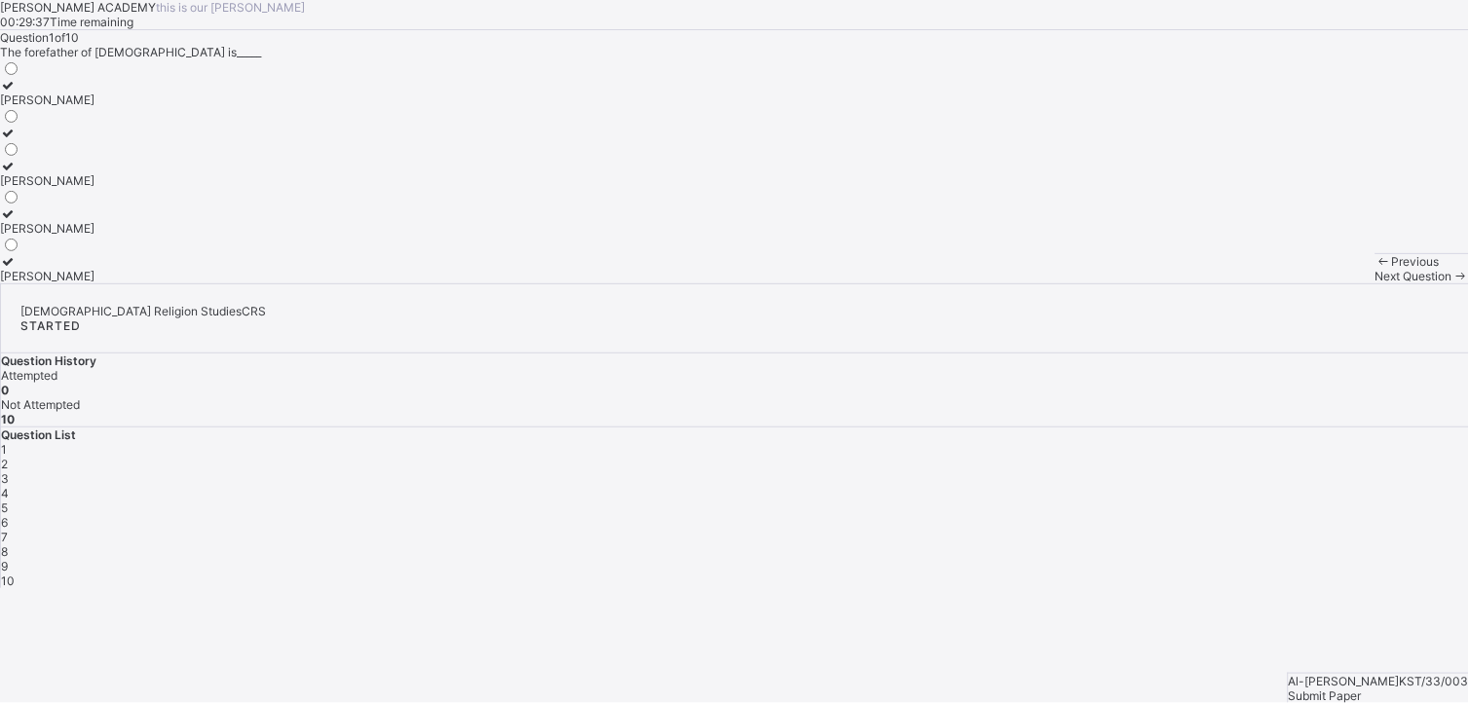
click at [94, 283] on div "[PERSON_NAME]" at bounding box center [47, 276] width 94 height 15
click at [1041, 283] on icon at bounding box center [1460, 276] width 17 height 15
click at [98, 188] on div "none of the above" at bounding box center [49, 180] width 98 height 15
click at [1041, 283] on div "Previous Next Question" at bounding box center [1422, 268] width 94 height 30
click at [1041, 283] on div "Next Question" at bounding box center [1422, 276] width 94 height 15
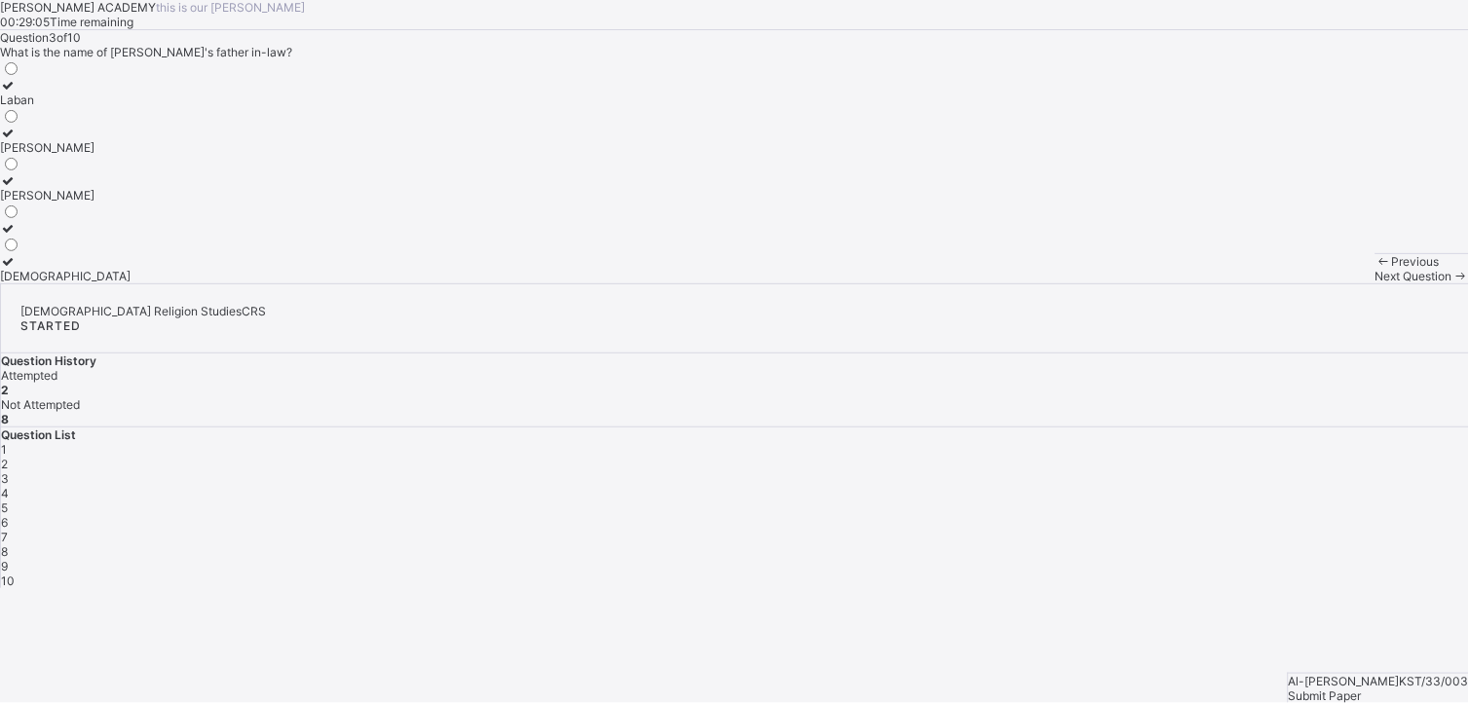
click at [131, 107] on div "Laban" at bounding box center [65, 100] width 131 height 15
click at [1041, 283] on span "Next Question" at bounding box center [1413, 276] width 77 height 15
click at [701, 283] on div "Question 4 of 10 [DEMOGRAPHIC_DATA] speak to us through_____ stone pot [DEMOGRA…" at bounding box center [734, 156] width 1469 height 253
drag, startPoint x: 339, startPoint y: 544, endPoint x: 298, endPoint y: 439, distance: 112.0
click at [298, 283] on div "stone pot [DEMOGRAPHIC_DATA] book" at bounding box center [734, 171] width 1469 height 224
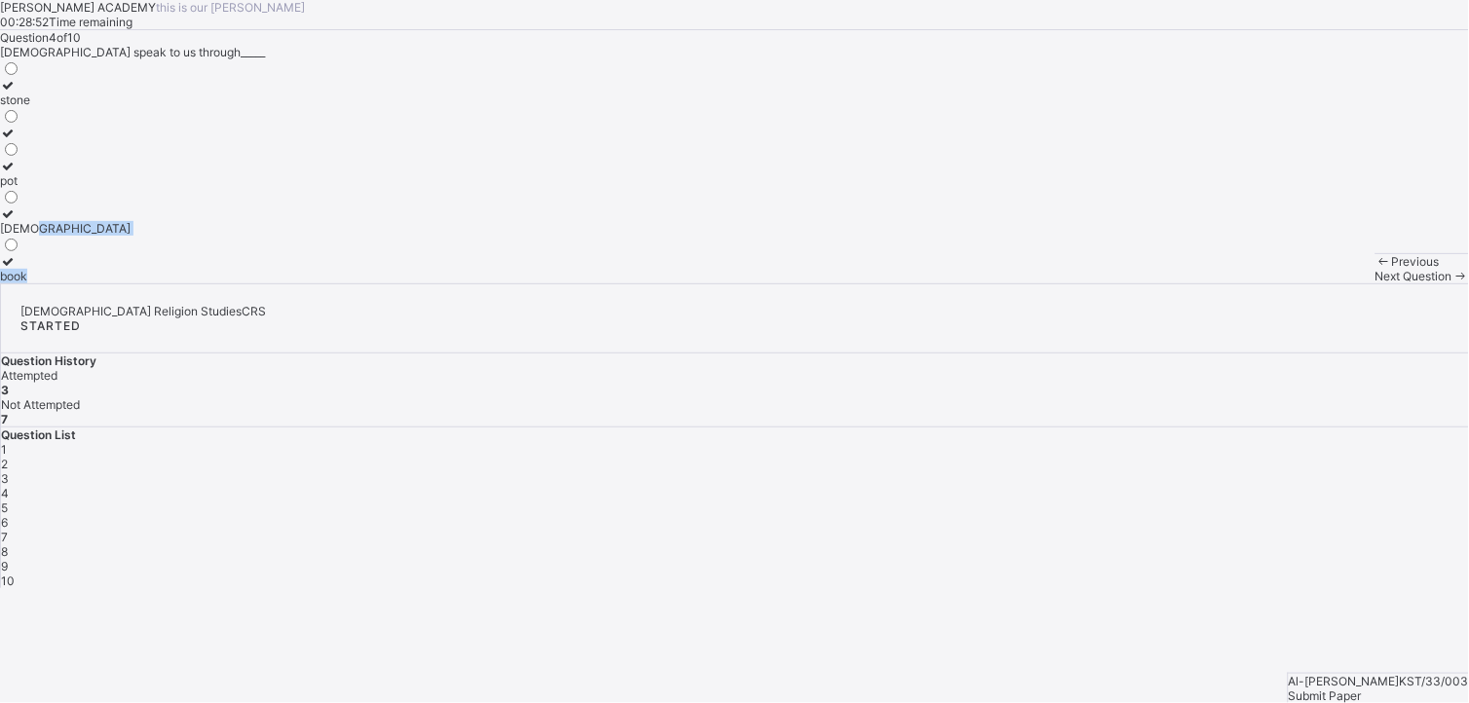
drag, startPoint x: 298, startPoint y: 439, endPoint x: 450, endPoint y: 487, distance: 159.3
click at [450, 283] on div "stone pot [DEMOGRAPHIC_DATA] book" at bounding box center [734, 171] width 1469 height 224
click at [131, 236] on div "[DEMOGRAPHIC_DATA]" at bounding box center [65, 228] width 131 height 15
click at [1041, 283] on span "Next Question" at bounding box center [1413, 276] width 77 height 15
click at [120, 283] on div "Israel" at bounding box center [60, 276] width 120 height 15
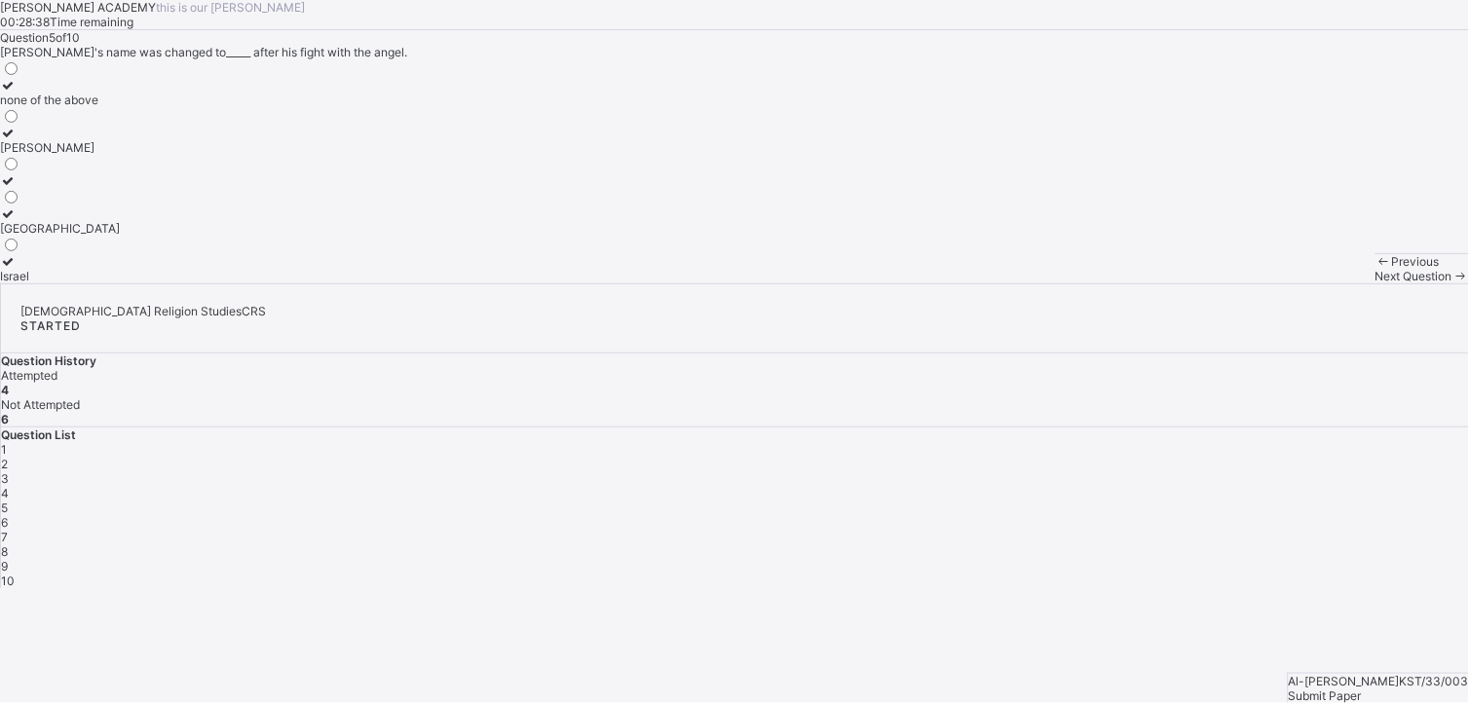
click at [1041, 283] on div "Next Question" at bounding box center [1422, 276] width 94 height 15
click at [98, 283] on div "To warns us" at bounding box center [49, 276] width 98 height 15
click at [1041, 283] on span "Next Question" at bounding box center [1413, 276] width 77 height 15
click at [38, 188] on label "Father" at bounding box center [19, 173] width 38 height 29
click at [1041, 283] on span "Next Question" at bounding box center [1413, 276] width 77 height 15
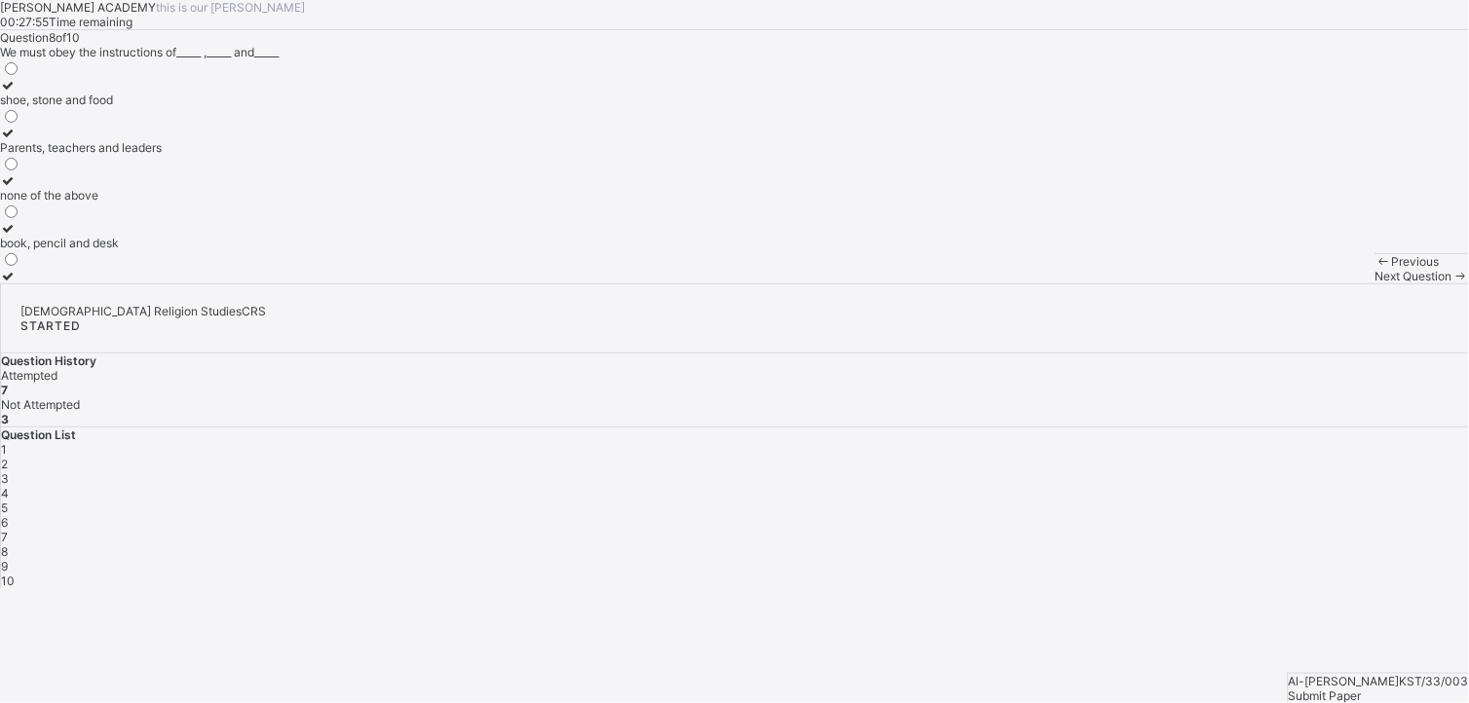
click at [162, 155] on div "Parents, teachers and leaders" at bounding box center [81, 147] width 162 height 15
click at [1041, 283] on div "Next Question" at bounding box center [1422, 276] width 94 height 15
click at [94, 236] on div "Angel" at bounding box center [47, 228] width 94 height 15
click at [1041, 283] on span "Next Question" at bounding box center [1413, 276] width 77 height 15
click at [94, 203] on div "Ishmael" at bounding box center [47, 195] width 94 height 15
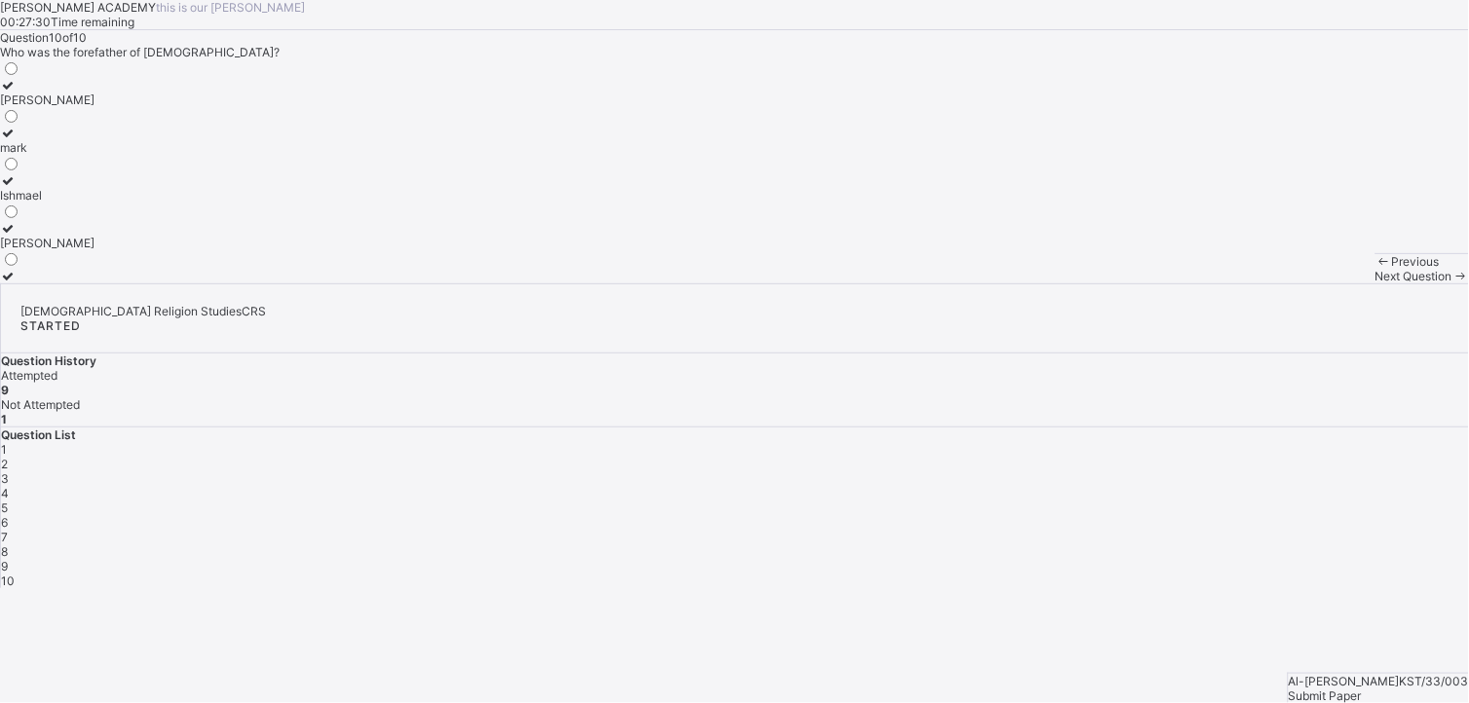
click at [1041, 484] on div "Submit Paper" at bounding box center [1379, 696] width 180 height 15
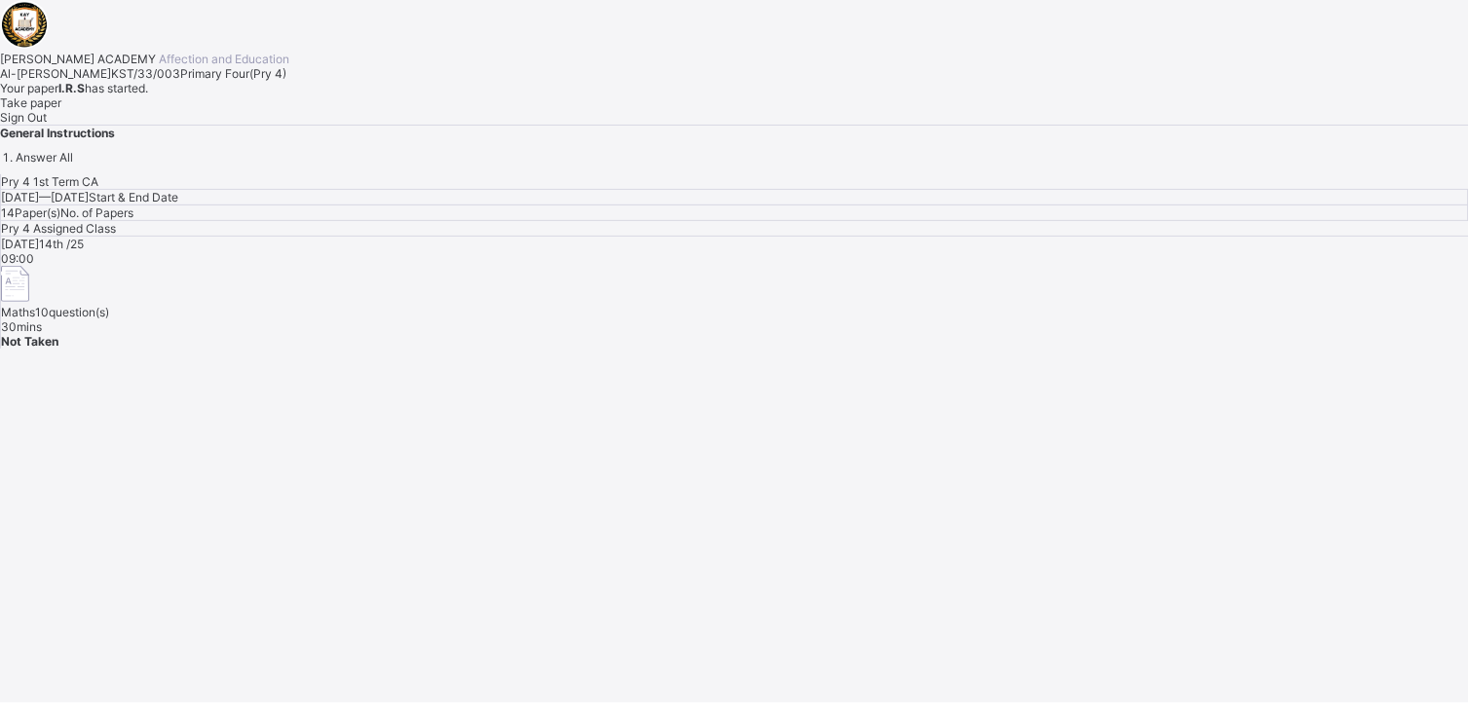
click at [61, 110] on span "Take paper" at bounding box center [30, 102] width 61 height 15
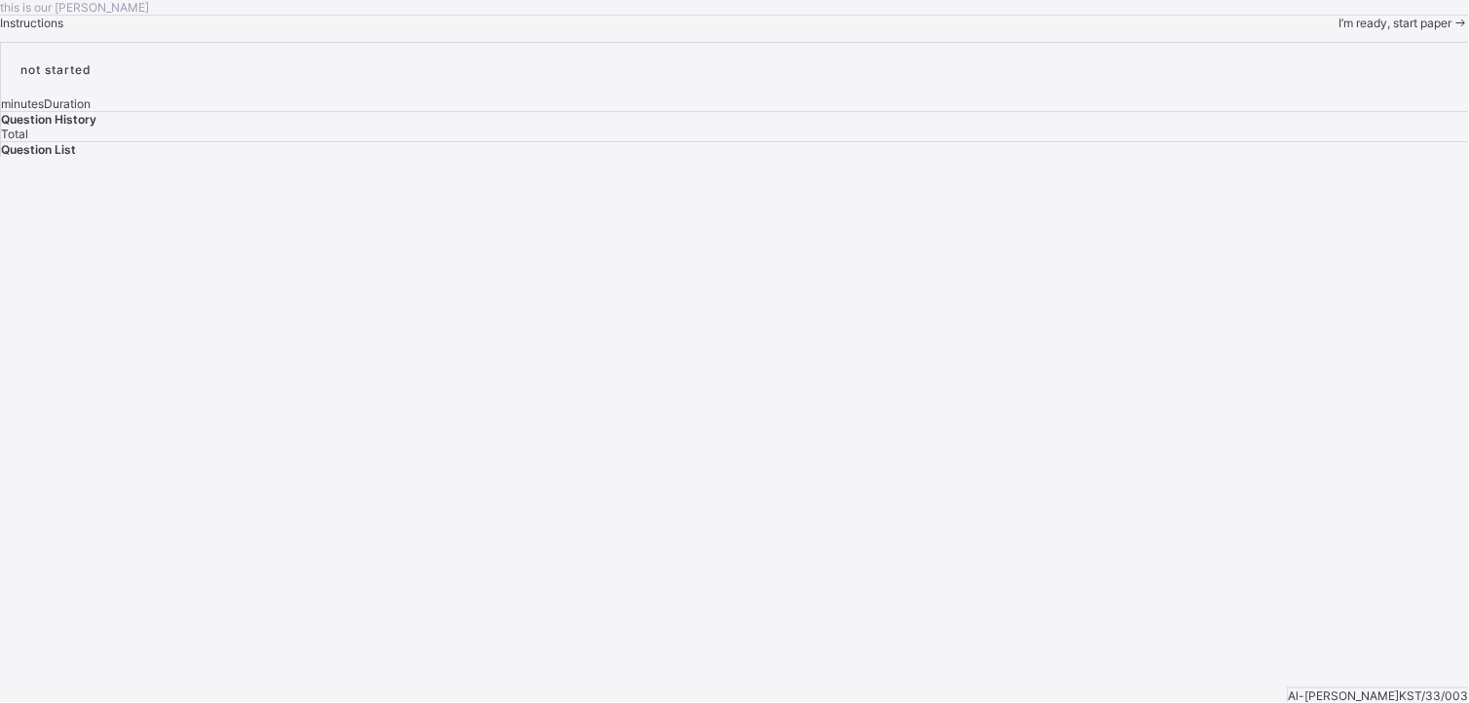
click at [1041, 30] on span "I’m ready, start paper" at bounding box center [1395, 23] width 113 height 15
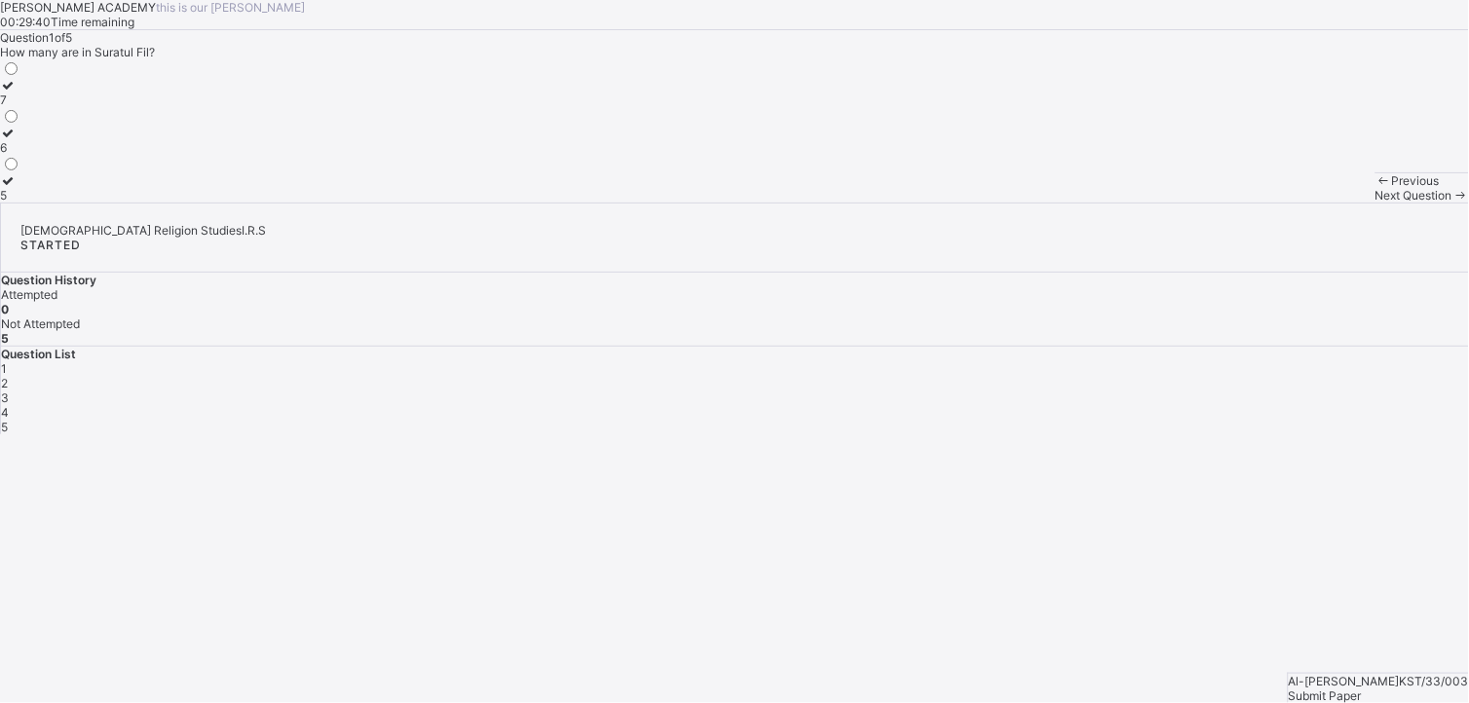
click at [20, 203] on div "7 6 5" at bounding box center [10, 130] width 20 height 143
click at [20, 203] on label "5" at bounding box center [10, 187] width 20 height 29
click at [1041, 484] on div "Submit Paper" at bounding box center [1379, 696] width 180 height 15
click at [0, 0] on div "× Submitting Paper This action will submit your paper. You won't have access to…" at bounding box center [0, 0] width 0 height 0
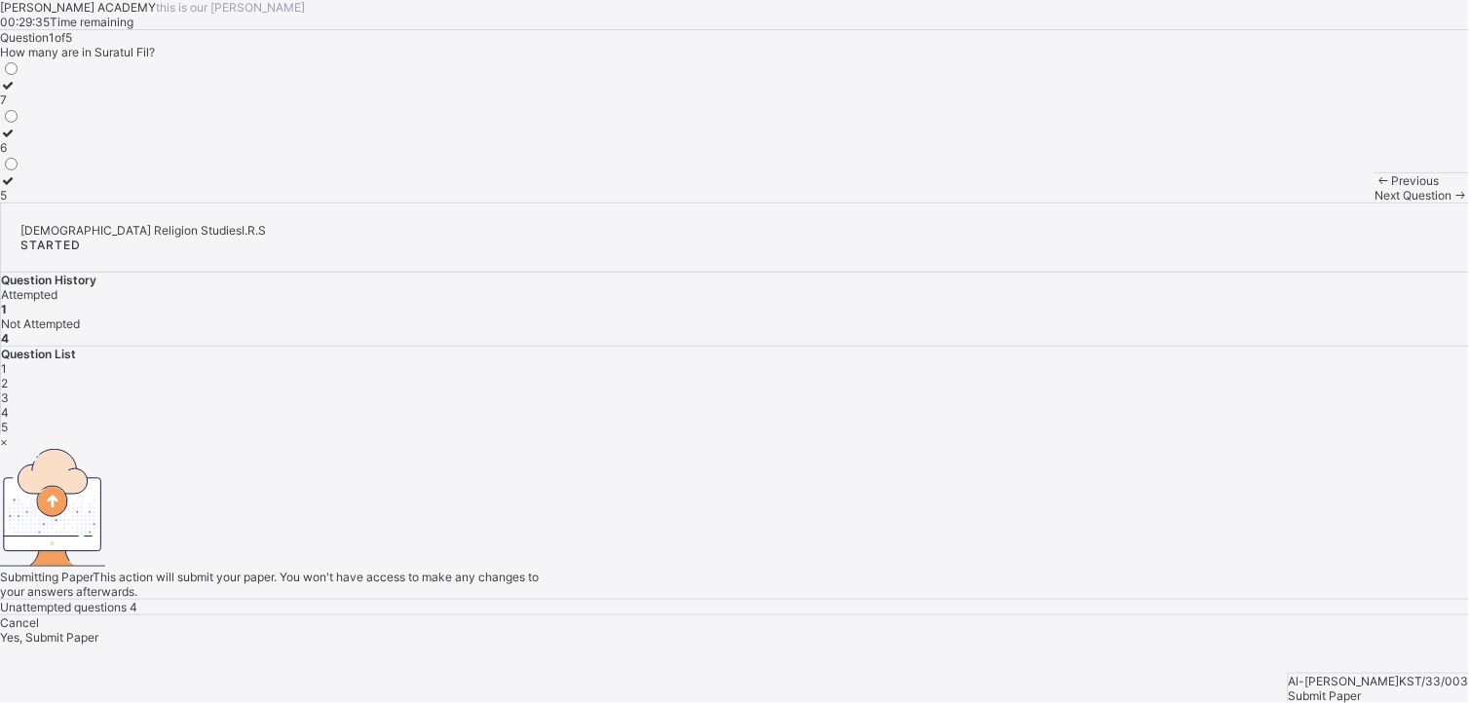
click at [98, 484] on span "Yes, Submit Paper" at bounding box center [49, 637] width 98 height 15
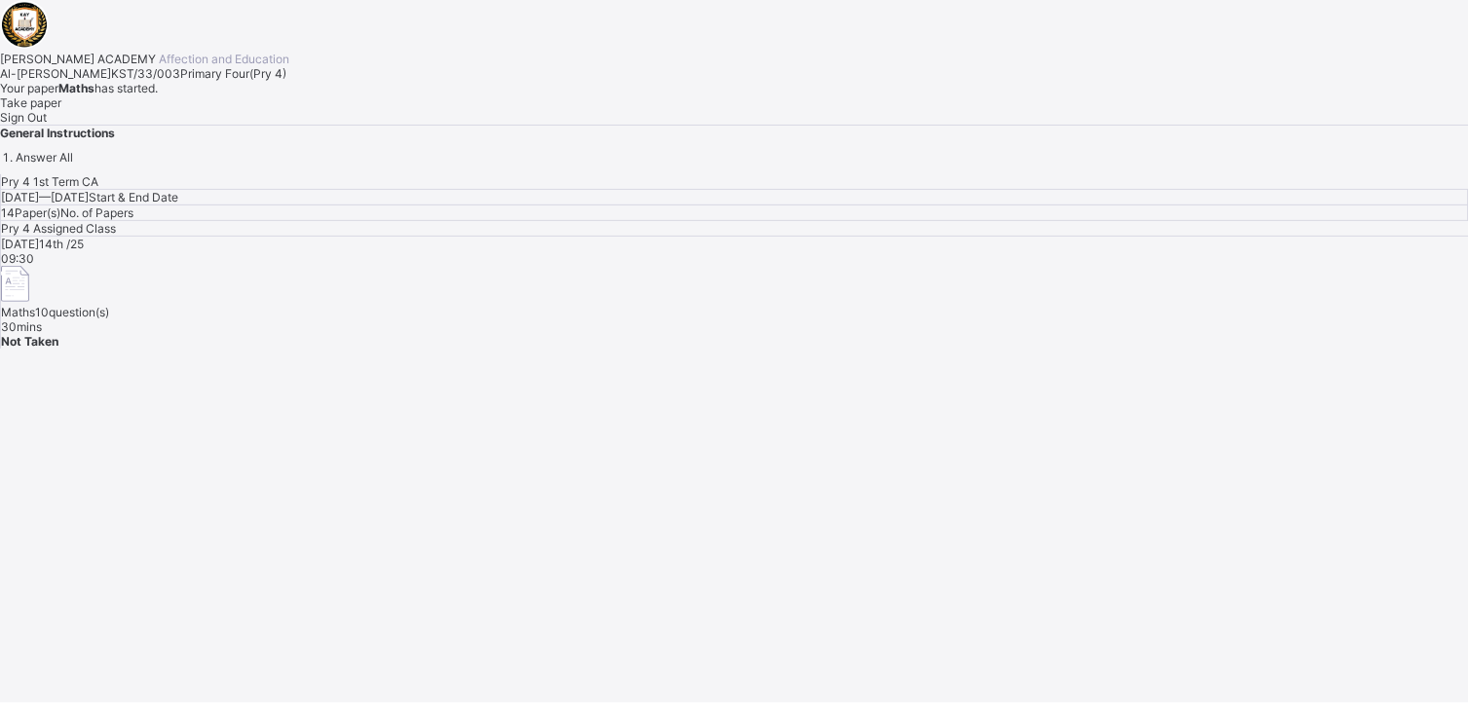
click at [61, 110] on span "Take paper" at bounding box center [30, 102] width 61 height 15
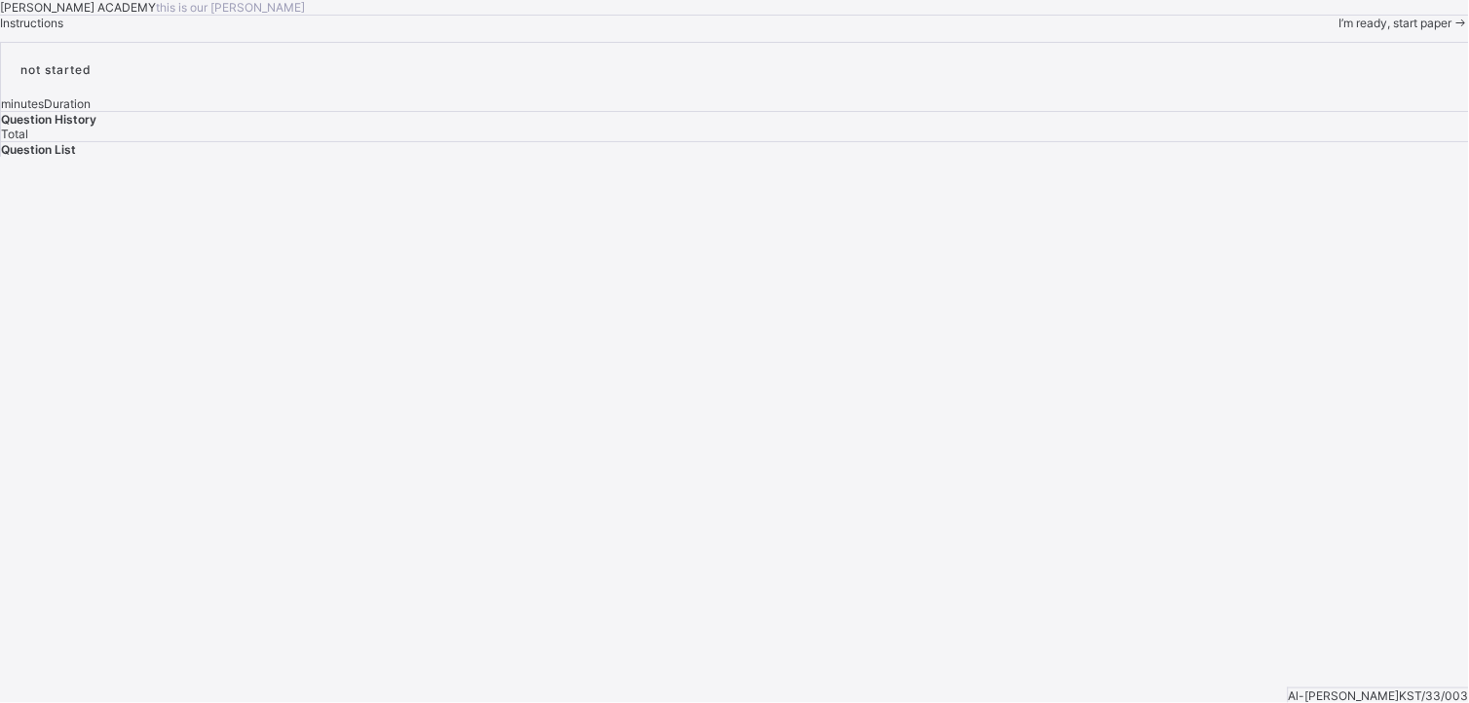
click at [1041, 30] on icon at bounding box center [1460, 23] width 17 height 15
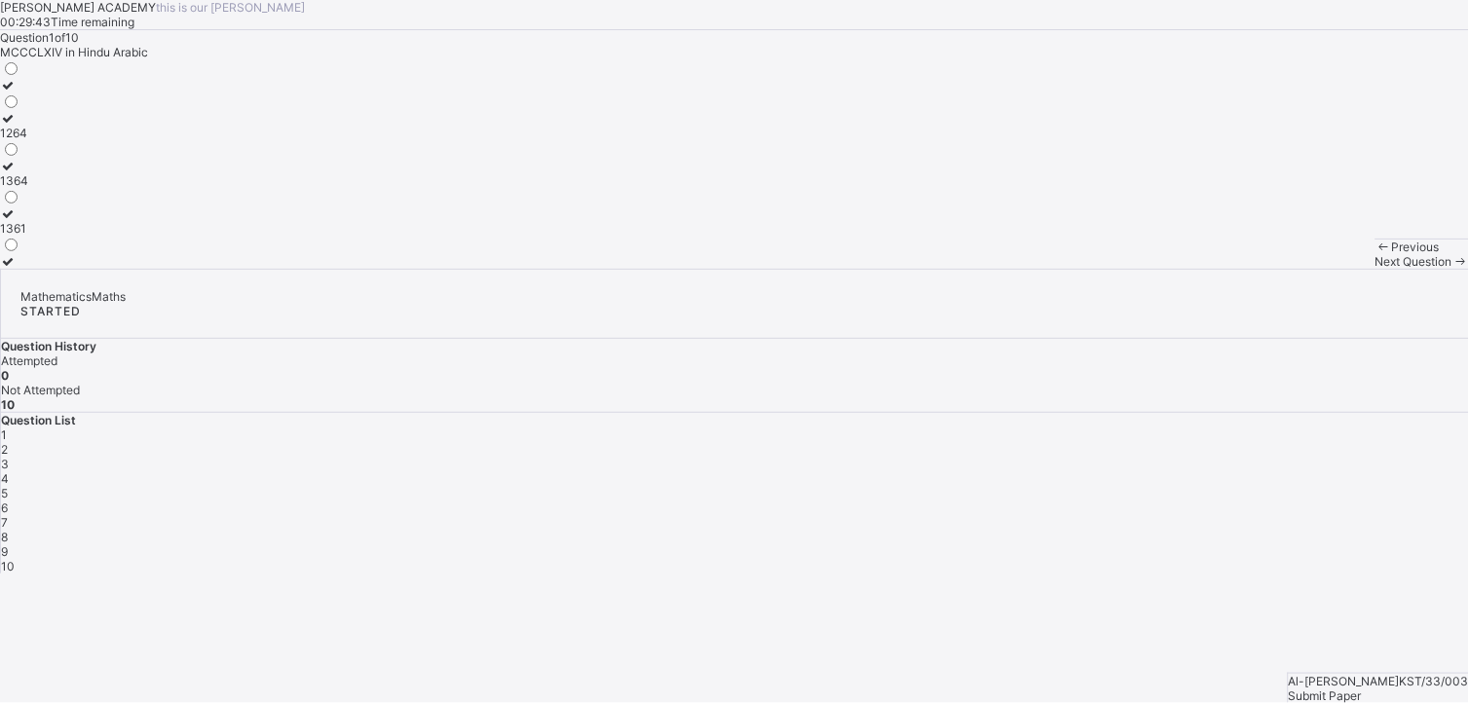
click at [28, 188] on div "1364" at bounding box center [14, 180] width 28 height 15
click at [1041, 269] on span "Next Question" at bounding box center [1413, 261] width 77 height 15
click at [53, 107] on label "CMLXX" at bounding box center [26, 92] width 53 height 29
click at [1041, 269] on div "Next Question" at bounding box center [1422, 261] width 94 height 15
click at [28, 140] on div "8663" at bounding box center [14, 133] width 28 height 15
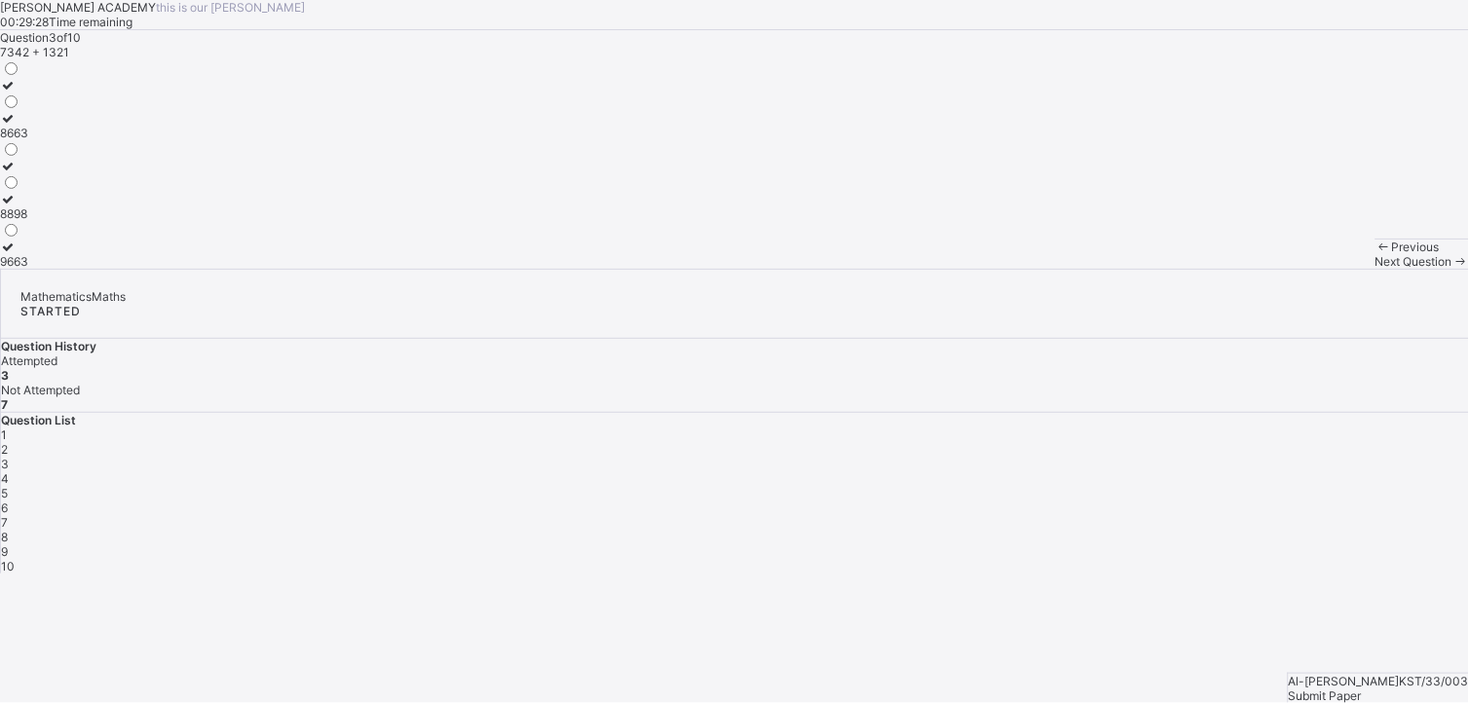
click at [1041, 269] on span "Next Question" at bounding box center [1413, 261] width 77 height 15
click at [20, 107] on div "<>" at bounding box center [10, 100] width 20 height 15
click at [1041, 269] on div "Previous Next Question" at bounding box center [1422, 254] width 94 height 30
click at [1041, 269] on span "Next Question" at bounding box center [1413, 261] width 77 height 15
click at [51, 107] on label "hundred" at bounding box center [25, 92] width 51 height 29
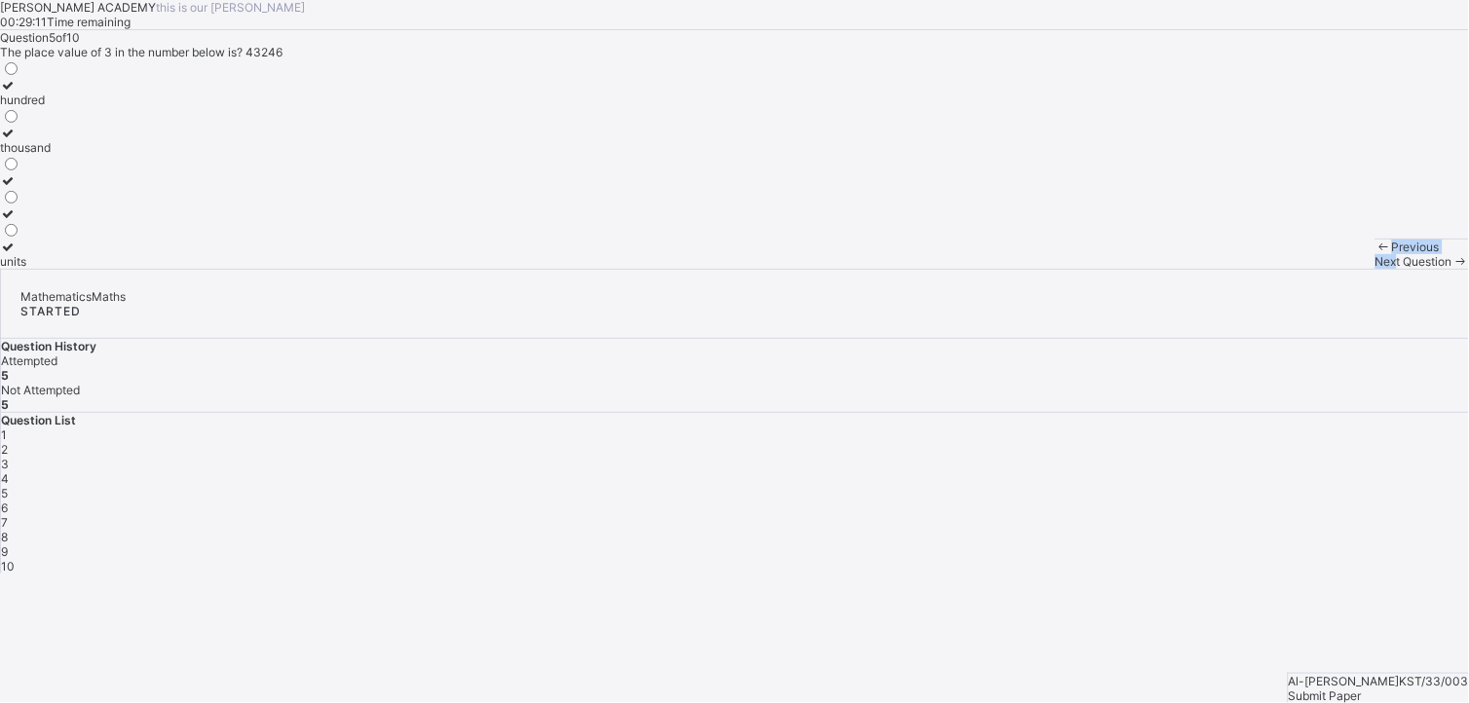
drag, startPoint x: 911, startPoint y: 672, endPoint x: 761, endPoint y: 483, distance: 241.3
click at [761, 269] on div "[PERSON_NAME] ACADEMY this is our [PERSON_NAME] 00:29:11 Time remaining Questio…" at bounding box center [734, 134] width 1469 height 269
click at [1041, 269] on span "Next Question" at bounding box center [1413, 261] width 77 height 15
click at [20, 236] on div at bounding box center [10, 236] width 20 height 0
click at [1041, 269] on span "Next Question" at bounding box center [1413, 261] width 77 height 15
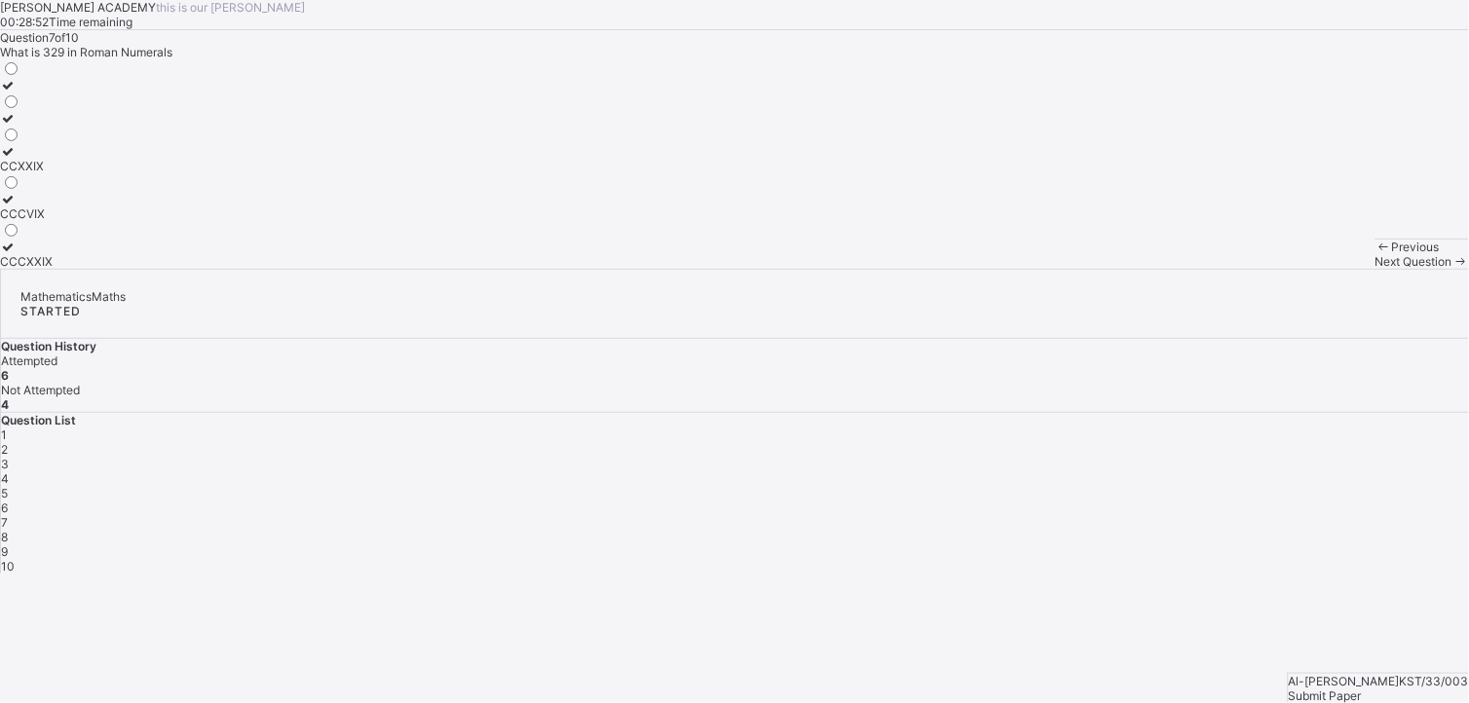
click at [53, 126] on div at bounding box center [26, 126] width 53 height 0
click at [1041, 269] on div "Next Question" at bounding box center [1422, 261] width 94 height 15
click at [27, 107] on label "9927" at bounding box center [13, 92] width 27 height 29
click at [1041, 269] on span "Next Question" at bounding box center [1413, 261] width 77 height 15
click at [20, 236] on div "<>" at bounding box center [10, 228] width 20 height 15
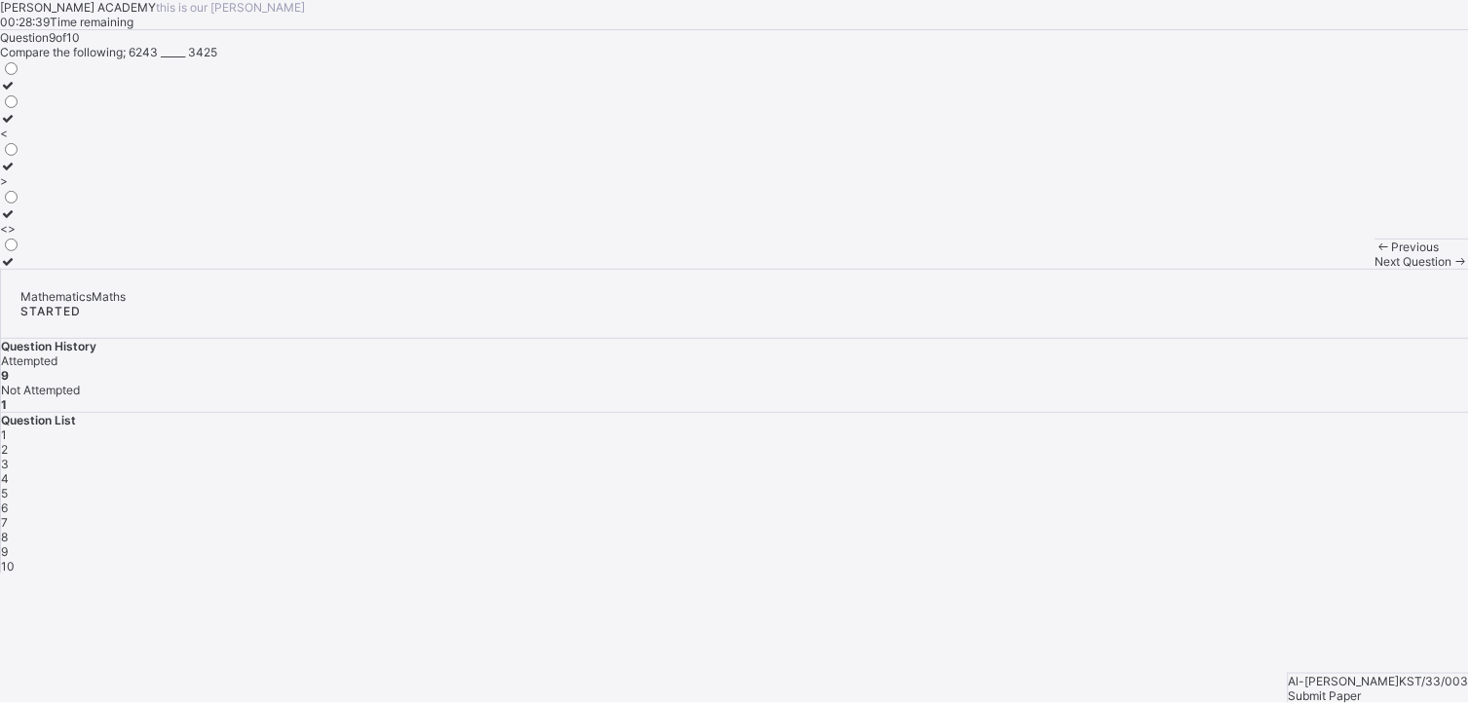
click at [1041, 269] on div "Previous Next Question" at bounding box center [1422, 254] width 94 height 30
click at [1041, 269] on span at bounding box center [1460, 261] width 17 height 15
click at [56, 269] on div "thousands" at bounding box center [28, 261] width 56 height 15
click at [1041, 484] on div "Submit Paper" at bounding box center [1379, 696] width 180 height 15
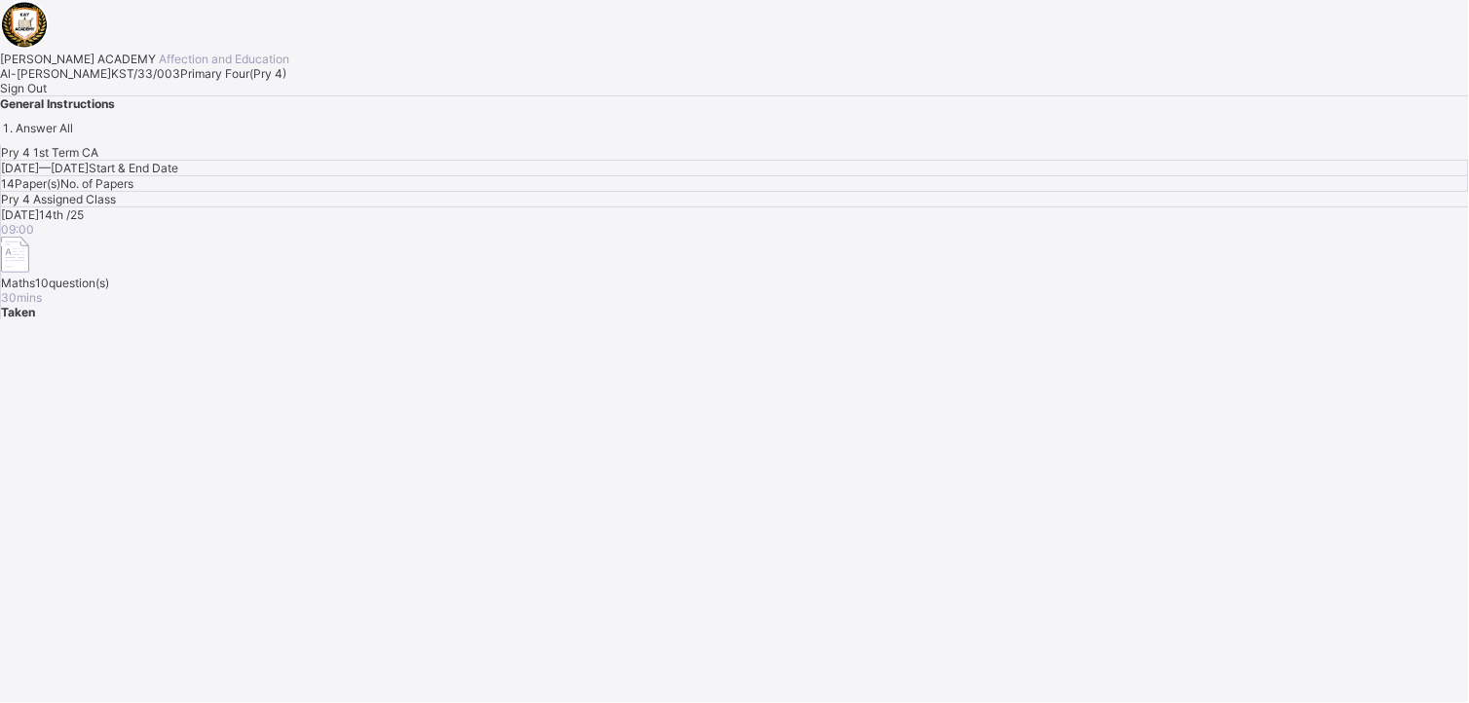
click at [245, 95] on div "Sign Out" at bounding box center [734, 88] width 1469 height 15
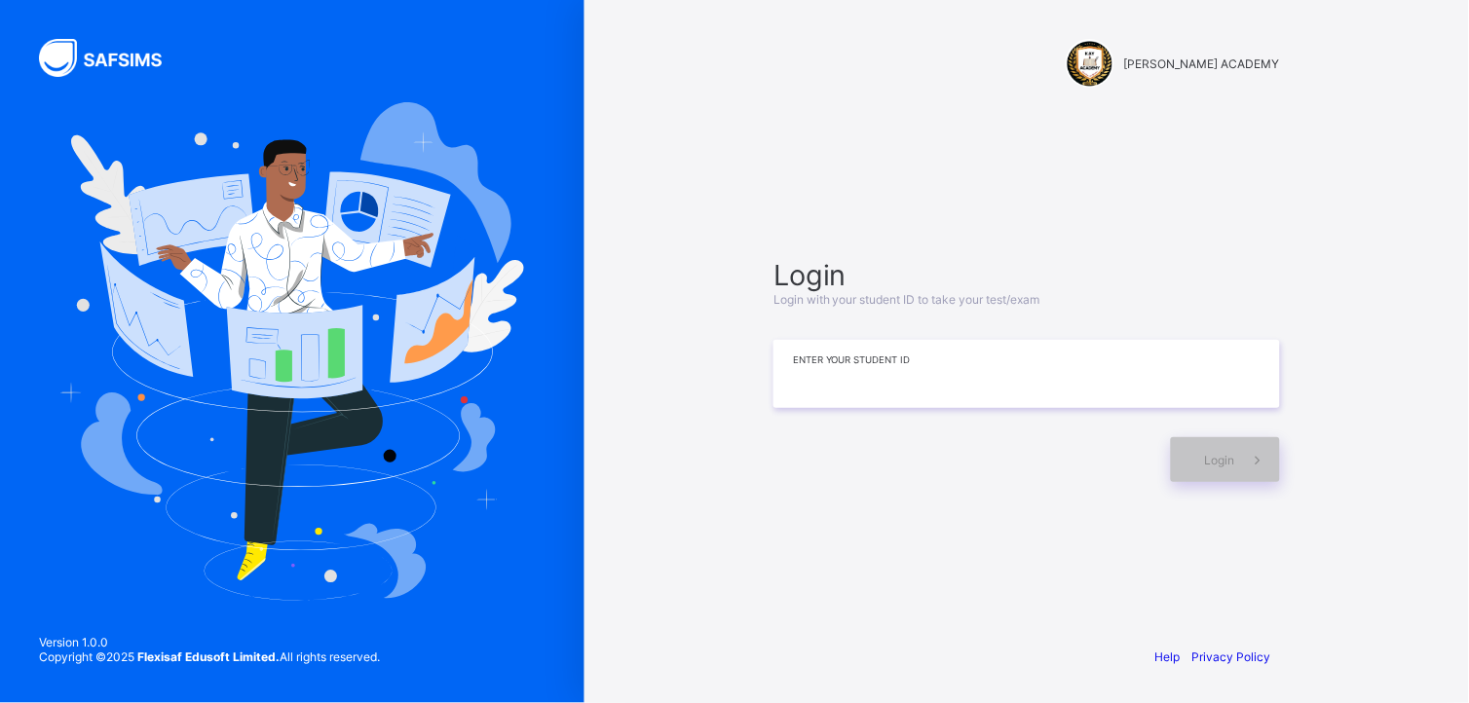
click at [1001, 383] on input at bounding box center [1026, 374] width 507 height 68
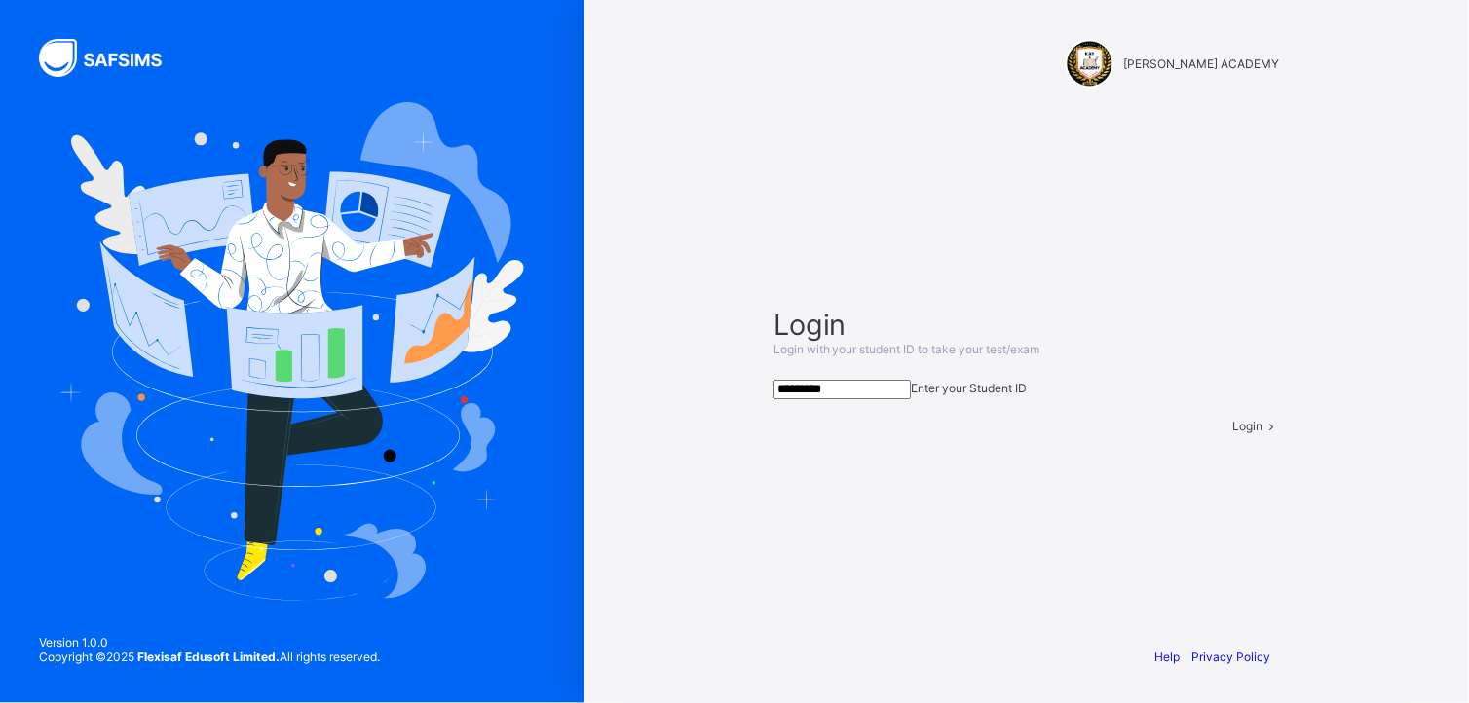
type input "*********"
click at [1041, 433] on div "Login" at bounding box center [1256, 426] width 47 height 15
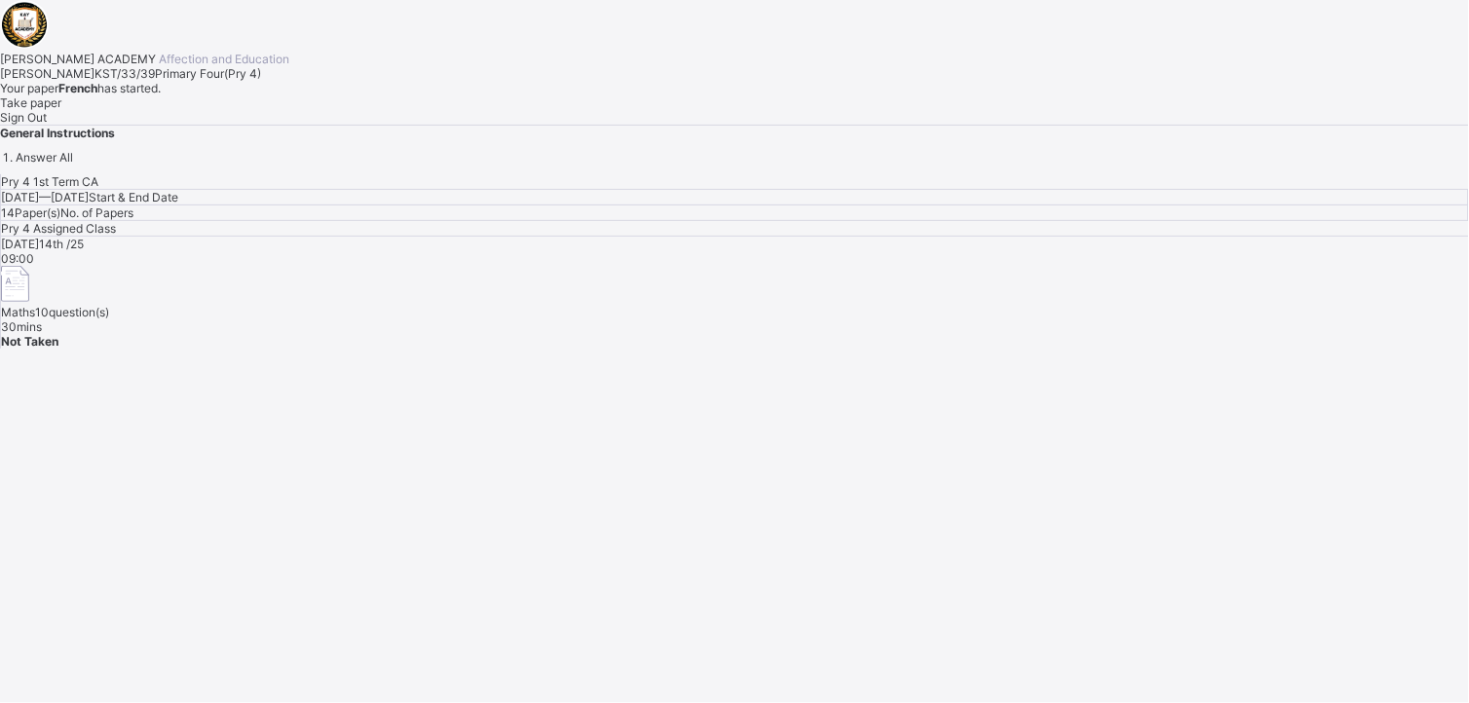
drag, startPoint x: 268, startPoint y: 524, endPoint x: 719, endPoint y: 449, distance: 457.2
click at [719, 349] on div "[PERSON_NAME] ACADEMY Affection and Education Ibtisama Hassan KST/33/39 Primary…" at bounding box center [734, 174] width 1469 height 349
click at [61, 110] on span "Take paper" at bounding box center [30, 102] width 61 height 15
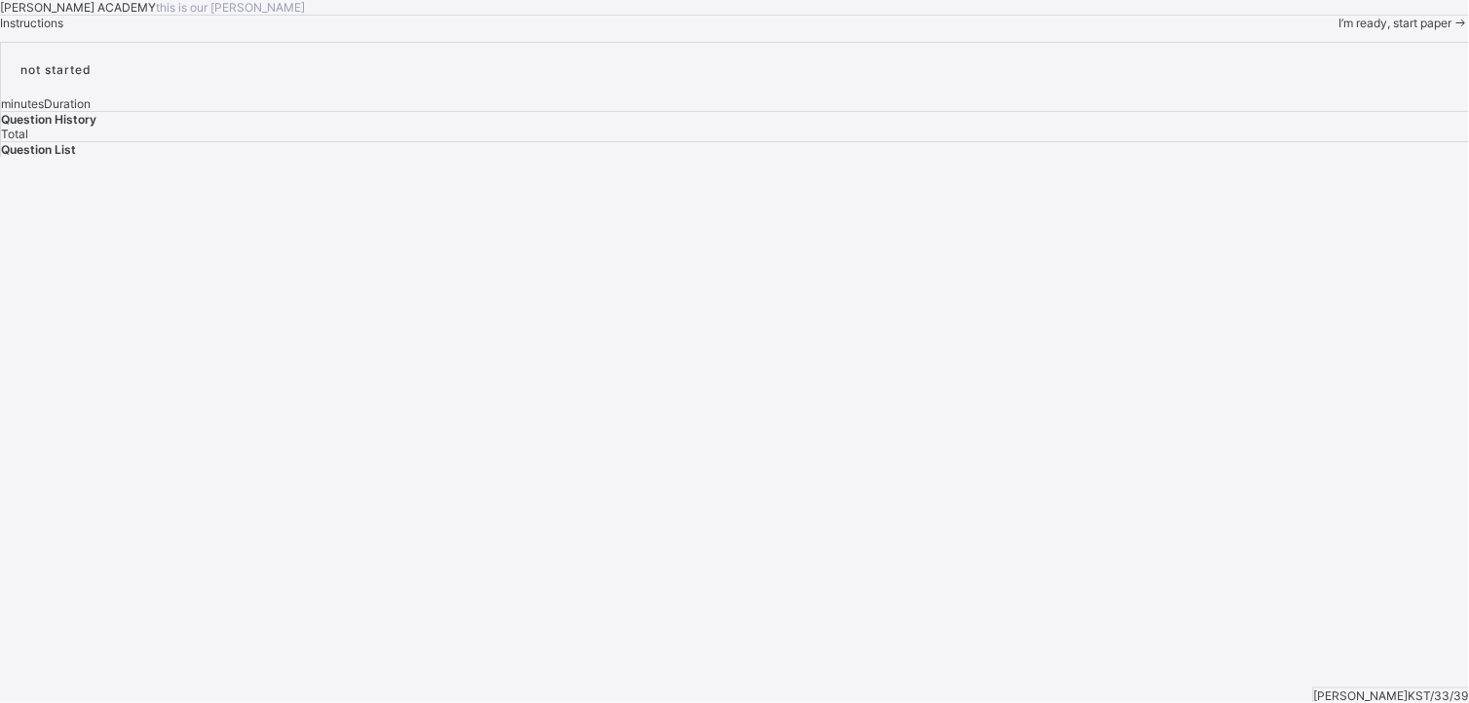
click at [1041, 30] on span "I’m ready, start paper" at bounding box center [1395, 23] width 113 height 15
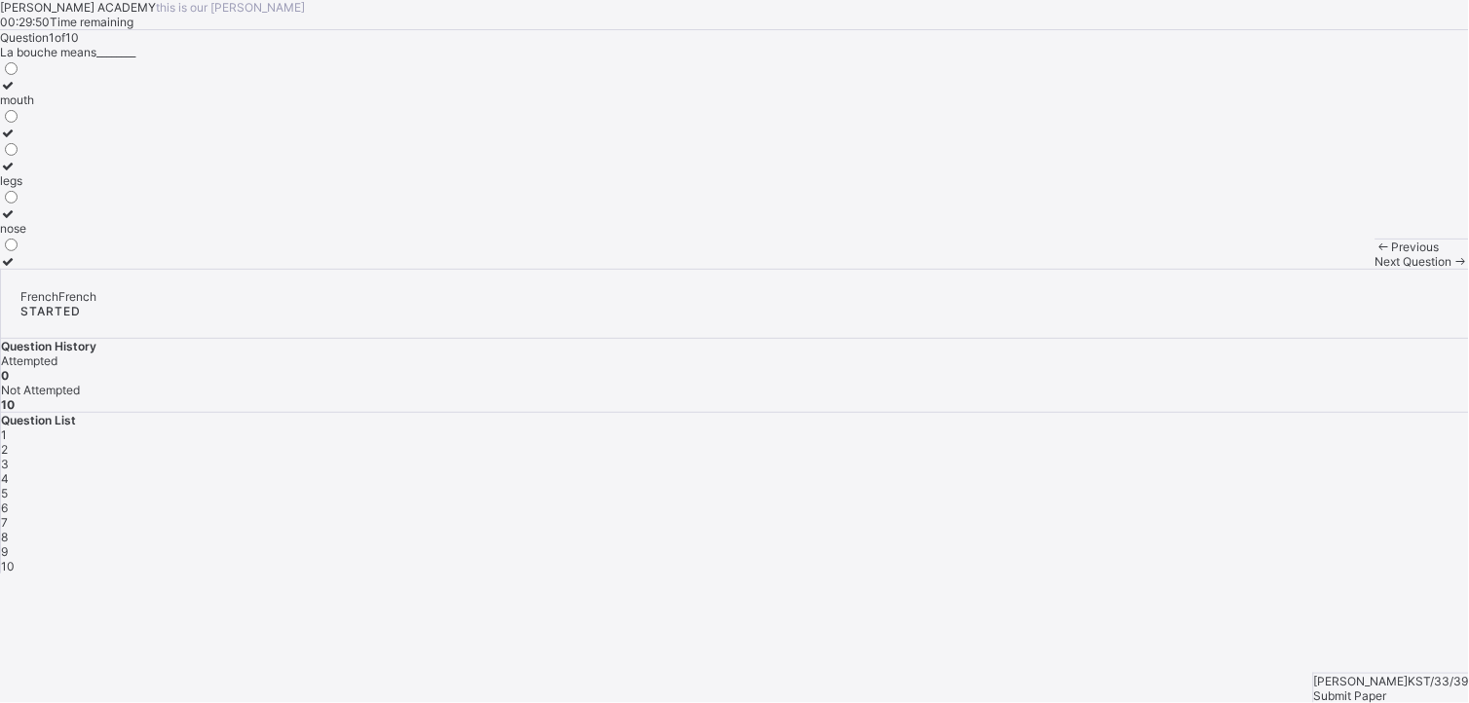
click at [1041, 269] on div "[PERSON_NAME] ACADEMY this is our [PERSON_NAME] 00:29:50 Time remaining Questio…" at bounding box center [734, 134] width 1469 height 269
click at [942, 269] on div "[PERSON_NAME] ACADEMY this is our [PERSON_NAME] 00:29:48 Time remaining Questio…" at bounding box center [734, 134] width 1469 height 269
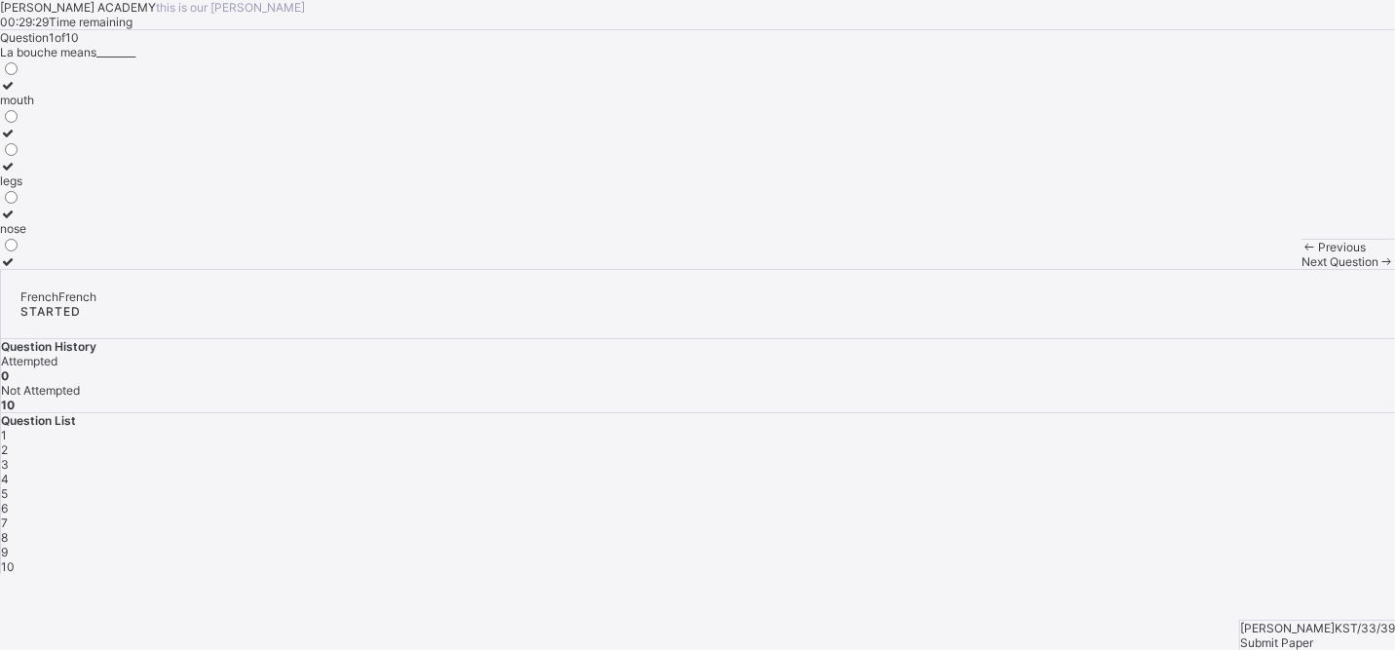
click at [34, 140] on div at bounding box center [17, 140] width 34 height 0
click at [304, 269] on div "mouth legs nose" at bounding box center [697, 163] width 1395 height 209
click at [314, 269] on div "mouth legs nose" at bounding box center [697, 163] width 1395 height 209
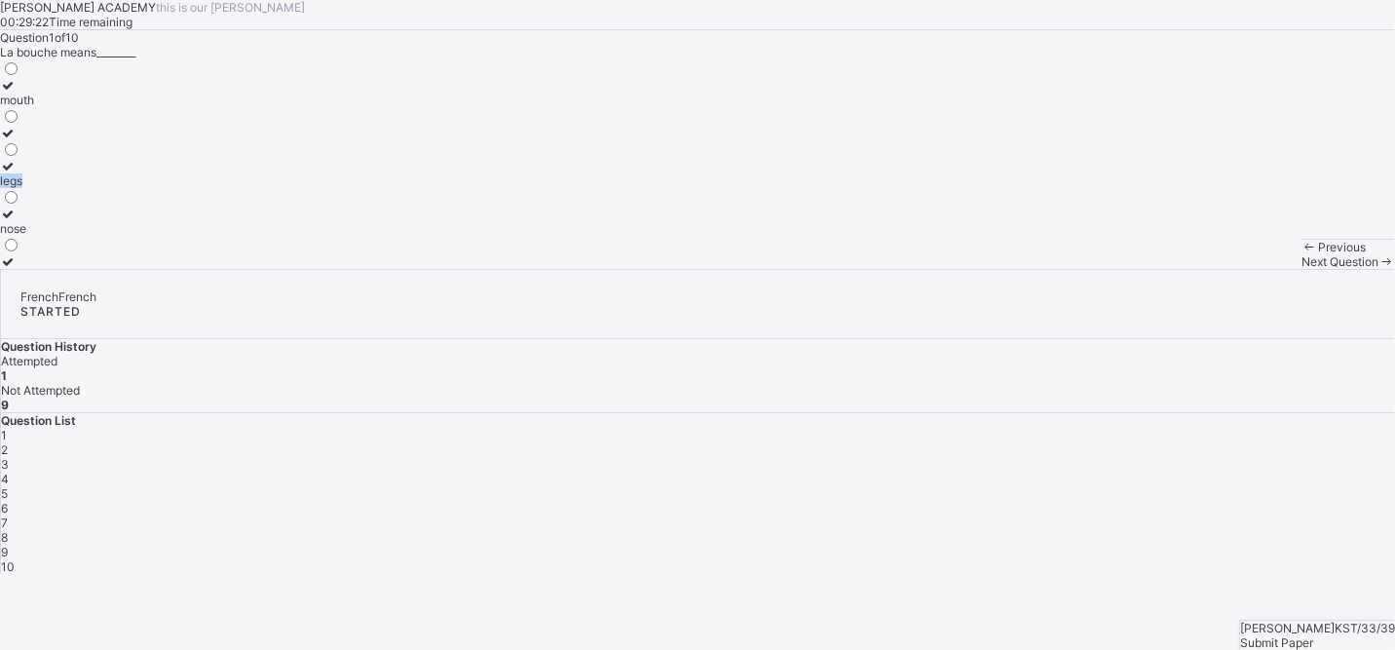
click at [314, 269] on div "mouth legs nose" at bounding box center [697, 163] width 1395 height 209
drag, startPoint x: 314, startPoint y: 417, endPoint x: 192, endPoint y: 420, distance: 121.8
click at [34, 188] on label "legs" at bounding box center [17, 173] width 34 height 29
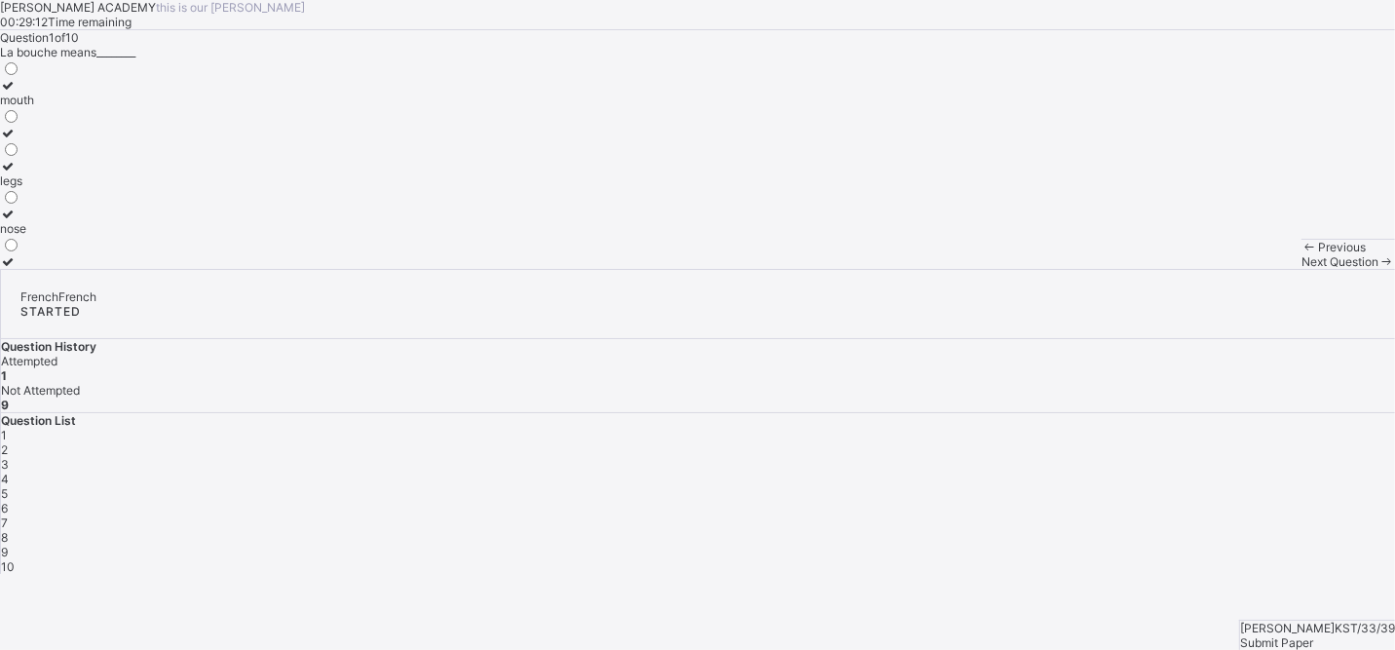
click at [34, 107] on label "mouth" at bounding box center [17, 92] width 34 height 29
click at [1041, 442] on div "2" at bounding box center [698, 449] width 1394 height 15
click at [302, 269] on div "head noise mouth" at bounding box center [697, 163] width 1395 height 209
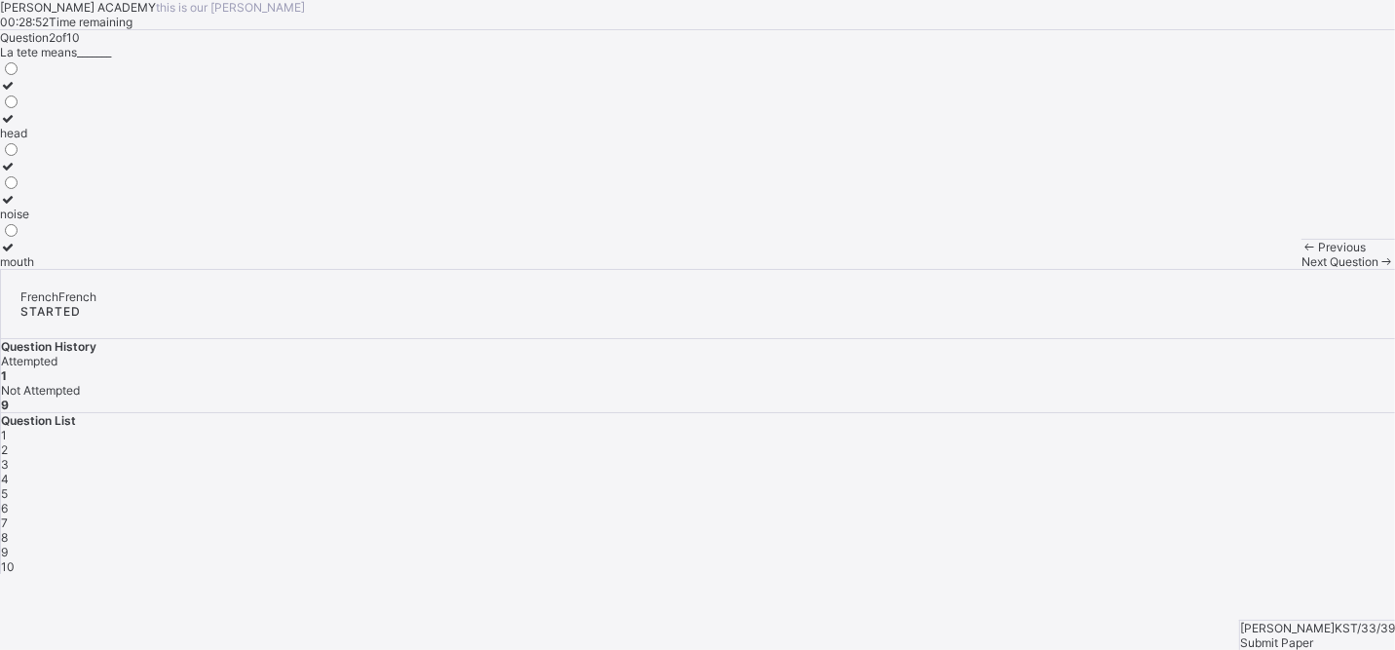
click at [302, 269] on div "head noise mouth" at bounding box center [697, 163] width 1395 height 209
drag, startPoint x: 302, startPoint y: 420, endPoint x: 282, endPoint y: 448, distance: 34.3
click at [282, 269] on div "head noise mouth" at bounding box center [697, 163] width 1395 height 209
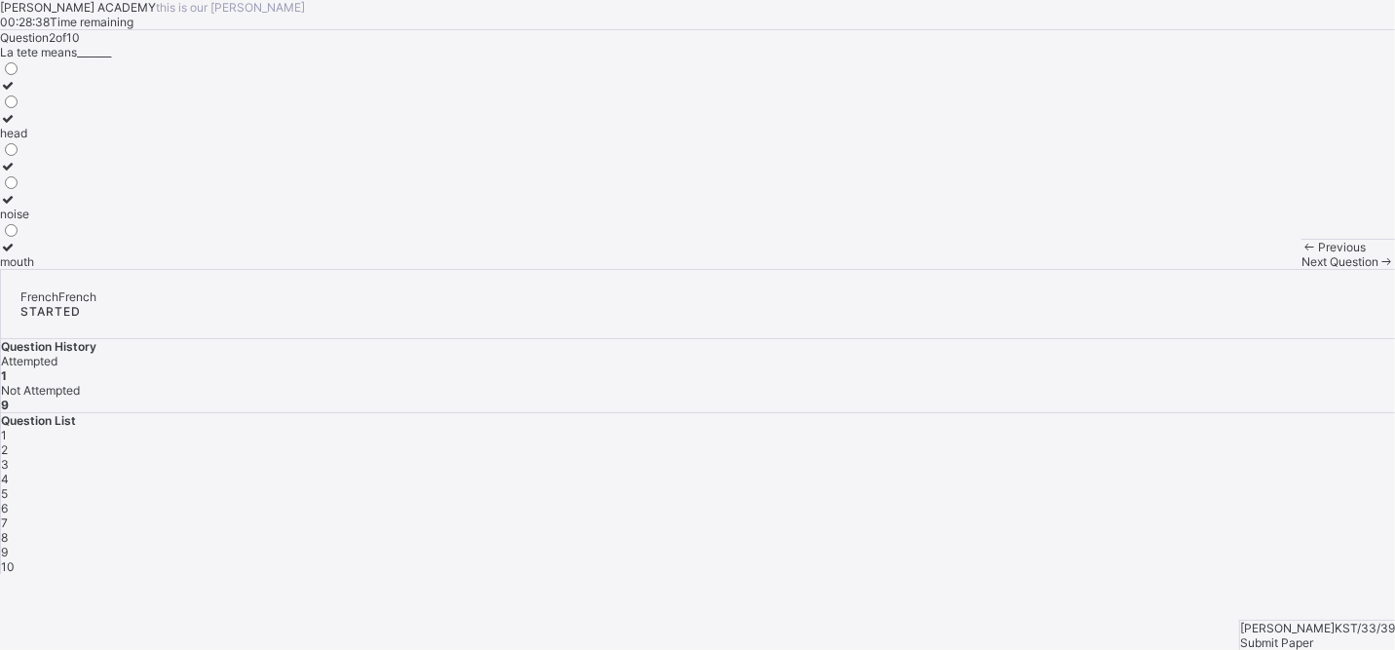
drag, startPoint x: 282, startPoint y: 448, endPoint x: 210, endPoint y: 347, distance: 124.3
click at [34, 140] on div "head" at bounding box center [17, 133] width 34 height 15
click at [1041, 428] on div "1 2 3 4 5 6 7 8 9 10" at bounding box center [698, 501] width 1394 height 146
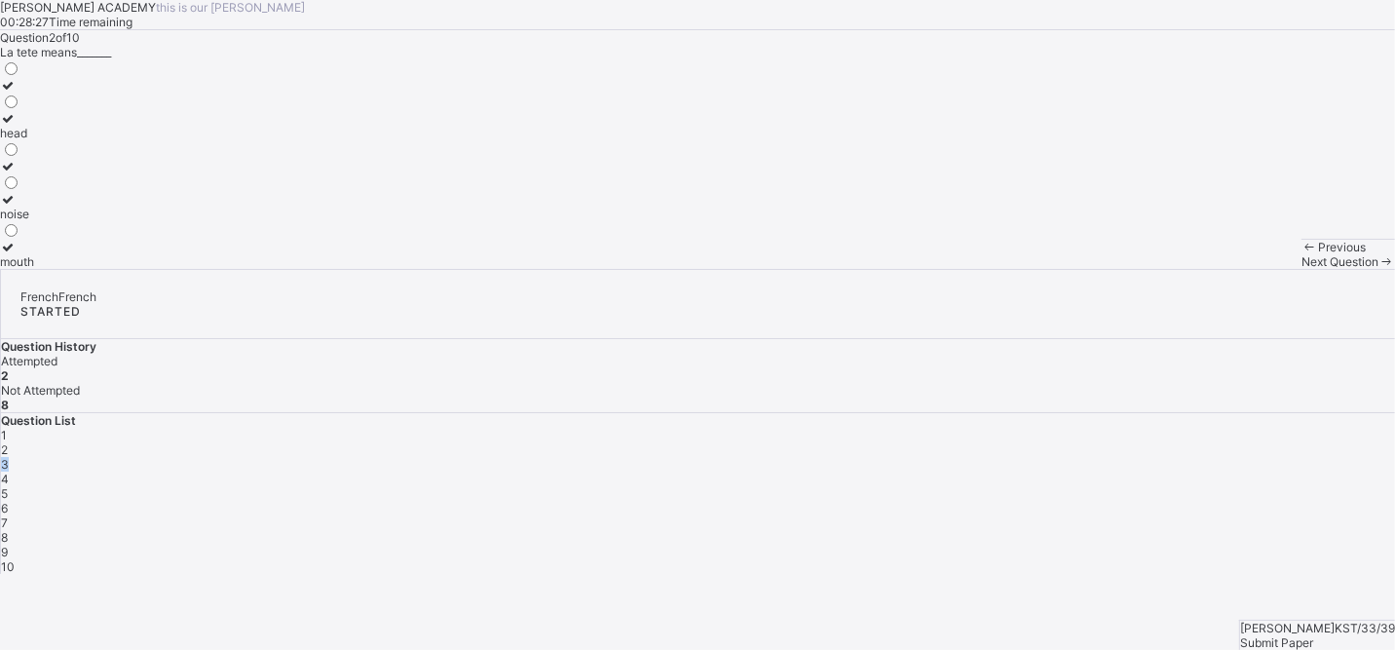
click at [1041, 428] on div "1 2 3 4 5 6 7 8 9 10" at bounding box center [698, 501] width 1394 height 146
click at [1041, 413] on div "Question List 1 2 3 4 5 6 7 8 9 10" at bounding box center [698, 493] width 1394 height 161
click at [1041, 457] on div "3" at bounding box center [698, 464] width 1394 height 15
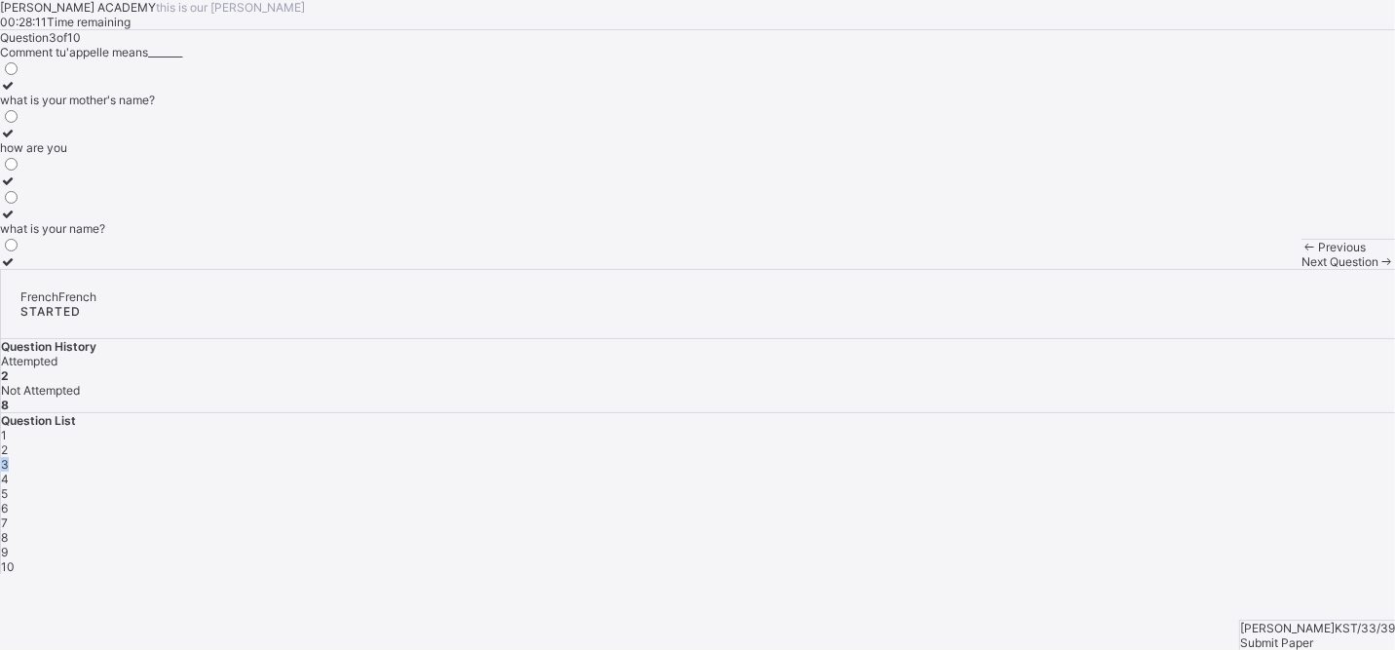
click at [1041, 457] on div "3" at bounding box center [698, 464] width 1394 height 15
click at [154, 236] on label "what is your name?" at bounding box center [77, 220] width 155 height 29
click at [1041, 413] on div "Question List 1 2 3 4 5 6 7 8 9 10" at bounding box center [698, 493] width 1394 height 161
click at [1041, 471] on div "4" at bounding box center [698, 478] width 1394 height 15
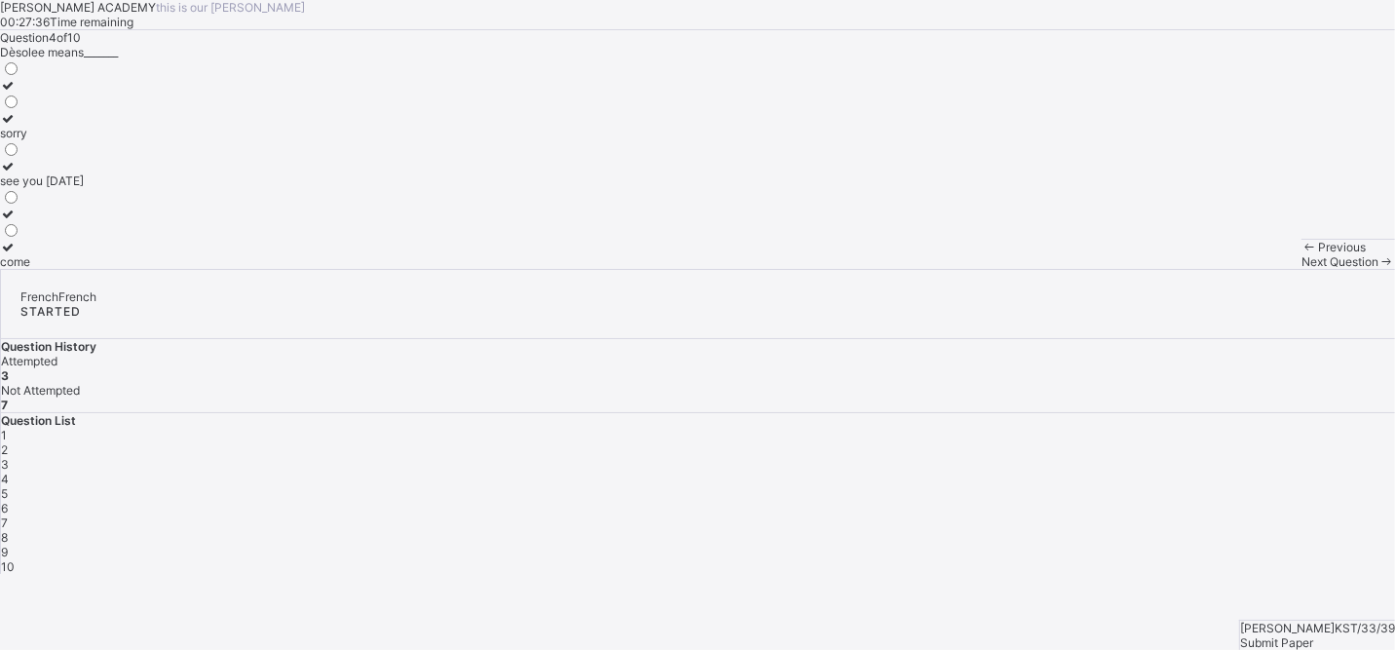
click at [323, 269] on div "sorry see you [DATE] come" at bounding box center [697, 163] width 1395 height 209
drag, startPoint x: 323, startPoint y: 357, endPoint x: 241, endPoint y: 328, distance: 87.8
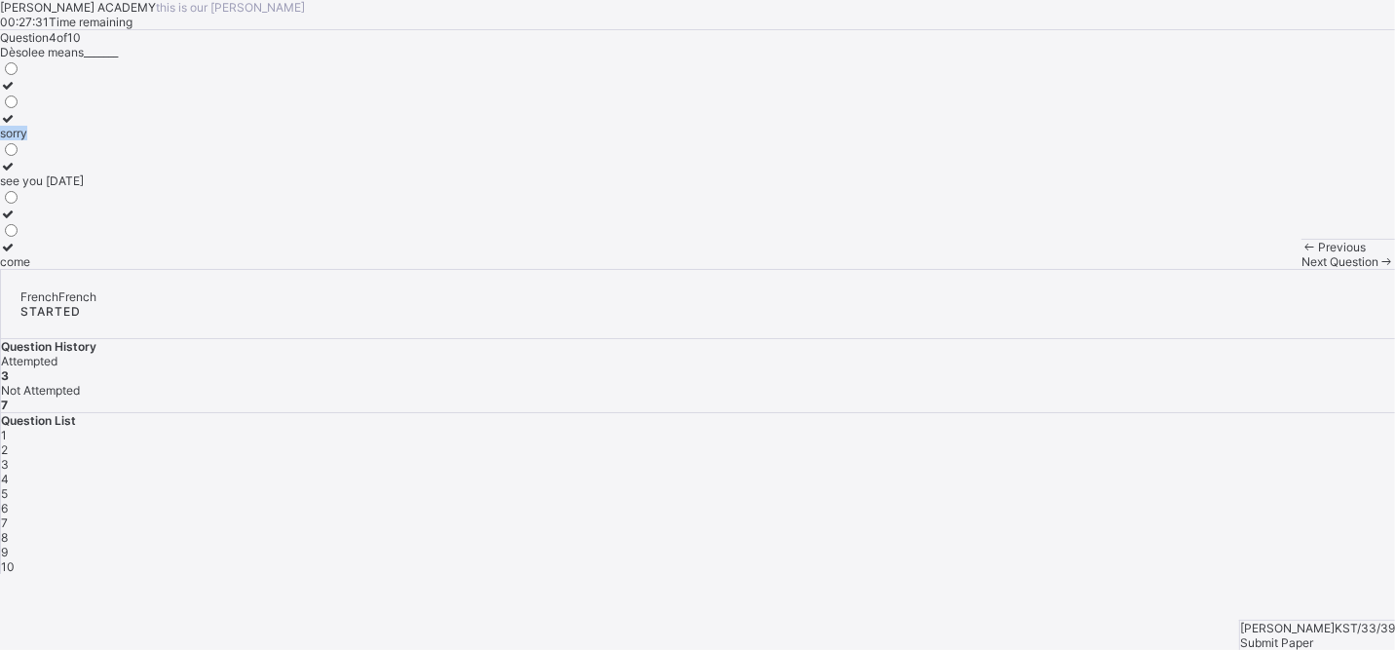
click at [84, 140] on label "sorry" at bounding box center [42, 125] width 84 height 29
click at [1041, 413] on div "Question List 1 2 3 4 5 6 7 8 9 10" at bounding box center [698, 493] width 1394 height 161
click at [1041, 484] on div "5" at bounding box center [698, 493] width 1394 height 15
click at [834, 269] on div "Question 5 of 10 Ὰ la prochaine fois means_______ come see you see you next time" at bounding box center [697, 149] width 1395 height 239
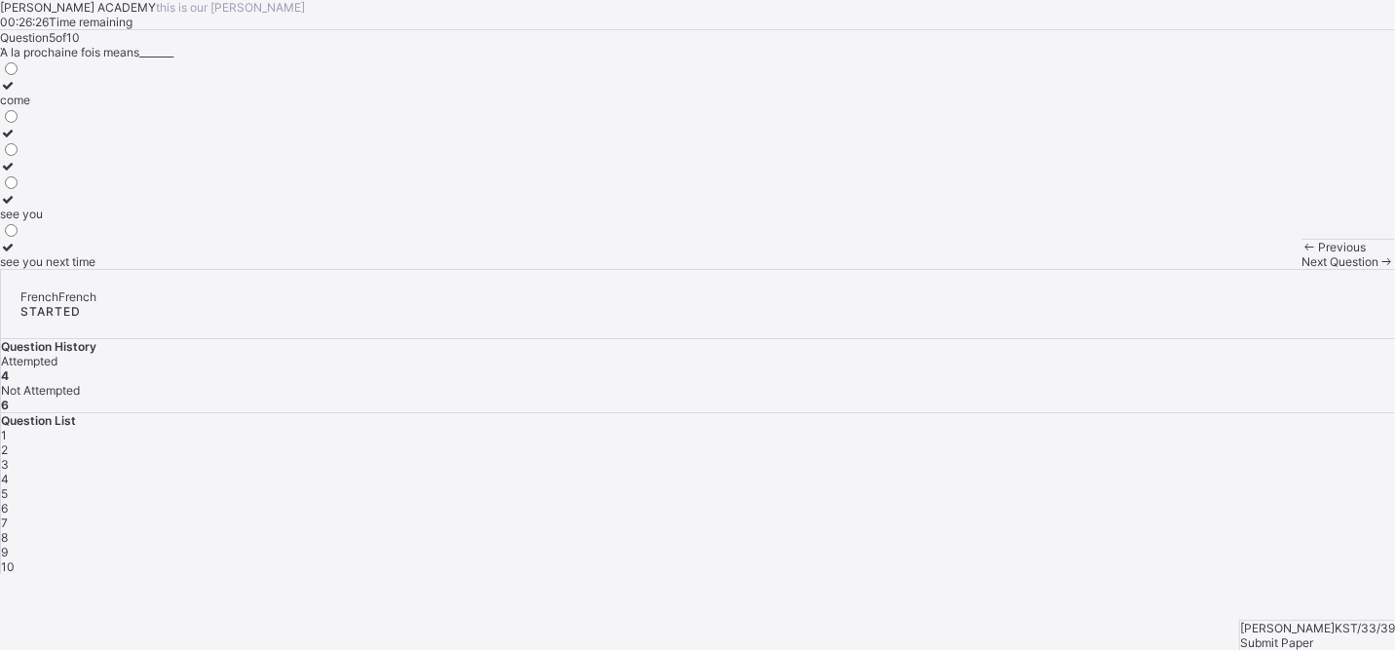
drag, startPoint x: 775, startPoint y: 552, endPoint x: 630, endPoint y: 520, distance: 148.6
click at [630, 269] on div "Question 5 of 10 Ὰ la prochaine fois means_______ come see you see you next time" at bounding box center [697, 149] width 1395 height 239
click at [305, 269] on div "come see you see you next time" at bounding box center [697, 163] width 1395 height 209
drag, startPoint x: 305, startPoint y: 405, endPoint x: 314, endPoint y: 475, distance: 70.7
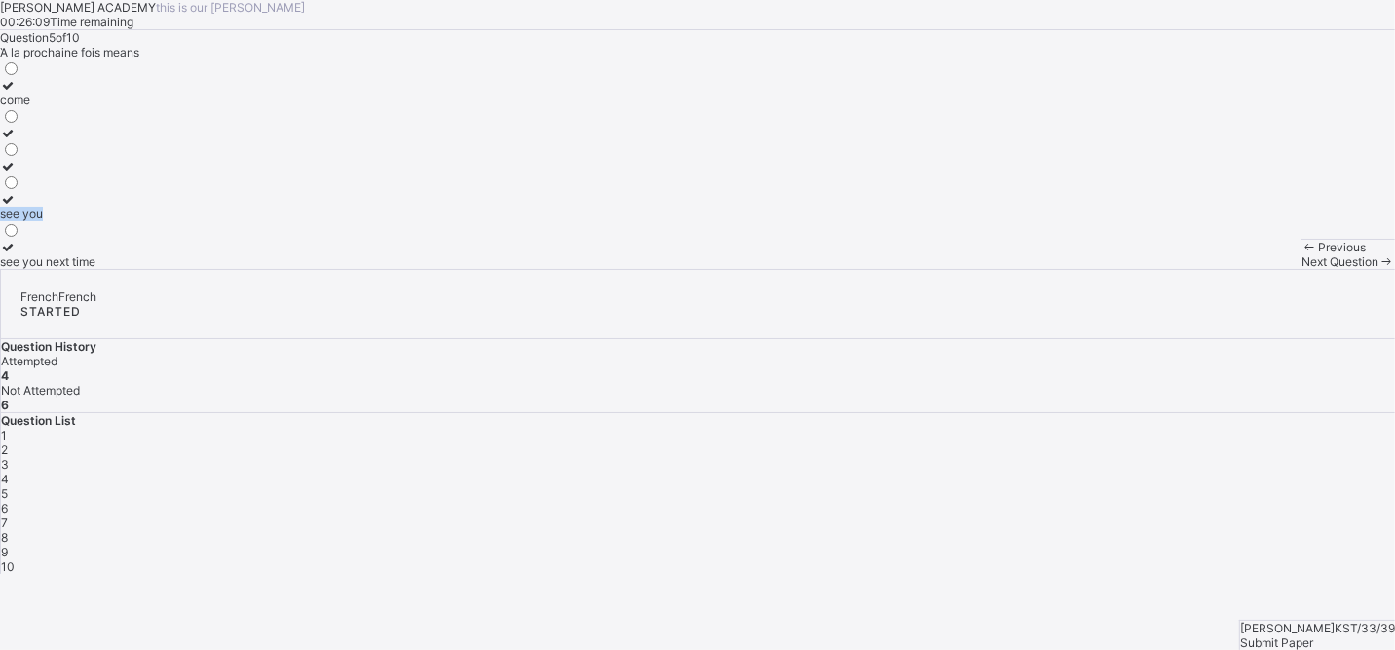
click at [314, 269] on div "come see you see you next time" at bounding box center [697, 163] width 1395 height 209
click at [315, 269] on div "come see you see you next time" at bounding box center [697, 163] width 1395 height 209
click at [314, 269] on div "come see you see you next time" at bounding box center [697, 163] width 1395 height 209
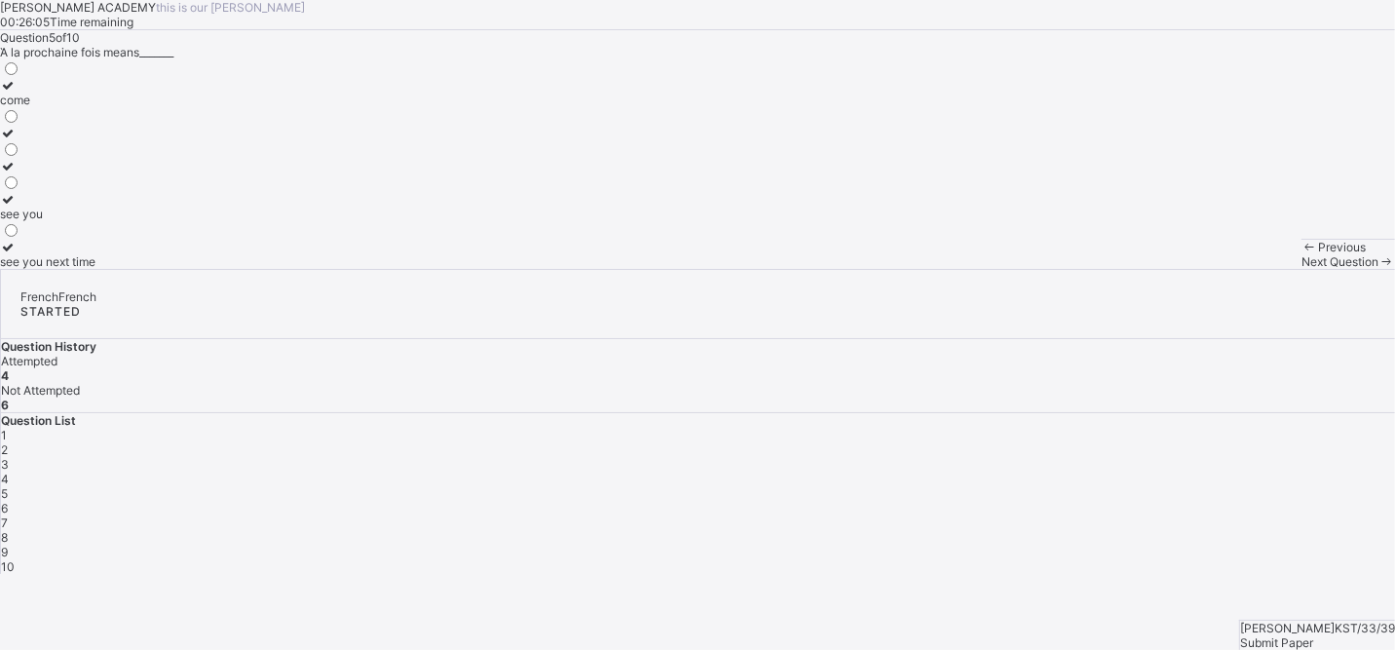
click at [314, 269] on div "come see you see you next time" at bounding box center [697, 163] width 1395 height 209
drag, startPoint x: 314, startPoint y: 516, endPoint x: 84, endPoint y: 251, distance: 350.8
click at [84, 251] on div "come see you see you next time" at bounding box center [697, 163] width 1395 height 209
drag, startPoint x: 84, startPoint y: 251, endPoint x: 133, endPoint y: 263, distance: 51.0
click at [95, 107] on label "come" at bounding box center [47, 92] width 95 height 29
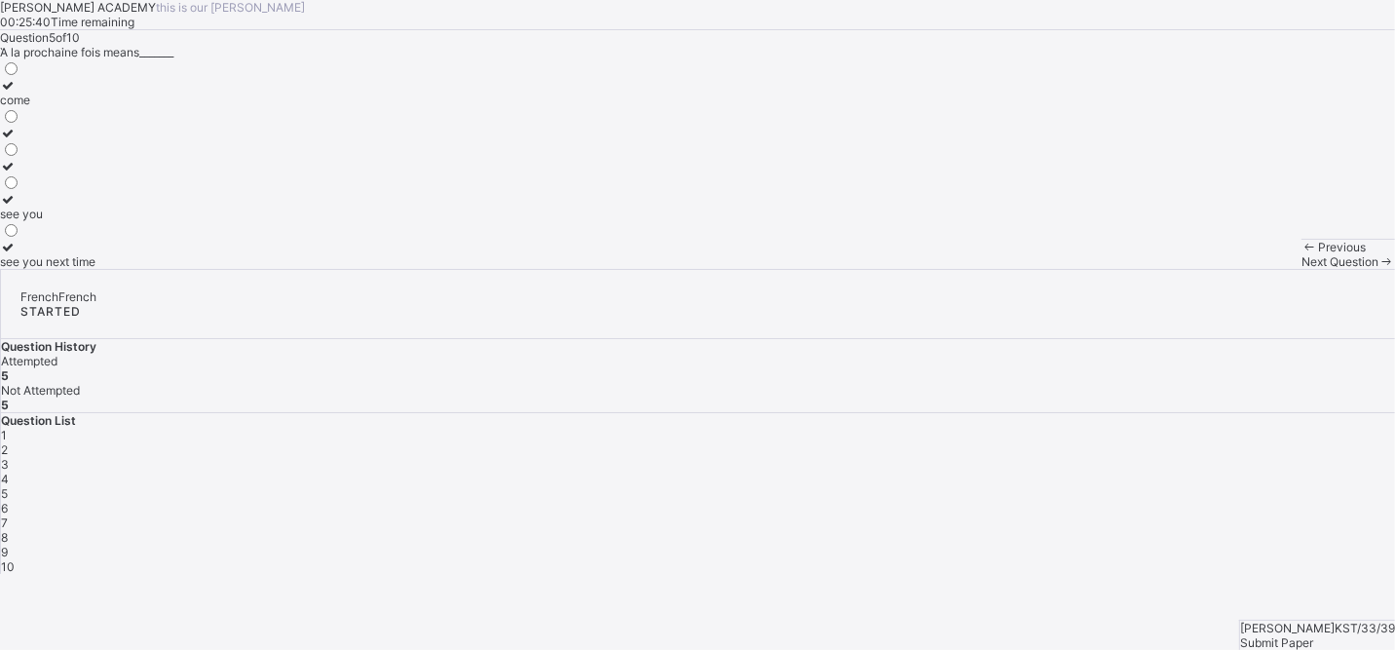
click at [93, 173] on label at bounding box center [47, 166] width 95 height 15
click at [94, 93] on div at bounding box center [47, 85] width 95 height 15
click at [1041, 484] on div "6" at bounding box center [698, 508] width 1394 height 15
click at [303, 269] on div "see you see you [DATE] see you soon" at bounding box center [697, 163] width 1395 height 209
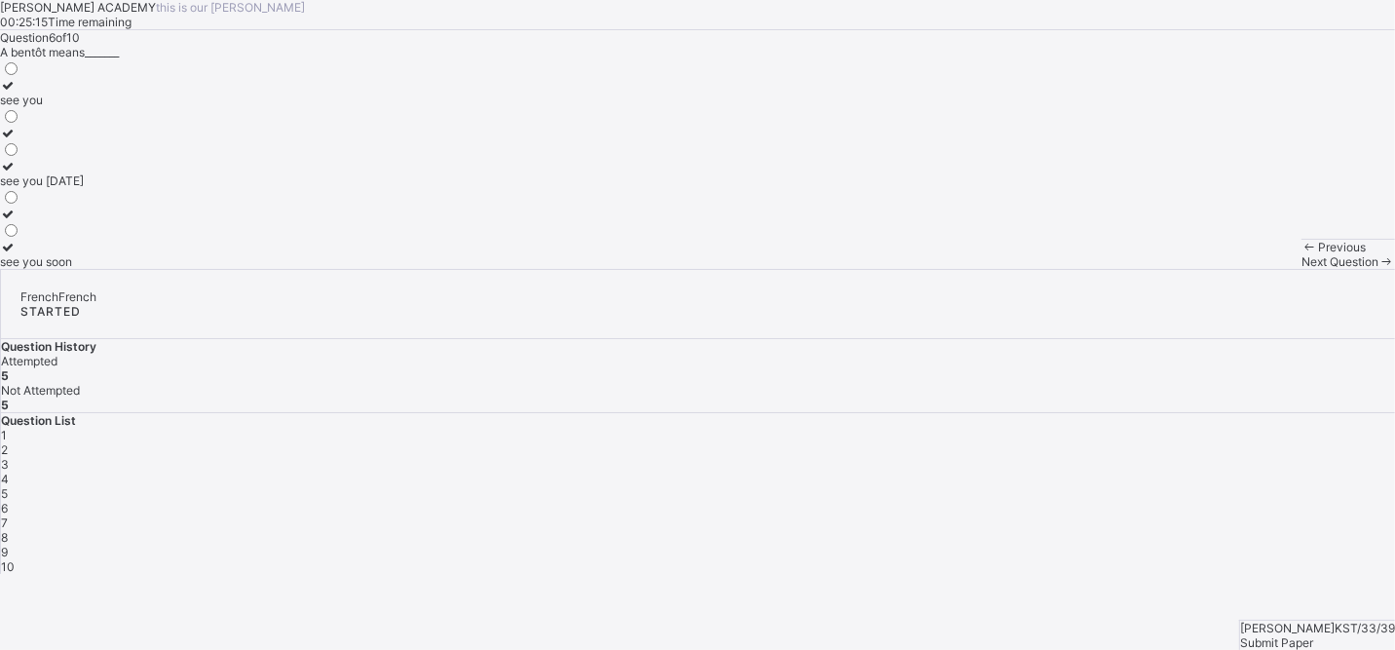
click at [303, 269] on div "see you see you [DATE] see you soon" at bounding box center [697, 163] width 1395 height 209
drag, startPoint x: 303, startPoint y: 411, endPoint x: 295, endPoint y: 286, distance: 124.9
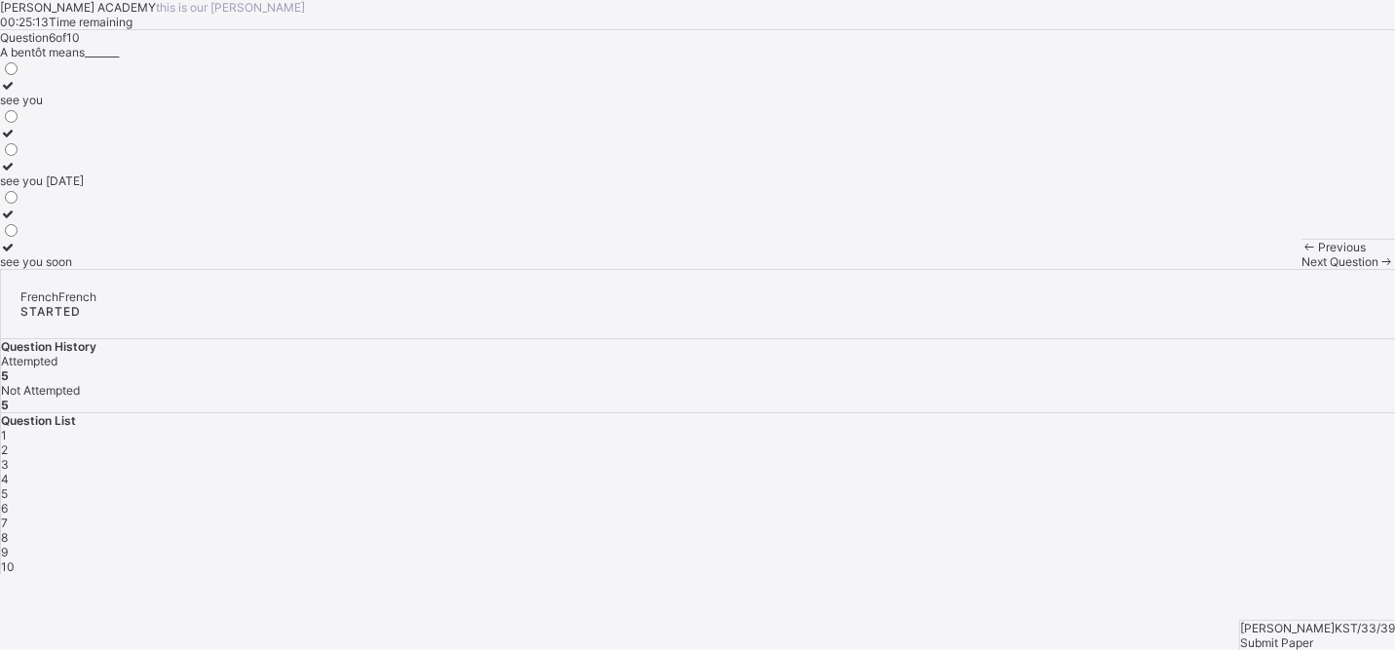
click at [295, 269] on div "see you see you [DATE] see you soon" at bounding box center [697, 163] width 1395 height 209
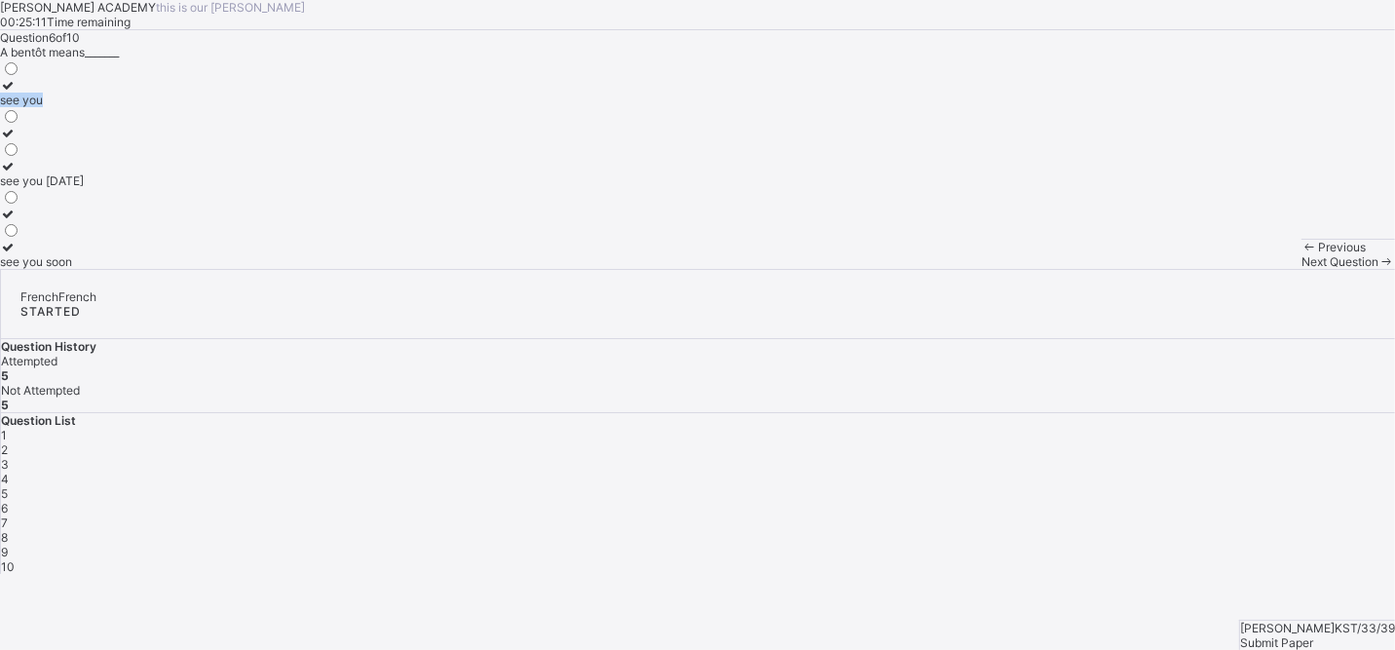
click at [295, 269] on div "see you see you [DATE] see you soon" at bounding box center [697, 163] width 1395 height 209
drag, startPoint x: 295, startPoint y: 286, endPoint x: 299, endPoint y: 380, distance: 93.6
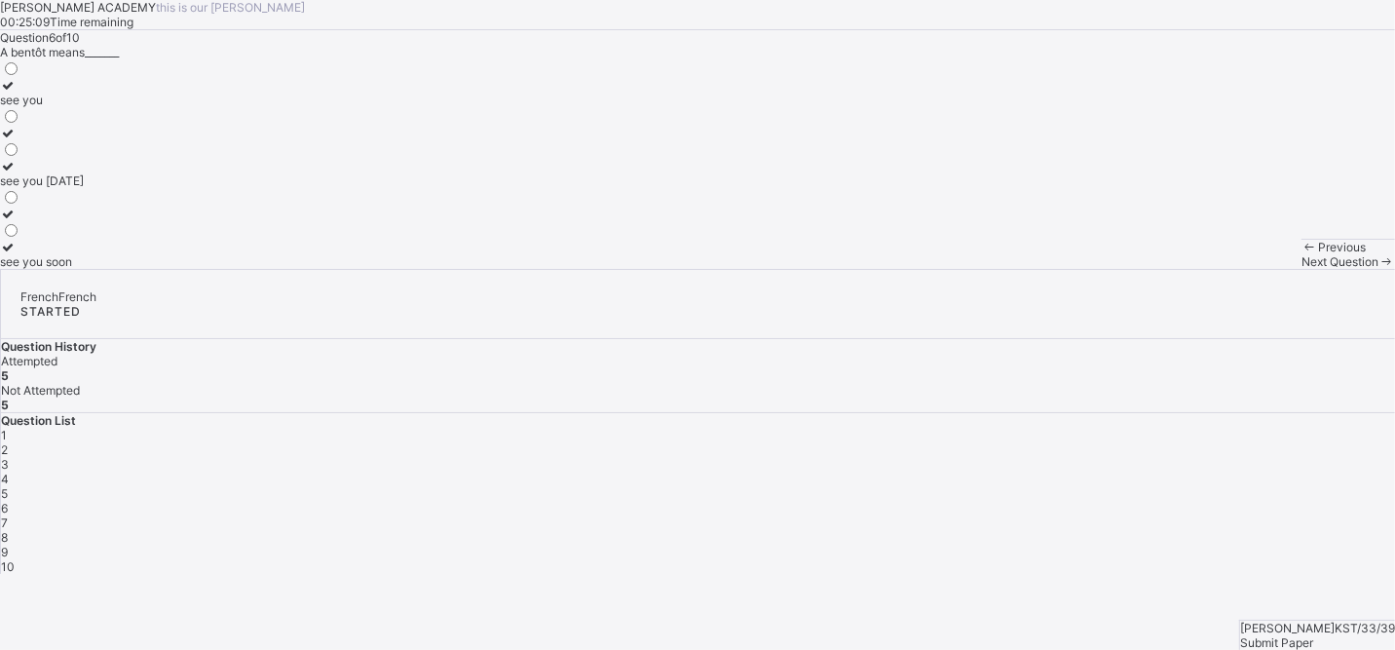
click at [299, 269] on div "see you see you [DATE] see you soon" at bounding box center [697, 163] width 1395 height 209
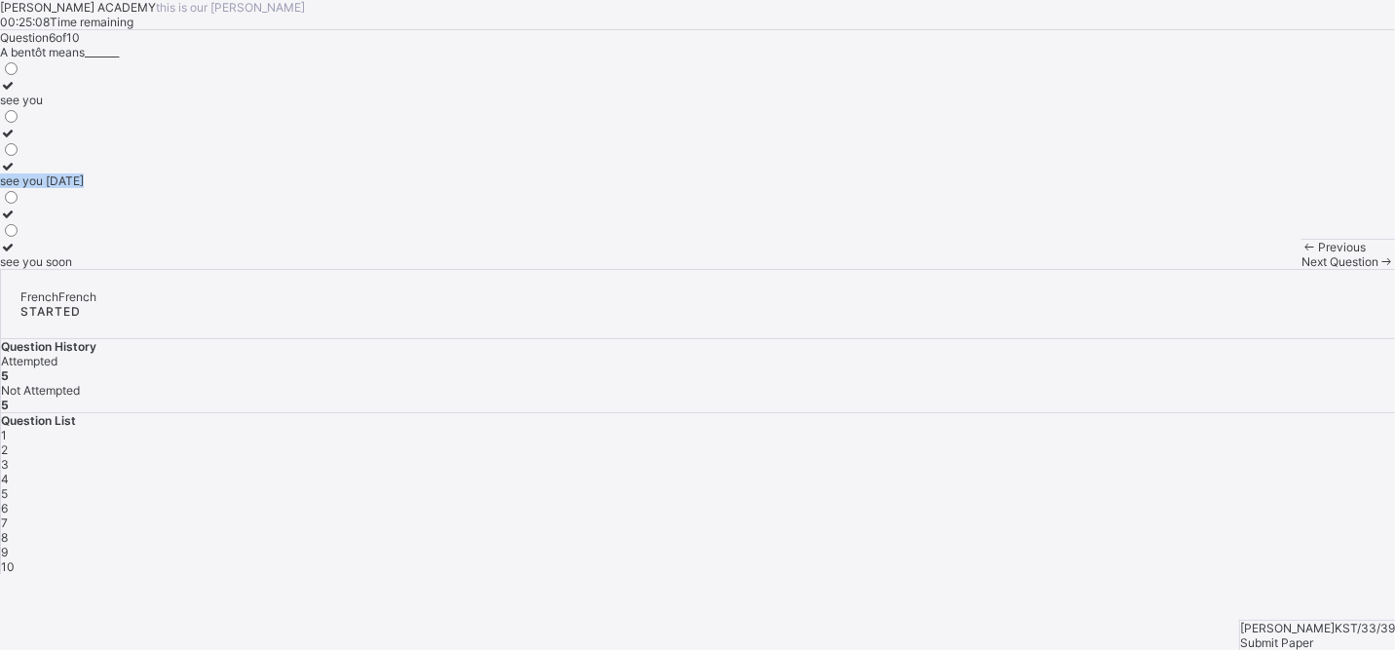
click at [299, 269] on div "see you see you [DATE] see you soon" at bounding box center [697, 163] width 1395 height 209
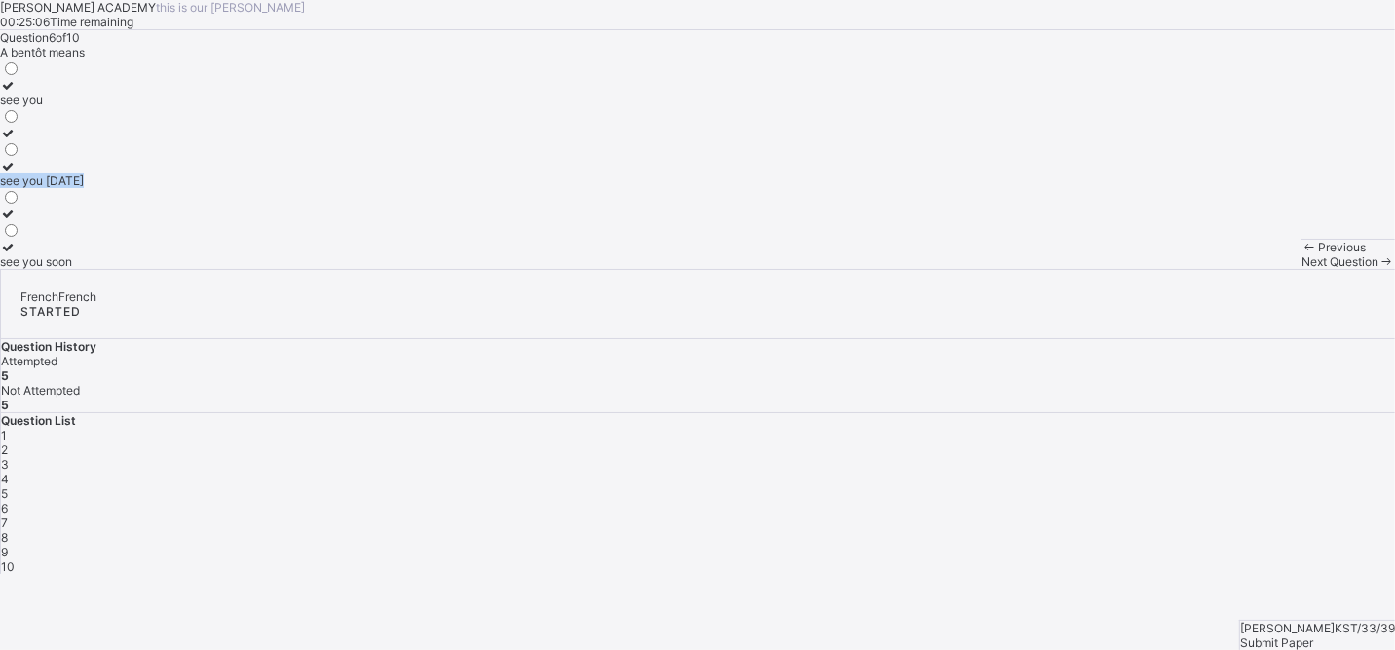
drag, startPoint x: 299, startPoint y: 380, endPoint x: 224, endPoint y: 382, distance: 75.0
click at [84, 188] on label "see you [DATE]" at bounding box center [42, 173] width 84 height 29
click at [1041, 484] on div "7" at bounding box center [698, 522] width 1394 height 15
click at [1041, 442] on div "1 2 3 4 5 6 7 8 9 10" at bounding box center [698, 501] width 1394 height 146
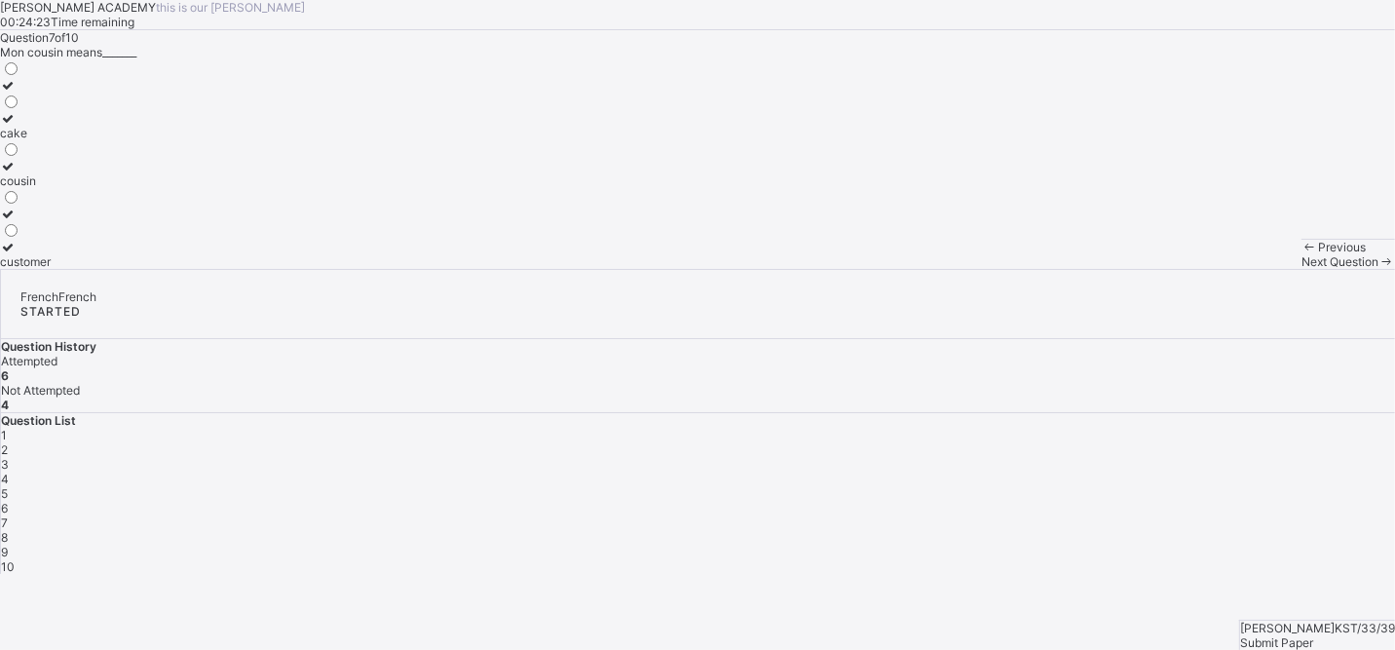
click at [51, 140] on label "cake" at bounding box center [25, 125] width 51 height 29
click at [1041, 484] on div "10" at bounding box center [698, 566] width 1394 height 15
click at [1029, 484] on div "8" at bounding box center [698, 537] width 1394 height 15
drag, startPoint x: 981, startPoint y: 403, endPoint x: 726, endPoint y: 364, distance: 258.2
click at [726, 269] on div "[PERSON_NAME] ACADEMY this is our [PERSON_NAME] 00:24:09 Time remaining Questio…" at bounding box center [697, 134] width 1395 height 269
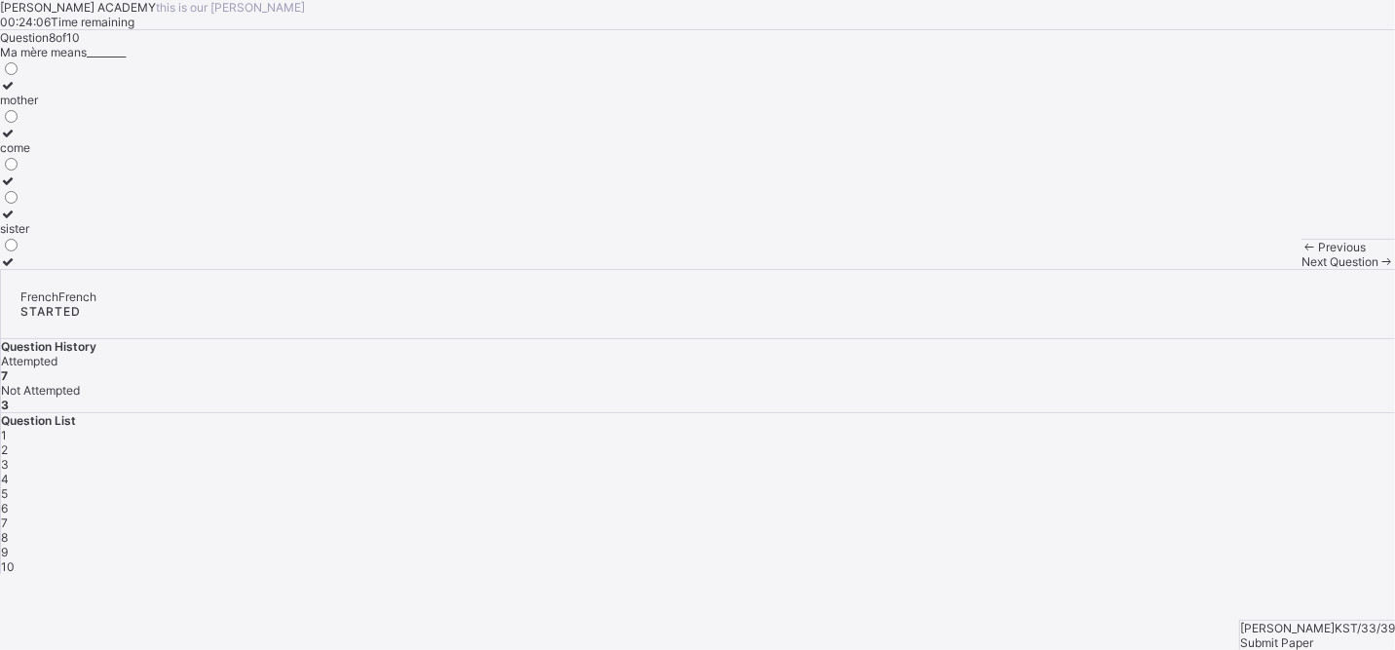
click at [38, 107] on label "mother" at bounding box center [19, 92] width 38 height 29
click at [1041, 484] on div "9" at bounding box center [698, 551] width 1394 height 15
click at [910, 269] on div "Question 9 of 10 Ma soᴂue means______ brother grandfather sister" at bounding box center [697, 149] width 1395 height 239
click at [63, 269] on label at bounding box center [31, 261] width 63 height 15
click at [529, 269] on div "Question 9 of 10 Ma soᴂue means______ brother grandfather sister" at bounding box center [697, 149] width 1395 height 239
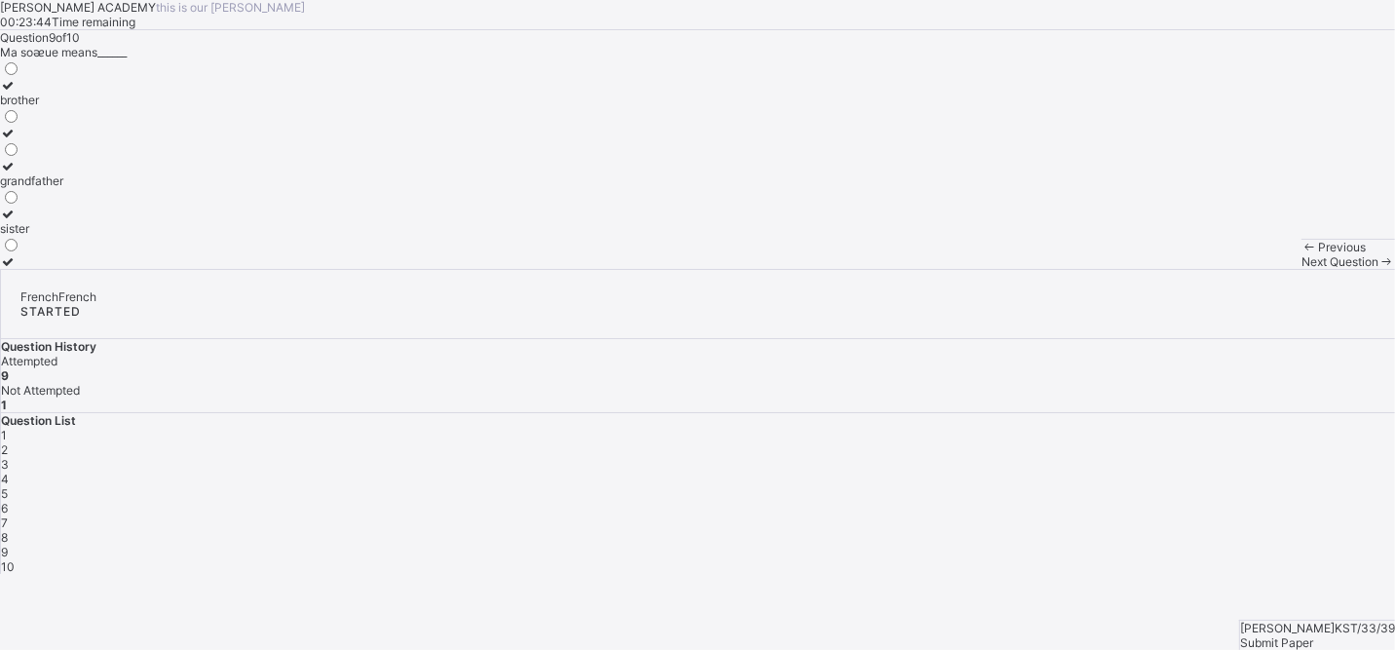
click at [529, 269] on div "Question 9 of 10 Ma soᴂue means______ brother grandfather sister" at bounding box center [697, 149] width 1395 height 239
click at [63, 188] on label "grandfather" at bounding box center [31, 173] width 63 height 29
click at [15, 484] on span "10" at bounding box center [8, 566] width 14 height 15
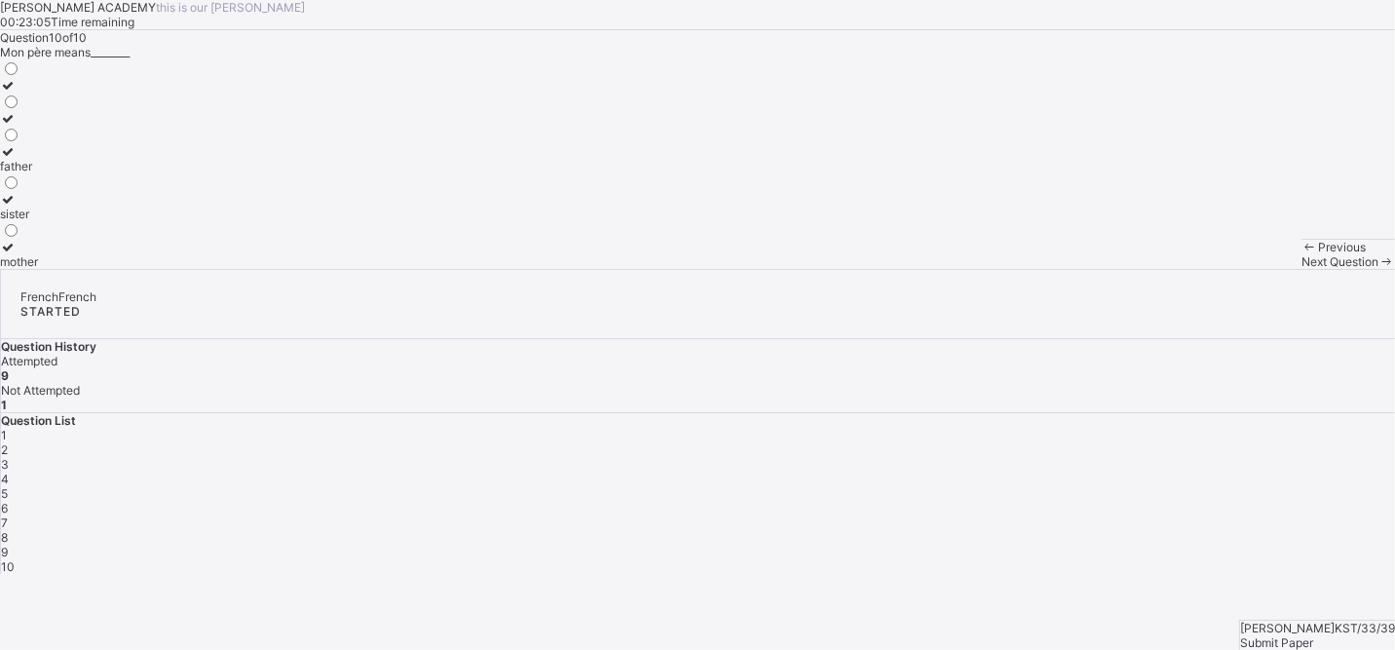
click at [38, 126] on label at bounding box center [19, 118] width 38 height 15
click at [38, 173] on div "father" at bounding box center [19, 166] width 38 height 15
click at [1029, 484] on div "French French STARTED Question History Attempted 10 Not Attempted 0 Question Li…" at bounding box center [697, 421] width 1395 height 305
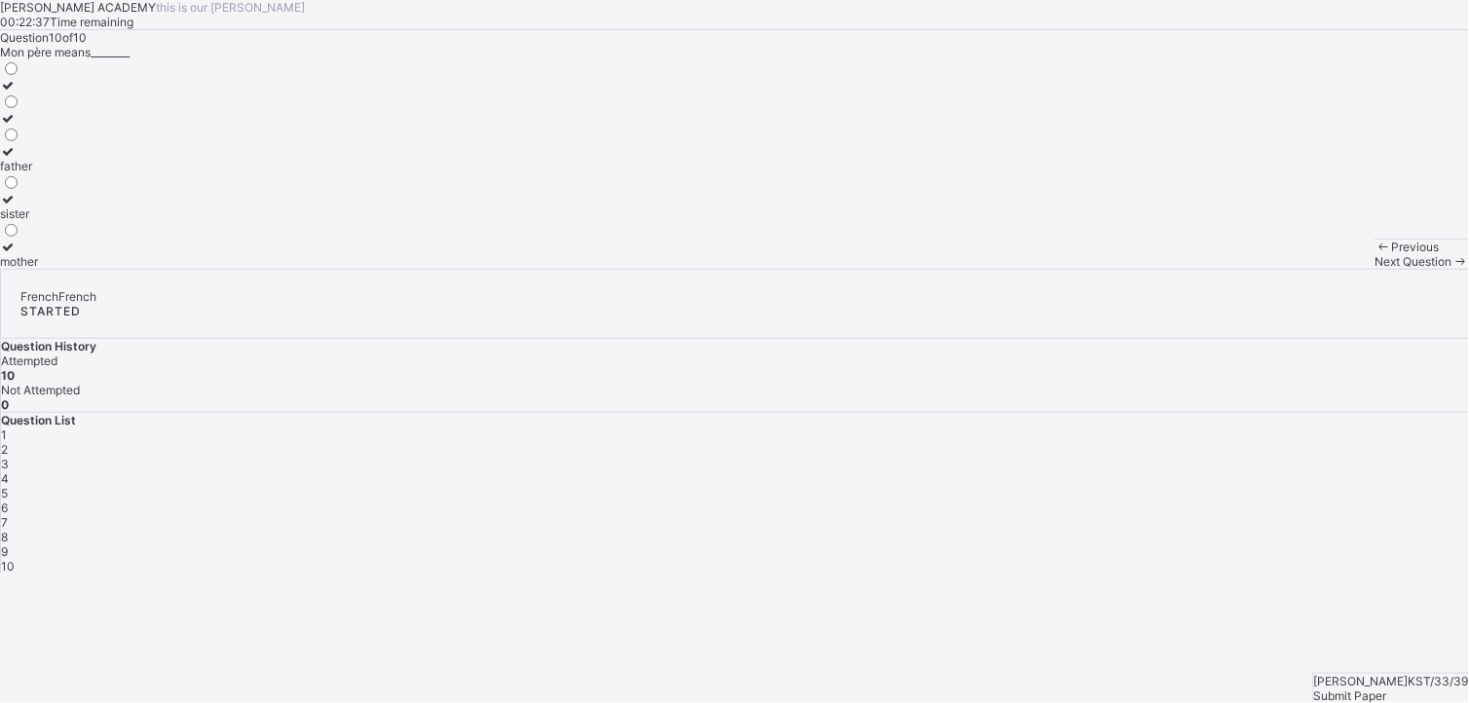
click at [1041, 484] on div "Submit Paper" at bounding box center [1391, 696] width 155 height 15
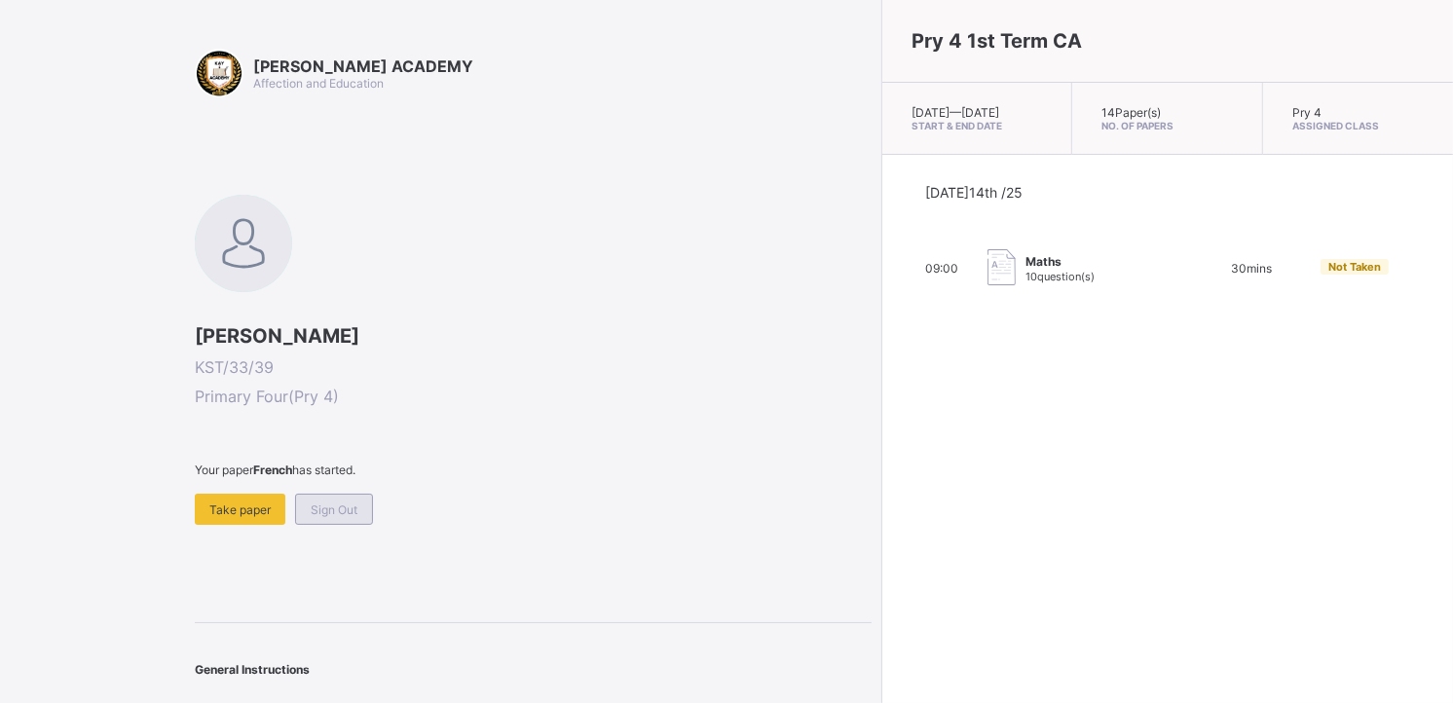
click at [343, 503] on span "Sign Out" at bounding box center [334, 510] width 47 height 15
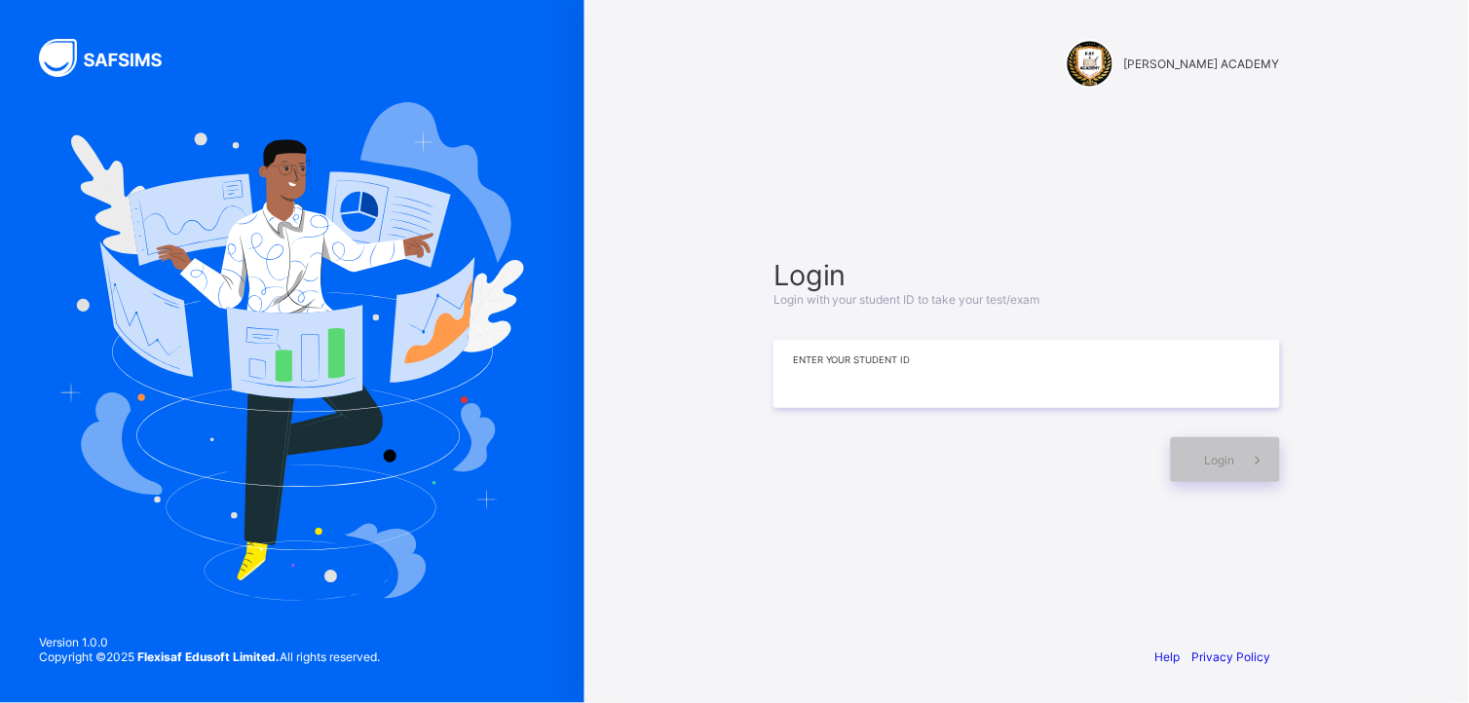
click at [845, 385] on input at bounding box center [1026, 374] width 507 height 68
type input "*********"
click at [1212, 449] on div "Login" at bounding box center [1225, 459] width 109 height 45
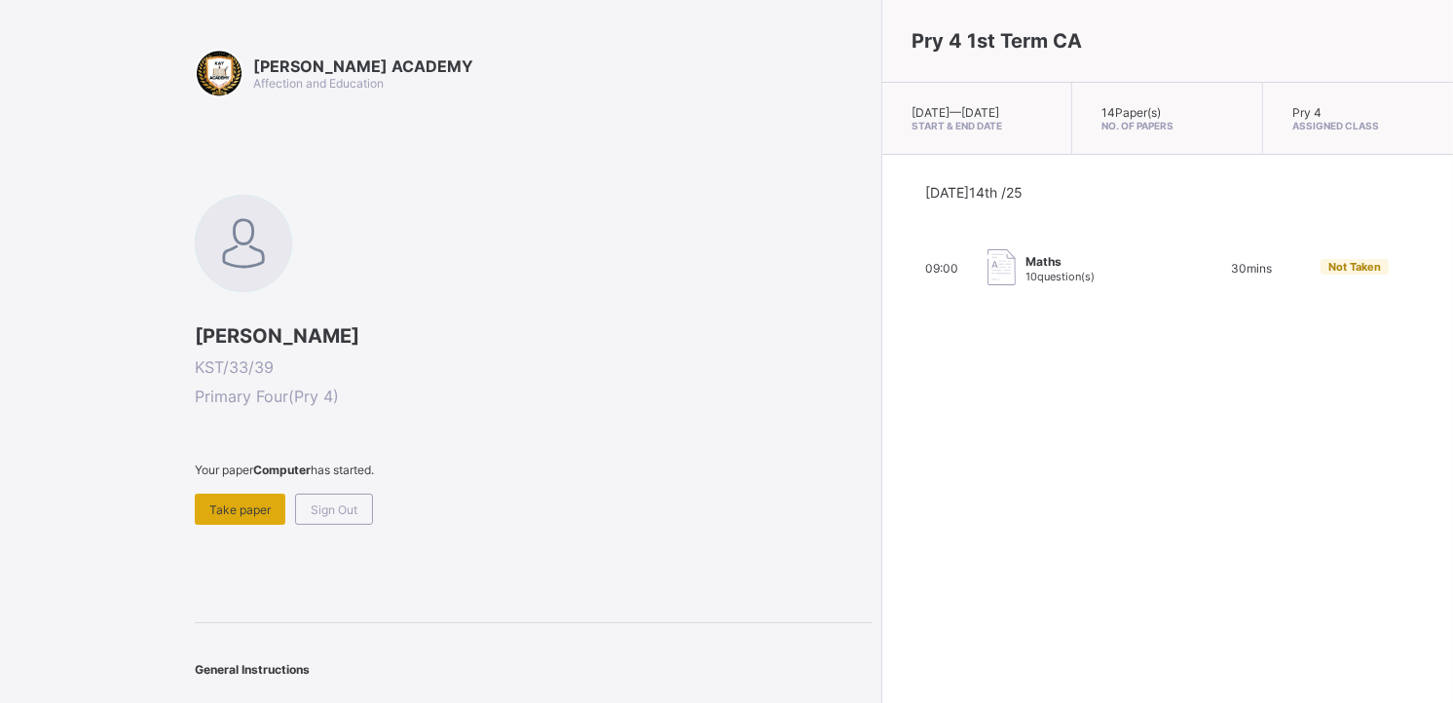
click at [218, 517] on div "Take paper" at bounding box center [240, 509] width 91 height 31
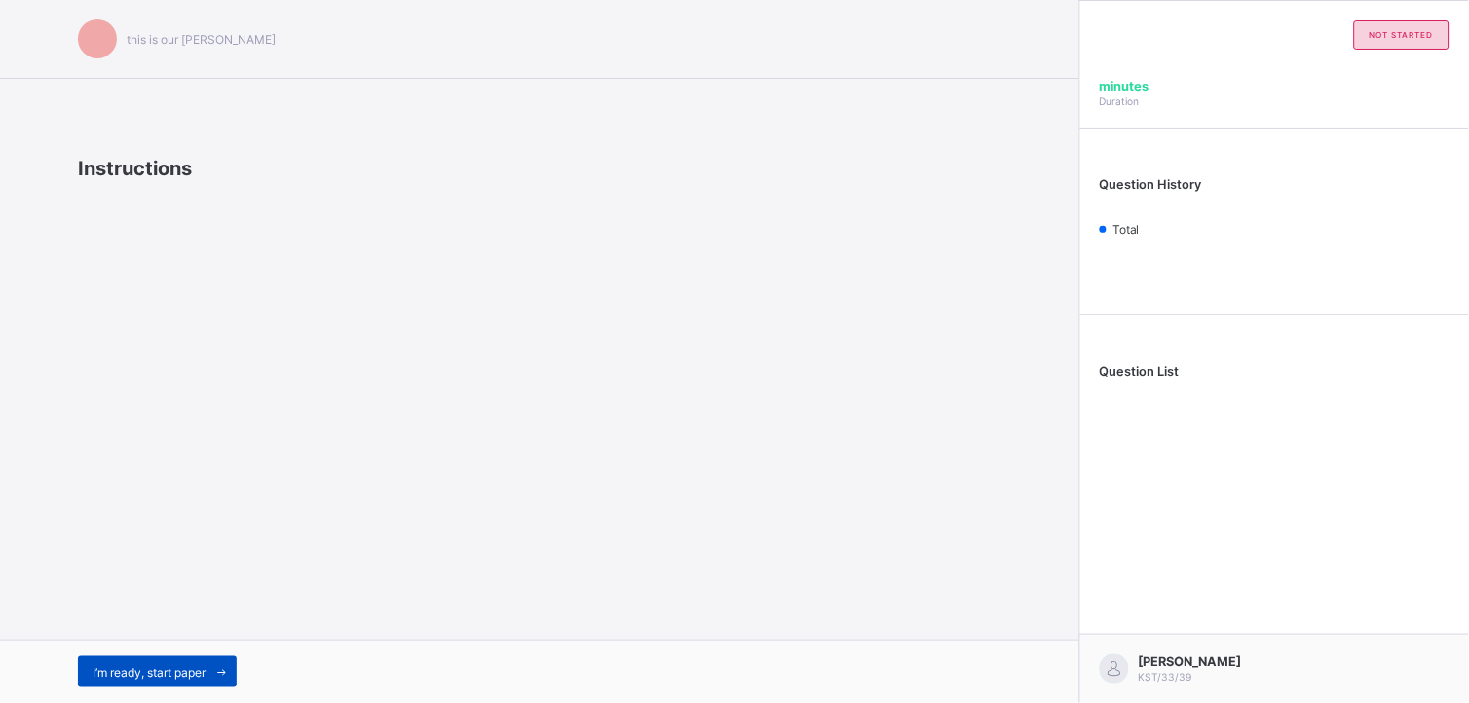
click at [137, 662] on div "I’m ready, start paper" at bounding box center [157, 672] width 159 height 31
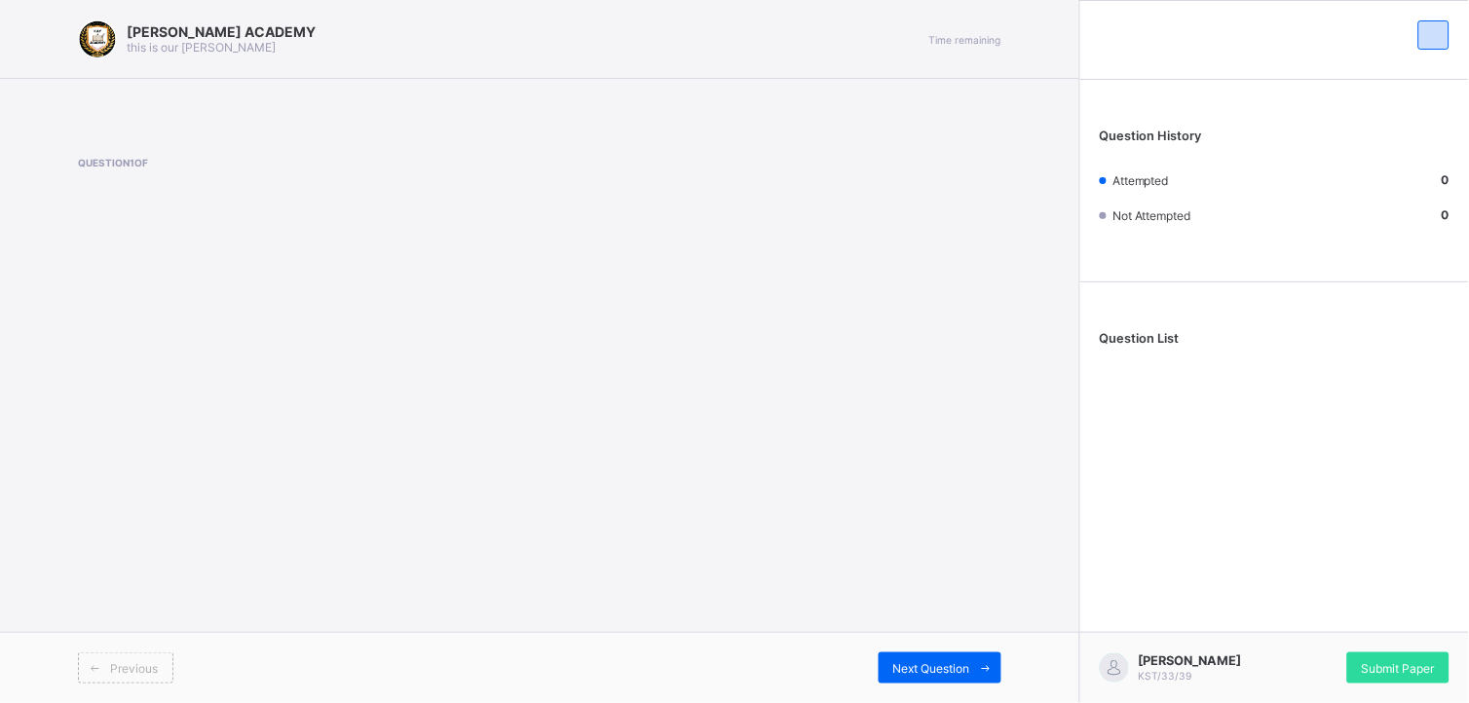
click at [920, 649] on div "Previous Next Question" at bounding box center [539, 667] width 1079 height 71
click at [921, 657] on div "Next Question" at bounding box center [940, 668] width 123 height 31
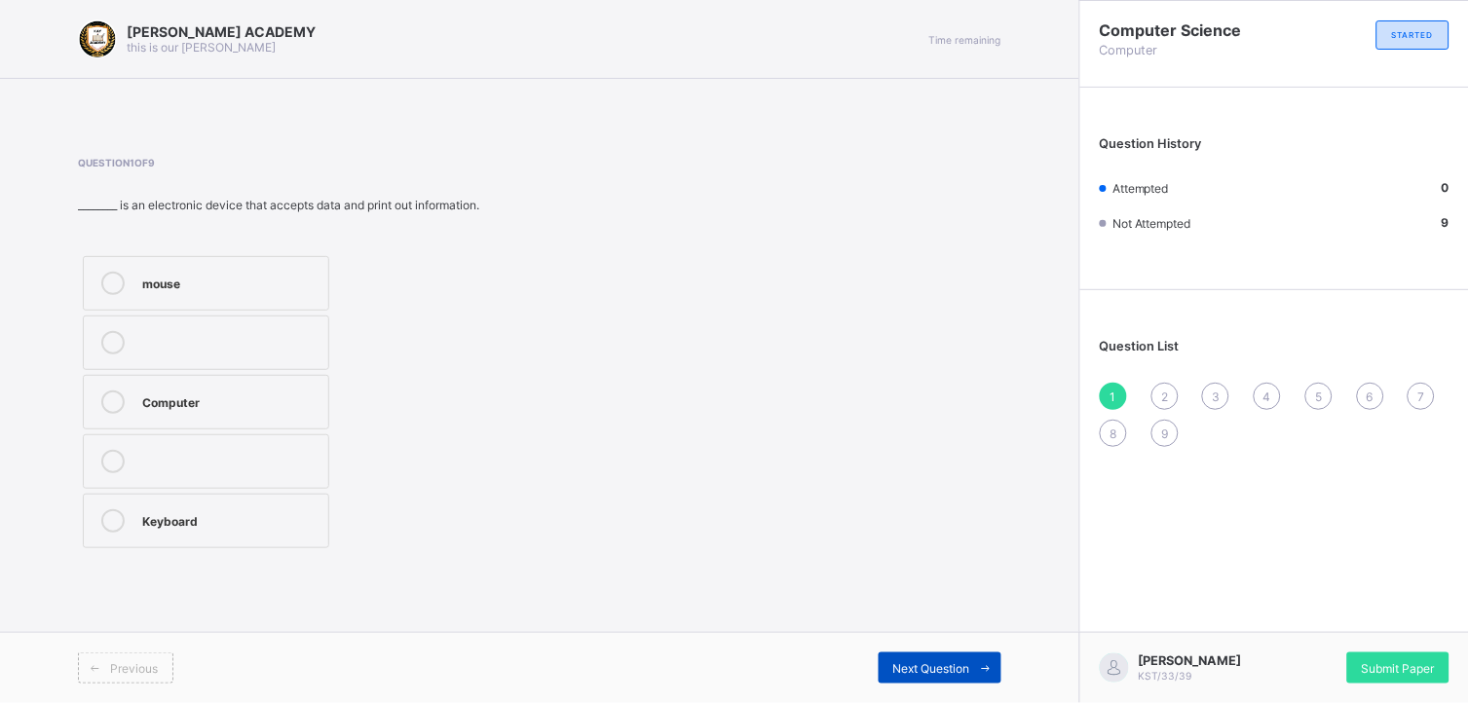
click at [921, 657] on div "Next Question" at bounding box center [940, 668] width 123 height 31
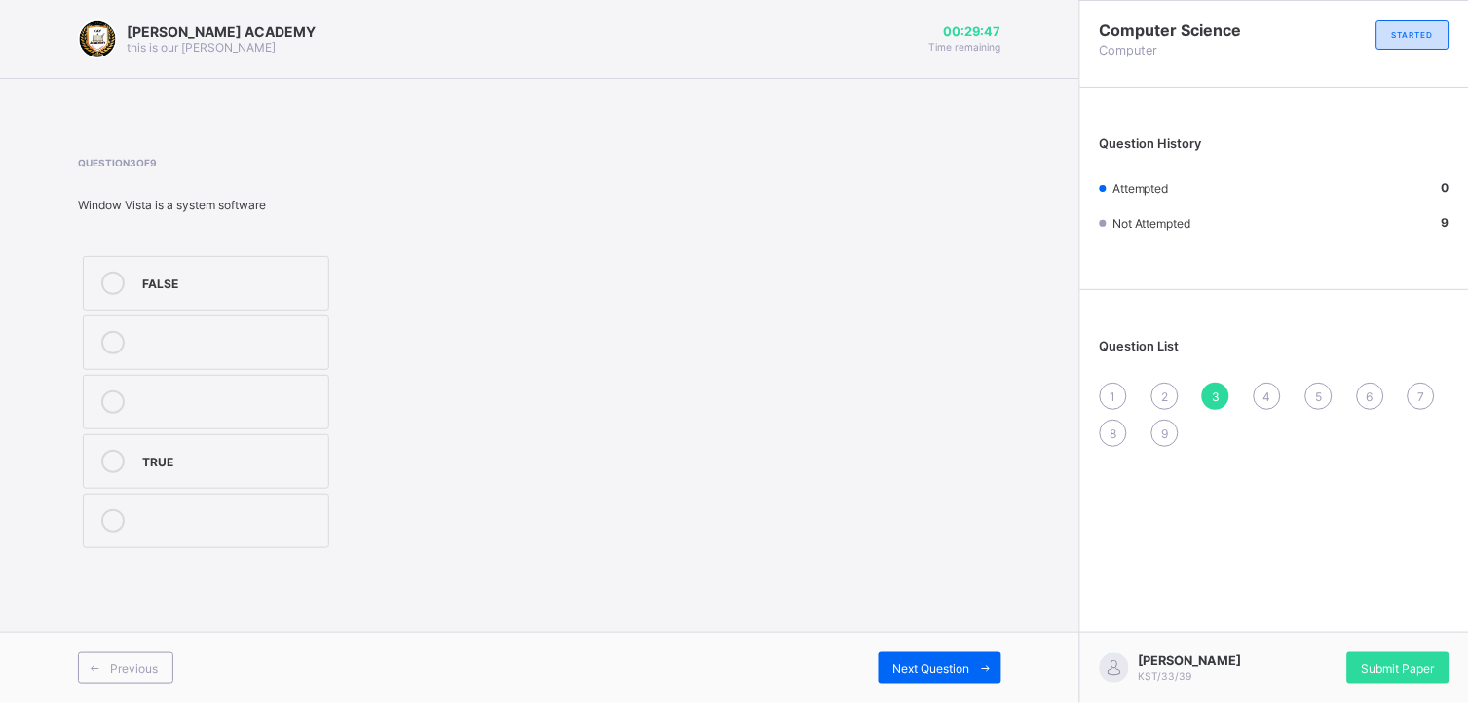
click at [1107, 383] on div "1" at bounding box center [1113, 396] width 27 height 27
click at [175, 419] on label "Computer" at bounding box center [206, 402] width 246 height 55
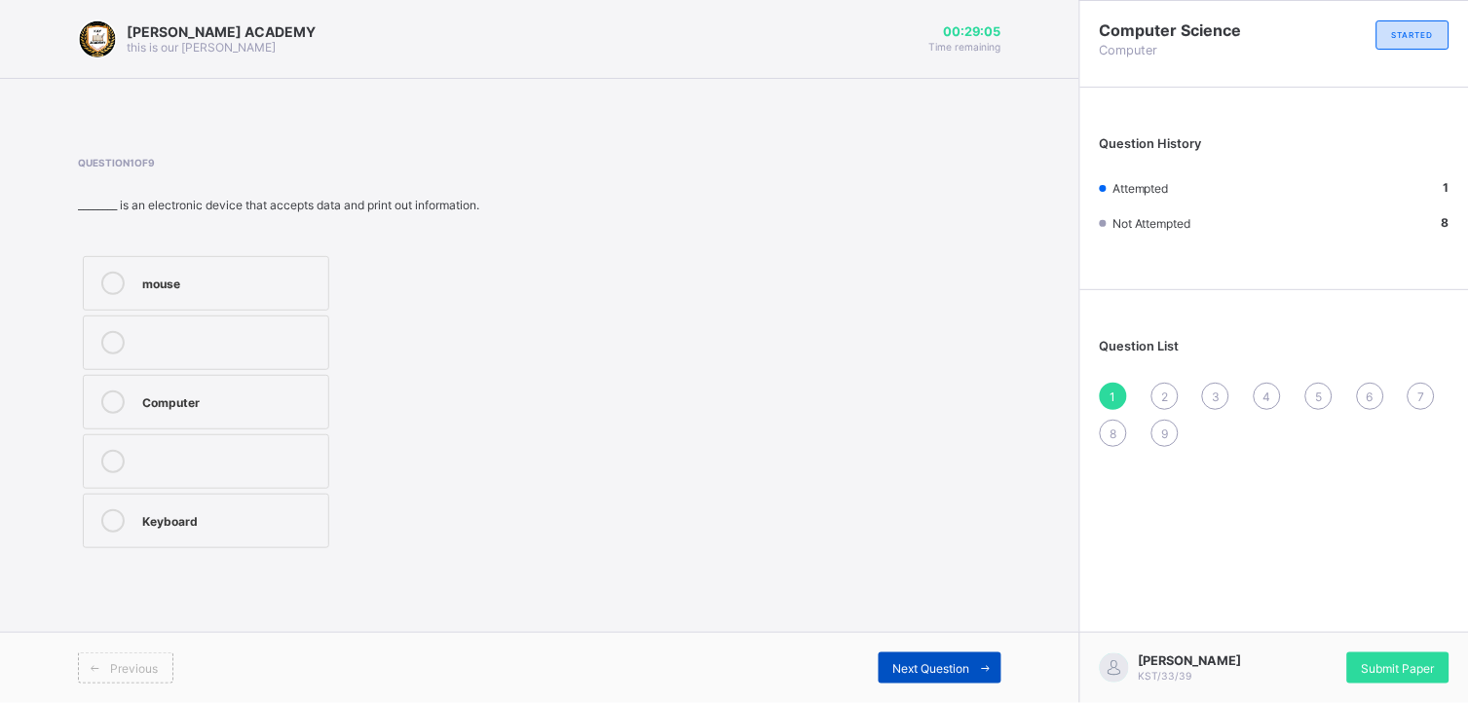
click at [928, 654] on div "Next Question" at bounding box center [940, 668] width 123 height 31
click at [236, 522] on div "Travelling" at bounding box center [230, 518] width 176 height 19
click at [958, 662] on span "Next Question" at bounding box center [931, 668] width 77 height 15
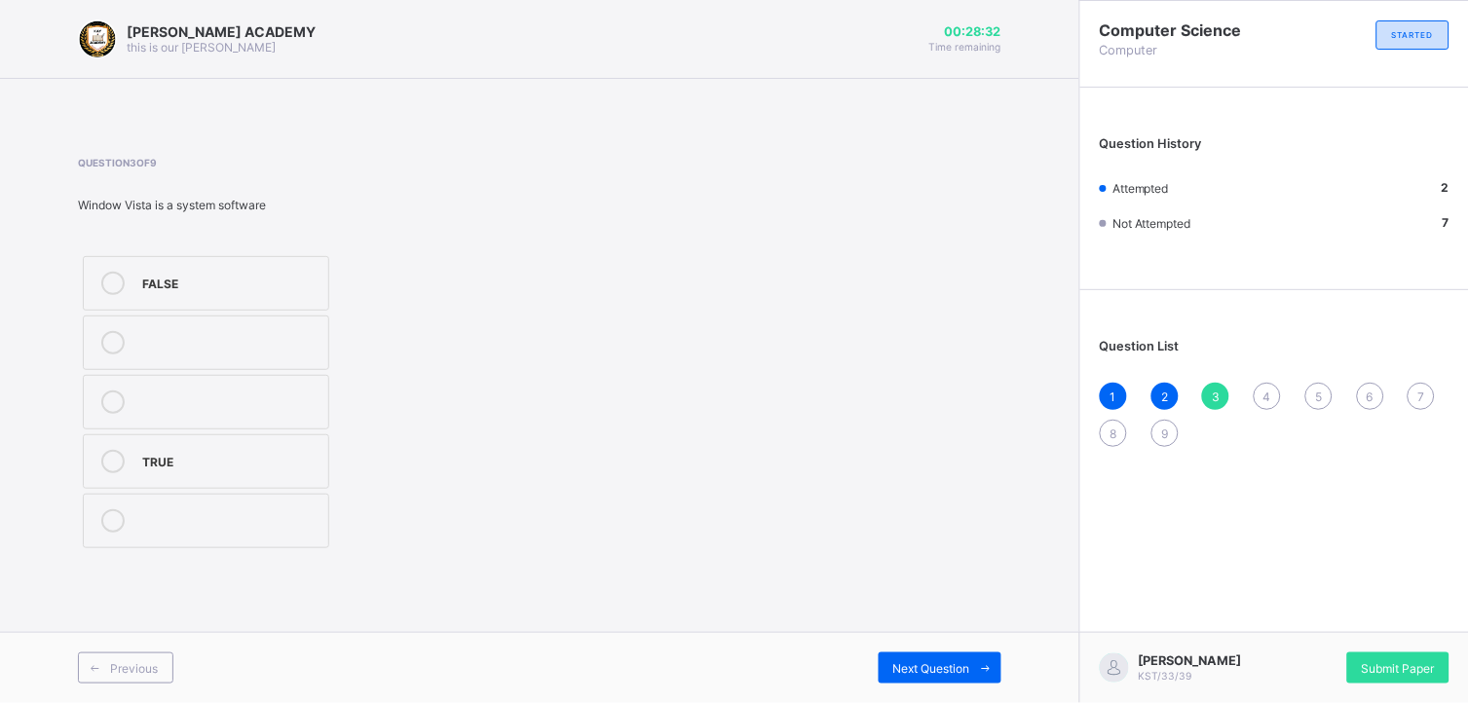
click at [227, 292] on div "FALSE" at bounding box center [230, 283] width 176 height 23
click at [948, 558] on div "Question 3 of 9 Window Vista is a system software FALSE TRUE" at bounding box center [539, 355] width 923 height 455
click at [910, 656] on div "Previous Next Question" at bounding box center [539, 667] width 1079 height 71
click at [910, 656] on div "Next Question" at bounding box center [940, 668] width 123 height 31
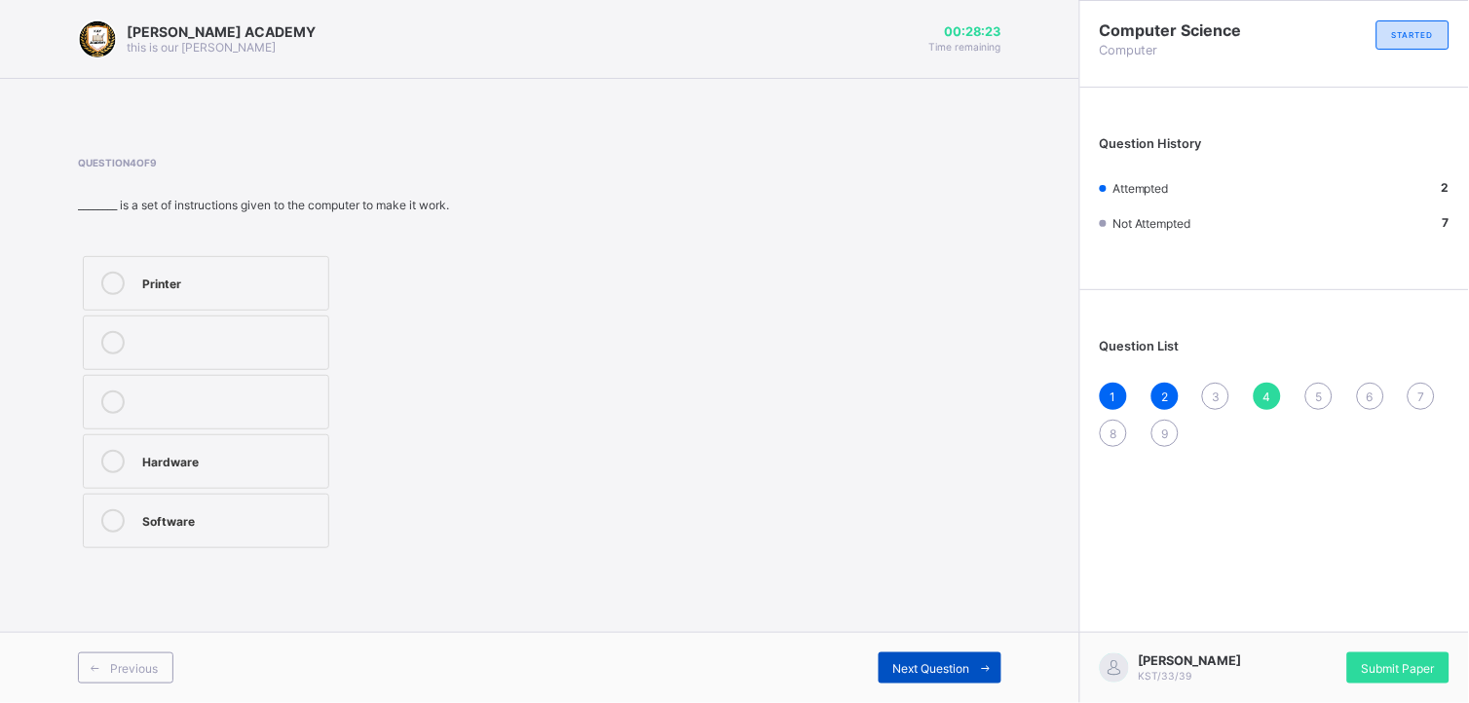
click at [910, 656] on div "Next Question" at bounding box center [940, 668] width 123 height 31
drag, startPoint x: 910, startPoint y: 656, endPoint x: 1251, endPoint y: 377, distance: 440.3
click at [1251, 377] on div "Question List 1 2 3 4 5 6 7 8 9" at bounding box center [1274, 383] width 389 height 167
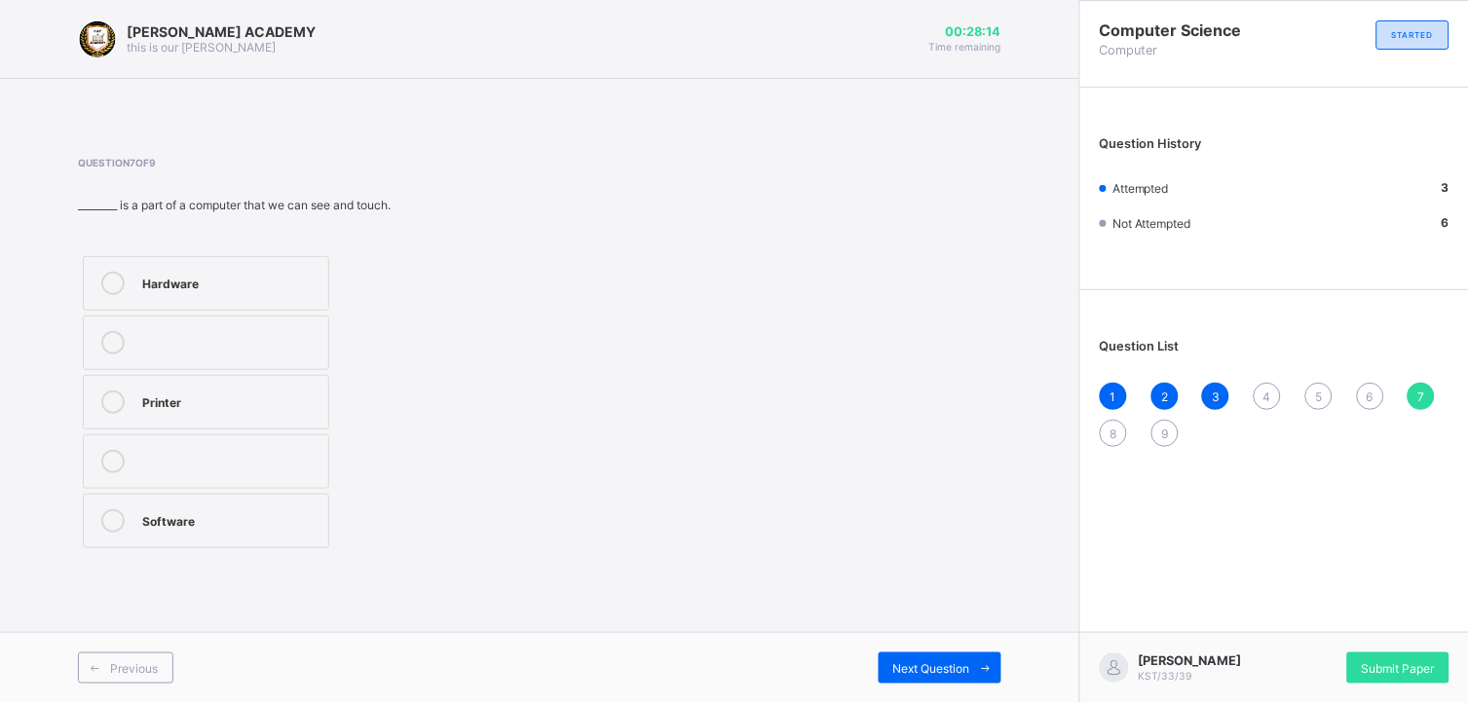
click at [1261, 375] on div "Question List 1 2 3 4 5 6 7 8 9" at bounding box center [1274, 383] width 389 height 167
click at [1261, 376] on div "Question List 1 2 3 4 5 6 7 8 9" at bounding box center [1274, 383] width 389 height 167
drag, startPoint x: 1267, startPoint y: 376, endPoint x: 1266, endPoint y: 393, distance: 16.6
click at [1266, 393] on div "Question List 1 2 3 4 5 6 7 8 9" at bounding box center [1274, 383] width 389 height 167
click at [1266, 393] on span "4" at bounding box center [1267, 397] width 8 height 15
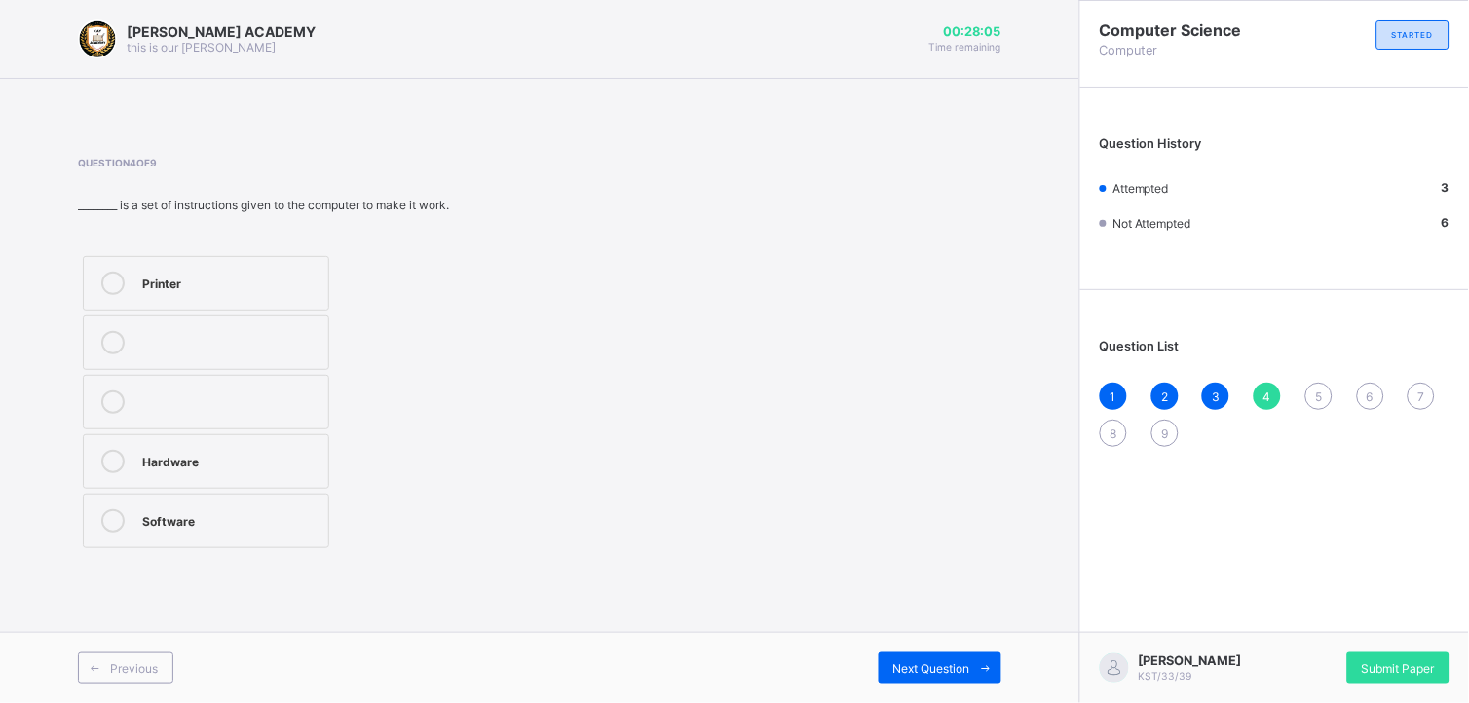
click at [1266, 393] on span "4" at bounding box center [1267, 397] width 8 height 15
click at [202, 514] on div "Software" at bounding box center [230, 518] width 176 height 19
click at [899, 648] on div "Previous Next Question" at bounding box center [539, 667] width 1079 height 71
click at [910, 659] on div "Next Question" at bounding box center [940, 668] width 123 height 31
click at [1263, 391] on span "4" at bounding box center [1267, 397] width 8 height 15
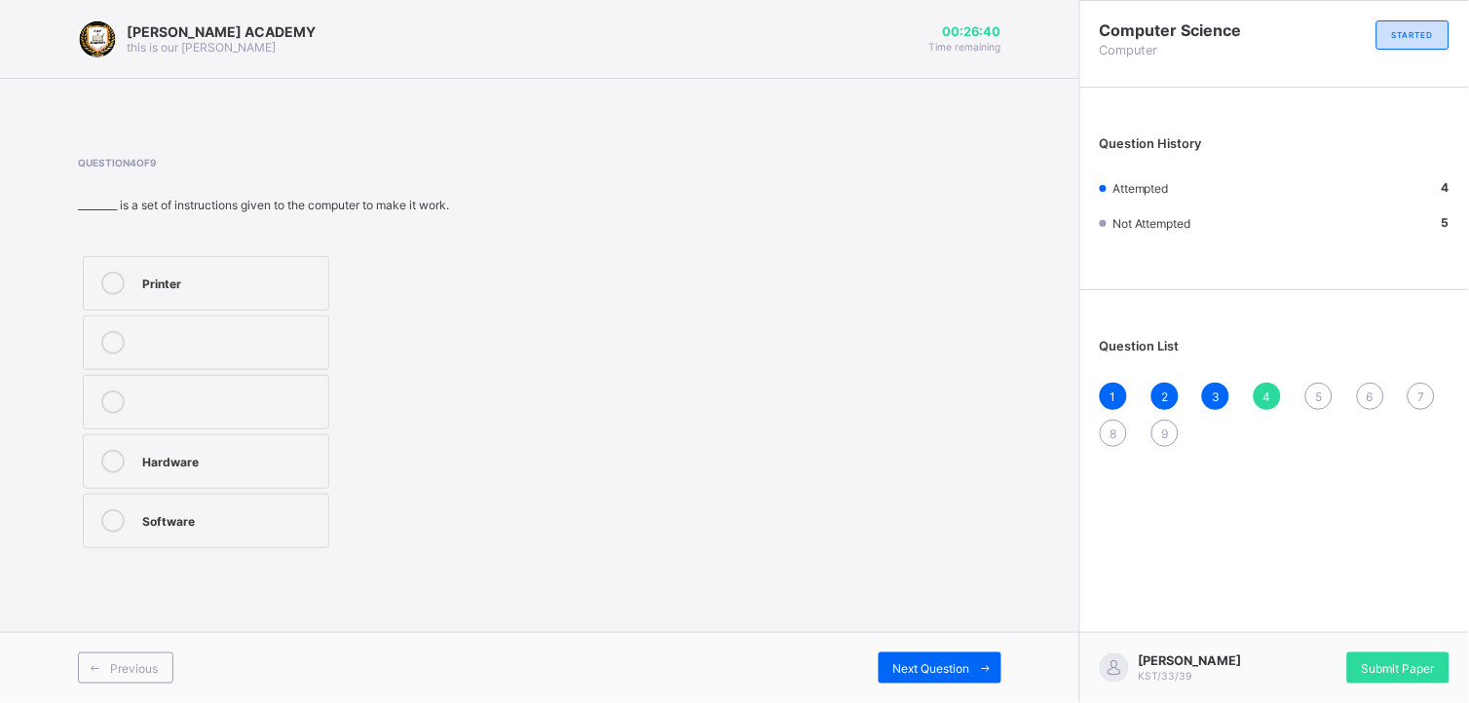
click at [390, 366] on div "Printer Hardware Software" at bounding box center [291, 402] width 427 height 302
click at [383, 453] on div "Printer Hardware Software" at bounding box center [291, 402] width 427 height 302
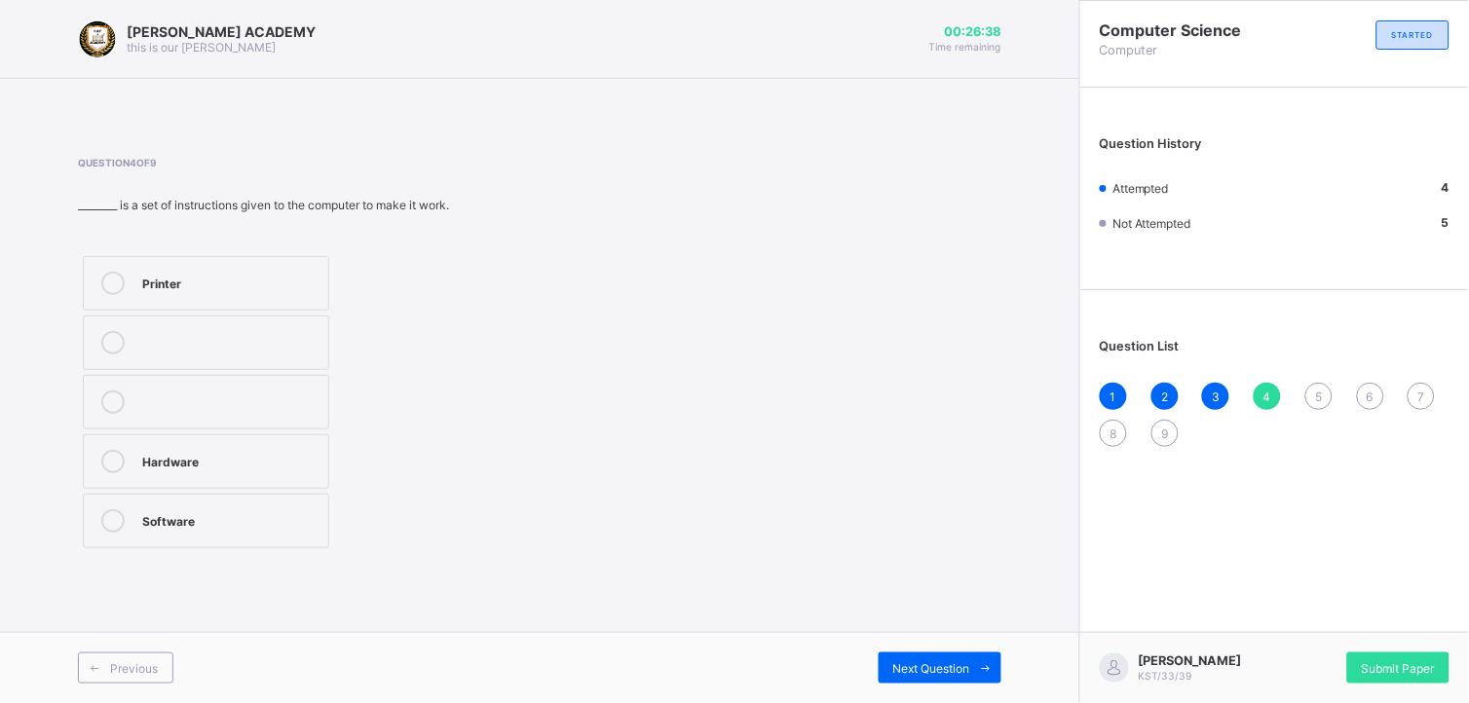
click at [383, 453] on div "Printer Hardware Software" at bounding box center [291, 402] width 427 height 302
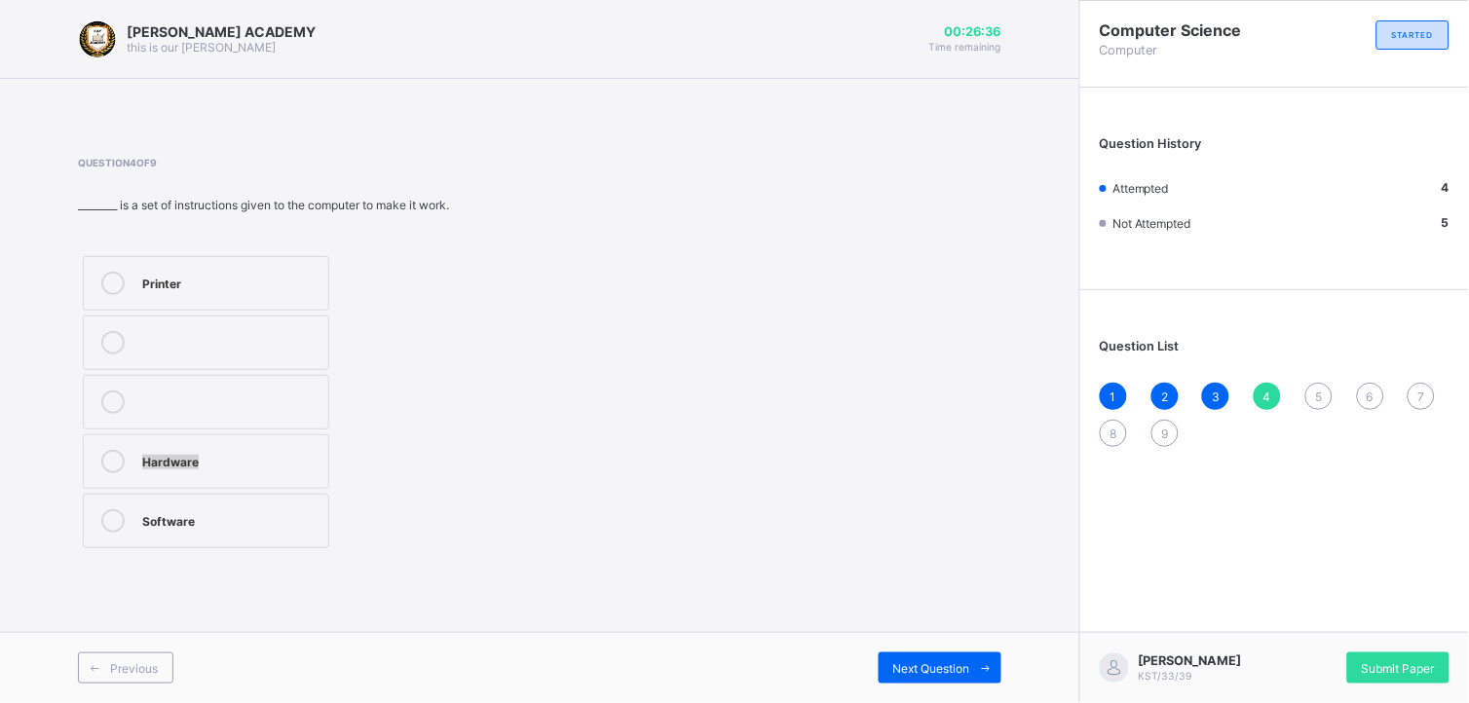
drag, startPoint x: 383, startPoint y: 453, endPoint x: 250, endPoint y: 452, distance: 132.5
click at [250, 452] on div "Hardware" at bounding box center [230, 459] width 176 height 19
click at [971, 670] on span at bounding box center [985, 668] width 31 height 31
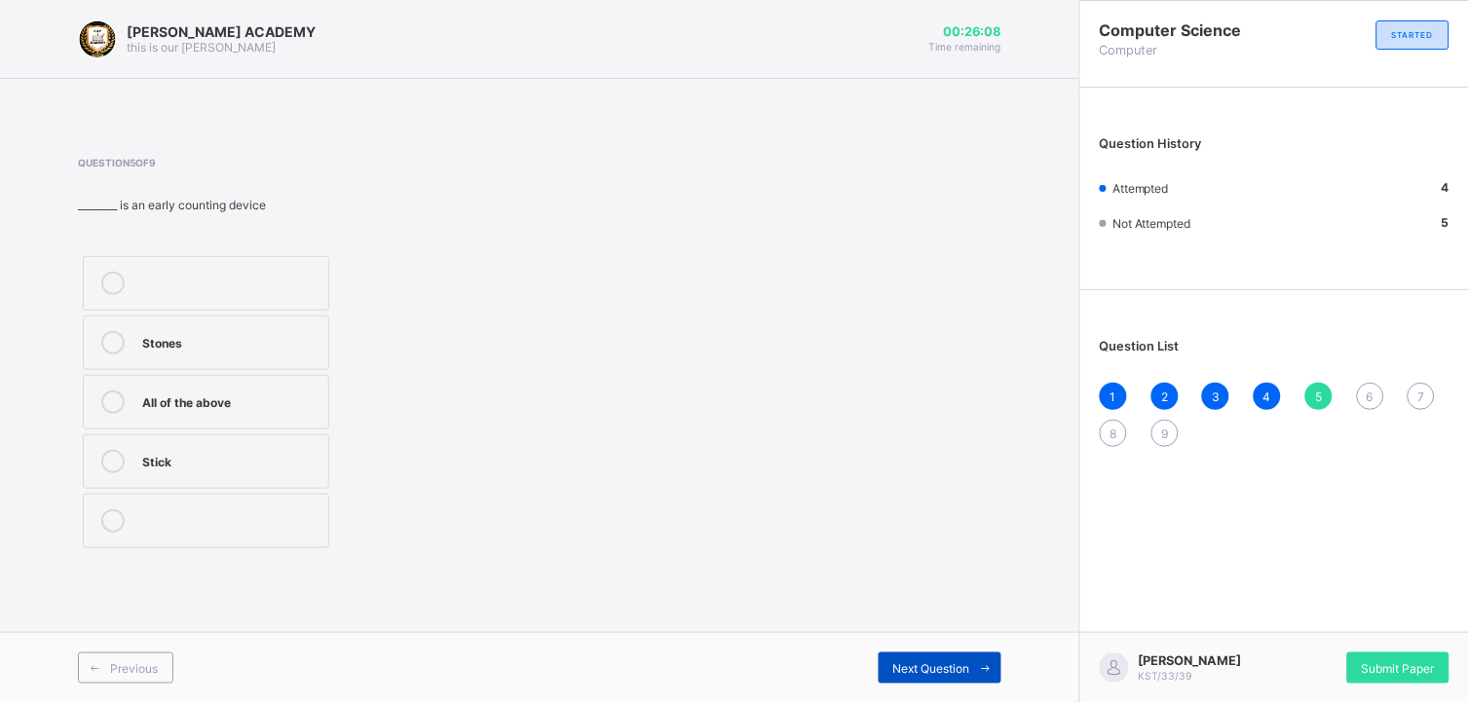
click at [971, 670] on span at bounding box center [985, 668] width 31 height 31
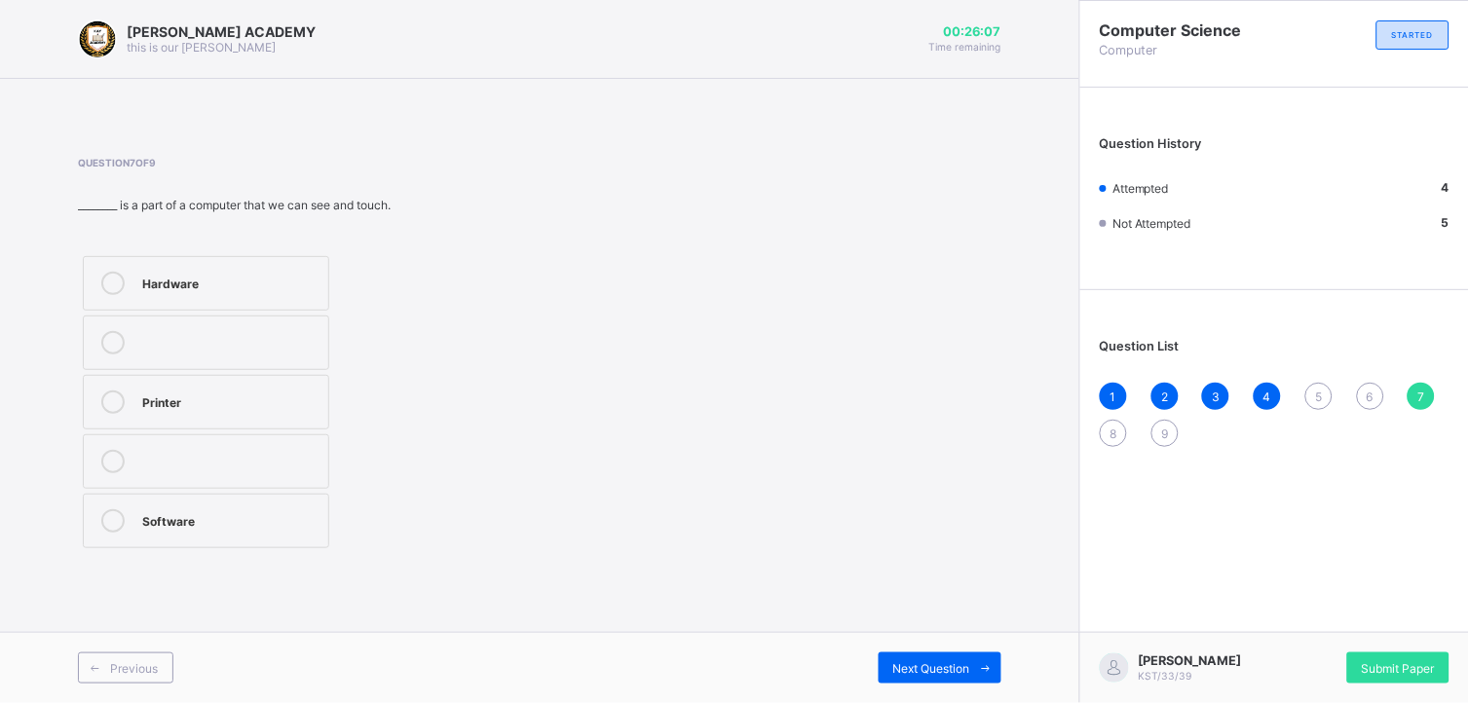
click at [898, 630] on div "KAY ACADEMY this is our motton 00:26:07 Time remaining Question 7 of 9 ________…" at bounding box center [539, 351] width 1079 height 703
click at [898, 630] on div "KAY ACADEMY this is our motton 00:26:06 Time remaining Question 7 of 9 ________…" at bounding box center [539, 351] width 1079 height 703
click at [898, 630] on div "KAY ACADEMY this is our motton 00:26:05 Time remaining Question 7 of 9 ________…" at bounding box center [539, 351] width 1079 height 703
click at [1319, 393] on span "5" at bounding box center [1318, 397] width 7 height 15
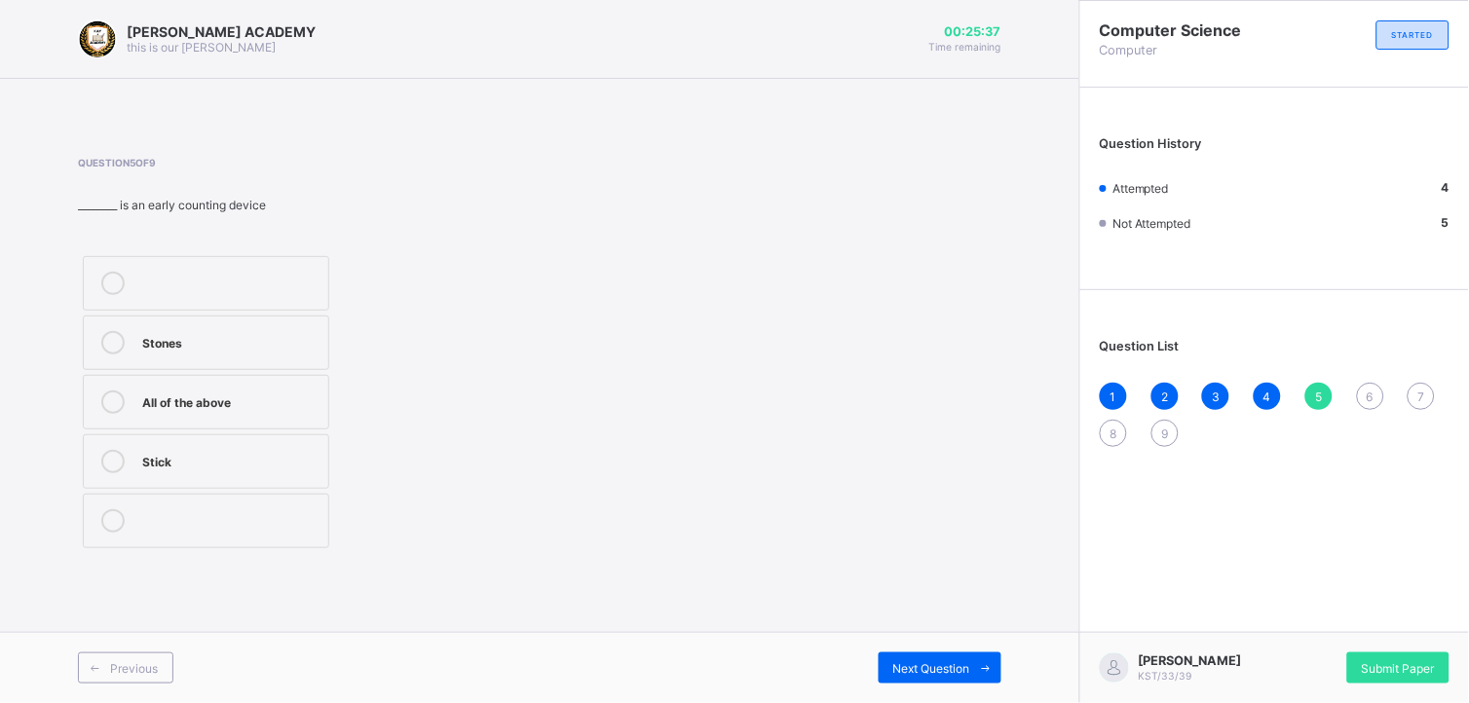
click at [363, 380] on div "Stones All of the above Stick" at bounding box center [291, 402] width 427 height 302
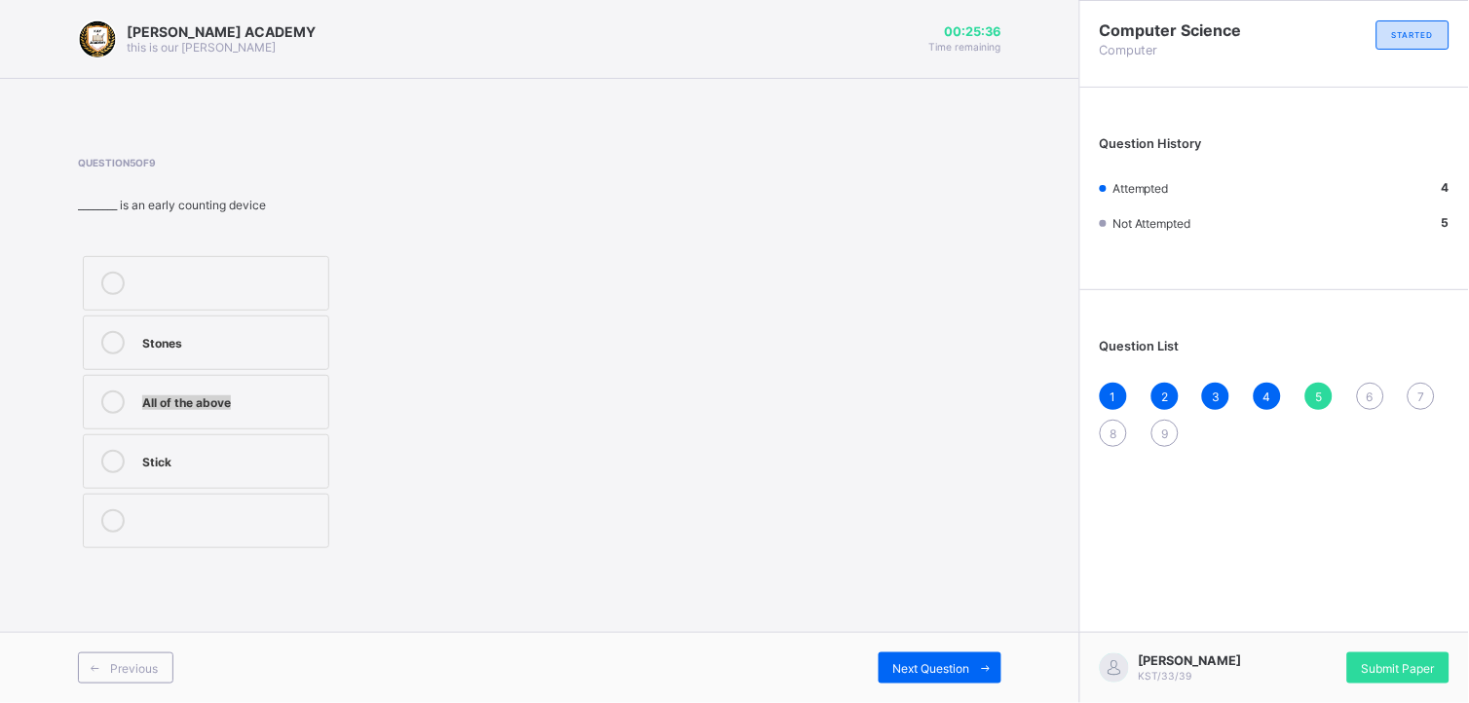
click at [363, 380] on div "Stones All of the above Stick" at bounding box center [291, 402] width 427 height 302
drag, startPoint x: 363, startPoint y: 380, endPoint x: 368, endPoint y: 332, distance: 48.0
click at [368, 332] on div "Stones All of the above Stick" at bounding box center [291, 402] width 427 height 302
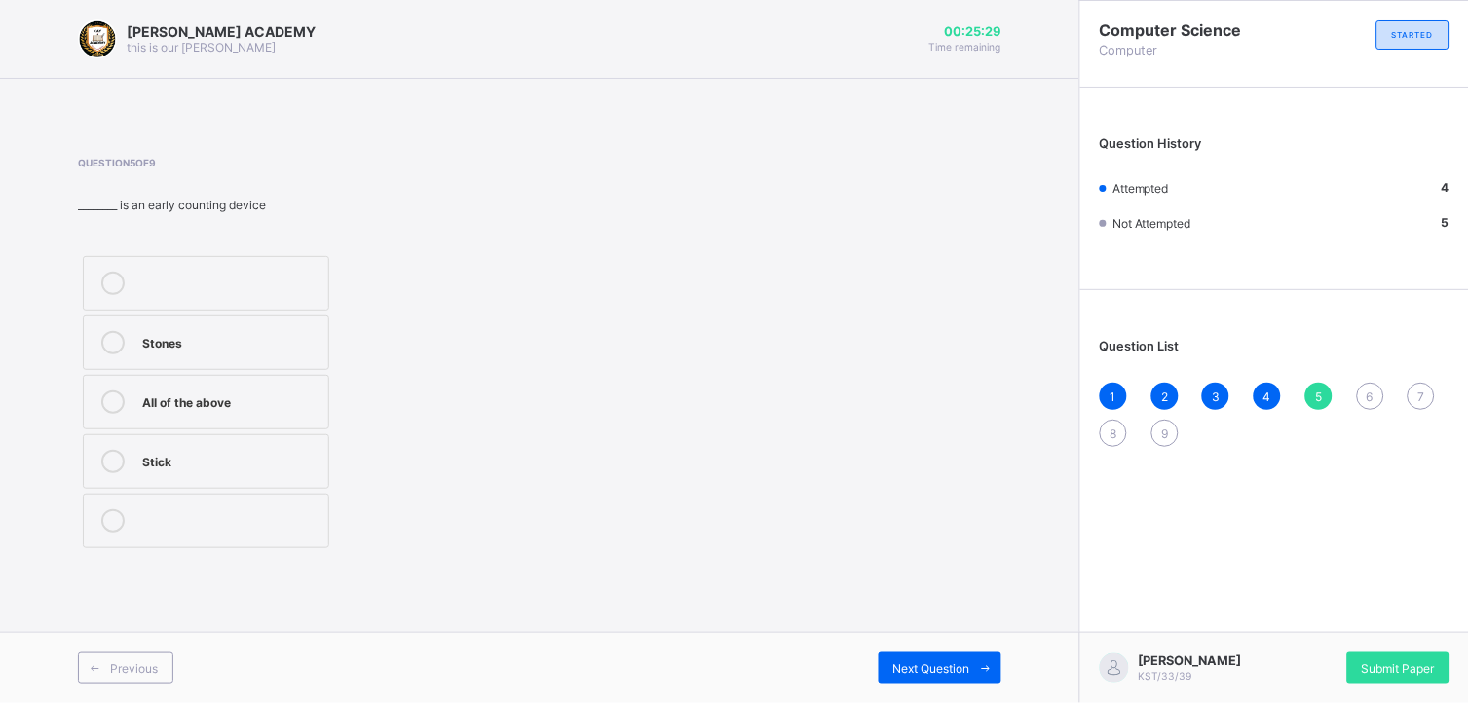
drag, startPoint x: 363, startPoint y: 427, endPoint x: 300, endPoint y: 393, distance: 71.9
click at [300, 393] on div "Stones All of the above Stick" at bounding box center [291, 402] width 427 height 302
click at [300, 393] on div "All of the above" at bounding box center [230, 400] width 176 height 19
click at [894, 665] on span "Next Question" at bounding box center [931, 668] width 77 height 15
click at [306, 523] on div "Microsoft Word" at bounding box center [230, 518] width 176 height 19
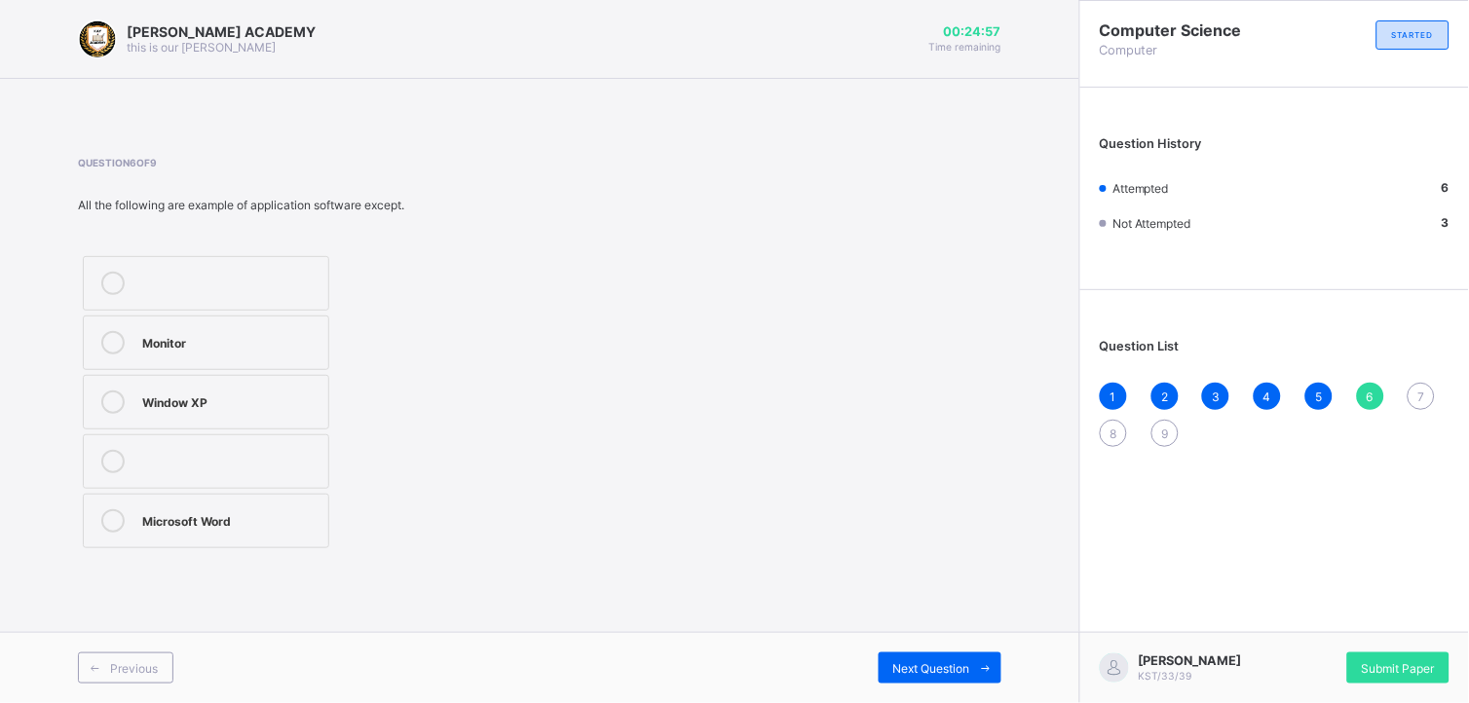
click at [316, 420] on label "Window XP" at bounding box center [206, 402] width 246 height 55
click at [919, 677] on div "Next Question" at bounding box center [940, 668] width 123 height 31
click at [511, 551] on div "Question 7 of 9 ________ is a part of a computer that we can see and touch. Har…" at bounding box center [539, 355] width 923 height 396
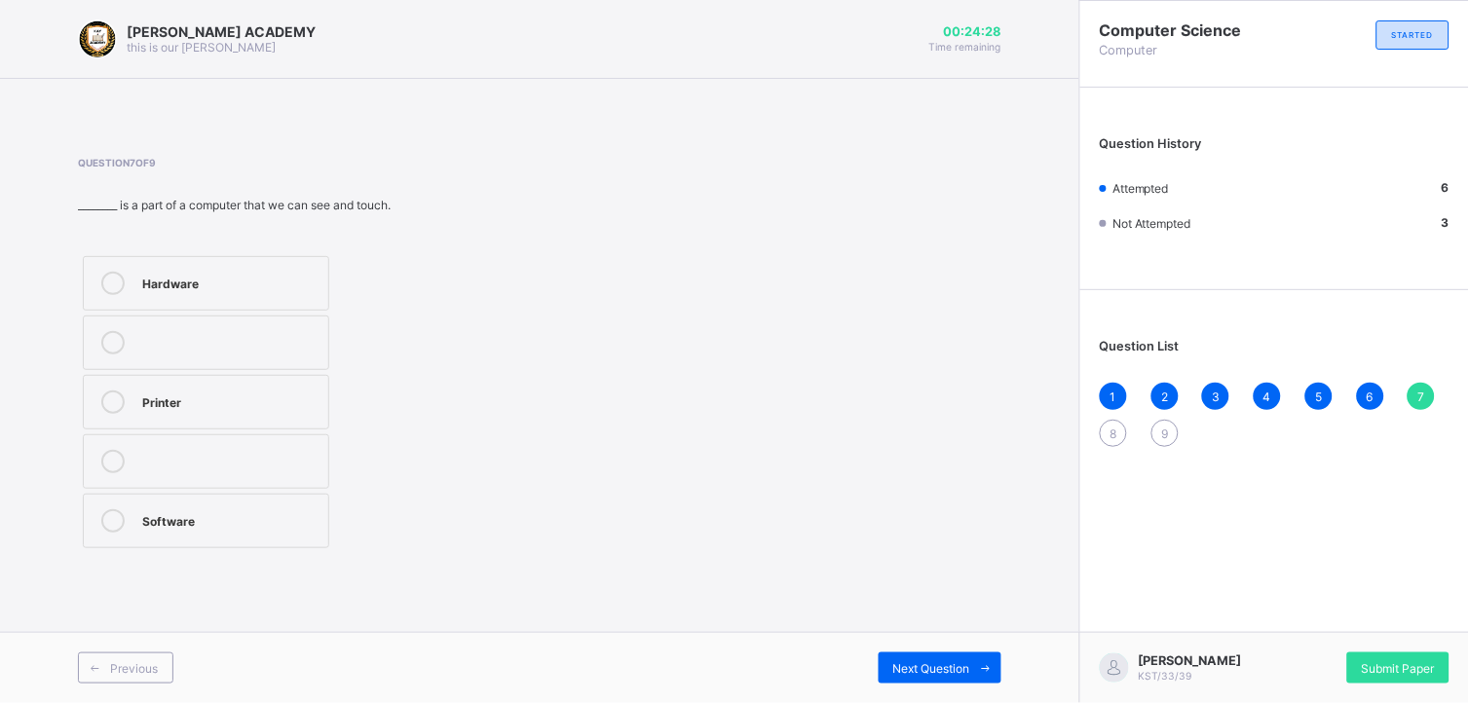
click at [289, 394] on div "Printer" at bounding box center [230, 400] width 176 height 19
click at [984, 664] on icon at bounding box center [986, 668] width 15 height 13
click at [1111, 436] on span "8" at bounding box center [1113, 434] width 7 height 15
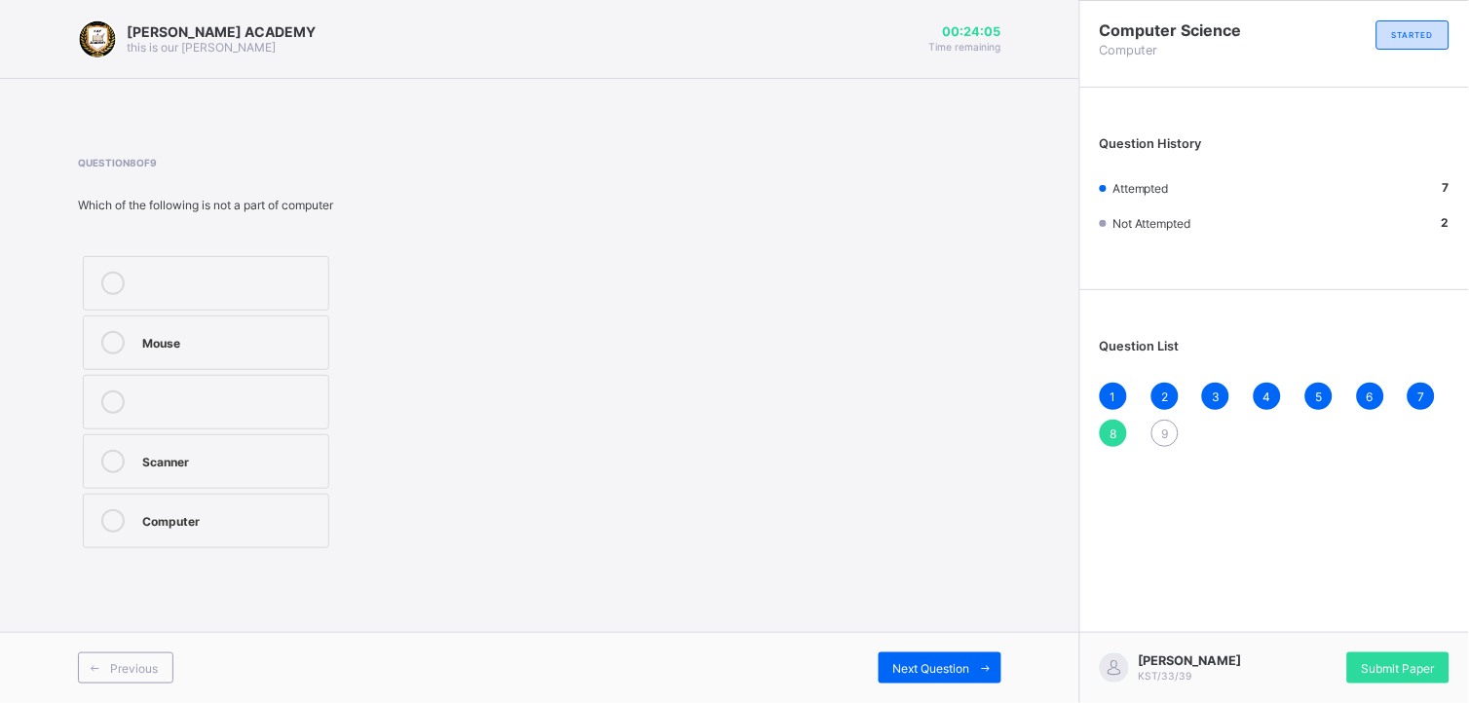
click at [220, 456] on div "Scanner" at bounding box center [230, 459] width 176 height 19
click at [902, 654] on div "Next Question" at bounding box center [940, 668] width 123 height 31
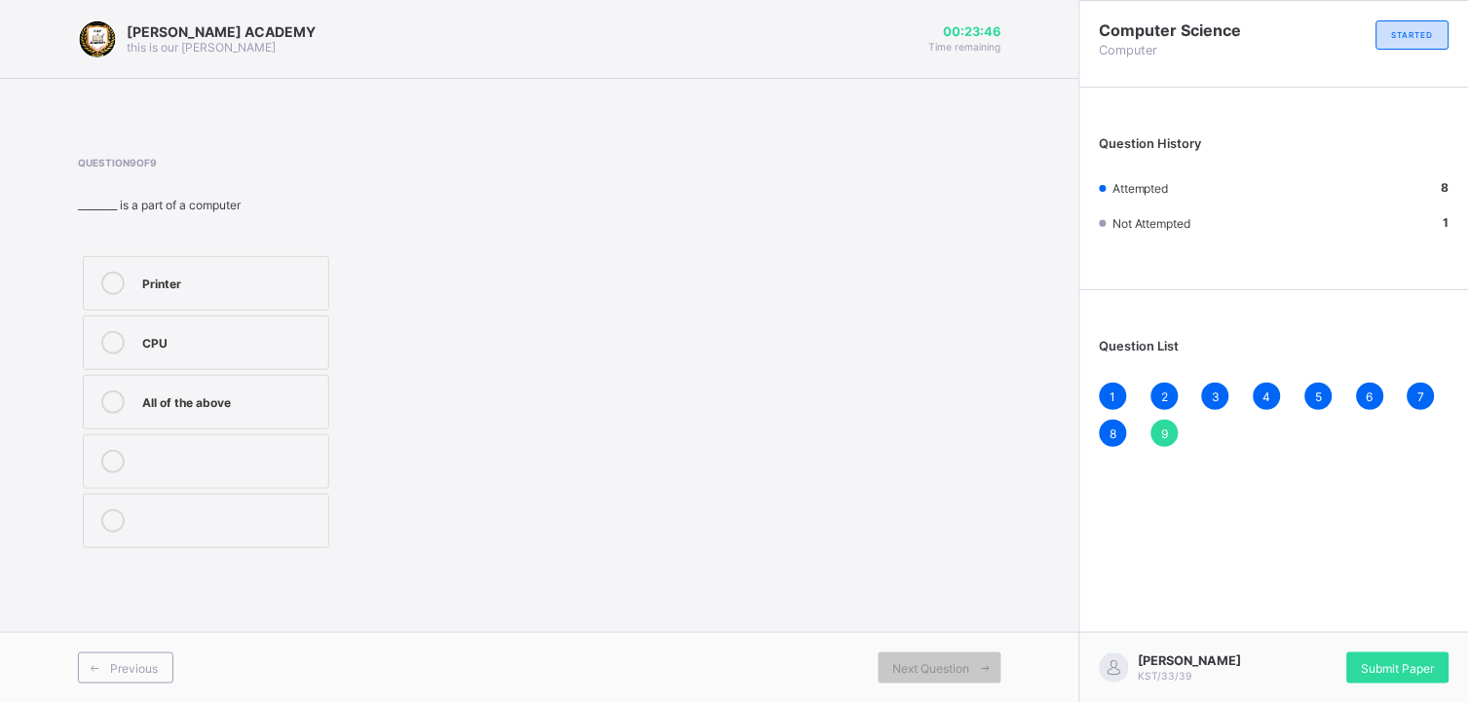
click at [259, 358] on label "CPU" at bounding box center [206, 343] width 246 height 55
click at [1415, 651] on div "Ibtisama Hassan KST/33/39 Submit Paper" at bounding box center [1274, 667] width 390 height 71
click at [1412, 661] on span "Submit Paper" at bounding box center [1398, 668] width 73 height 15
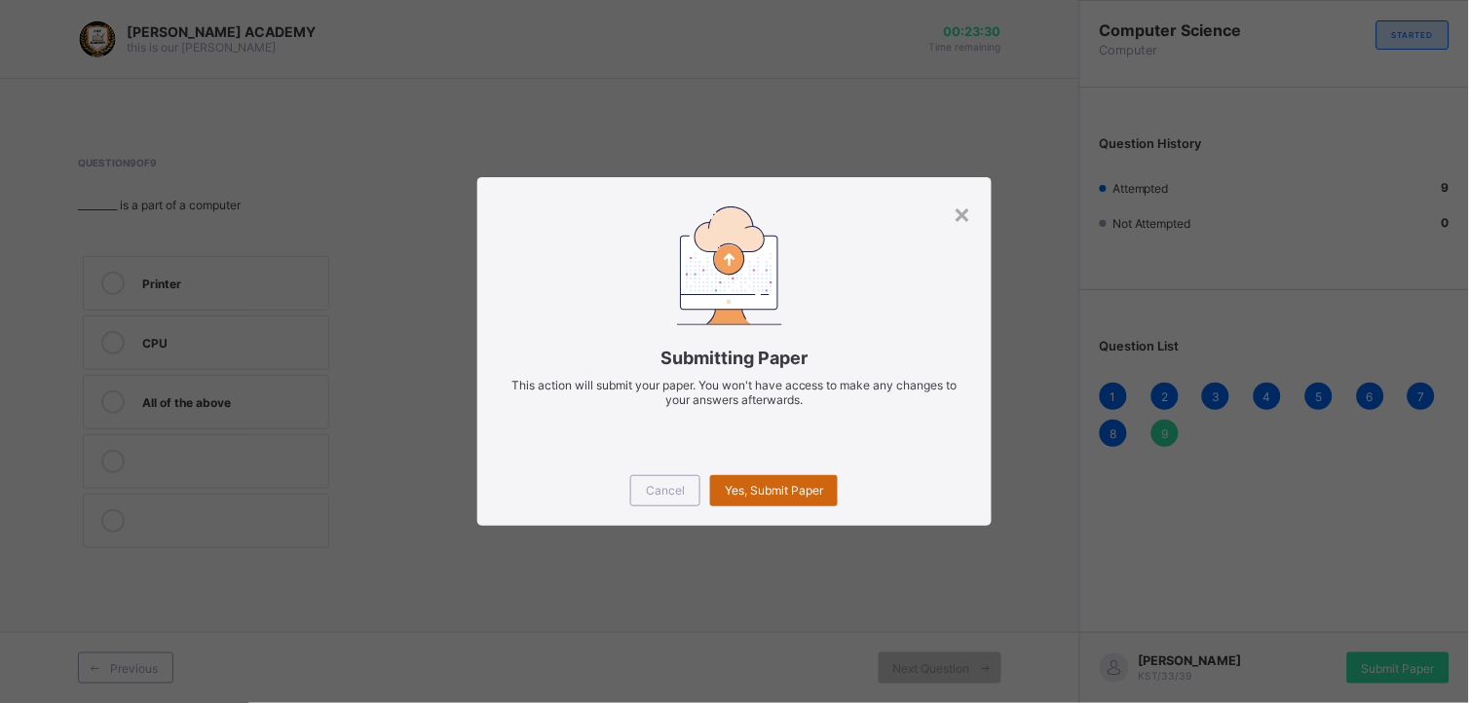
click at [769, 495] on span "Yes, Submit Paper" at bounding box center [774, 490] width 98 height 15
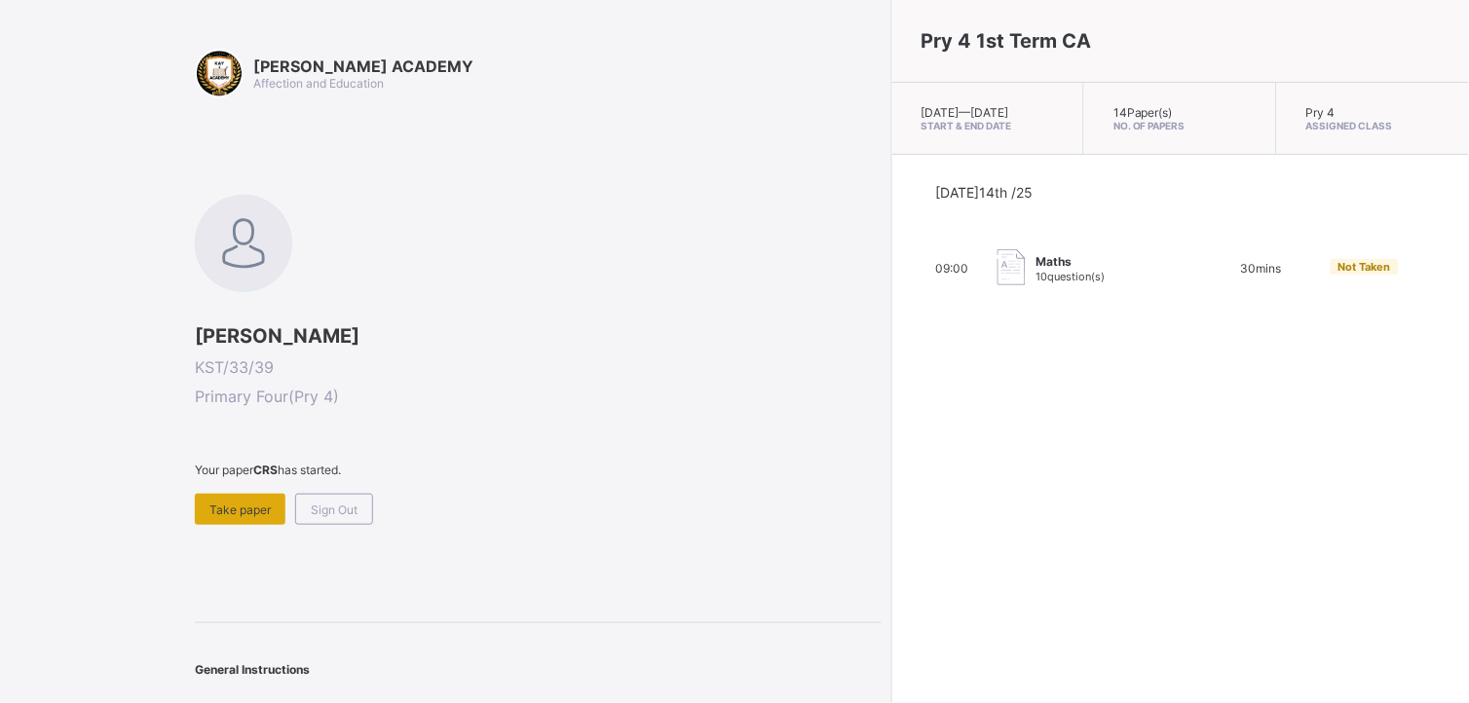
click at [255, 503] on span "Take paper" at bounding box center [239, 510] width 61 height 15
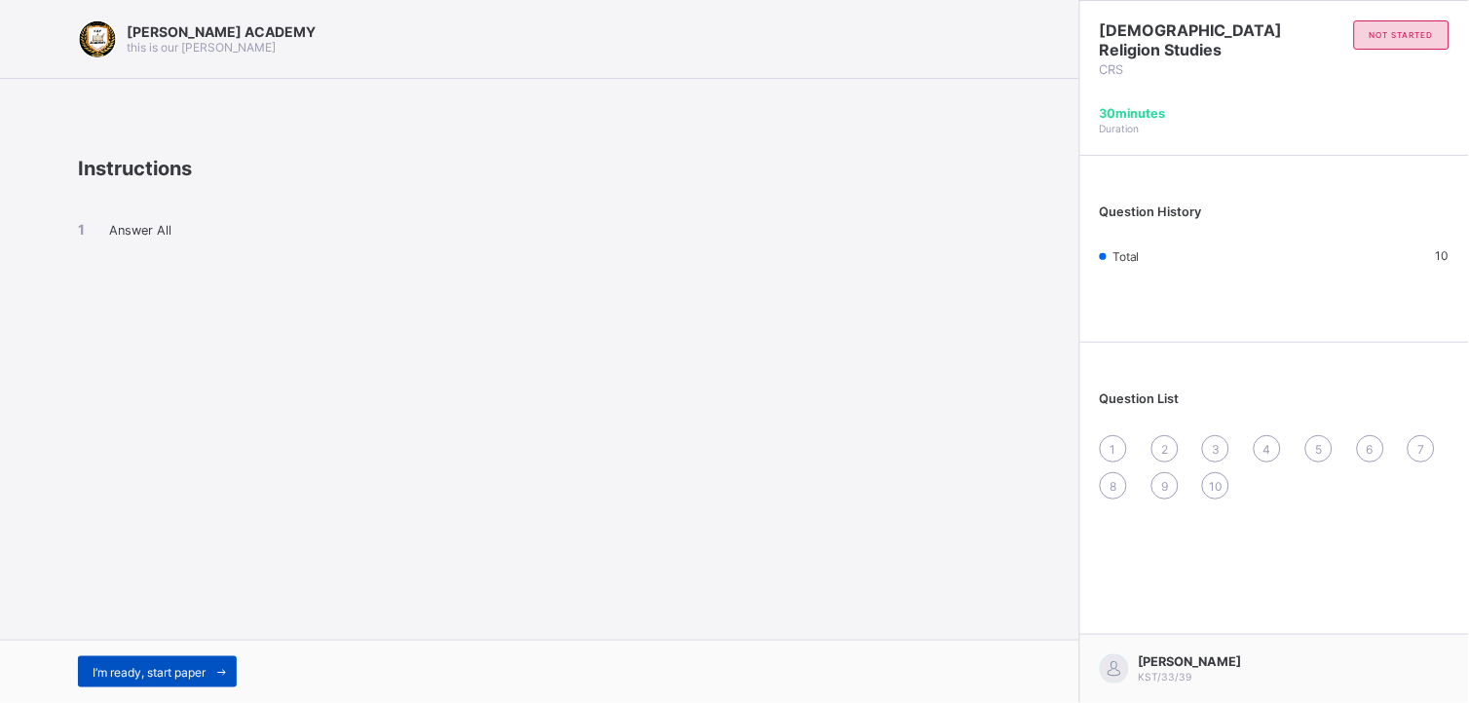
click at [117, 667] on span "I’m ready, start paper" at bounding box center [149, 672] width 113 height 15
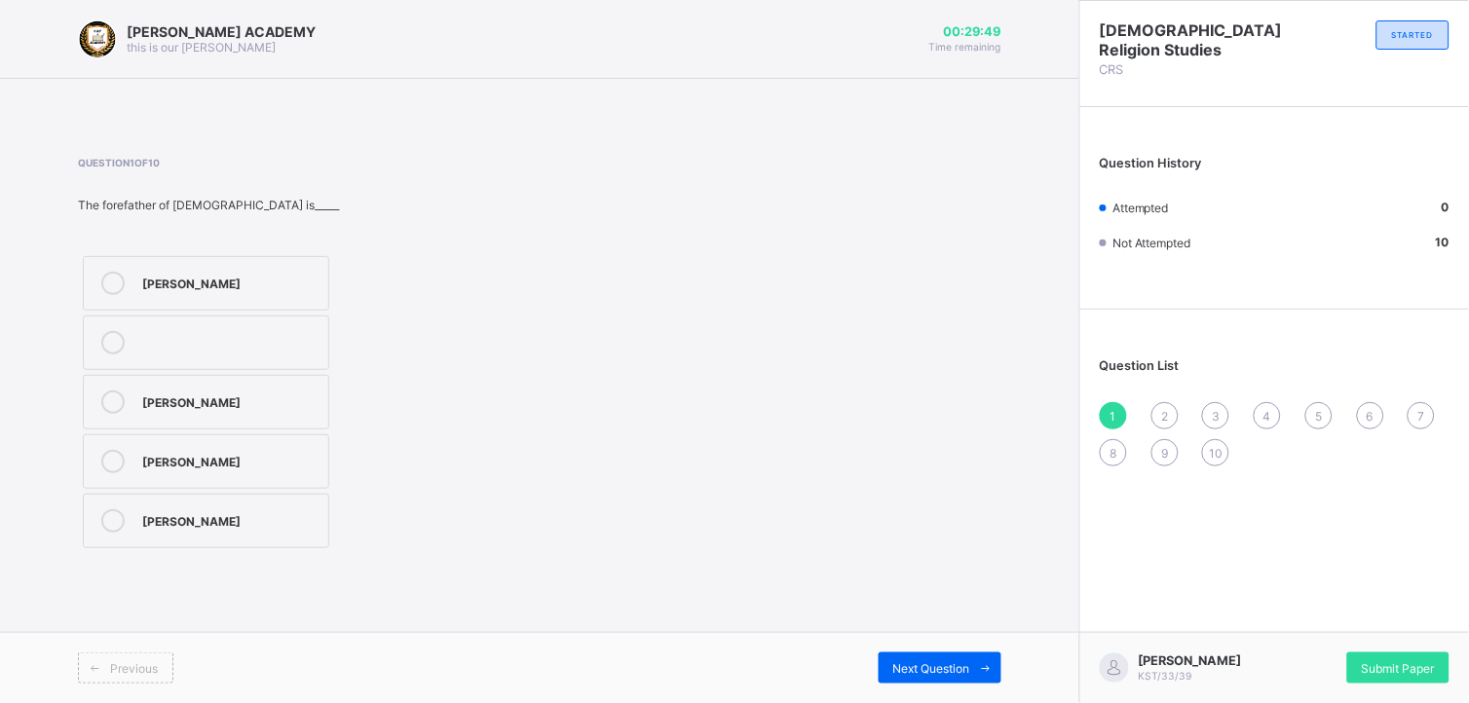
click at [170, 531] on div "[PERSON_NAME]" at bounding box center [230, 520] width 176 height 23
click at [1378, 663] on span "Submit Paper" at bounding box center [1398, 668] width 73 height 15
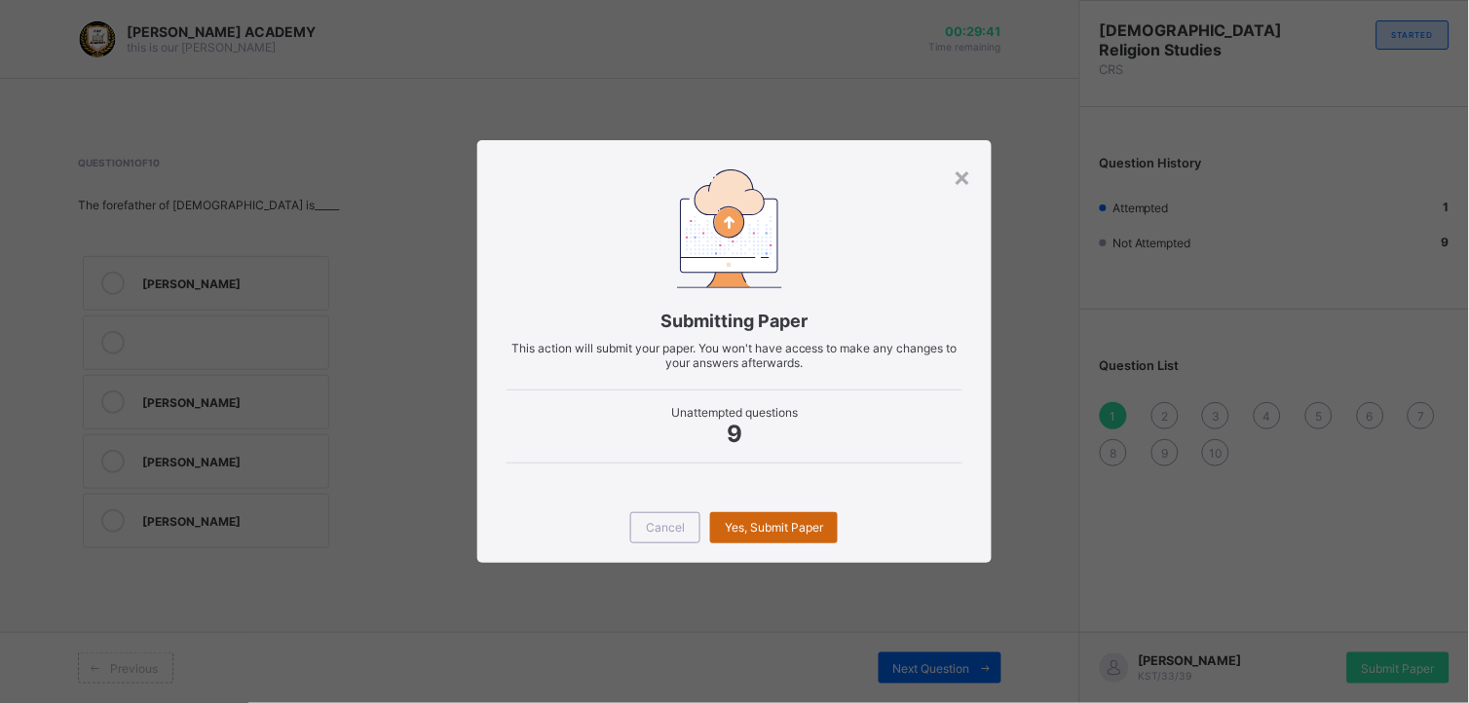
click at [791, 517] on div "Yes, Submit Paper" at bounding box center [774, 527] width 128 height 31
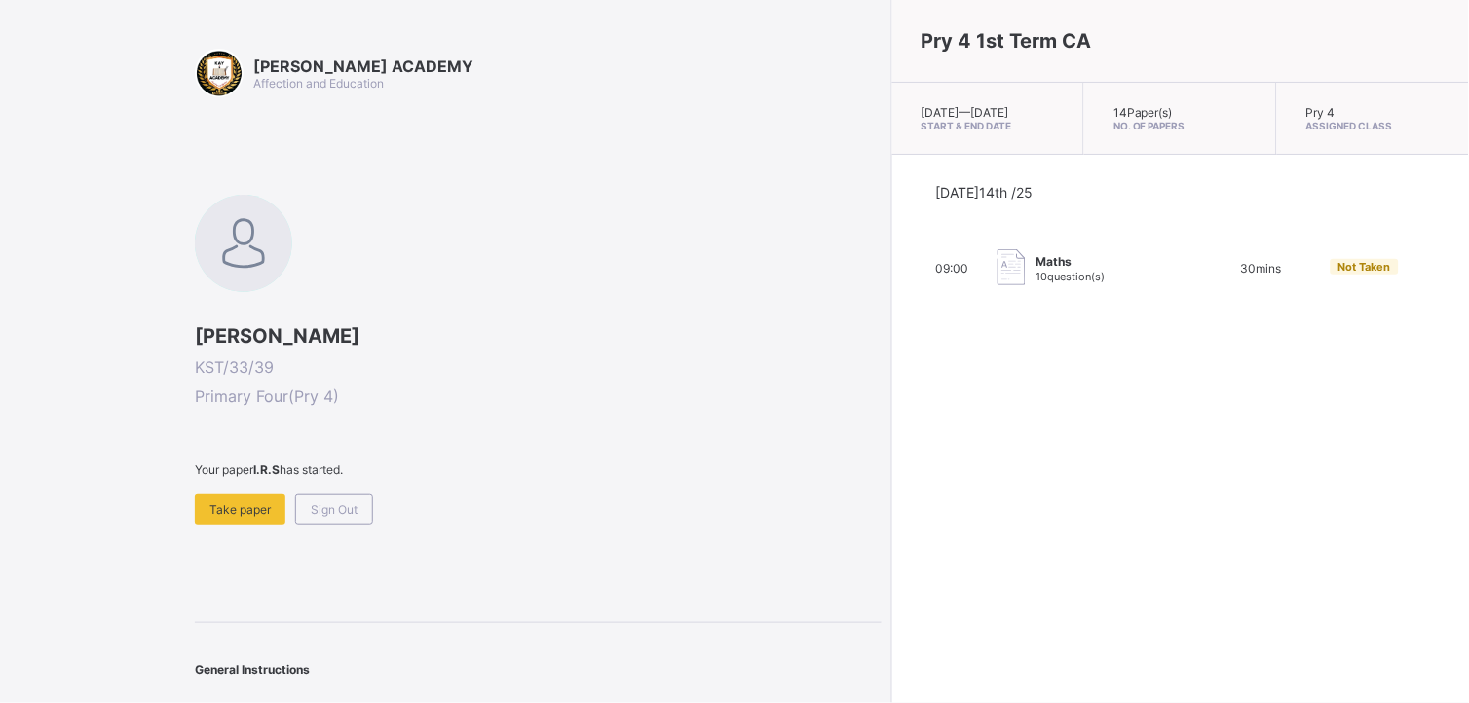
click at [0, 636] on html "KAY ACADEMY Affection and Education Ibtisama Hassan KST/33/39 Primary Four ( Pr…" at bounding box center [734, 365] width 1469 height 731
click at [256, 497] on div "Take paper" at bounding box center [240, 509] width 91 height 31
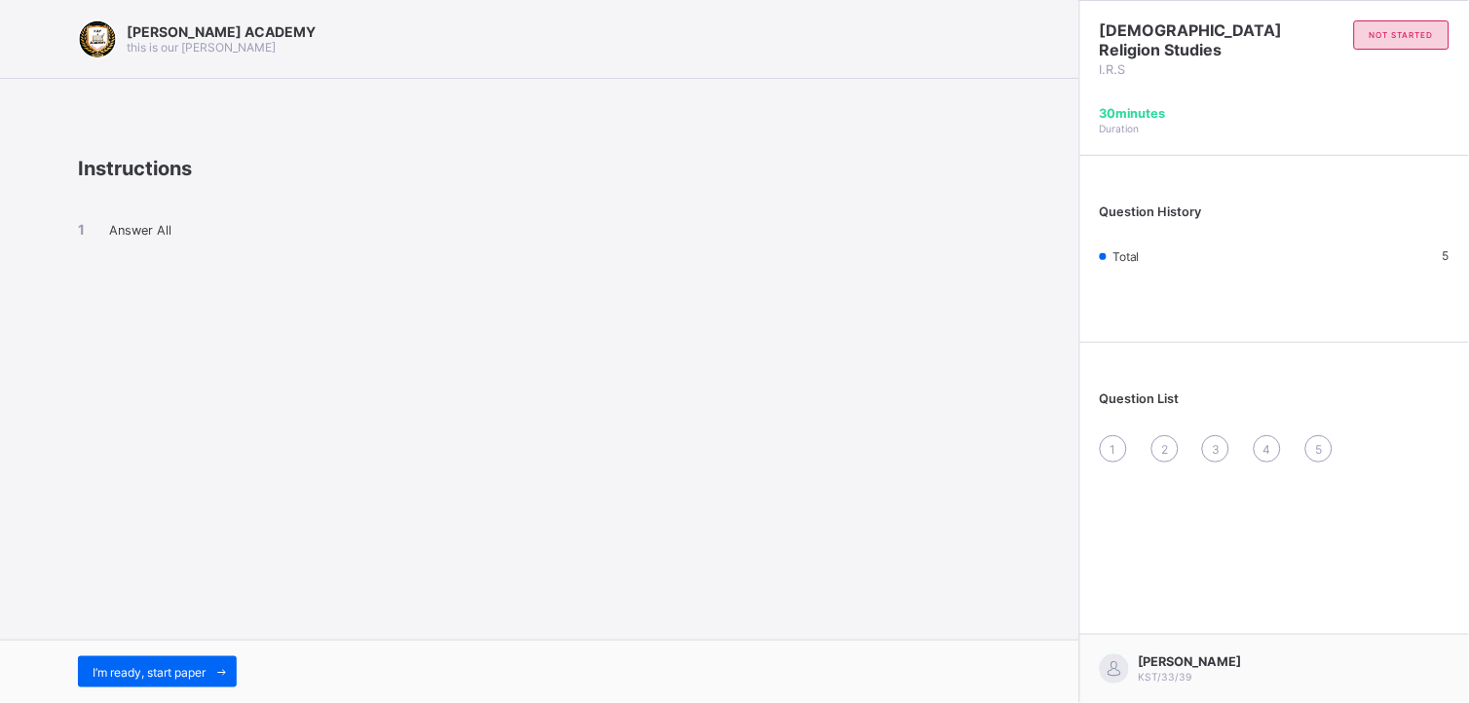
click at [1111, 436] on div "1" at bounding box center [1113, 448] width 27 height 27
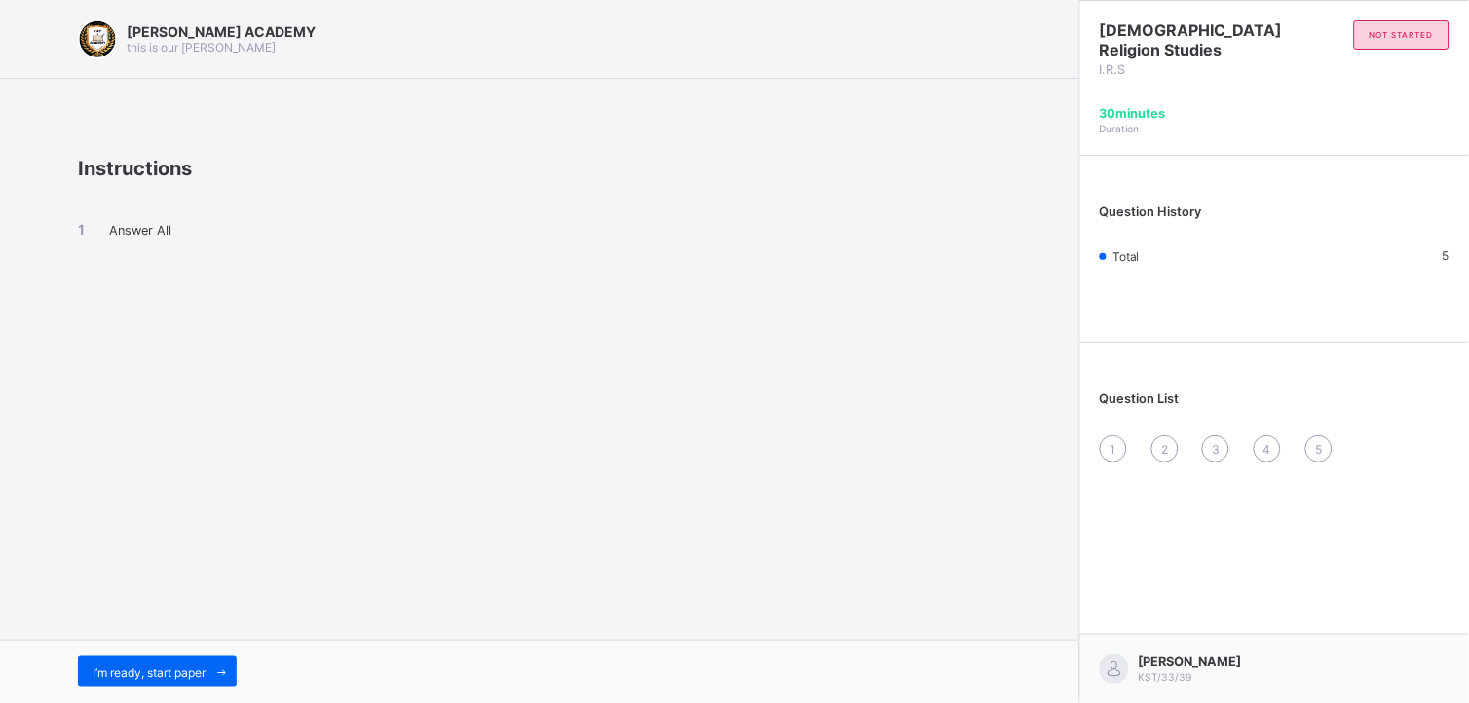
click at [1111, 436] on div "1" at bounding box center [1113, 448] width 27 height 27
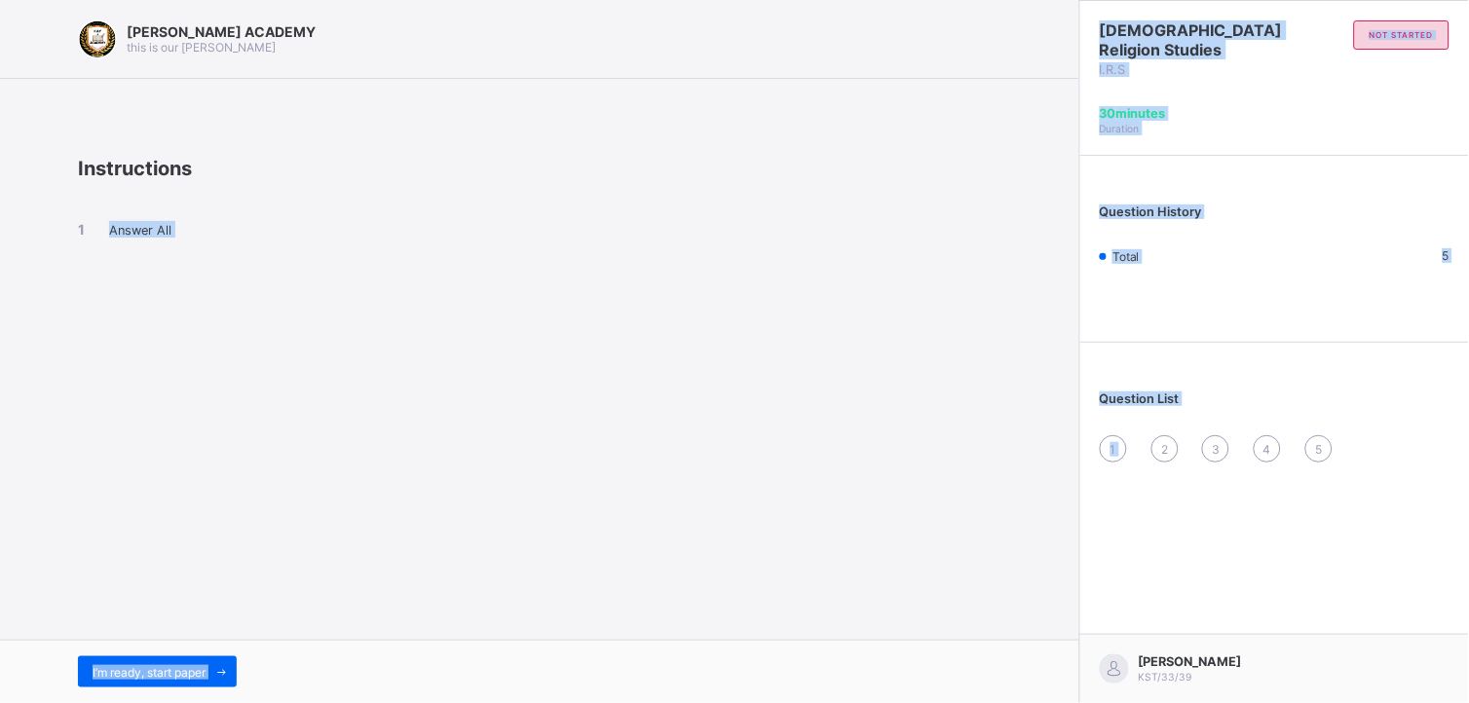
drag, startPoint x: 1111, startPoint y: 436, endPoint x: 931, endPoint y: 497, distance: 190.0
click at [931, 497] on div "KAY ACADEMY this is our motton Instructions Answer All I’m ready, start paper I…" at bounding box center [734, 351] width 1469 height 703
click at [110, 662] on div "I’m ready, start paper" at bounding box center [157, 672] width 159 height 31
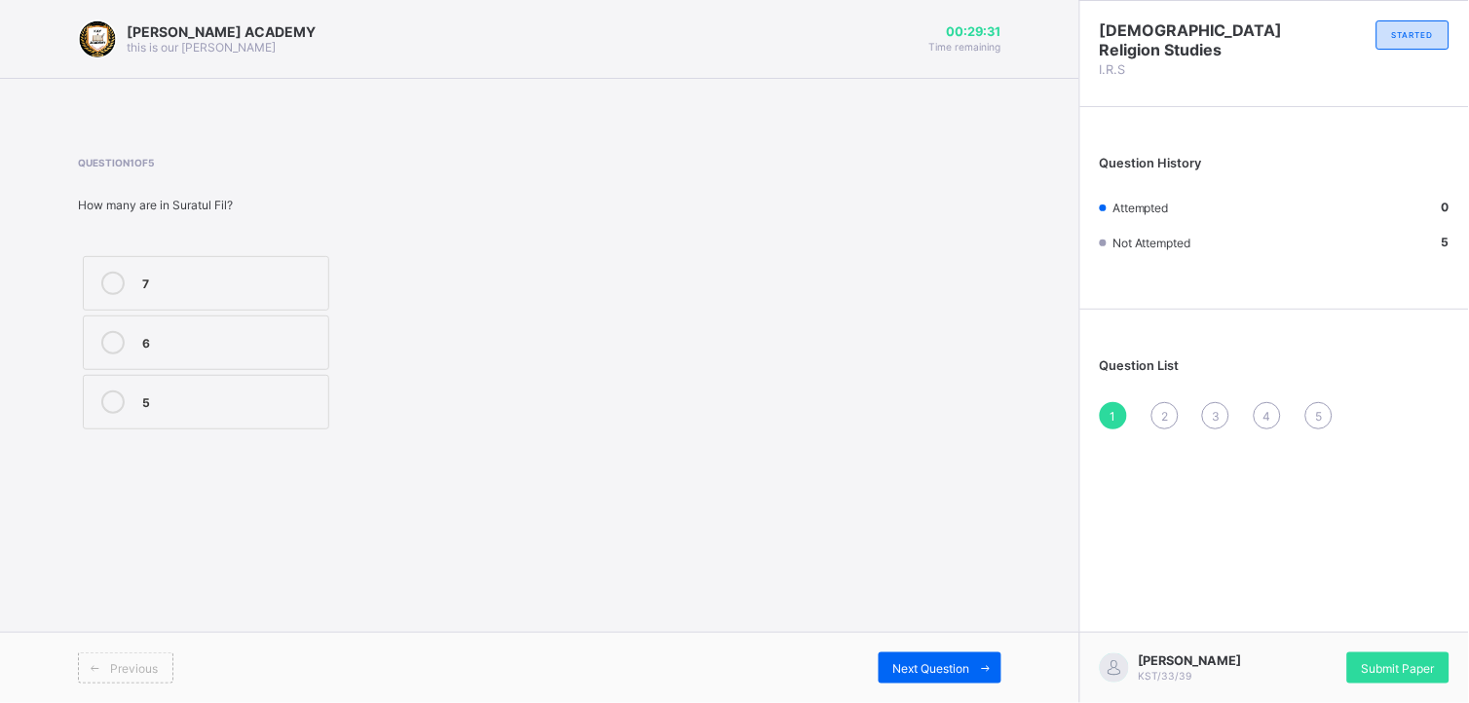
click at [208, 394] on div "5" at bounding box center [230, 400] width 176 height 19
click at [368, 423] on div "7 6 5" at bounding box center [291, 342] width 427 height 183
click at [1155, 402] on div "2" at bounding box center [1164, 415] width 27 height 27
click at [248, 298] on label "Munkar" at bounding box center [206, 283] width 246 height 55
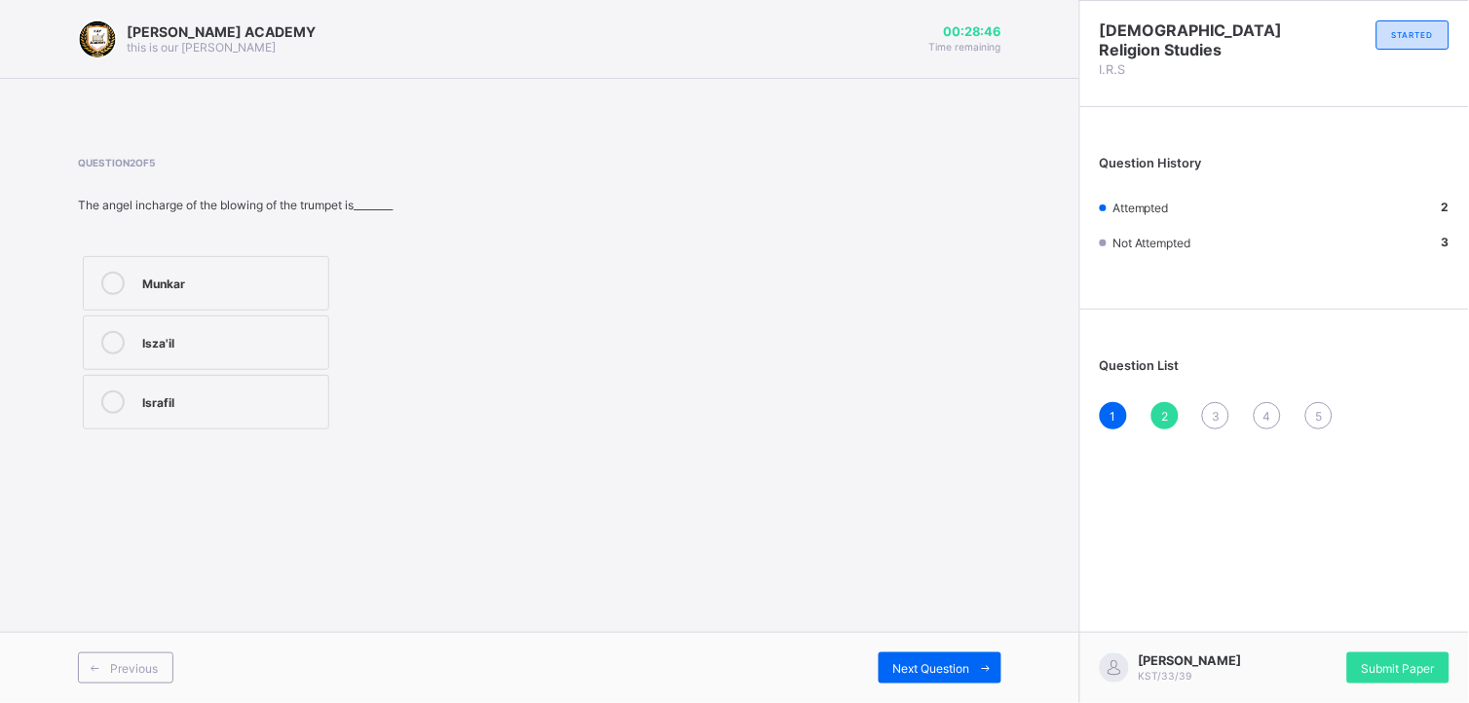
click at [1005, 688] on div "Previous Next Question" at bounding box center [539, 667] width 1079 height 71
click at [967, 663] on span "Next Question" at bounding box center [931, 668] width 77 height 15
click at [287, 327] on label "5" at bounding box center [210, 343] width 254 height 55
click at [923, 663] on span "Next Question" at bounding box center [931, 668] width 77 height 15
click at [611, 469] on div "Question 4 of 5 Belief in angels means________ worshipping them believing in th…" at bounding box center [539, 301] width 923 height 347
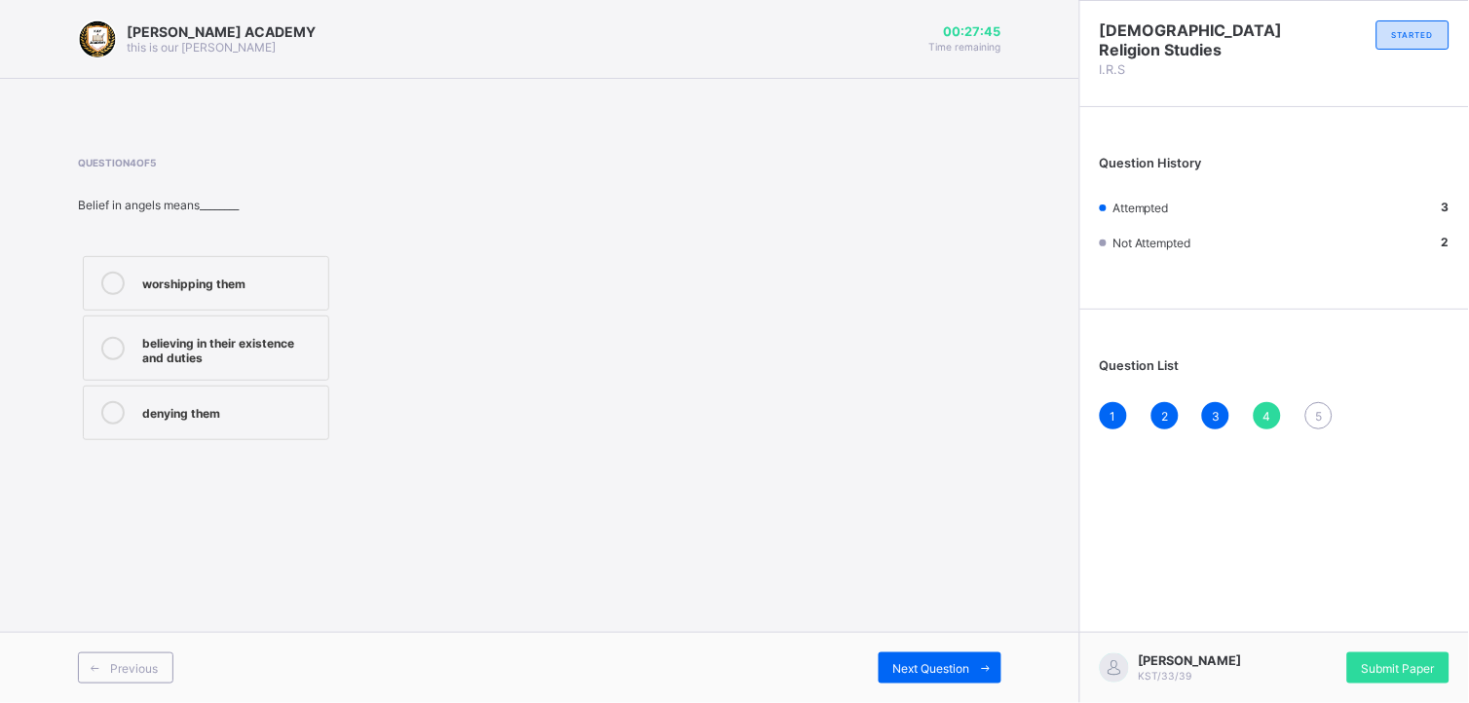
click at [277, 264] on label "worshipping them" at bounding box center [206, 283] width 246 height 55
click at [888, 655] on div "Next Question" at bounding box center [940, 668] width 123 height 31
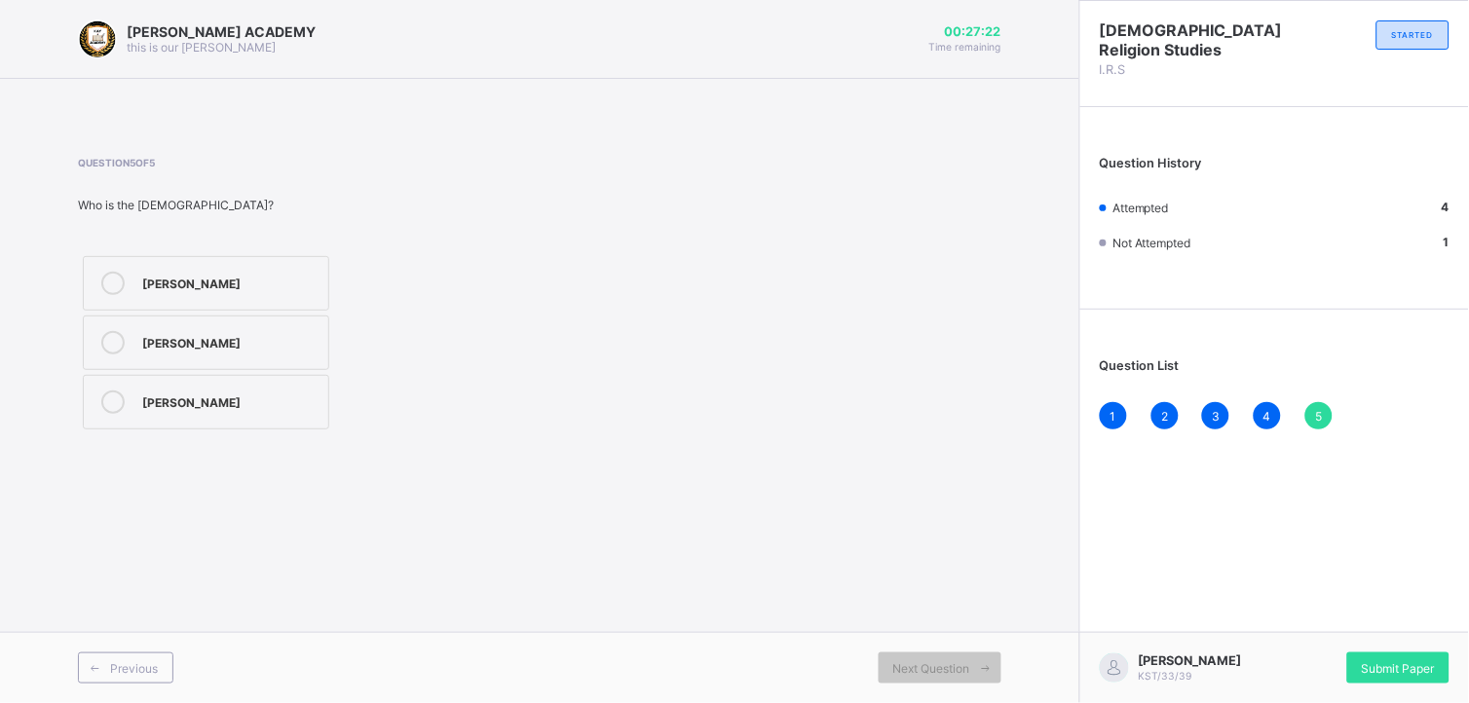
click at [0, 333] on html "KAY ACADEMY this is our motton 00:27:22 Time remaining Question 5 of 5 Who is t…" at bounding box center [734, 351] width 1469 height 703
click at [190, 386] on label "Angel Mika'il" at bounding box center [206, 402] width 246 height 55
drag, startPoint x: 1182, startPoint y: 474, endPoint x: 1394, endPoint y: 668, distance: 286.8
click at [1394, 668] on div "Islamic Religion Studies I.R.S STARTED Question History Attempted 5 Not Attempt…" at bounding box center [1274, 351] width 390 height 703
click at [1394, 668] on span "Submit Paper" at bounding box center [1398, 668] width 73 height 15
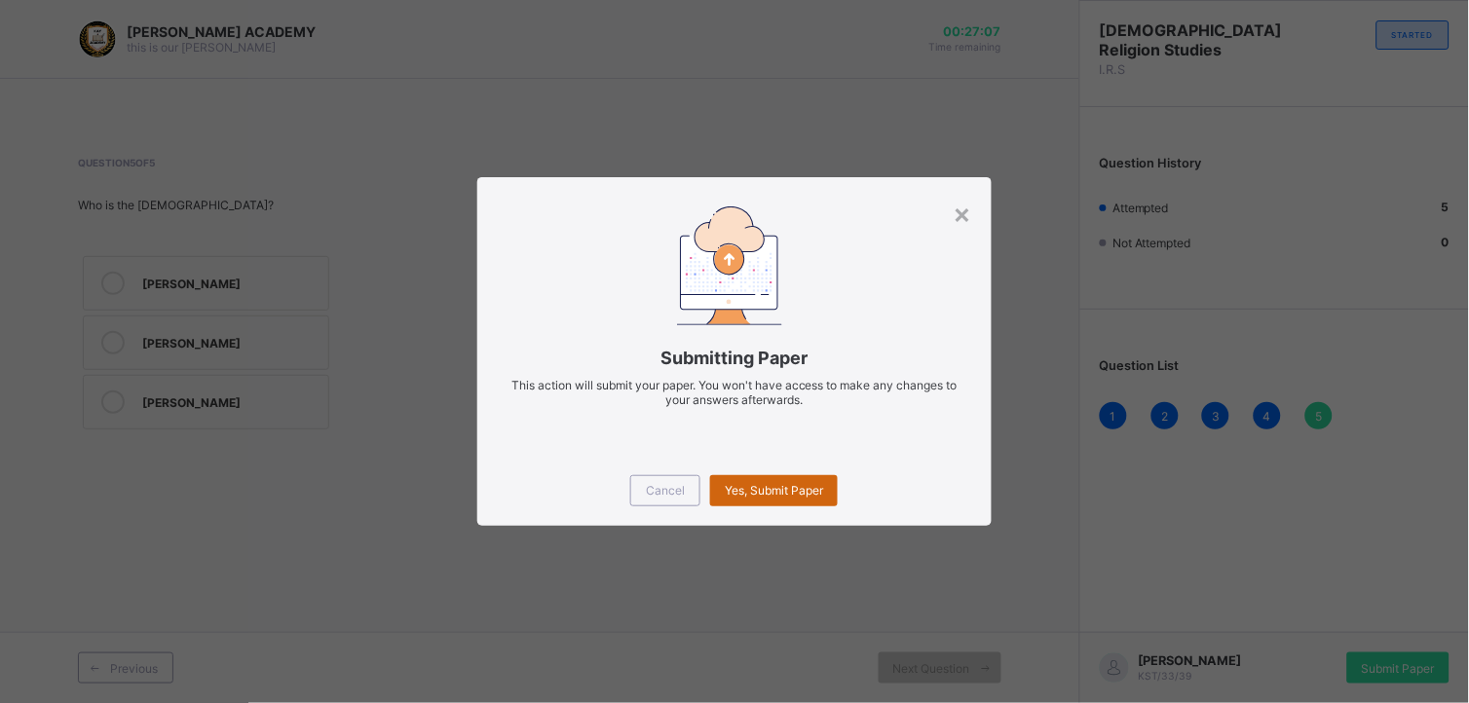
click at [781, 491] on span "Yes, Submit Paper" at bounding box center [774, 490] width 98 height 15
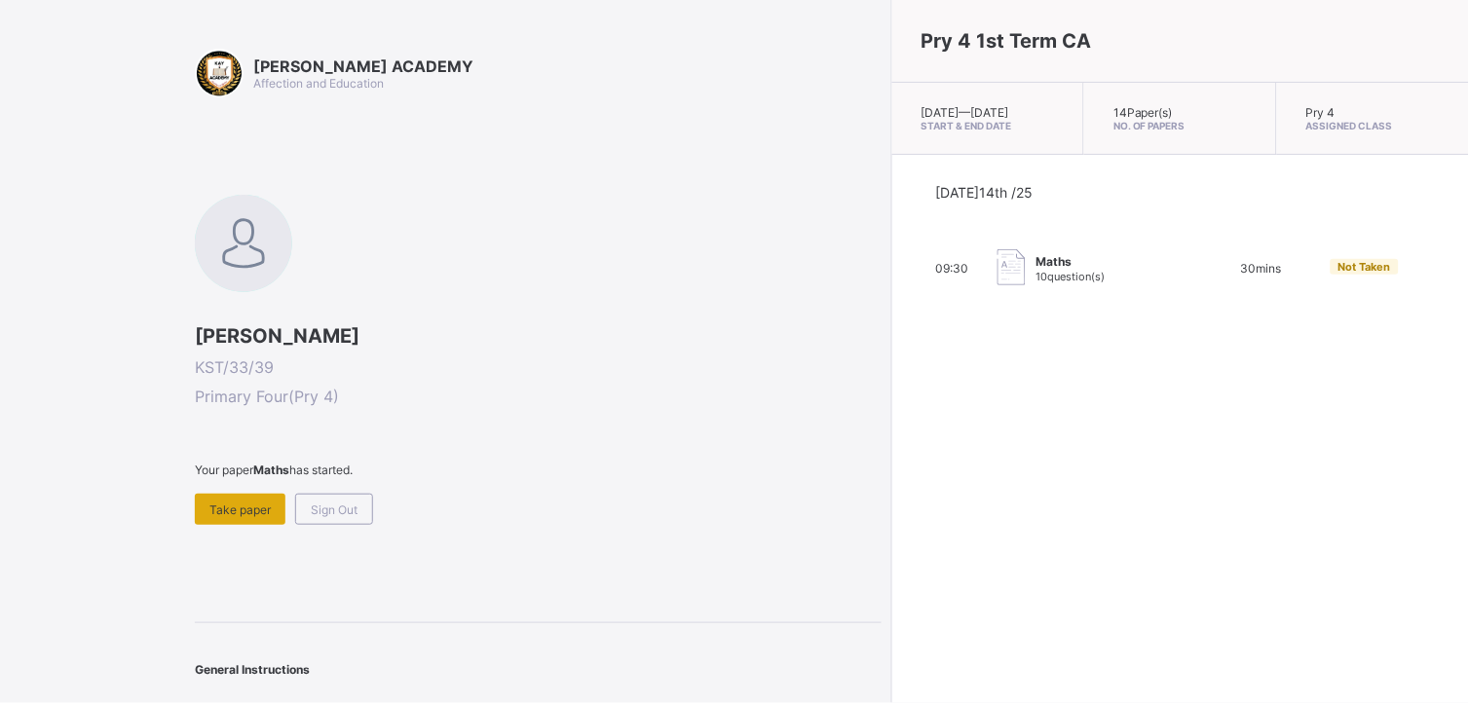
click at [225, 497] on div "Take paper" at bounding box center [240, 509] width 91 height 31
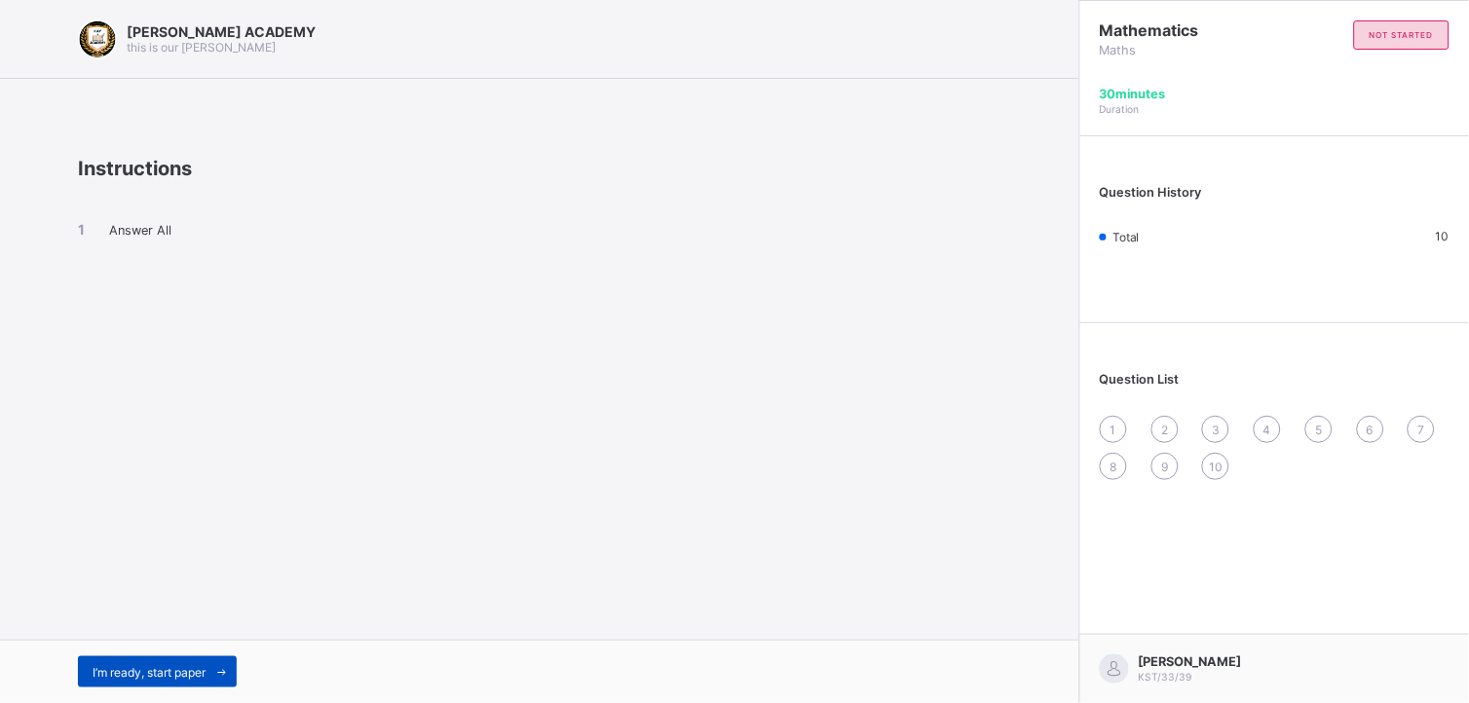
click at [176, 657] on div "I’m ready, start paper" at bounding box center [157, 672] width 159 height 31
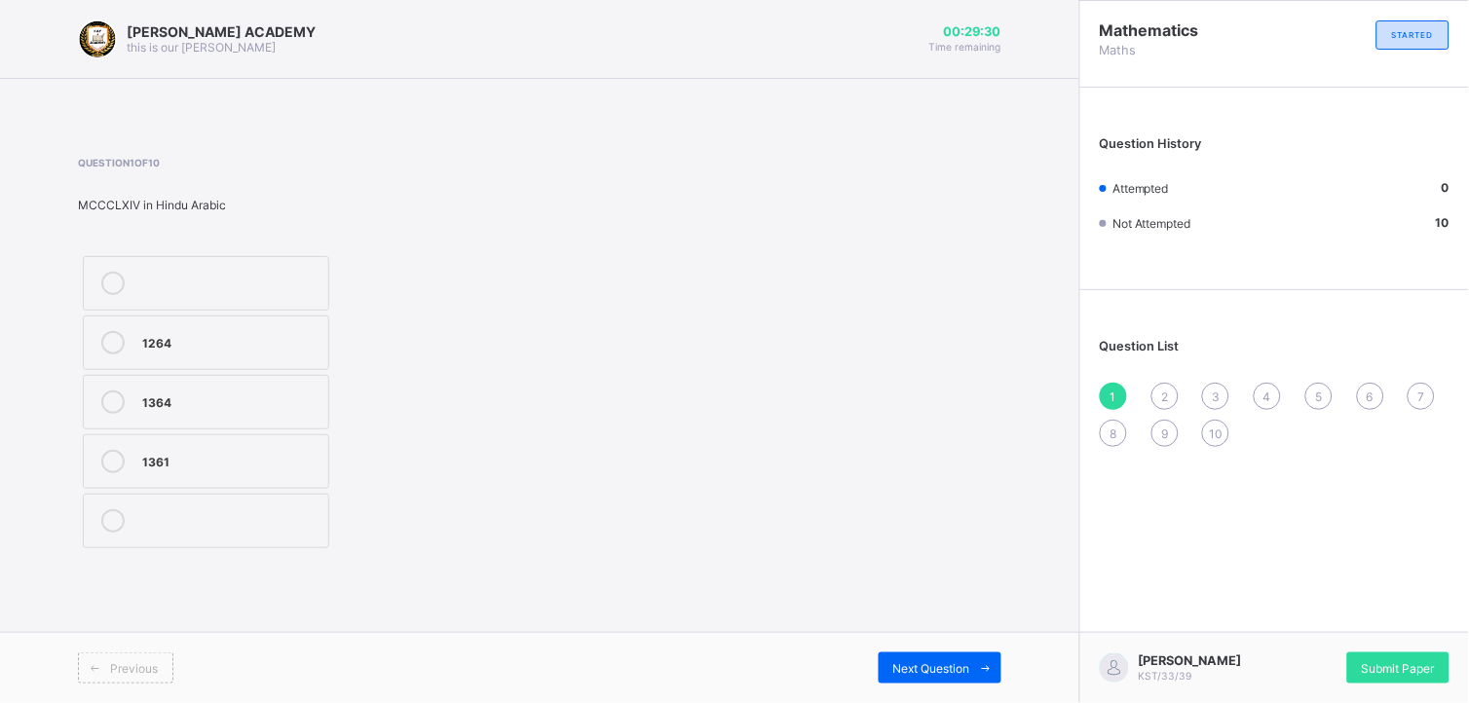
click at [251, 287] on div at bounding box center [230, 283] width 176 height 23
click at [979, 657] on span at bounding box center [985, 668] width 31 height 31
click at [205, 503] on label "MMCCLV" at bounding box center [206, 521] width 246 height 55
click at [894, 649] on div "Previous Next Question" at bounding box center [539, 667] width 1079 height 71
click at [902, 659] on div "Next Question" at bounding box center [940, 668] width 123 height 31
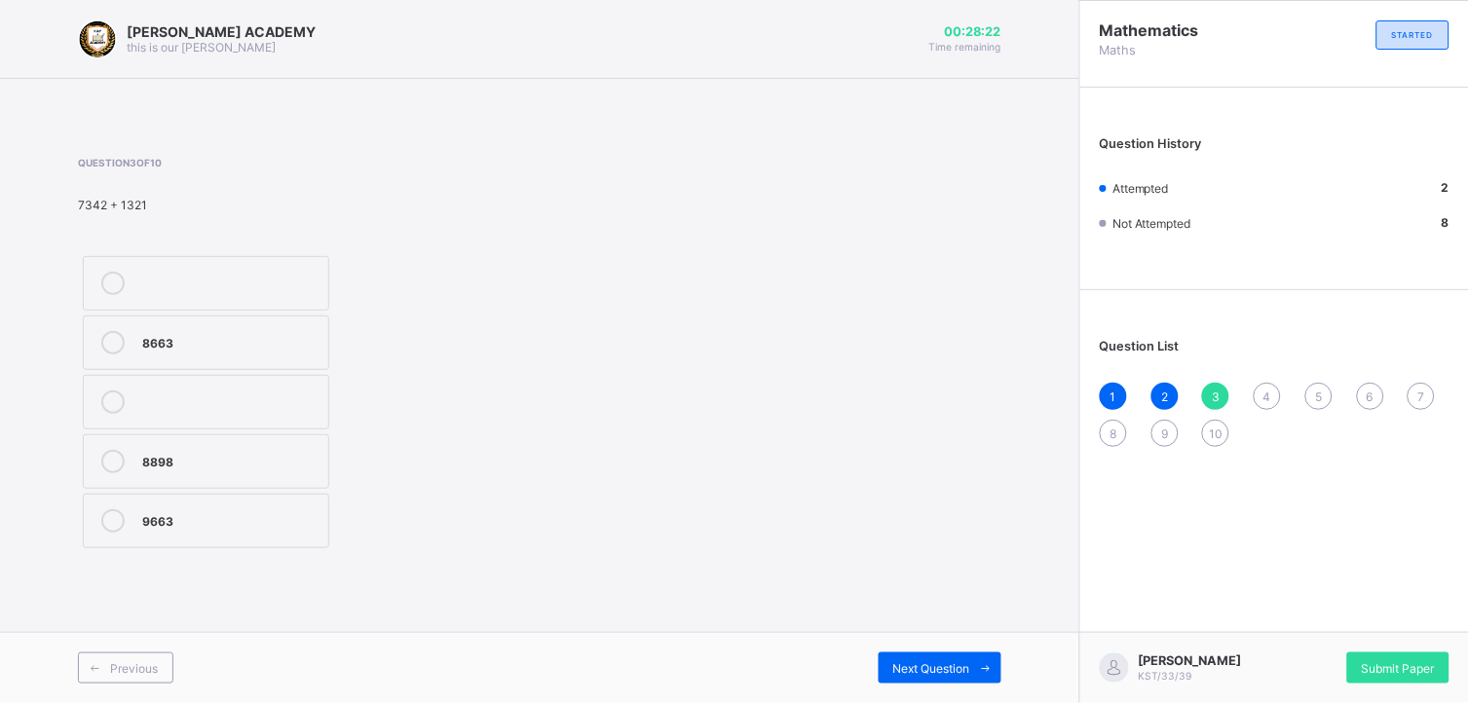
click at [199, 469] on div "8898" at bounding box center [230, 459] width 176 height 19
click at [1077, 694] on div "Previous Next Question" at bounding box center [539, 667] width 1079 height 71
drag, startPoint x: 1077, startPoint y: 694, endPoint x: 1052, endPoint y: 694, distance: 25.3
click at [1052, 694] on div "Previous Next Question" at bounding box center [539, 667] width 1079 height 71
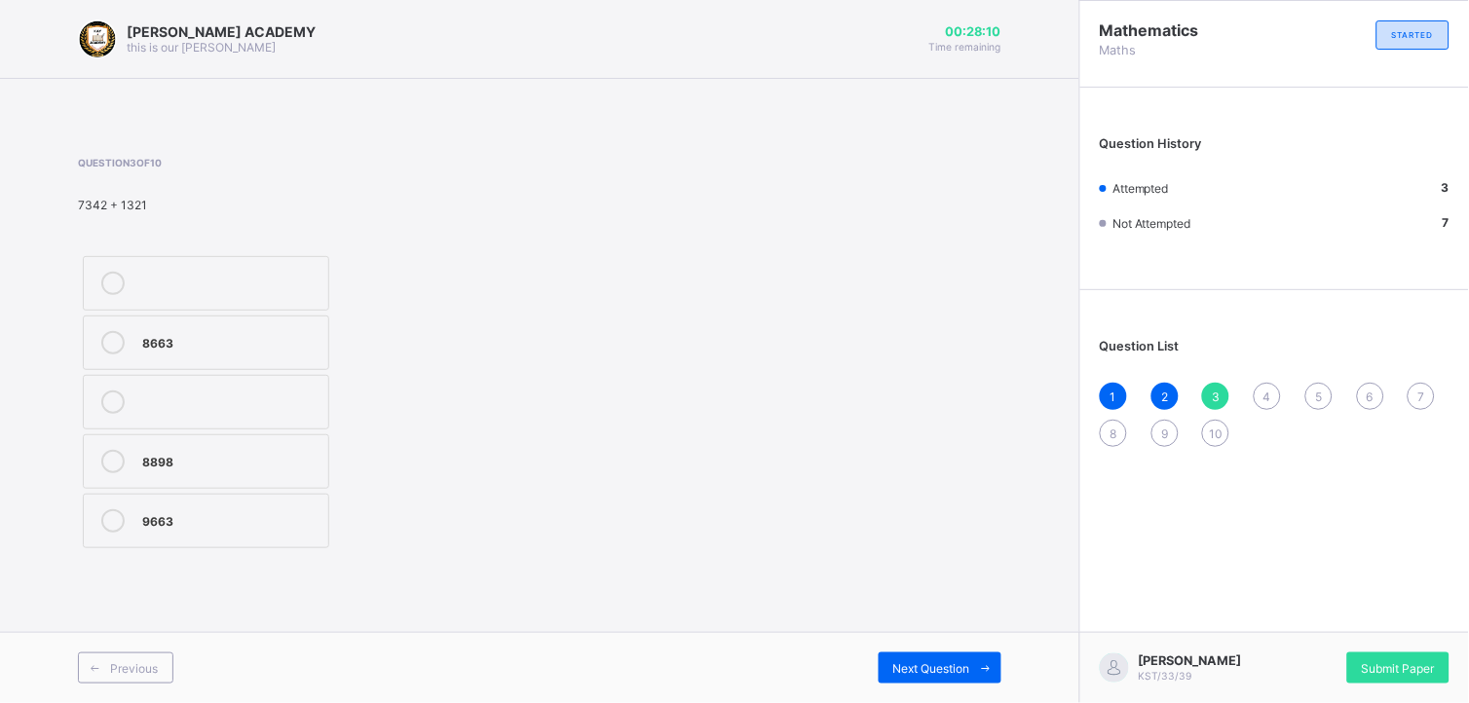
click at [1052, 694] on div "Previous Next Question" at bounding box center [539, 667] width 1079 height 71
click at [884, 657] on div "Next Question" at bounding box center [940, 668] width 123 height 31
click at [207, 362] on label "<" at bounding box center [206, 343] width 246 height 55
click at [953, 662] on span "Next Question" at bounding box center [931, 668] width 77 height 15
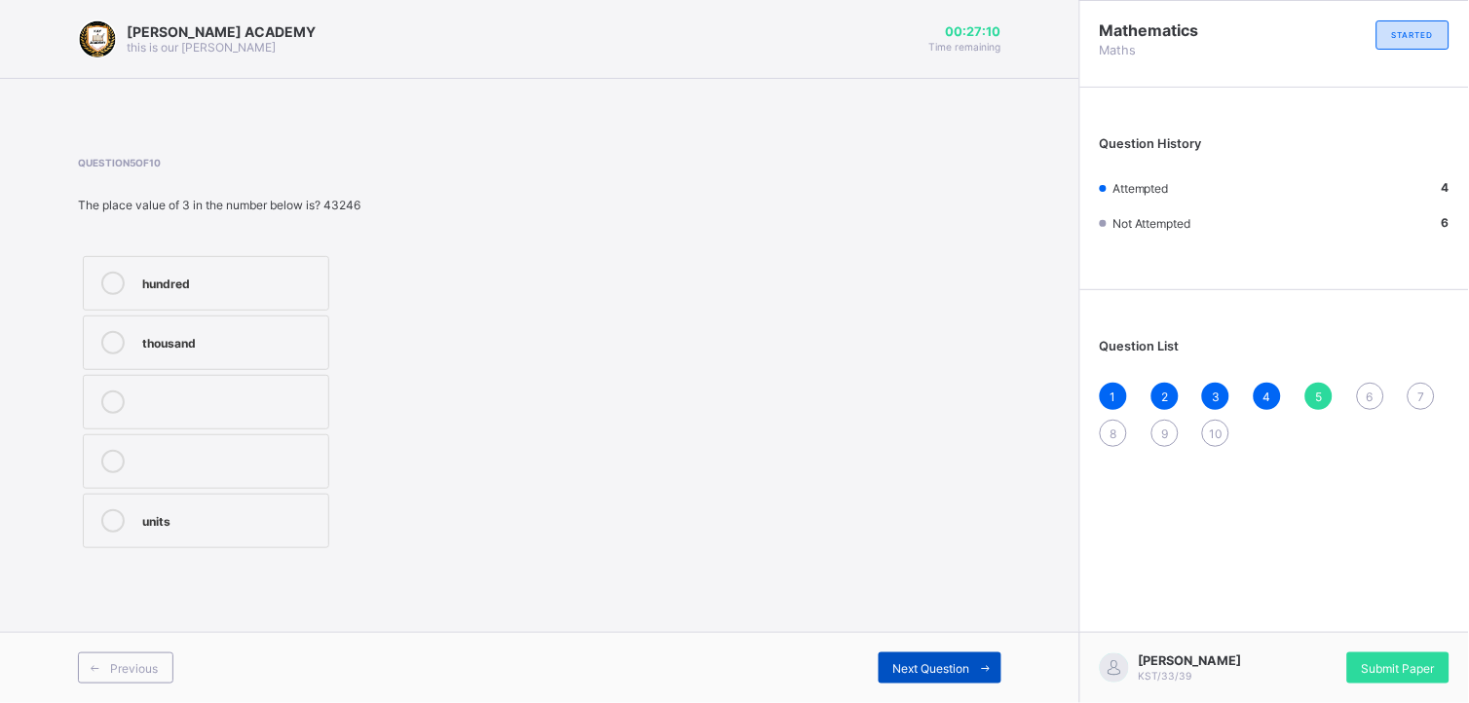
click at [953, 662] on span "Next Question" at bounding box center [931, 668] width 77 height 15
click at [1316, 399] on span "5" at bounding box center [1318, 397] width 7 height 15
click at [227, 279] on div "hundred" at bounding box center [230, 281] width 176 height 19
click at [926, 664] on span "Next Question" at bounding box center [931, 668] width 77 height 15
drag, startPoint x: 878, startPoint y: 575, endPoint x: 323, endPoint y: 244, distance: 645.1
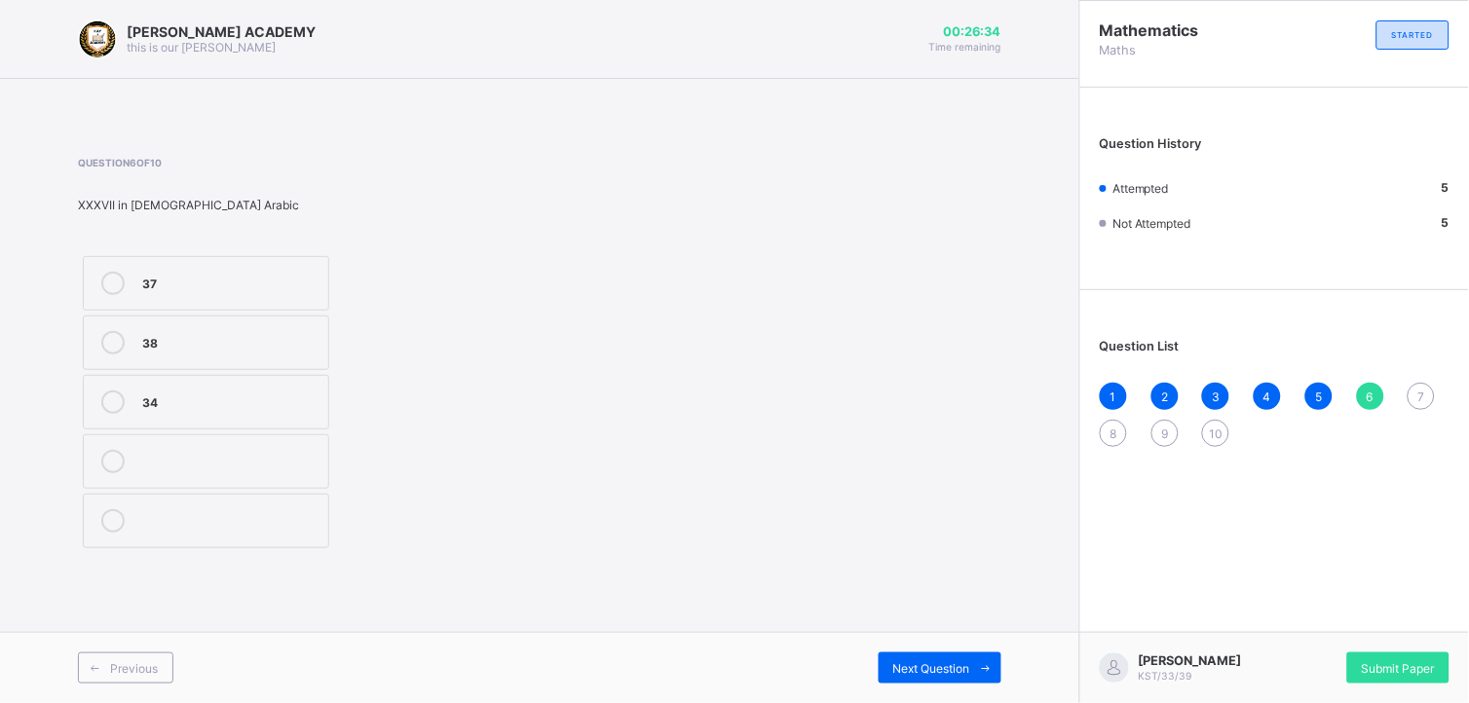
click at [323, 244] on div "Question 6 of 10 XXXVII in Hindu Arabic 37 38 34" at bounding box center [291, 355] width 427 height 396
click at [285, 279] on div "37" at bounding box center [230, 281] width 176 height 19
click at [332, 435] on div "37 38 34" at bounding box center [206, 402] width 256 height 302
drag, startPoint x: 332, startPoint y: 435, endPoint x: 274, endPoint y: 381, distance: 79.9
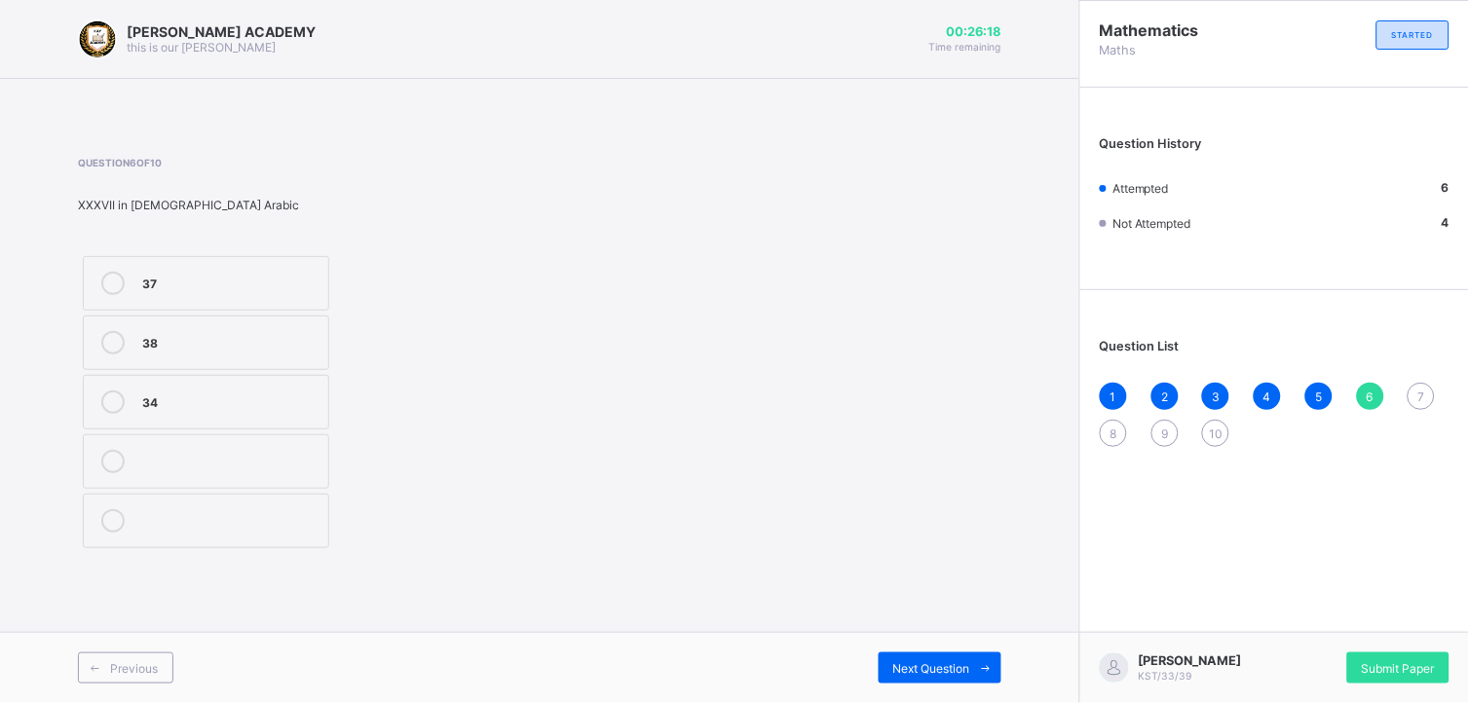
click at [274, 381] on div "37 38 34" at bounding box center [206, 402] width 256 height 302
click at [211, 468] on div at bounding box center [230, 461] width 176 height 23
click at [982, 653] on span at bounding box center [985, 668] width 31 height 31
click at [150, 461] on div "CCCVIX" at bounding box center [230, 459] width 176 height 19
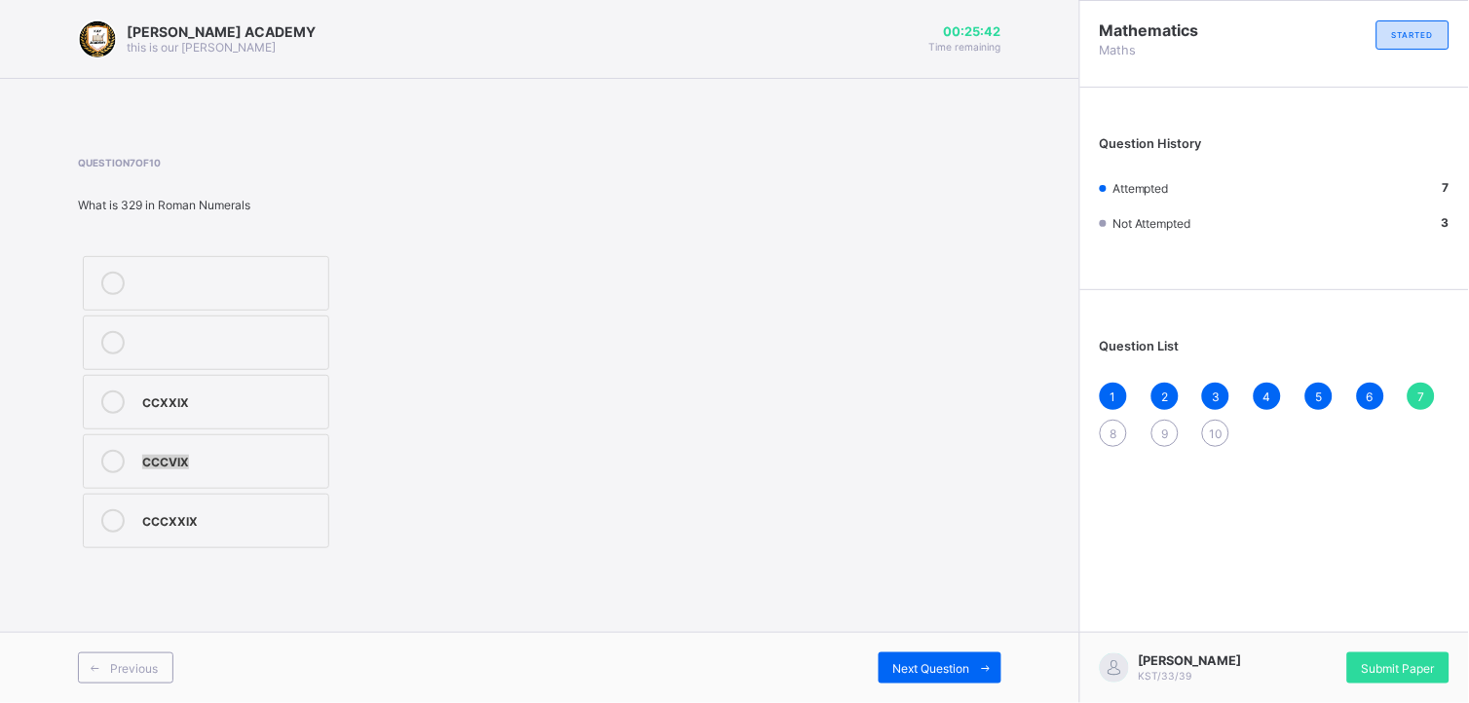
click at [150, 461] on div "CCCVIX" at bounding box center [230, 459] width 176 height 19
click at [940, 663] on span "Next Question" at bounding box center [931, 668] width 77 height 15
click at [265, 241] on div "Question 8 of 10 4454 + 5423 9927 9788 9877" at bounding box center [291, 355] width 427 height 396
click at [264, 269] on label "9927" at bounding box center [206, 283] width 246 height 55
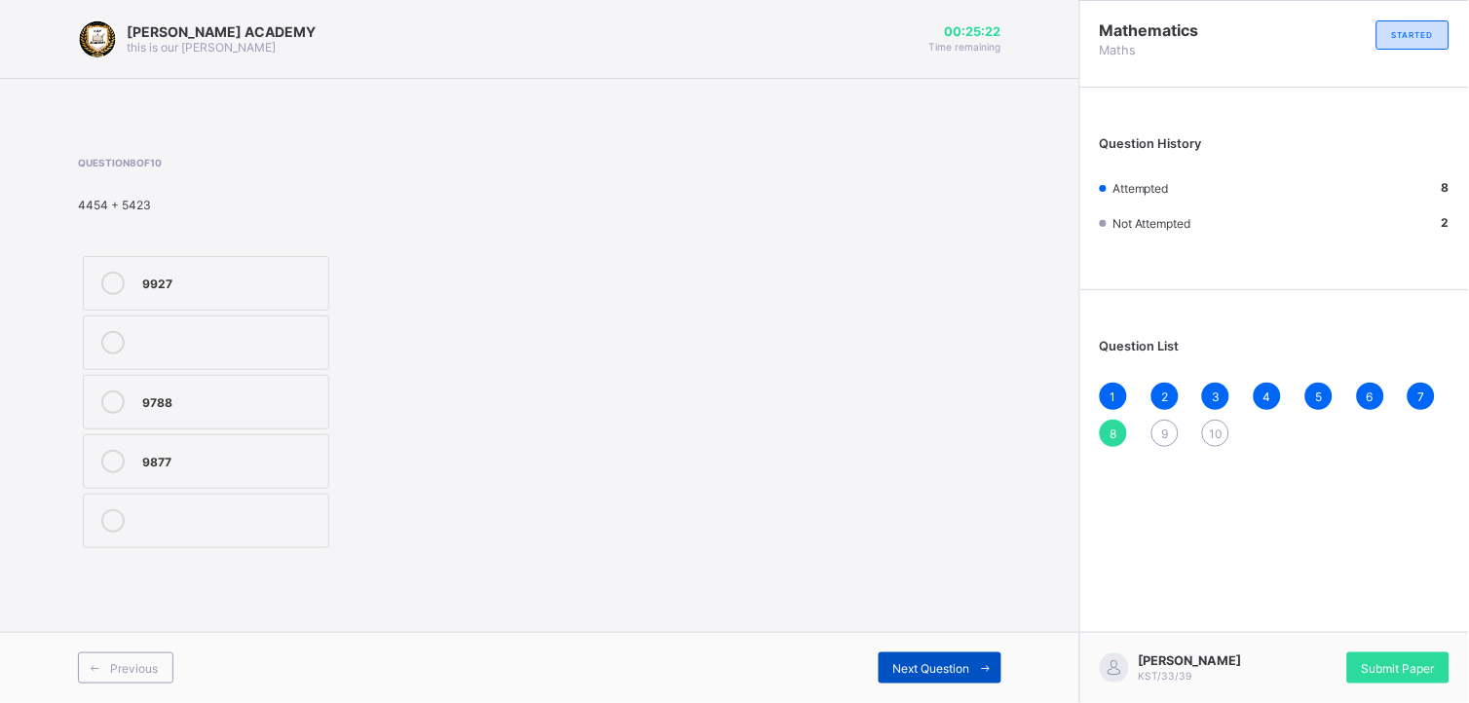
click at [930, 663] on span "Next Question" at bounding box center [931, 668] width 77 height 15
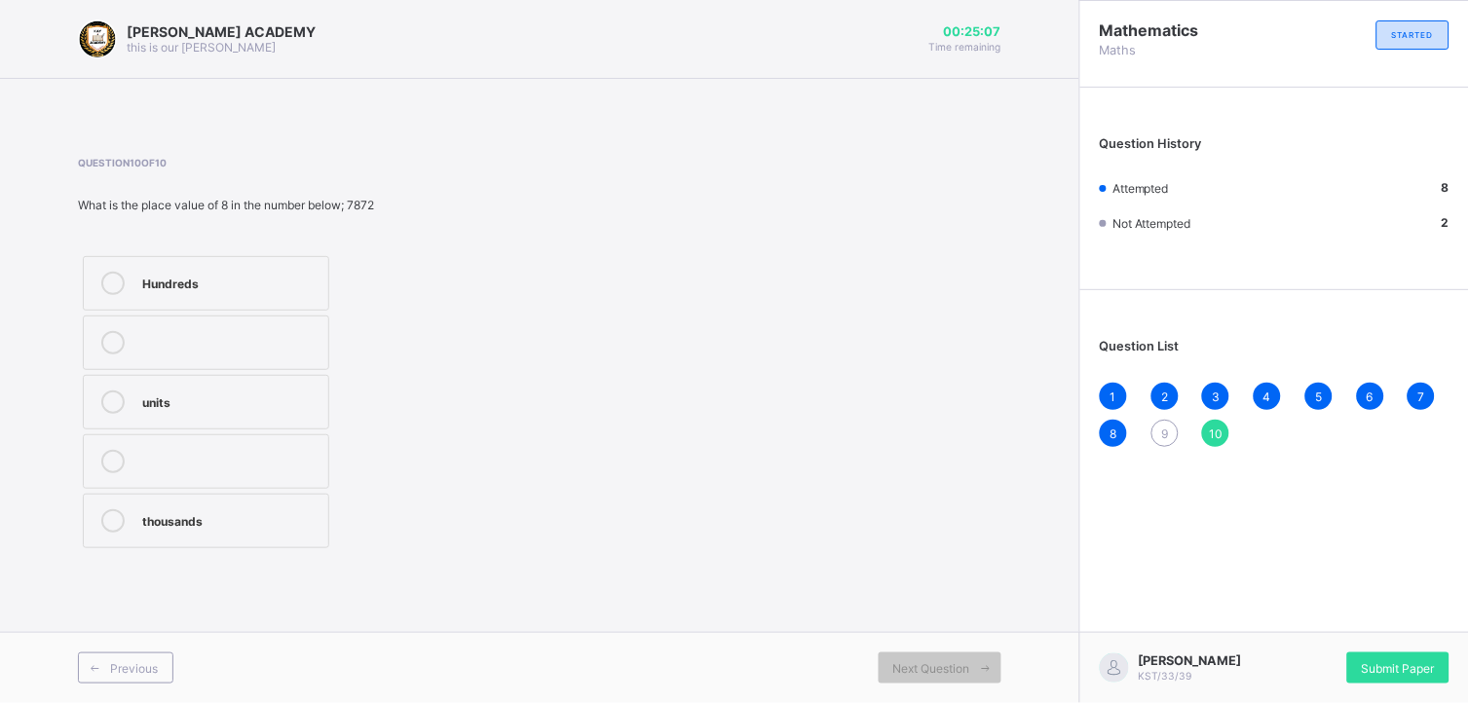
drag, startPoint x: 930, startPoint y: 663, endPoint x: 1208, endPoint y: 582, distance: 289.4
click at [1208, 582] on div "Mathematics Maths STARTED Question History Attempted 8 Not Attempted 2 Question…" at bounding box center [1274, 351] width 390 height 703
click at [1166, 427] on span "9" at bounding box center [1164, 434] width 7 height 15
drag, startPoint x: 1166, startPoint y: 424, endPoint x: 1166, endPoint y: 458, distance: 34.1
click at [1166, 458] on div "Question List 1 2 3 4 5 6 7 8 9 10" at bounding box center [1274, 383] width 389 height 167
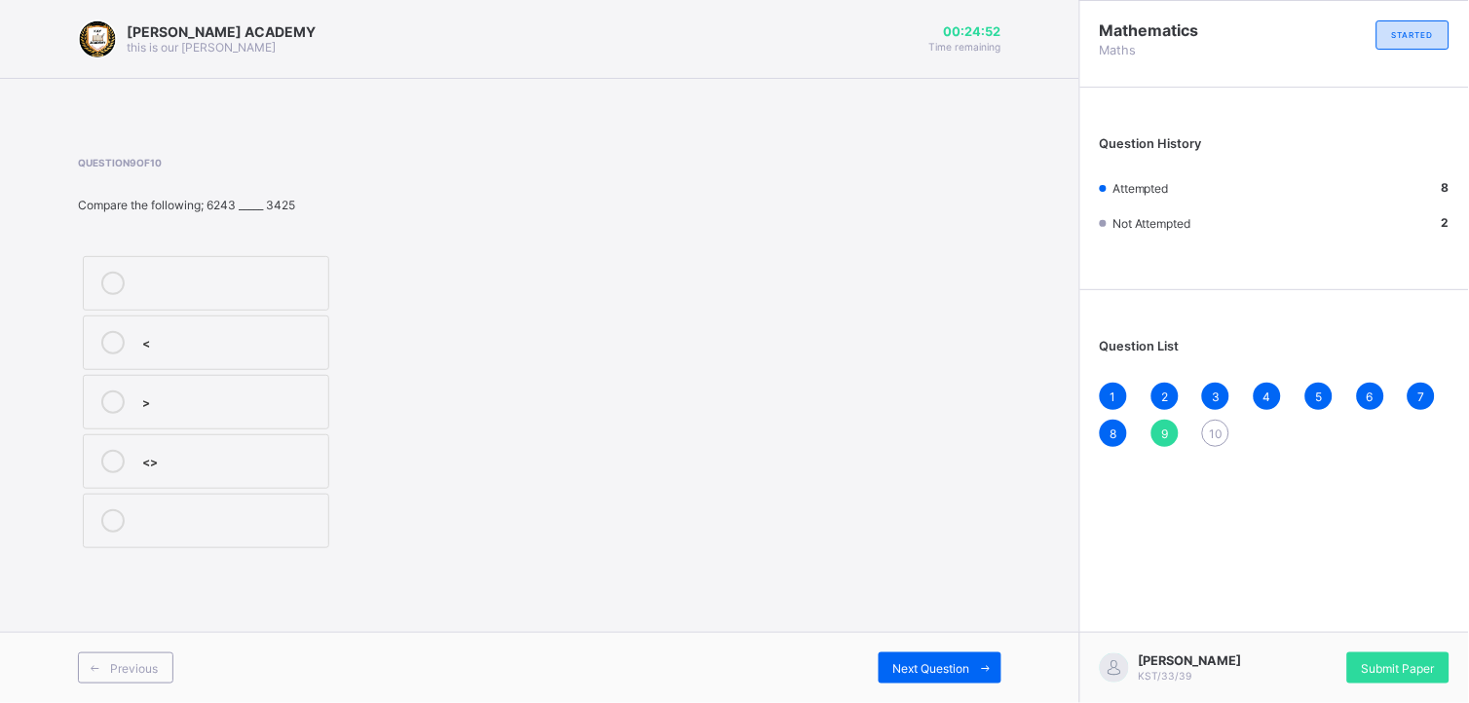
click at [1166, 458] on div "Question List 1 2 3 4 5 6 7 8 9 10" at bounding box center [1274, 383] width 389 height 167
click at [292, 375] on label ">" at bounding box center [206, 402] width 246 height 55
click at [295, 351] on div "<" at bounding box center [230, 342] width 176 height 23
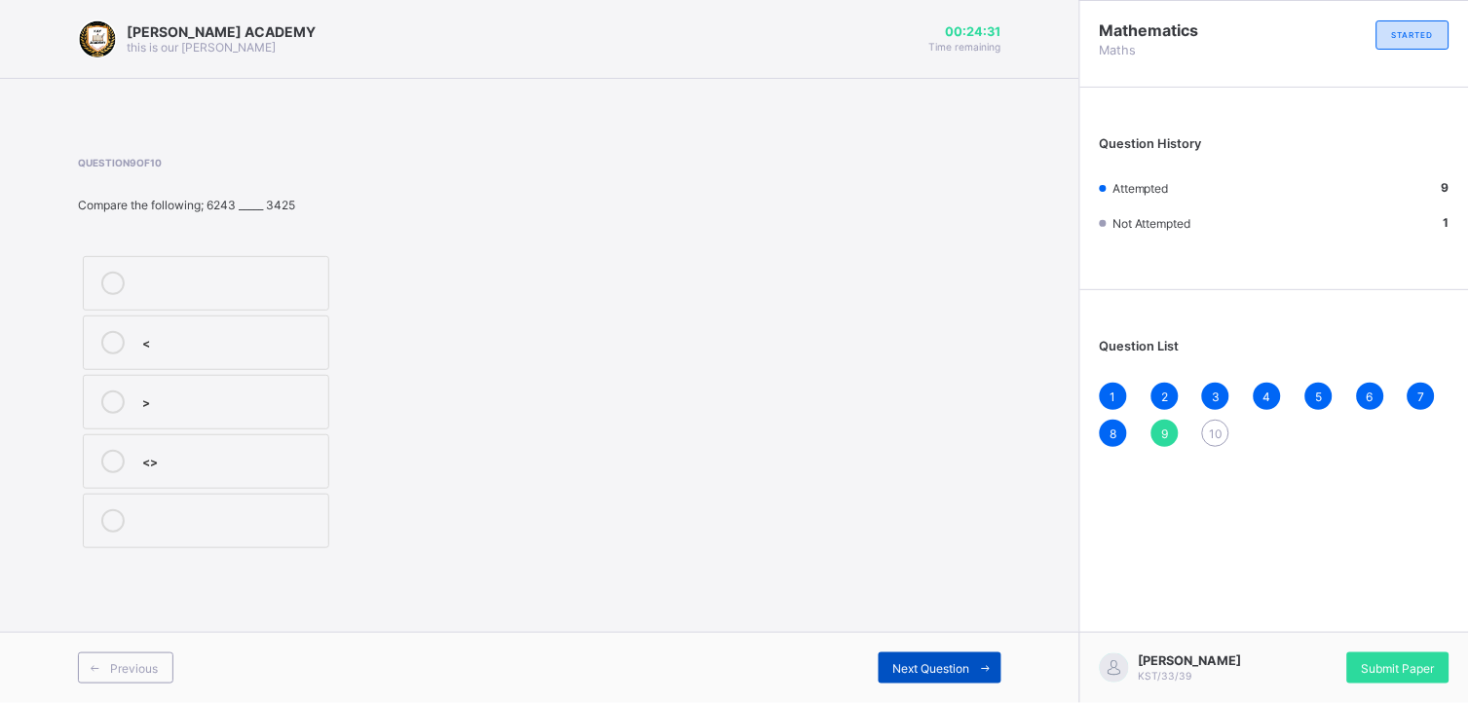
click at [946, 674] on span "Next Question" at bounding box center [931, 668] width 77 height 15
click at [299, 327] on label at bounding box center [206, 343] width 246 height 55
click at [296, 296] on label "Hundreds" at bounding box center [206, 283] width 246 height 55
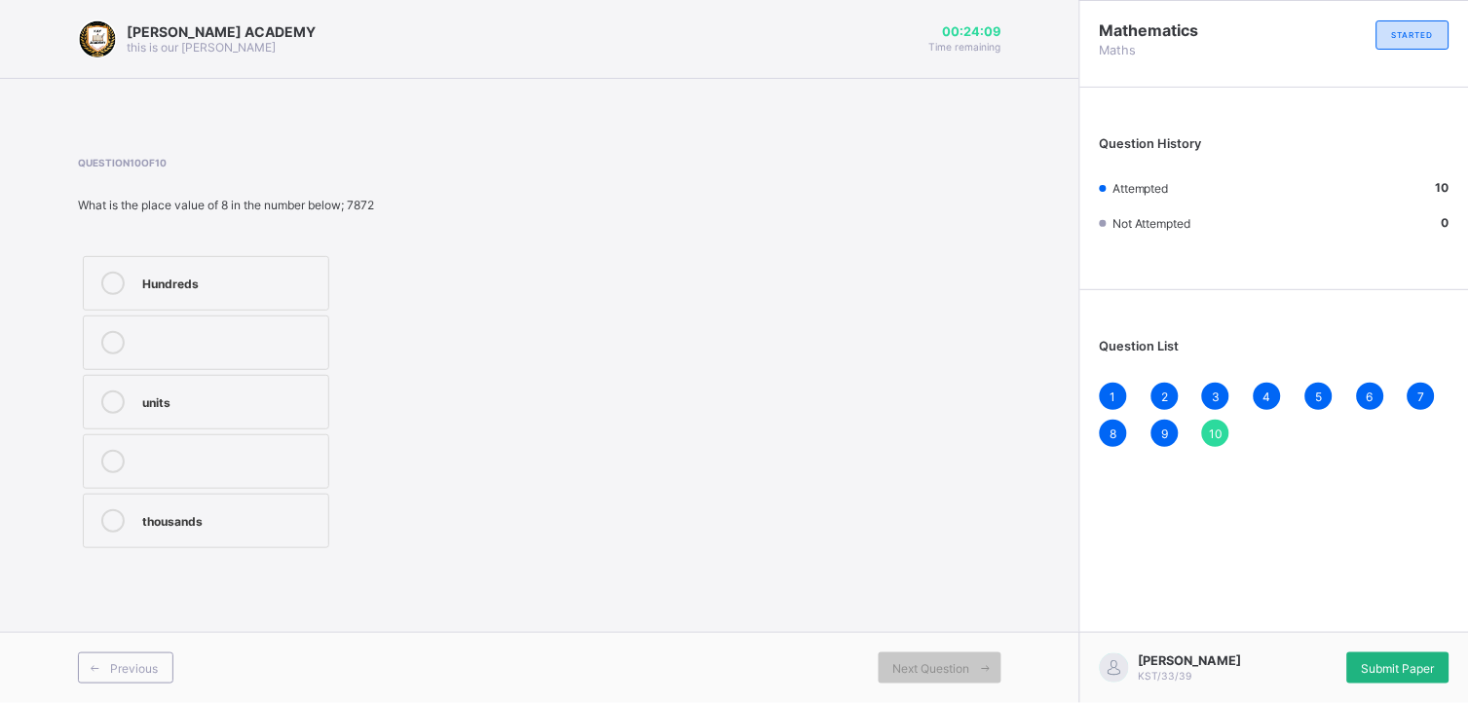
click at [1395, 656] on div "Submit Paper" at bounding box center [1398, 668] width 102 height 31
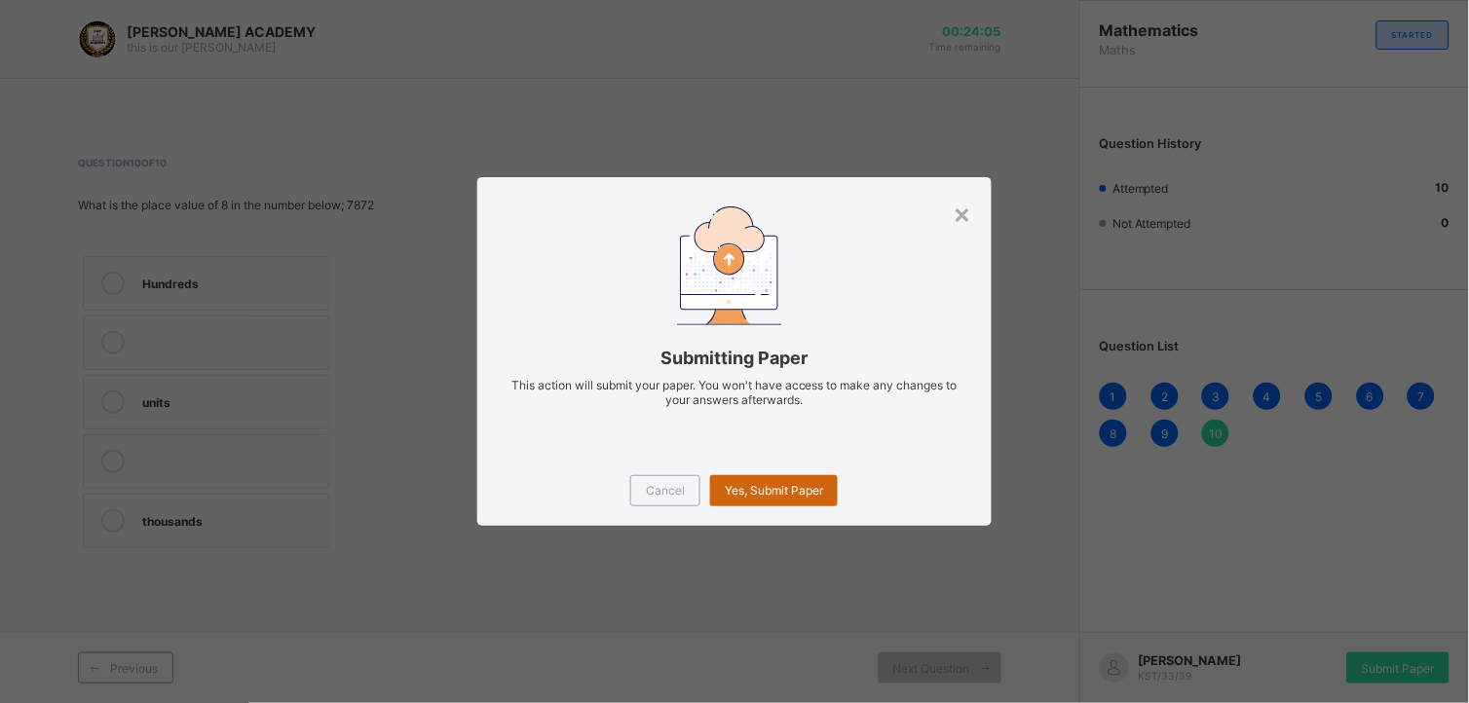
click at [787, 489] on span "Yes, Submit Paper" at bounding box center [774, 490] width 98 height 15
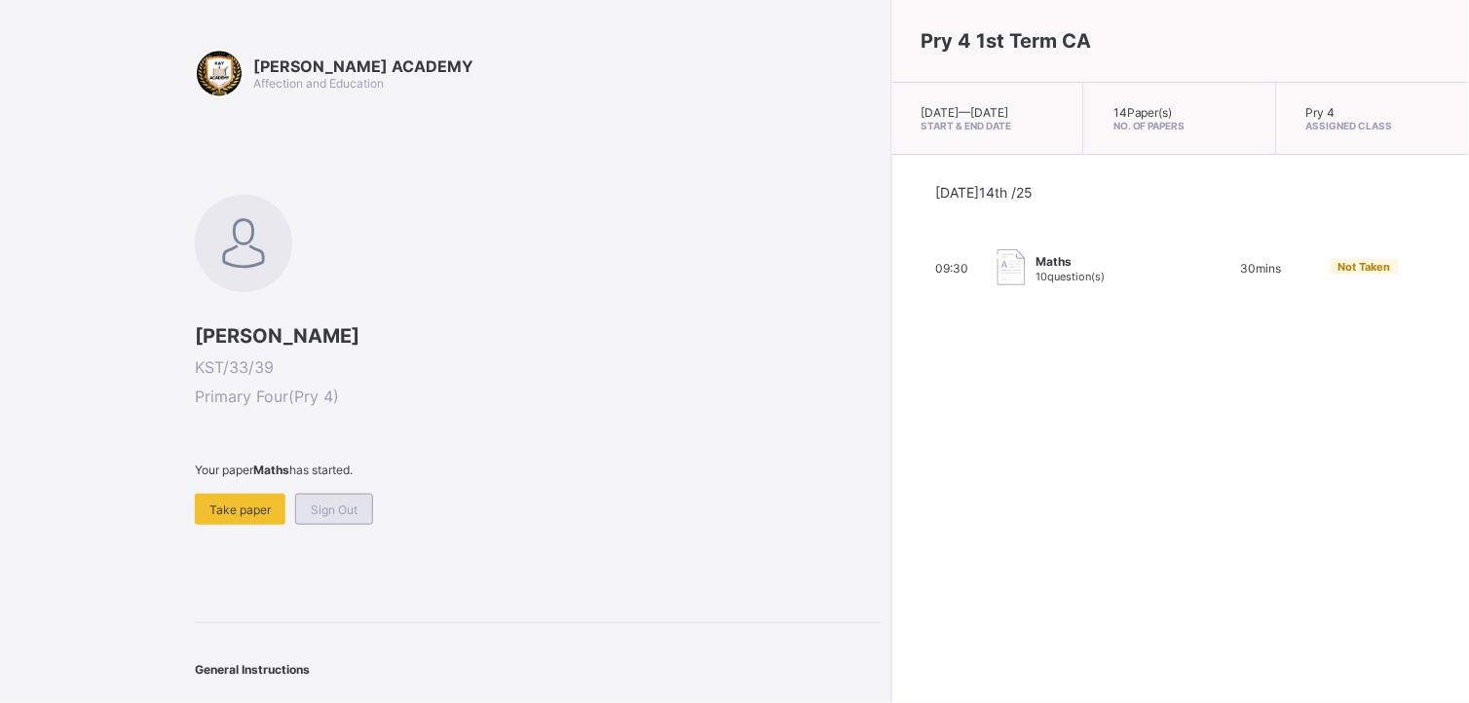
click at [322, 511] on span "Sign Out" at bounding box center [334, 510] width 47 height 15
